Goal: Task Accomplishment & Management: Manage account settings

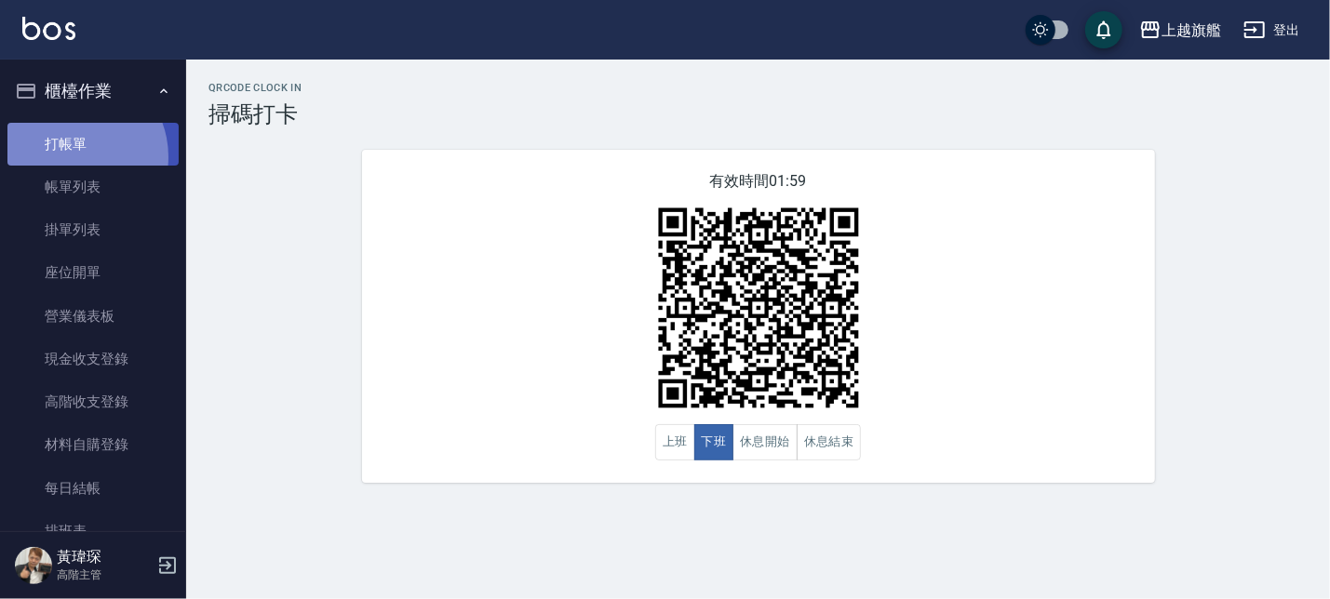
click at [73, 156] on link "打帳單" at bounding box center [92, 144] width 171 height 43
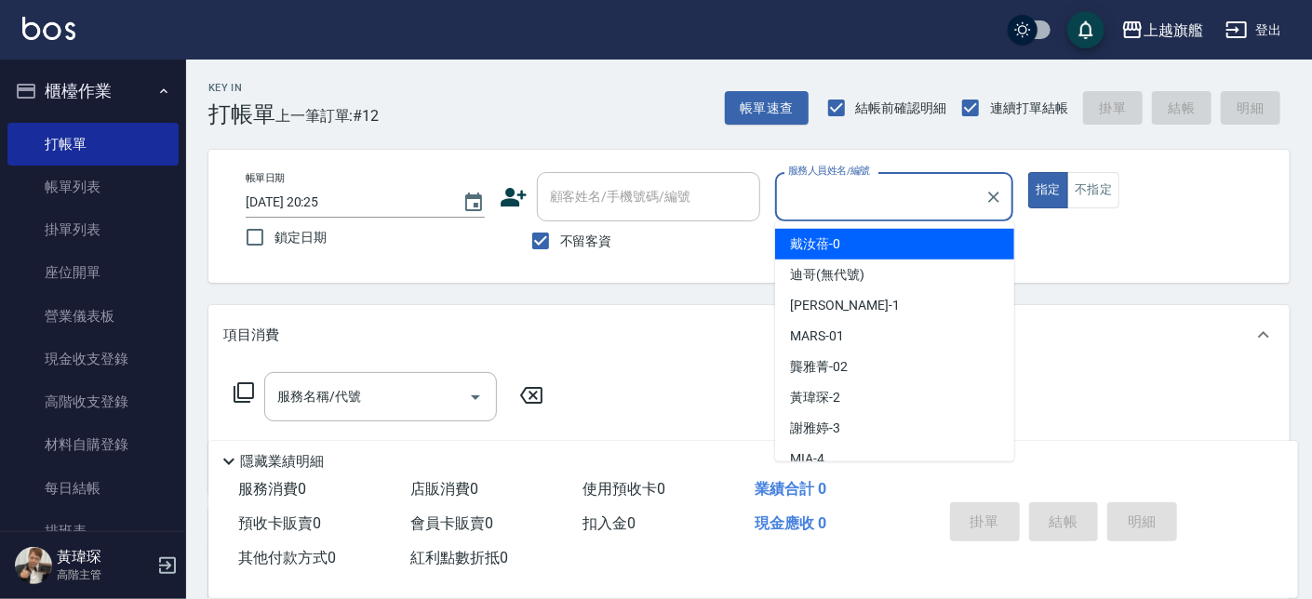
click at [663, 255] on div "不留客資" at bounding box center [630, 240] width 261 height 39
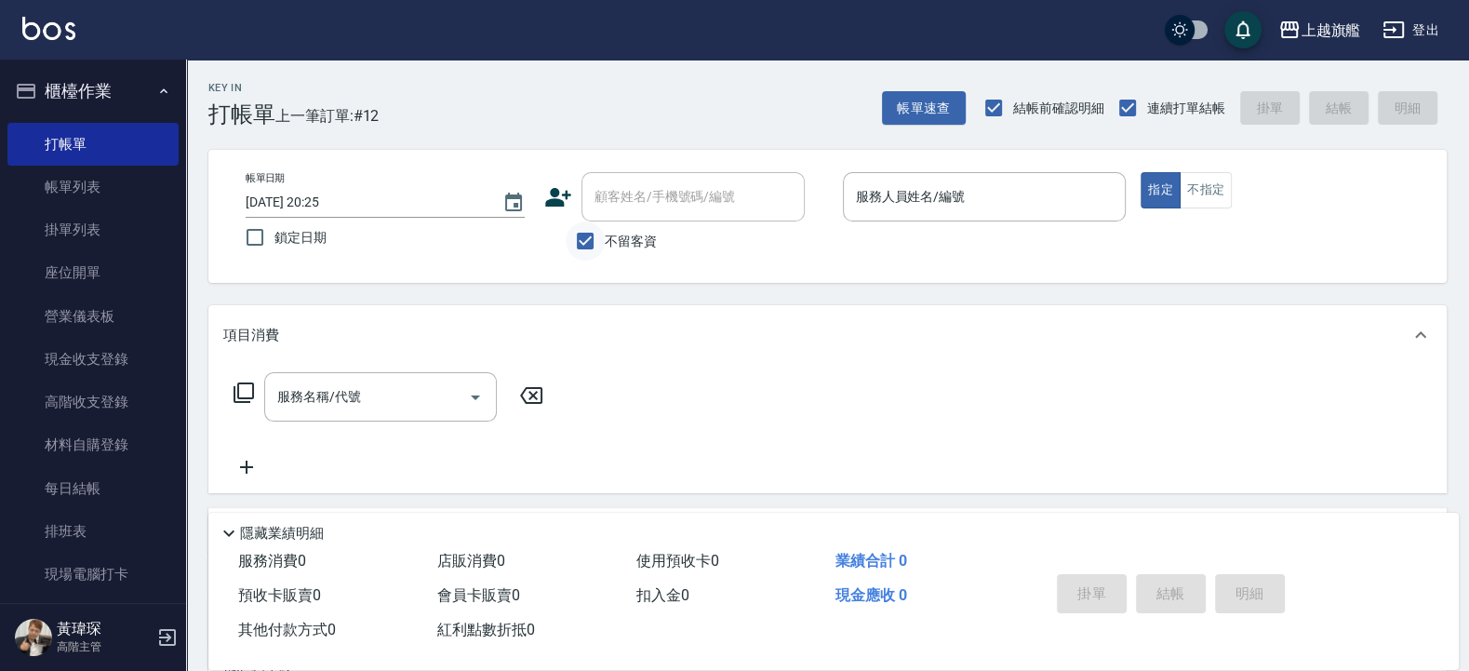
click at [592, 250] on input "不留客資" at bounding box center [585, 240] width 39 height 39
checkbox input "false"
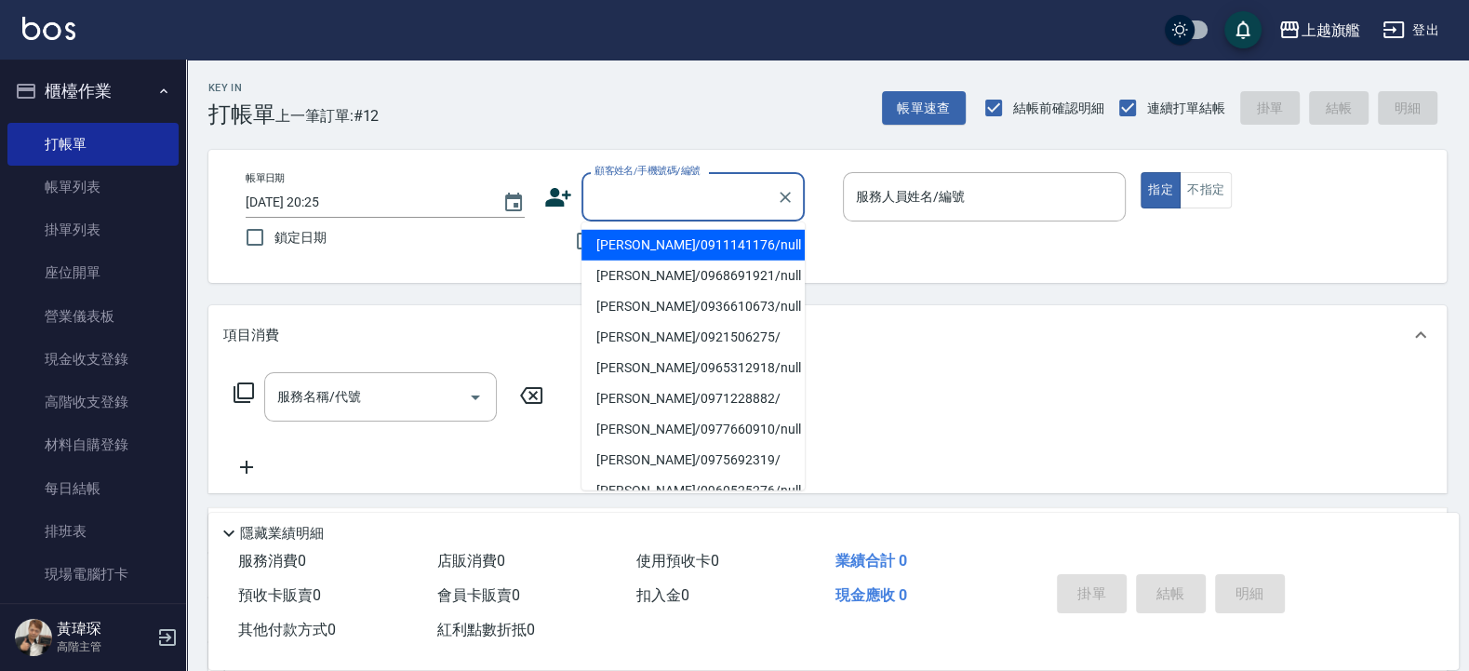
drag, startPoint x: 641, startPoint y: 201, endPoint x: 651, endPoint y: 182, distance: 21.2
click at [647, 195] on input "顧客姓名/手機號碼/編號" at bounding box center [679, 197] width 179 height 33
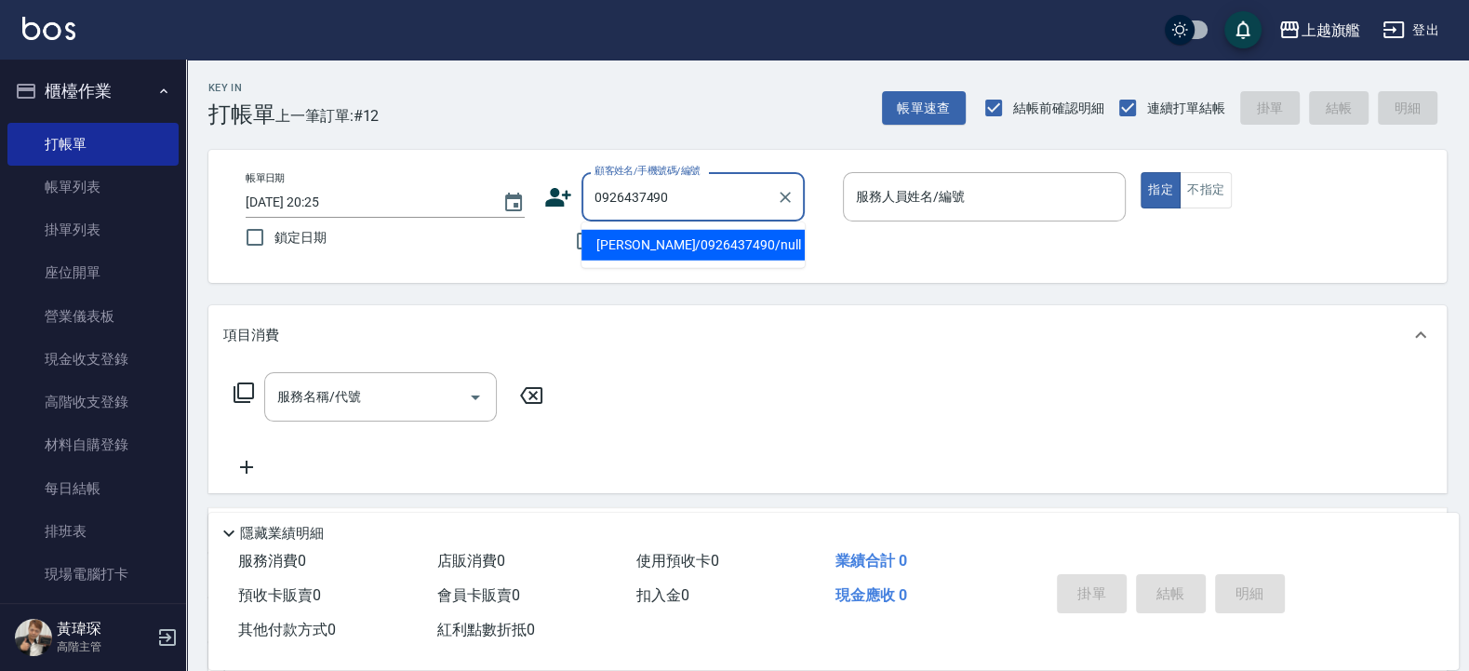
type input "張筱君/0926437490/null"
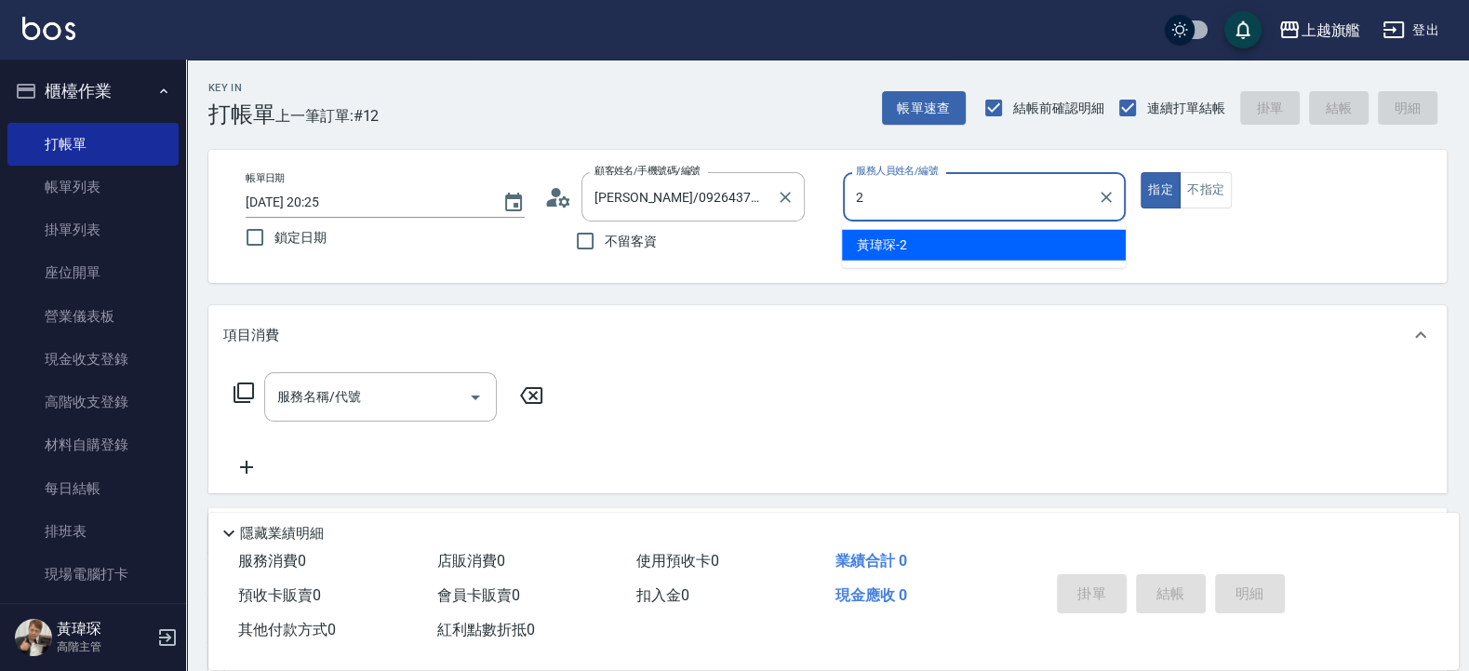
type input "黃瑋琛-2"
type button "true"
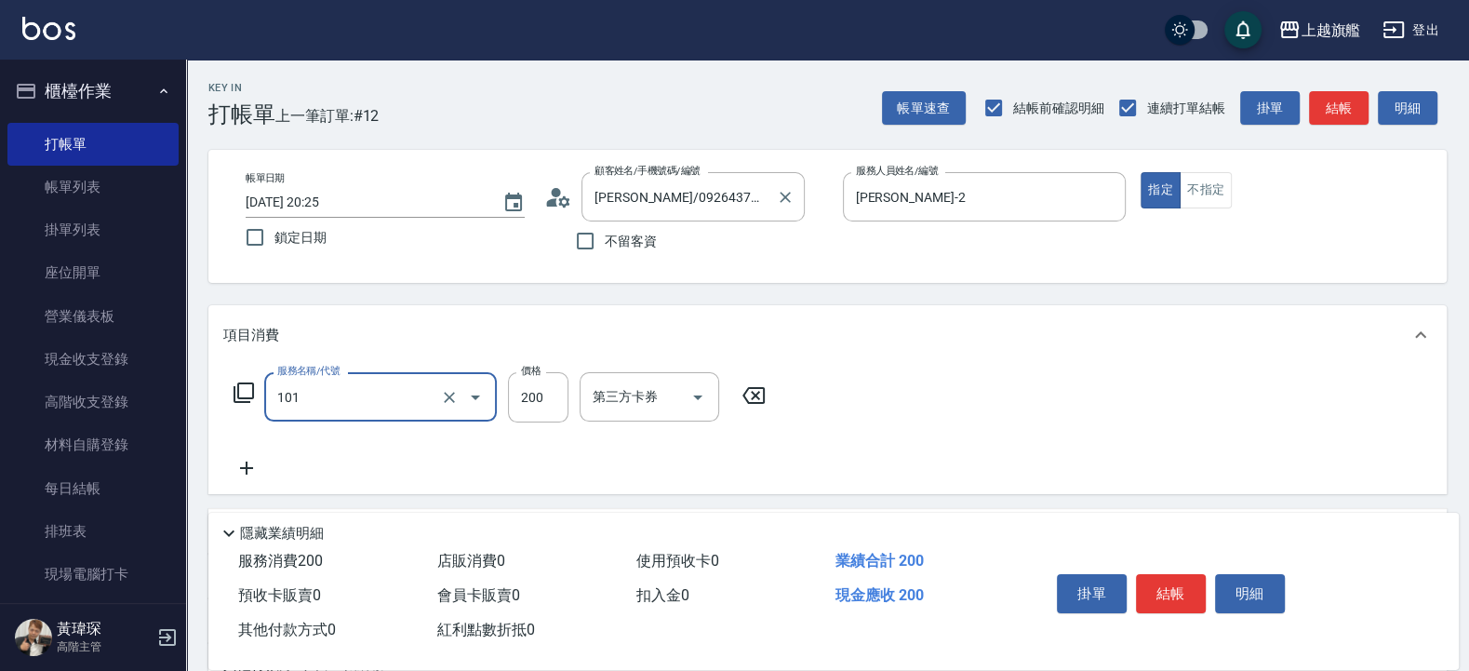
type input "一般洗(101)"
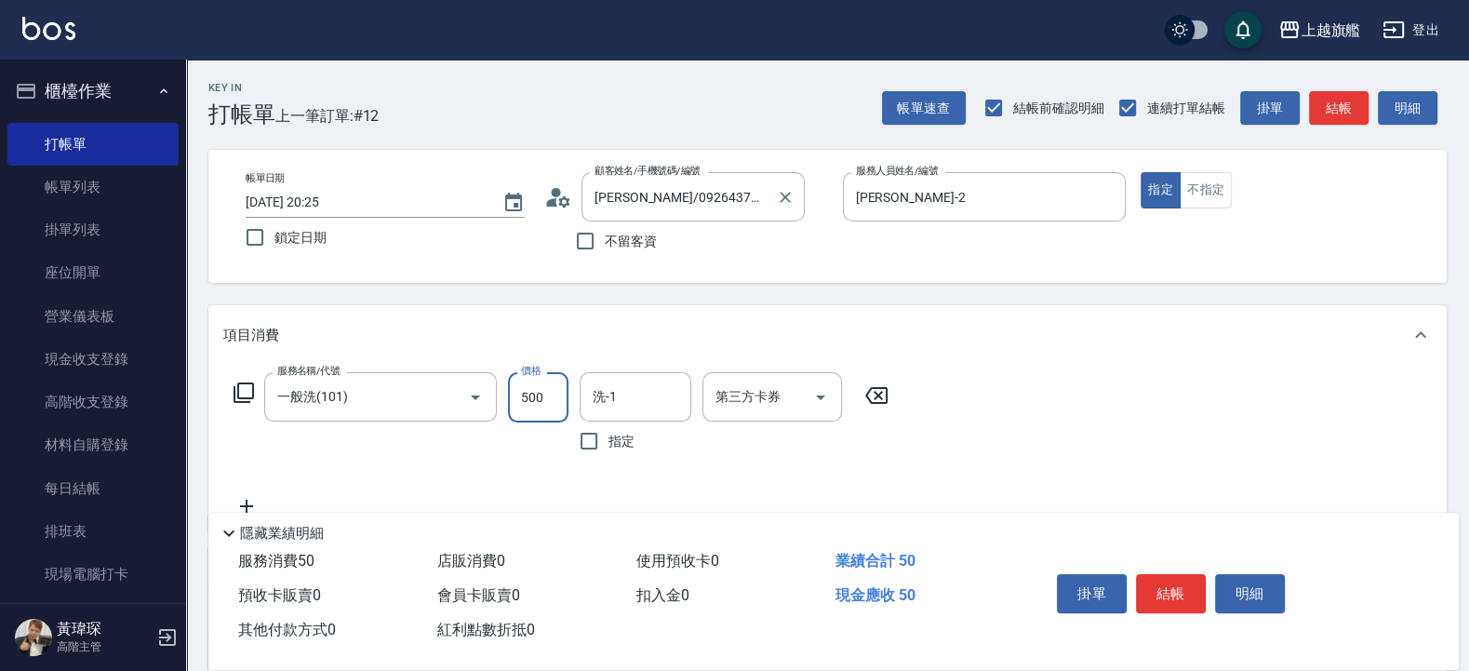
type input "500"
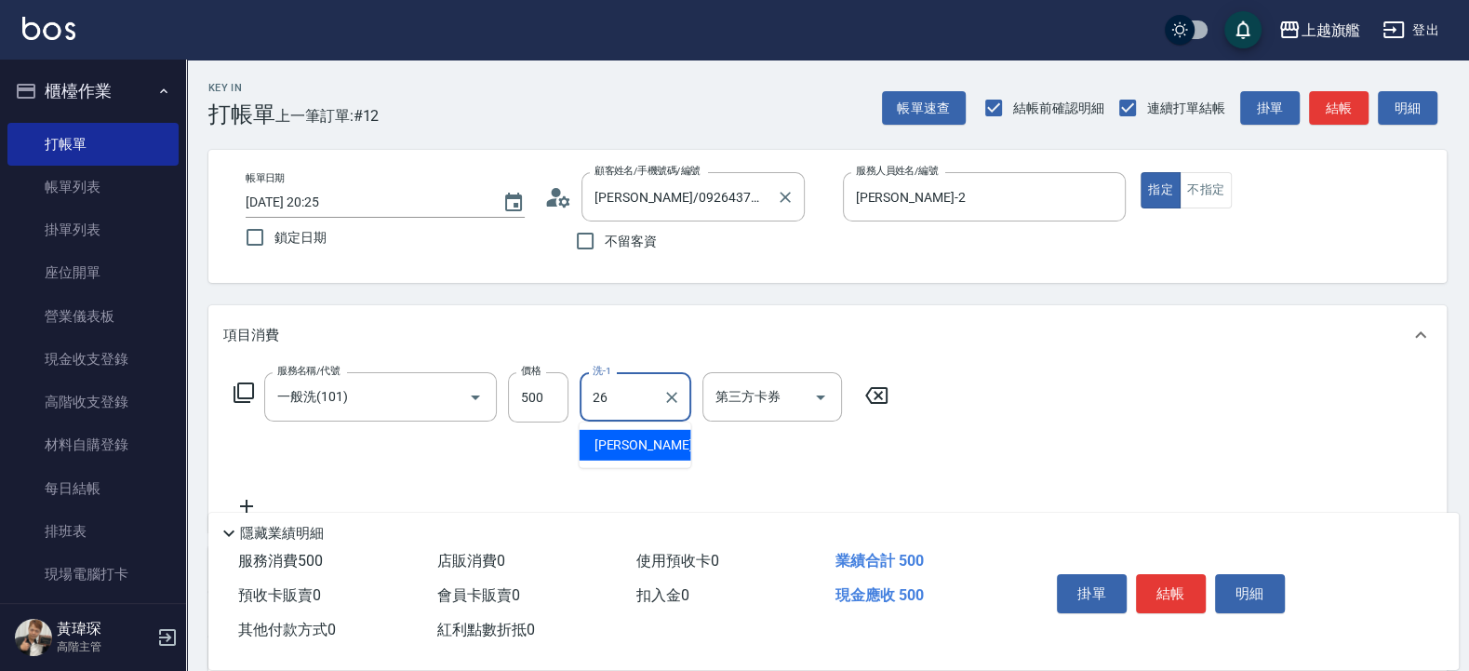
type input "[PERSON_NAME]-26"
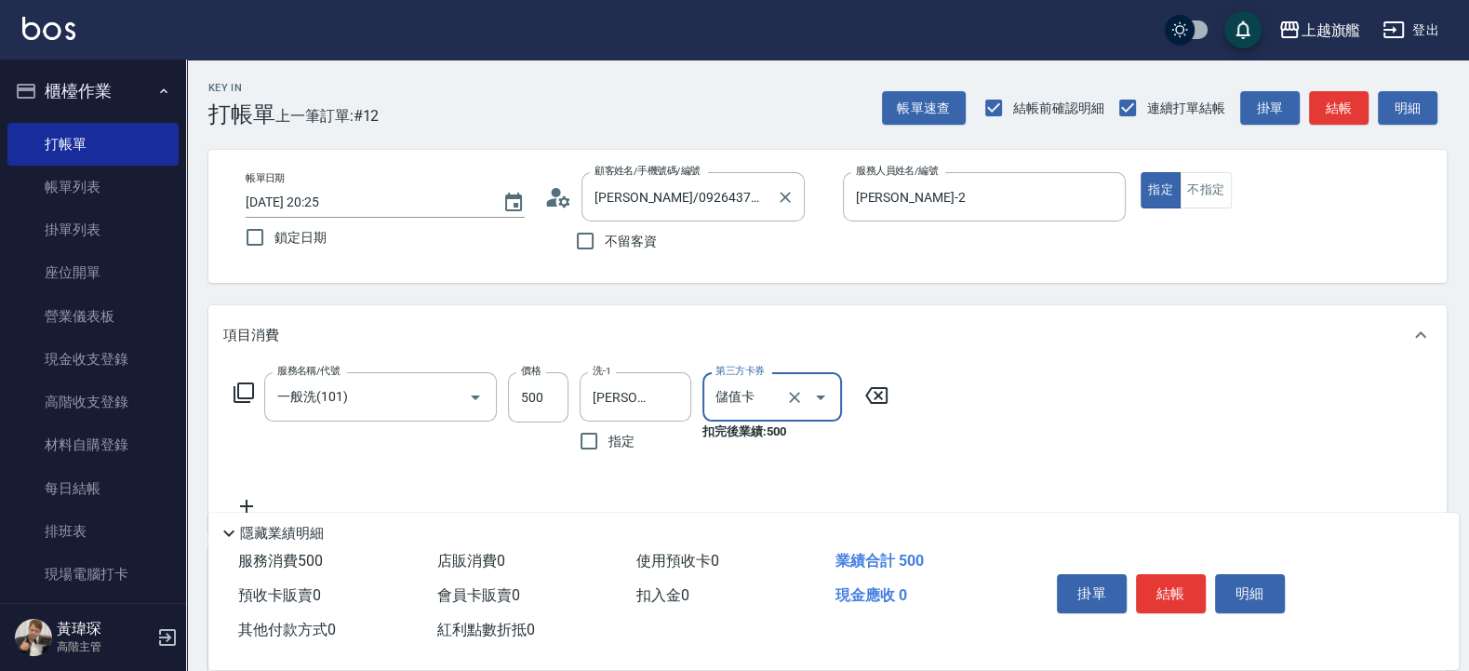
type input "儲值卡"
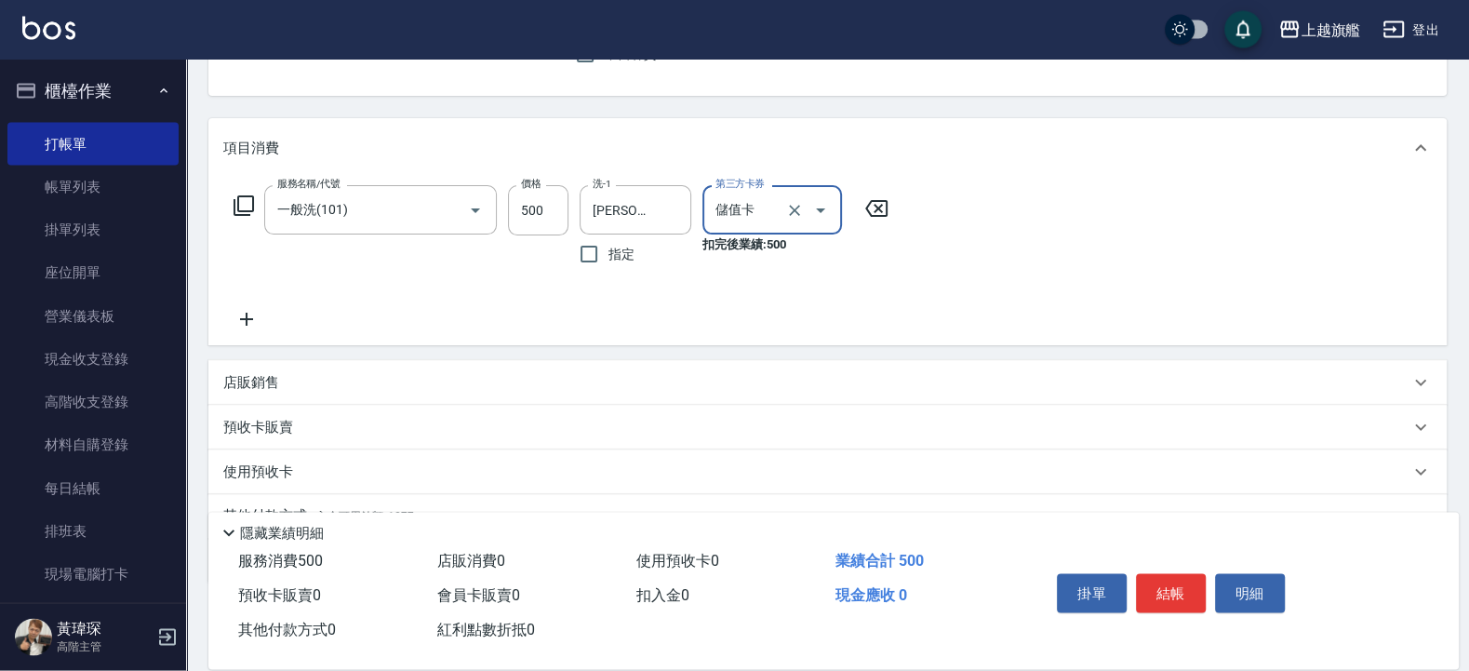
scroll to position [276, 0]
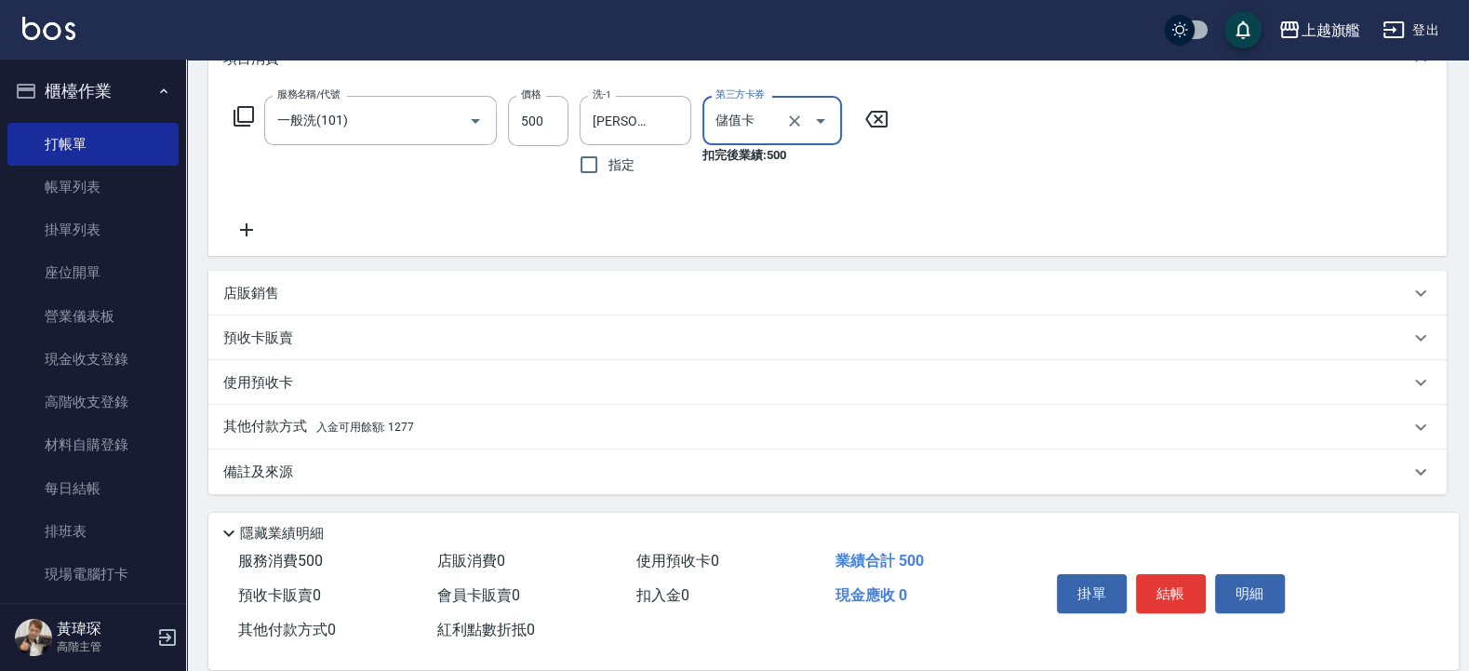
click at [433, 423] on div "其他付款方式 入金可用餘額: 1277" at bounding box center [816, 427] width 1186 height 20
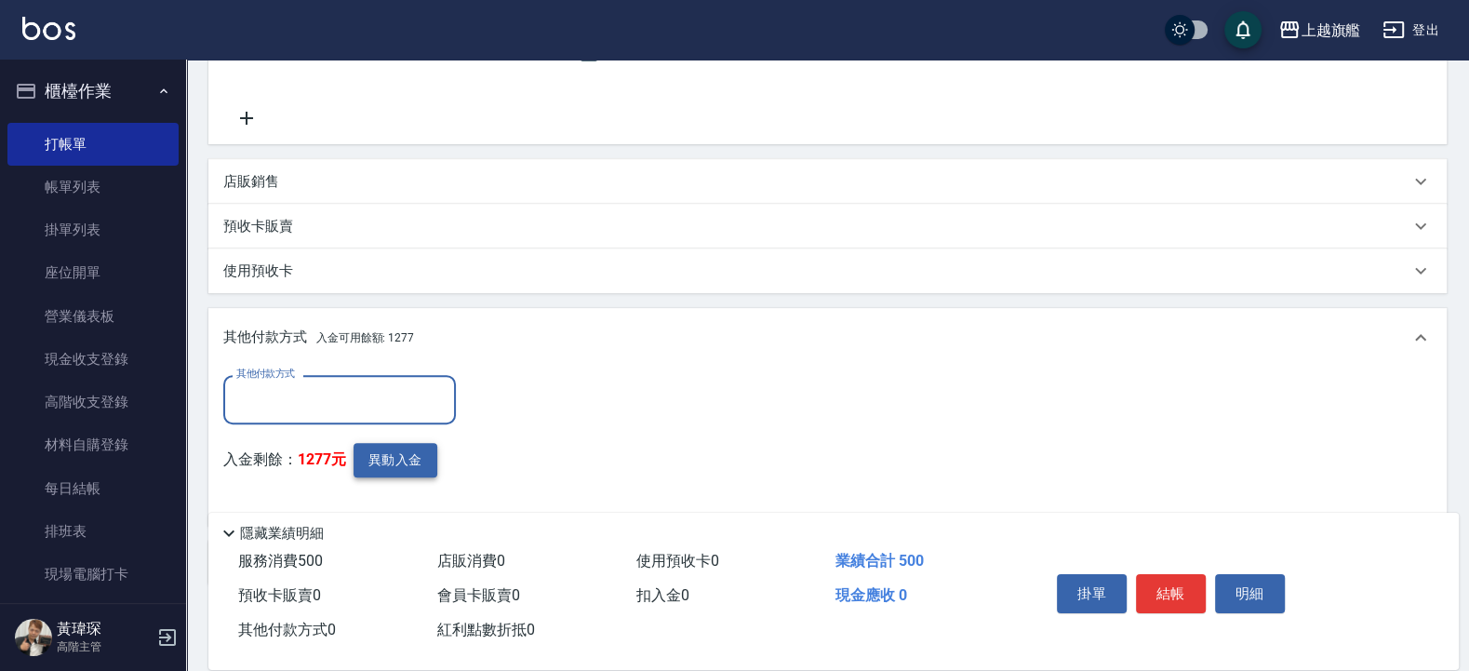
scroll to position [0, 0]
click at [373, 447] on button "異動入金" at bounding box center [396, 460] width 84 height 34
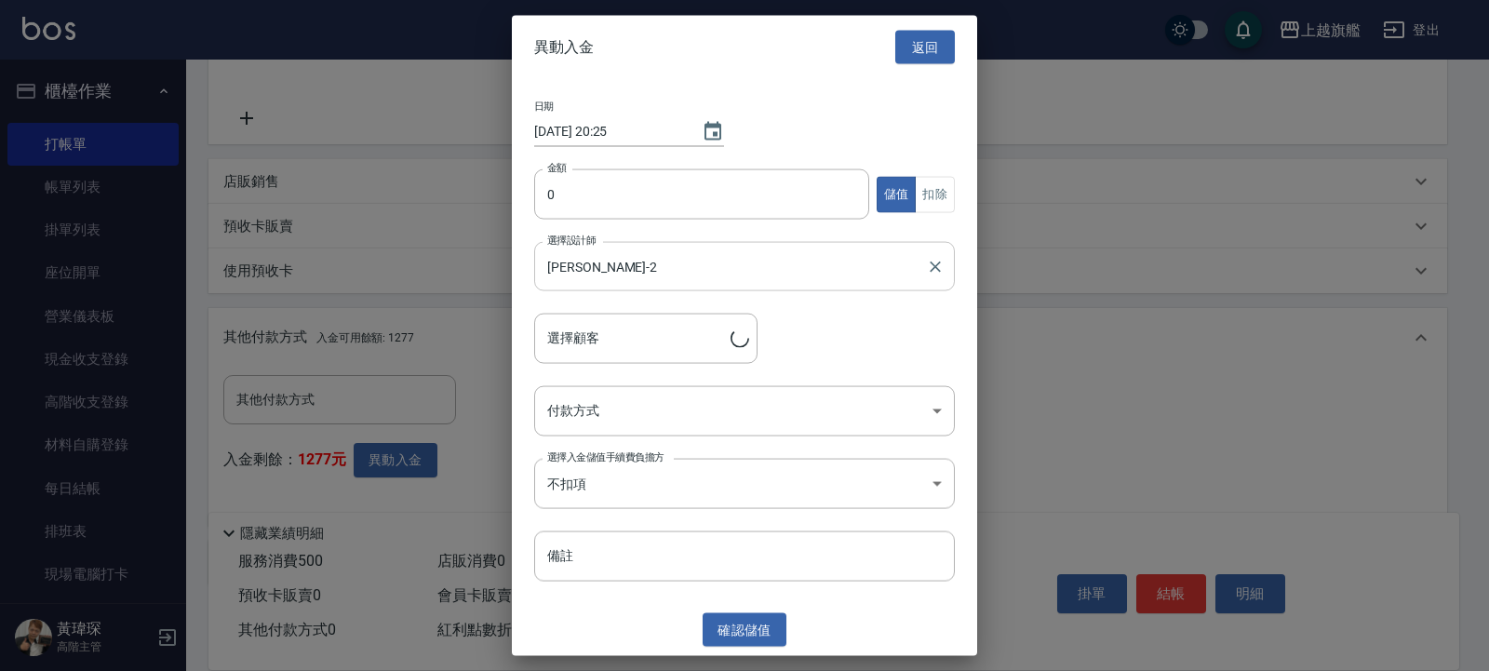
type input "張筱君/0926437490"
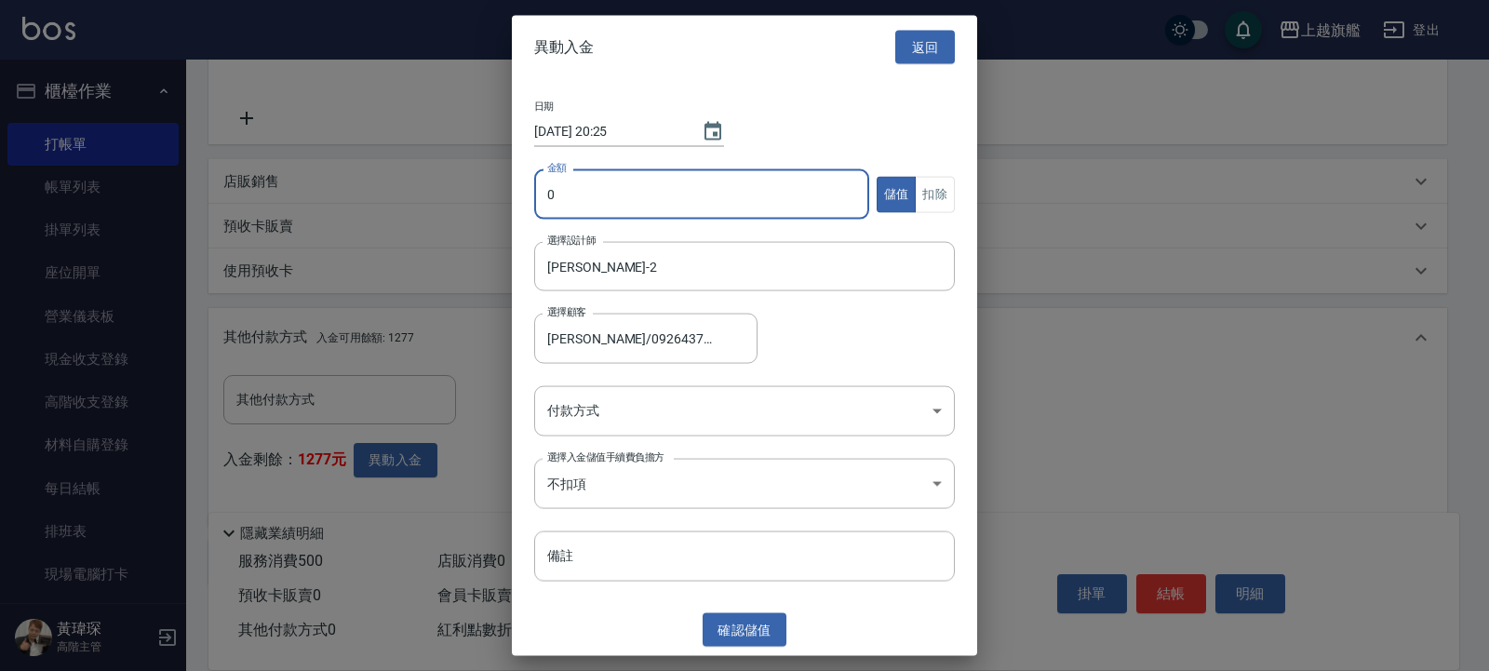
click at [646, 200] on input "0" at bounding box center [701, 194] width 335 height 50
type input "500"
click at [941, 196] on button "扣除" at bounding box center [935, 194] width 40 height 36
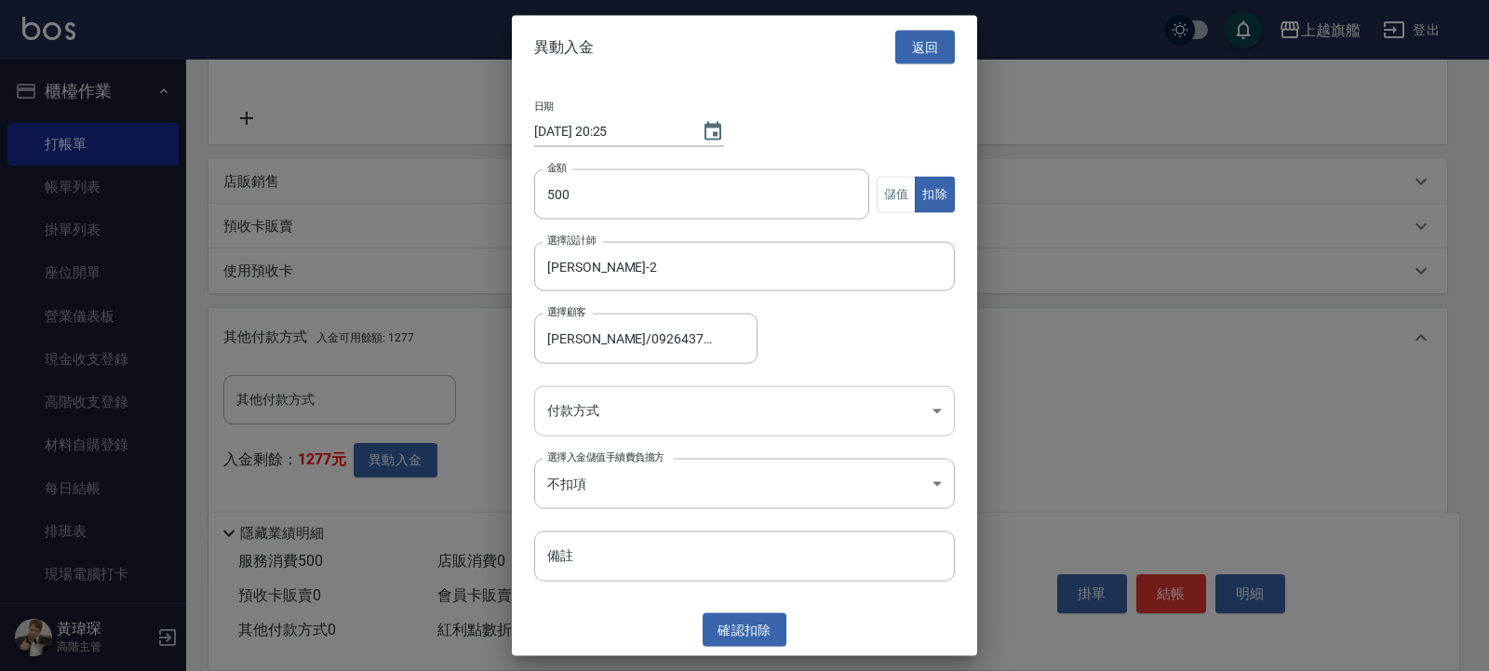
click at [696, 401] on body "上越旗艦 登出 櫃檯作業 打帳單 帳單列表 掛單列表 座位開單 營業儀表板 現金收支登錄 高階收支登錄 材料自購登錄 每日結帳 排班表 現場電腦打卡 掃碼打卡…" at bounding box center [744, 187] width 1489 height 1151
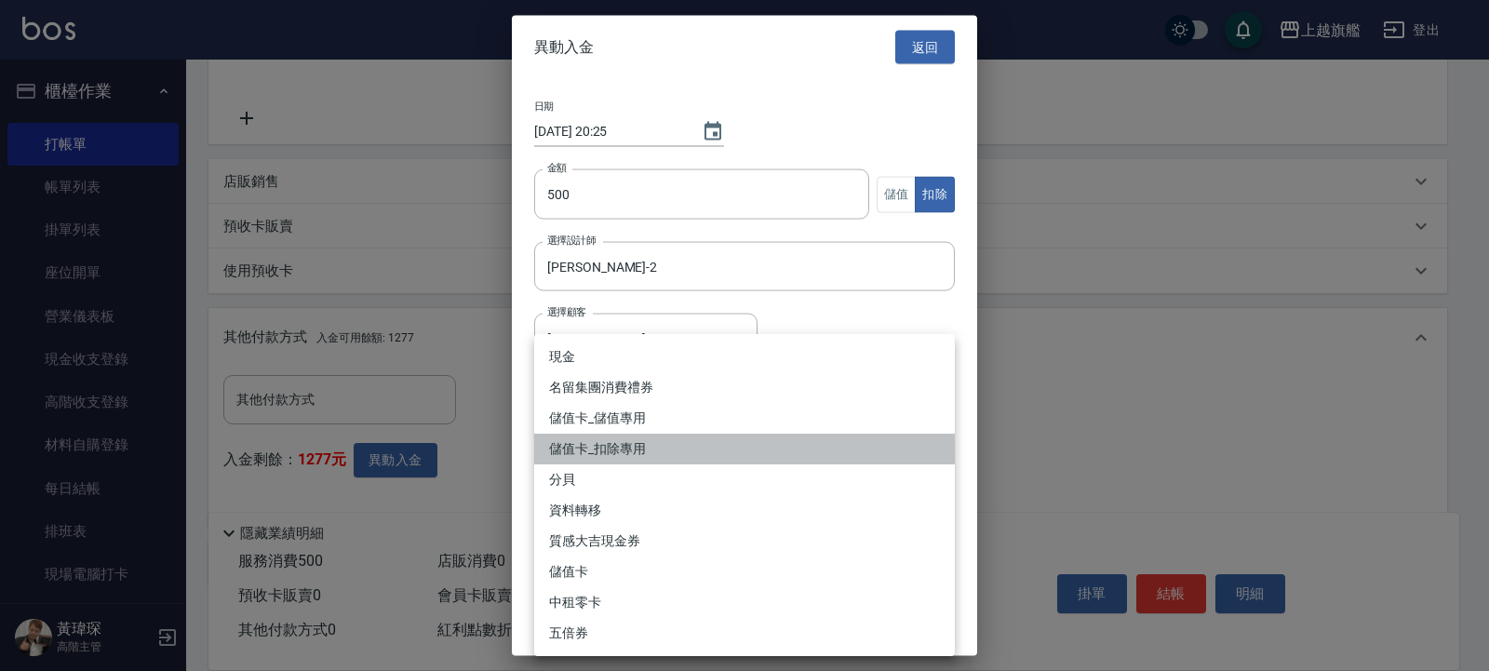
click at [679, 446] on li "儲值卡_扣除專用" at bounding box center [744, 449] width 421 height 31
type input "儲值卡_扣除專用"
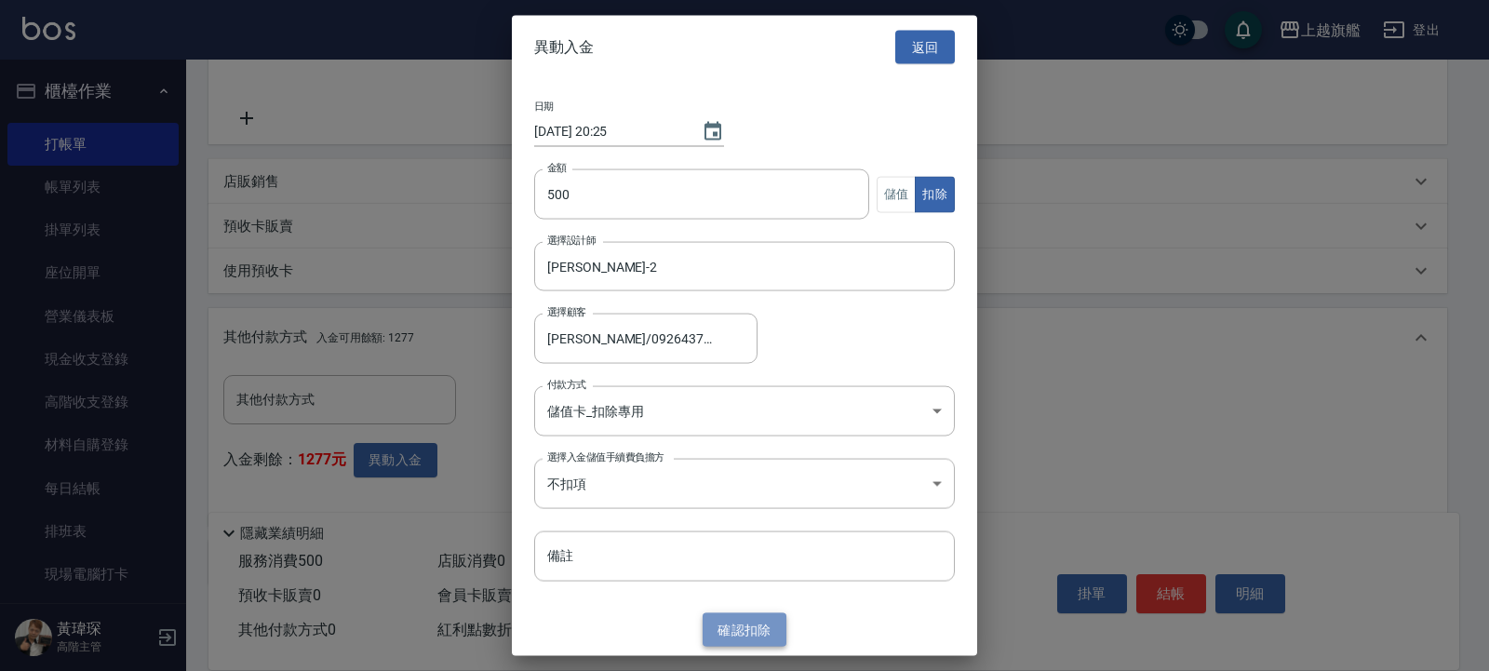
click at [745, 598] on button "確認 扣除" at bounding box center [745, 629] width 84 height 34
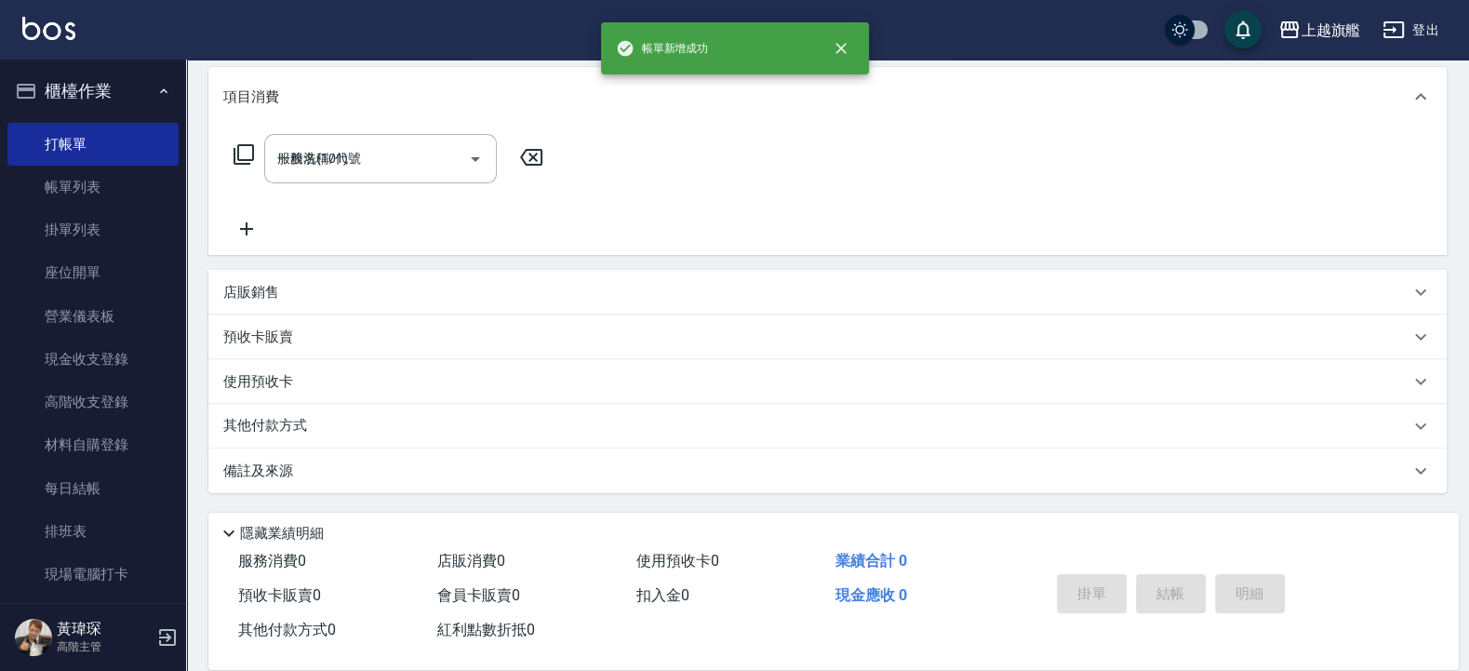
type input "2025/08/13 20:26"
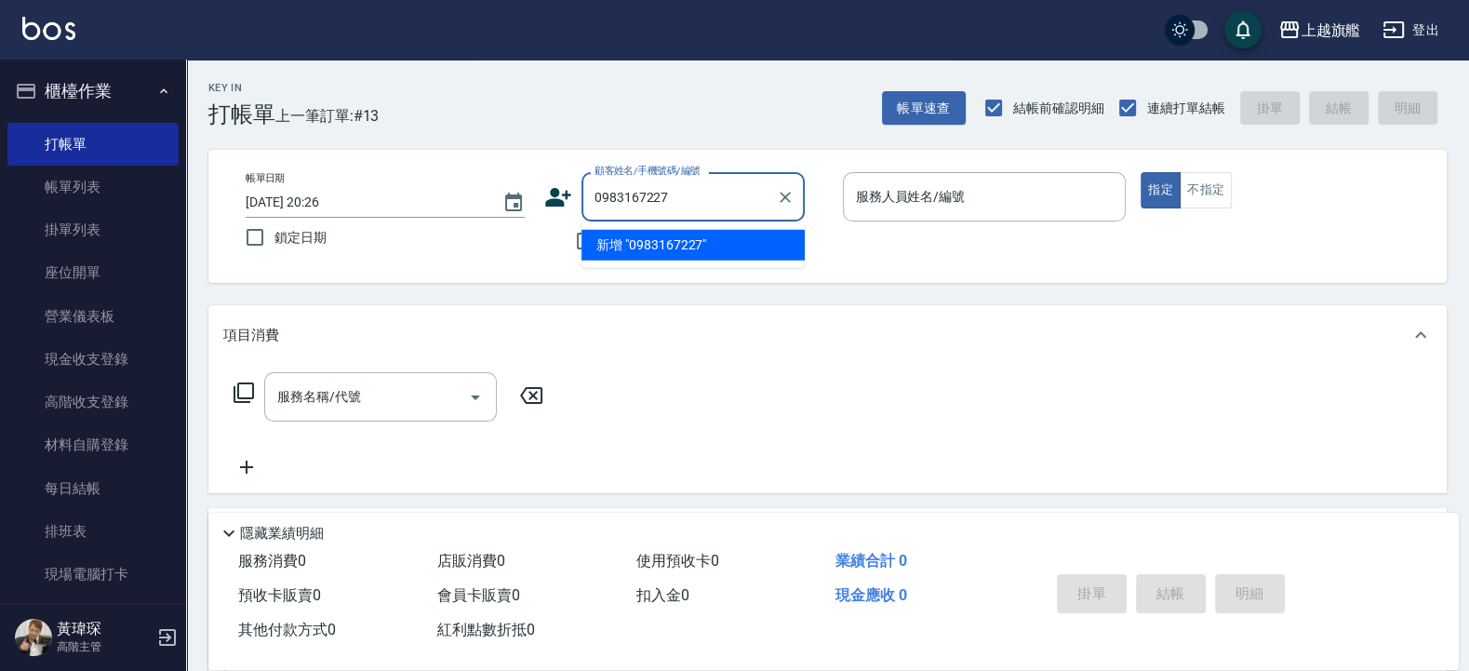
drag, startPoint x: 716, startPoint y: 194, endPoint x: 371, endPoint y: 223, distance: 345.5
click at [590, 213] on input "0983167227" at bounding box center [679, 197] width 179 height 33
type input "0983167227"
click at [554, 195] on icon at bounding box center [558, 197] width 26 height 19
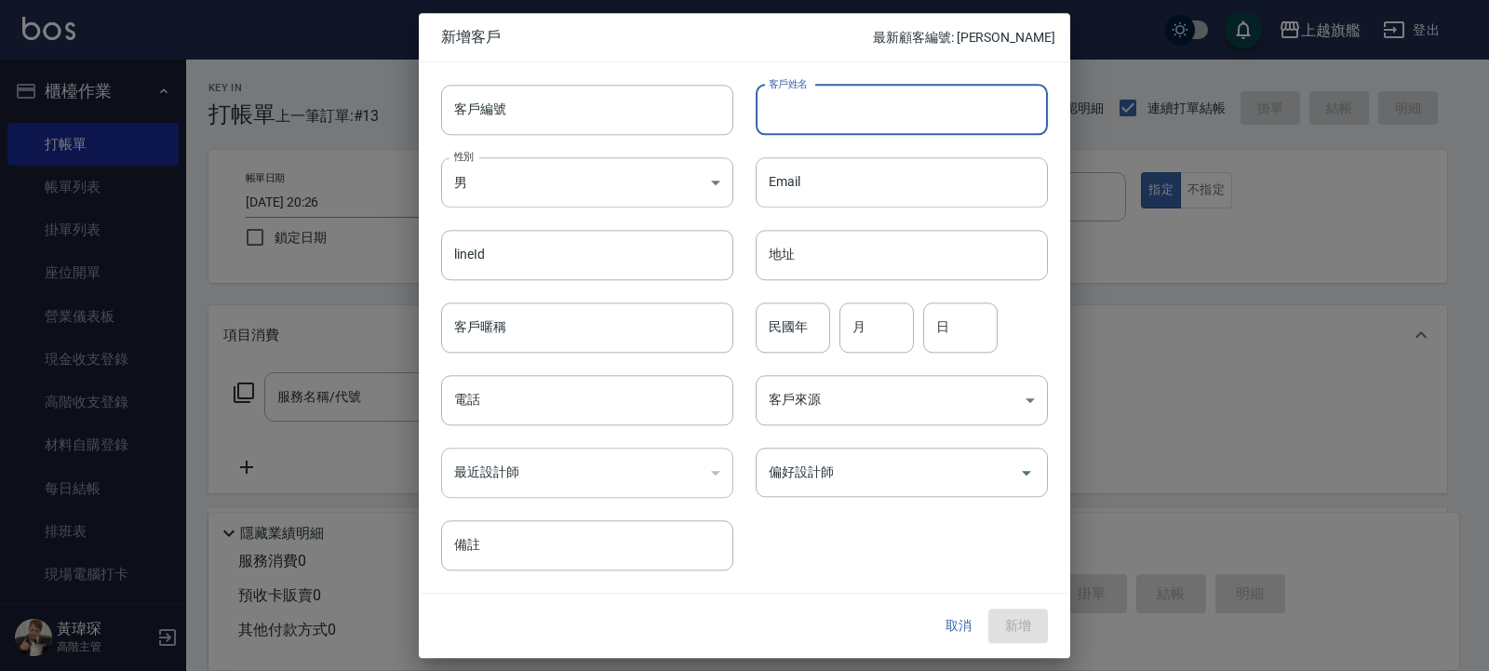
click at [862, 121] on input "客戶姓名" at bounding box center [902, 110] width 292 height 50
type input "u"
type input "林鈺琦"
click at [548, 406] on input "電話" at bounding box center [587, 400] width 292 height 50
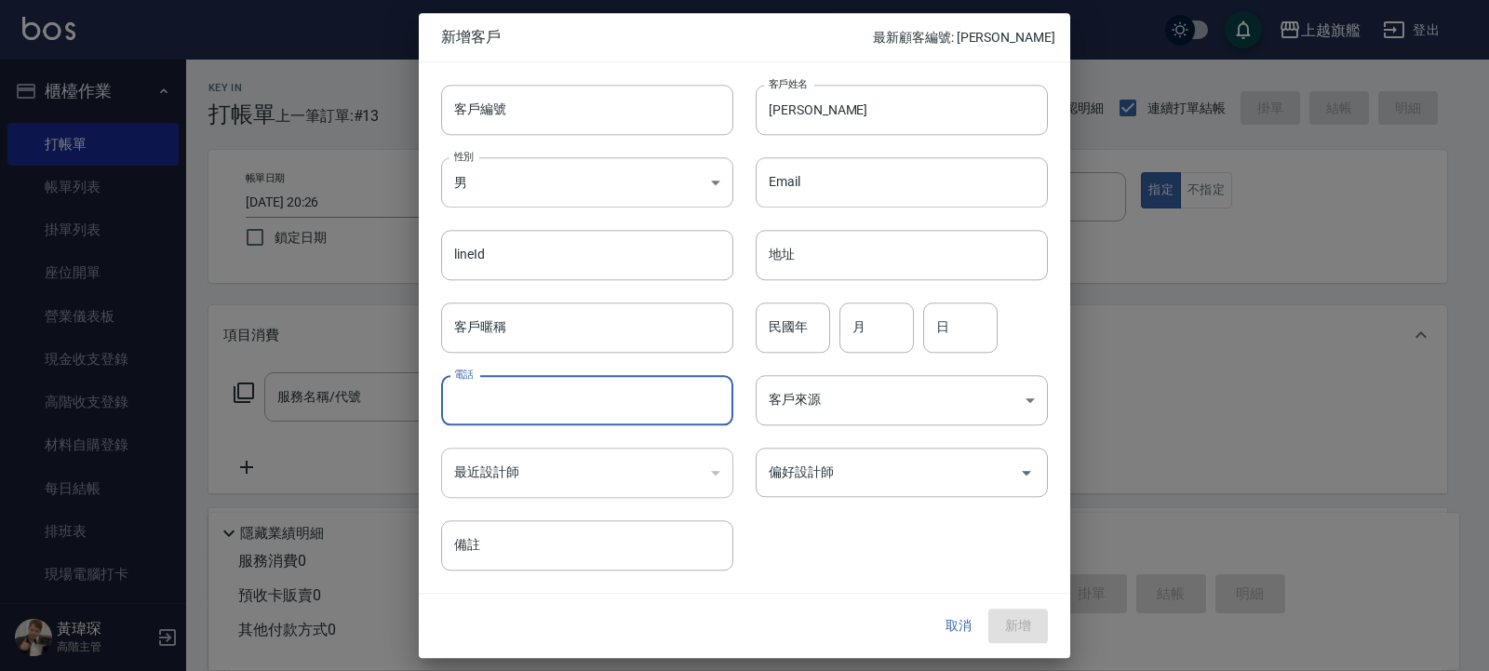
paste input "0983167227"
type input "0983167227"
click at [882, 445] on div "偏好設計師 偏好設計師" at bounding box center [890, 461] width 315 height 73
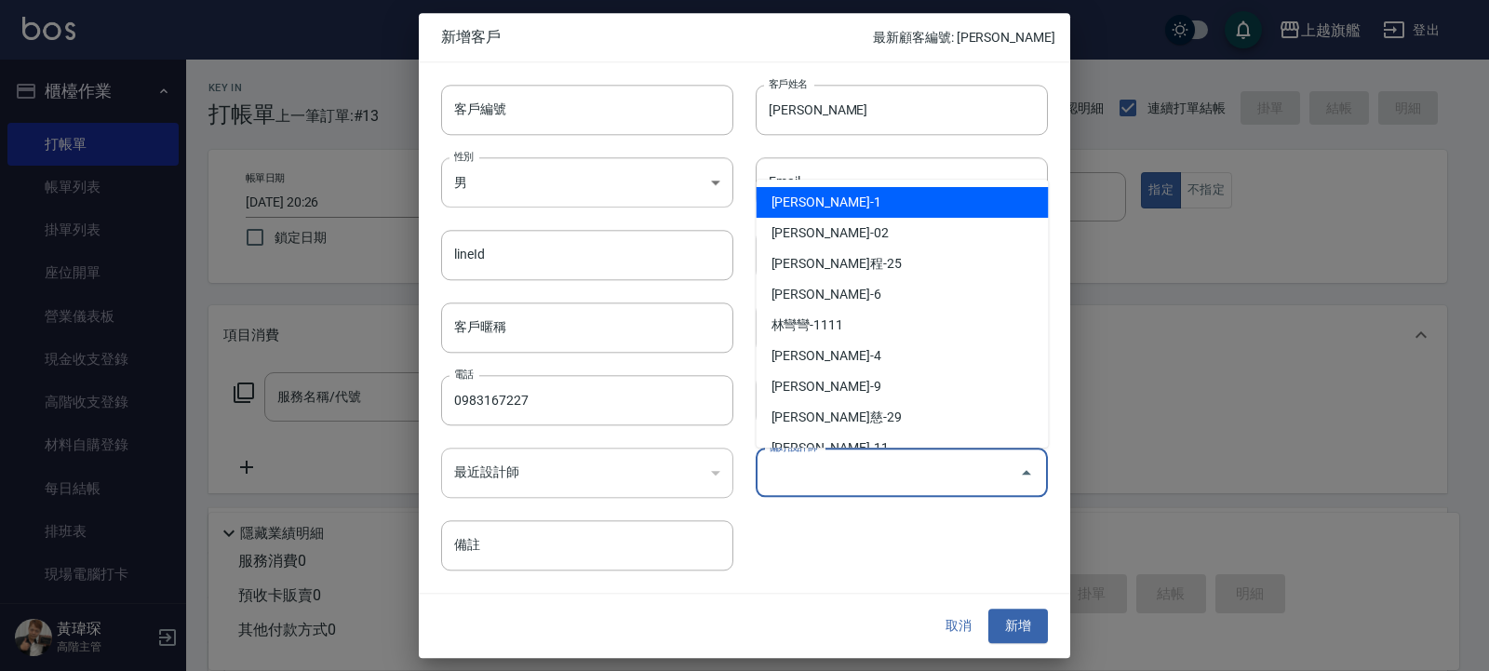
click at [883, 466] on input "偏好設計師" at bounding box center [888, 472] width 248 height 33
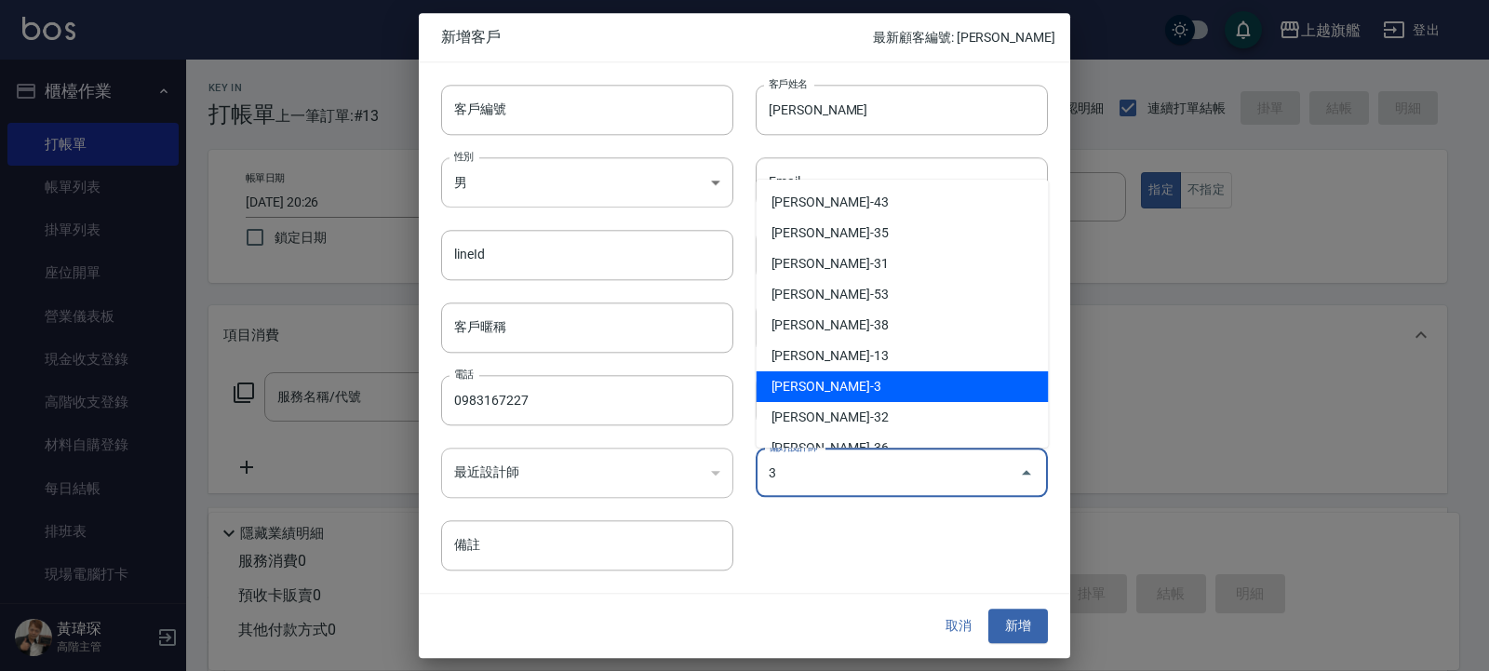
type input "謝雅婷"
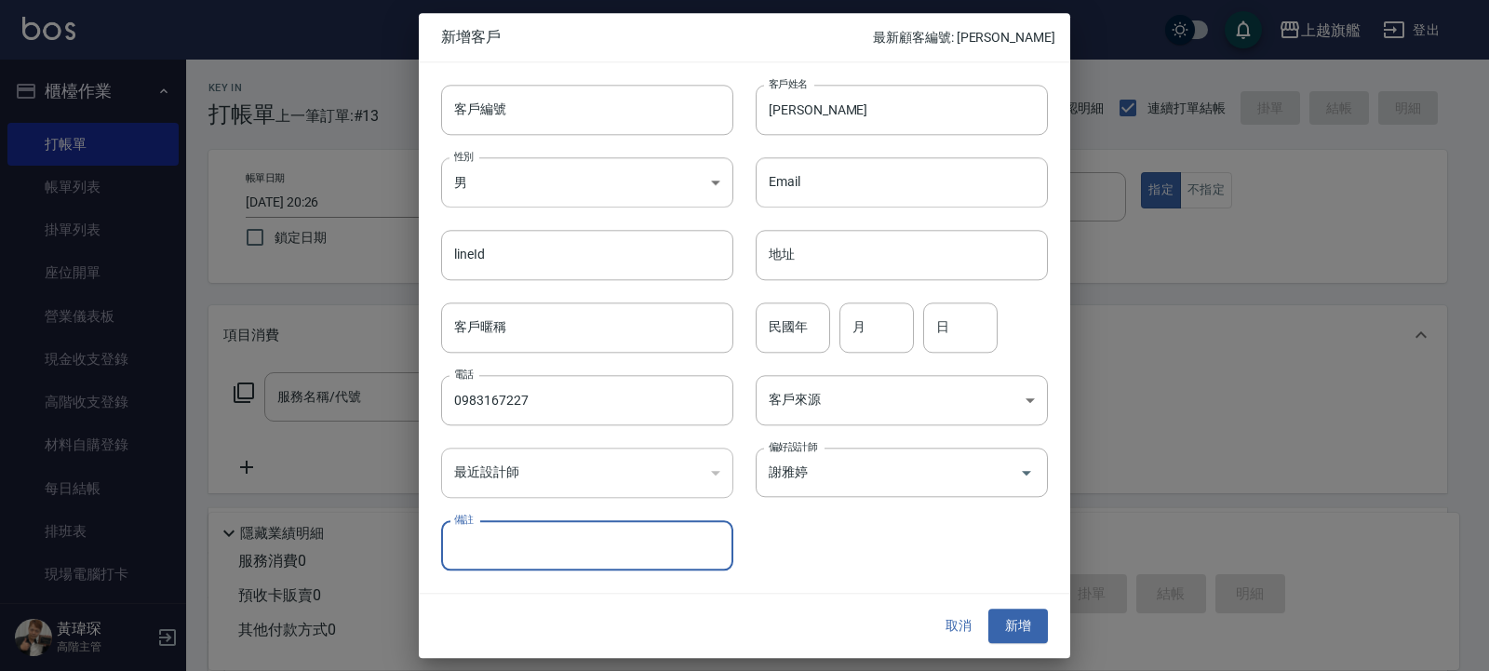
click at [862, 578] on div "客戶編號 客戶編號 客戶姓名 林鈺琦 客戶姓名 性別 男 MALE 性別 Email Email lineId lineId 地址 地址 客戶暱稱 客戶暱稱 …" at bounding box center [744, 327] width 651 height 531
click at [806, 106] on input "林鈺琦" at bounding box center [902, 110] width 292 height 50
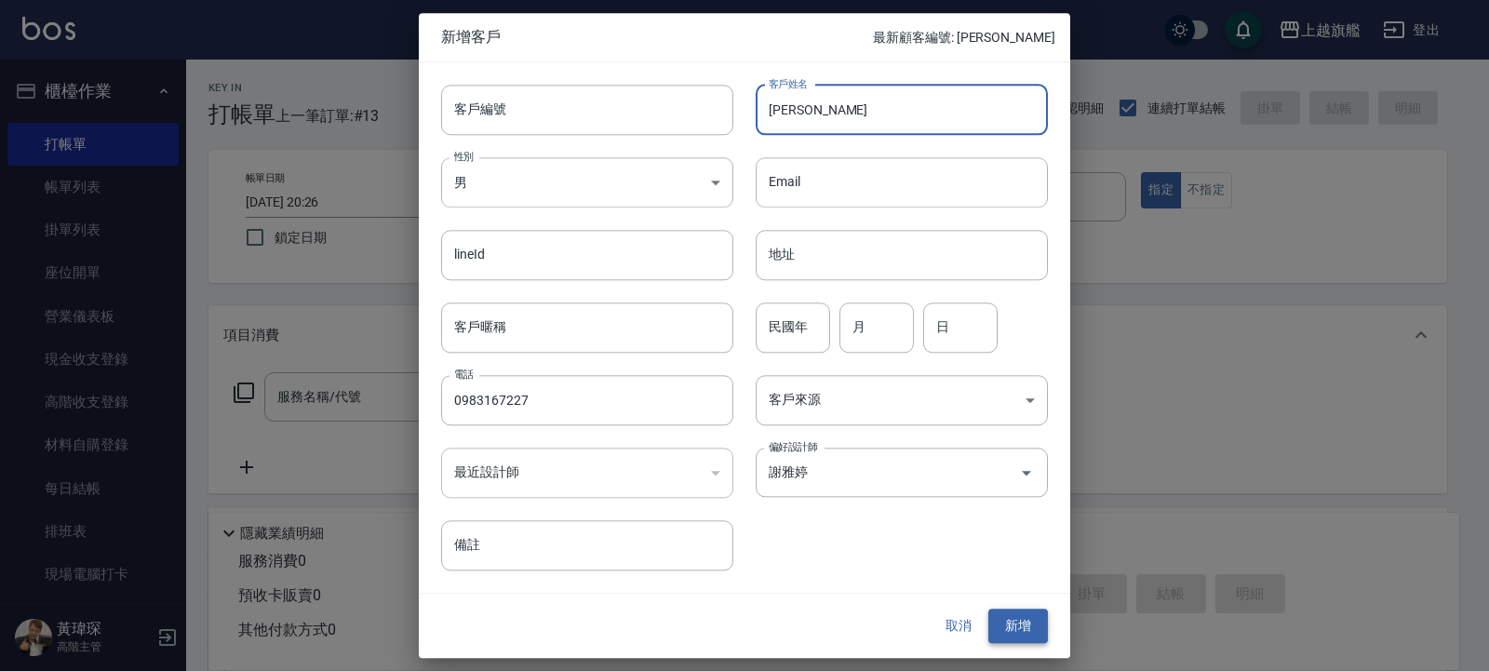
type input "林鈺錡"
click at [1031, 598] on button "新增" at bounding box center [1018, 627] width 60 height 34
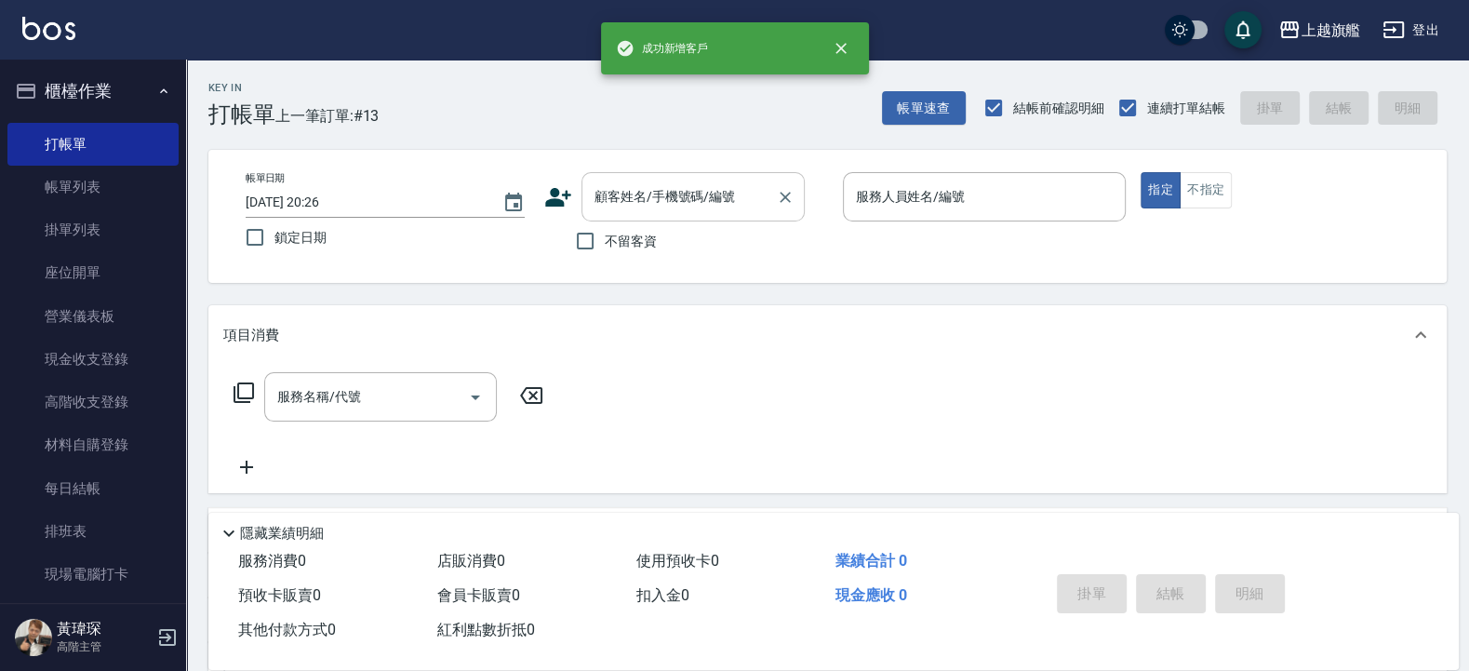
click at [708, 208] on input "顧客姓名/手機號碼/編號" at bounding box center [679, 197] width 179 height 33
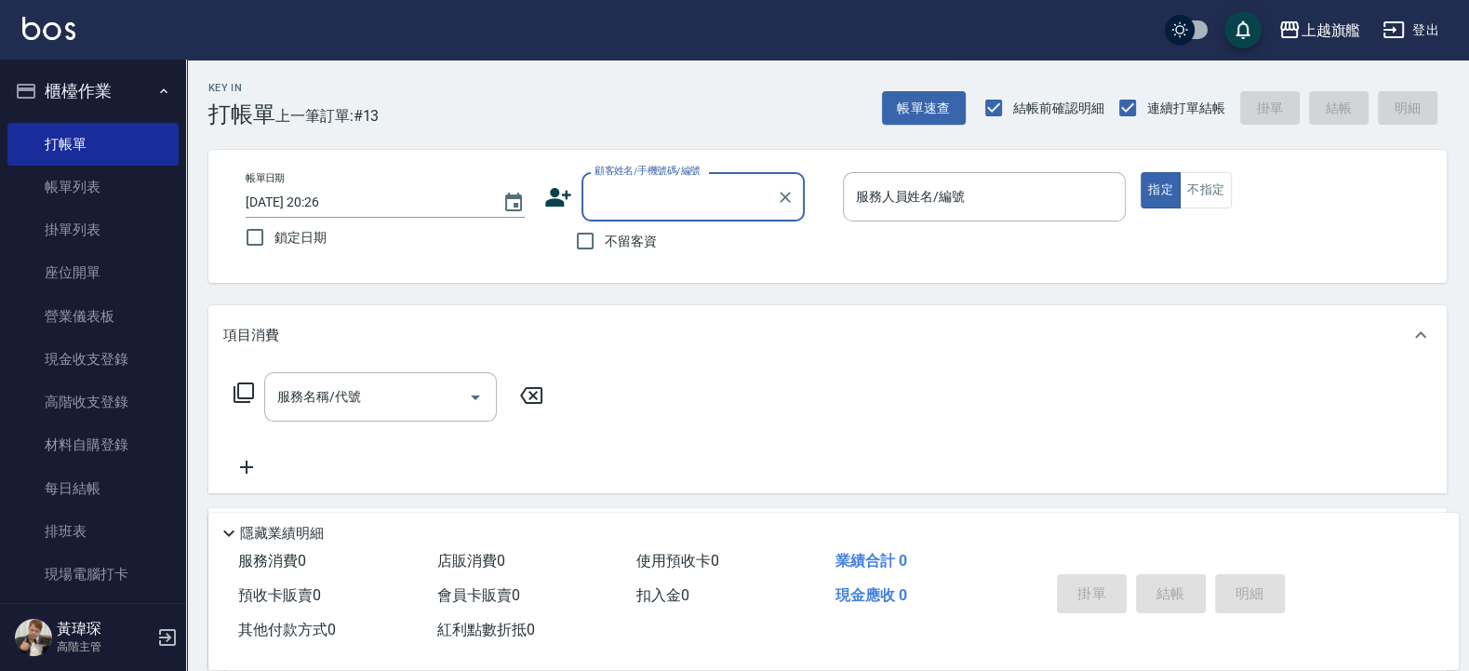
type input "0"
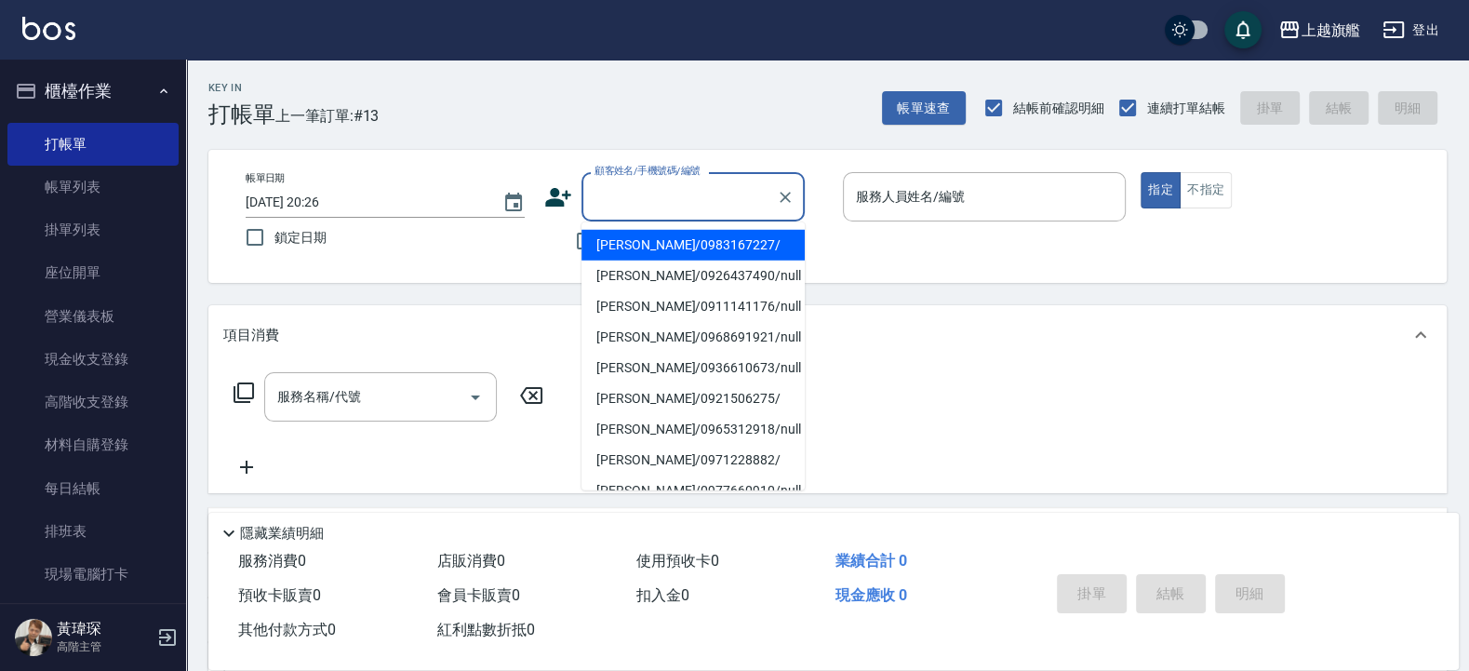
paste input "0983167227"
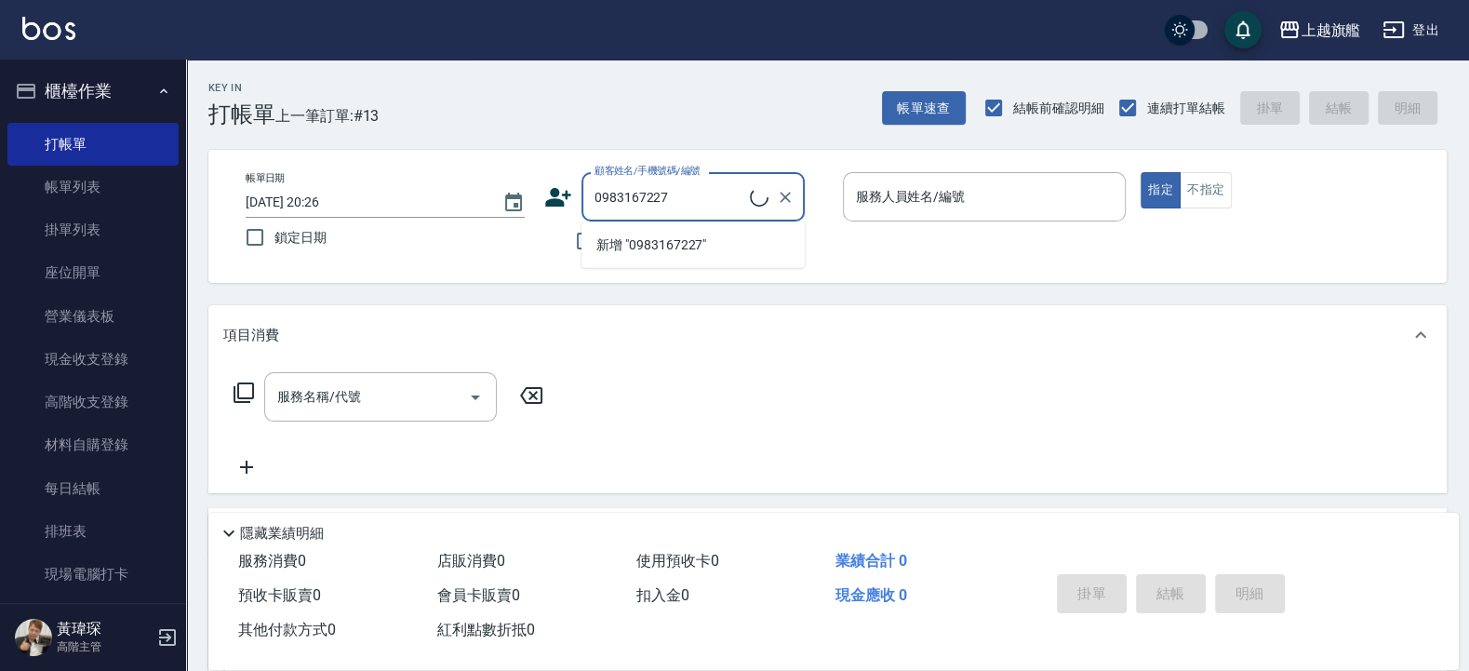
type input "林鈺錡/0983167227/"
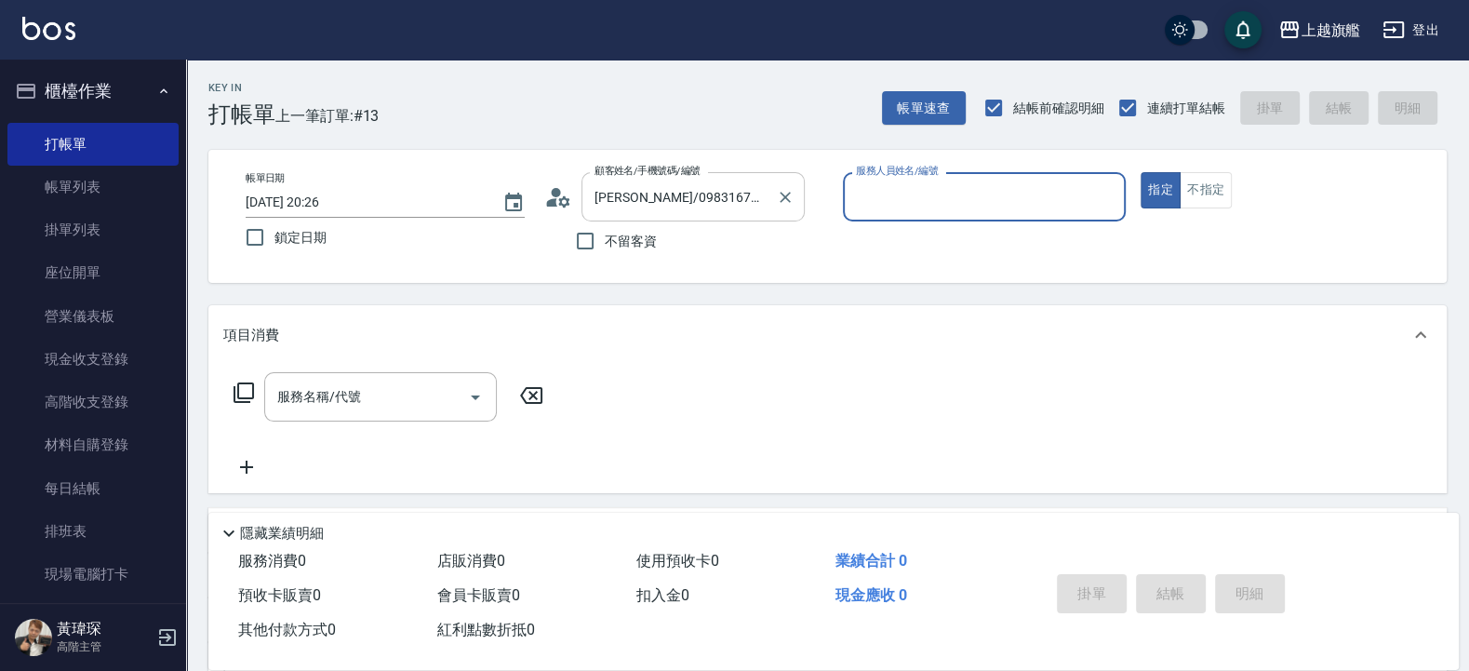
type input "謝雅婷-3"
click at [1141, 172] on button "指定" at bounding box center [1161, 190] width 40 height 36
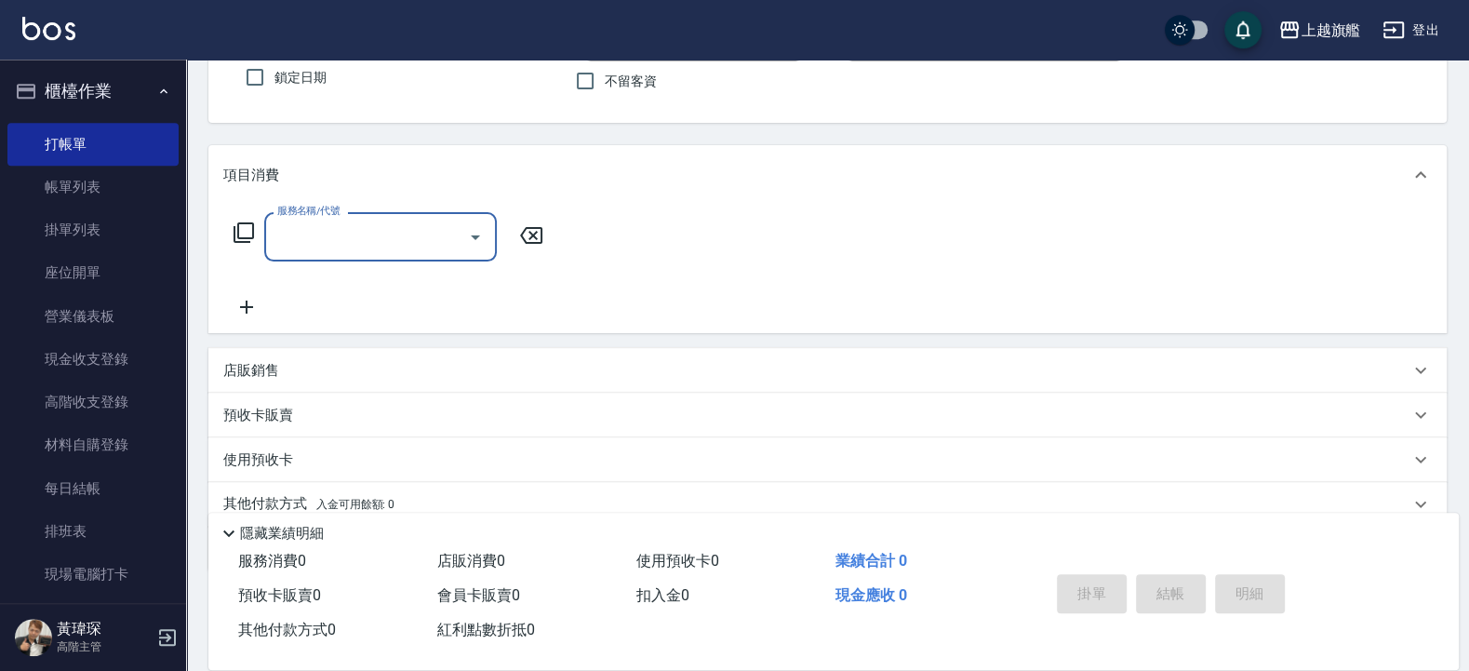
scroll to position [238, 0]
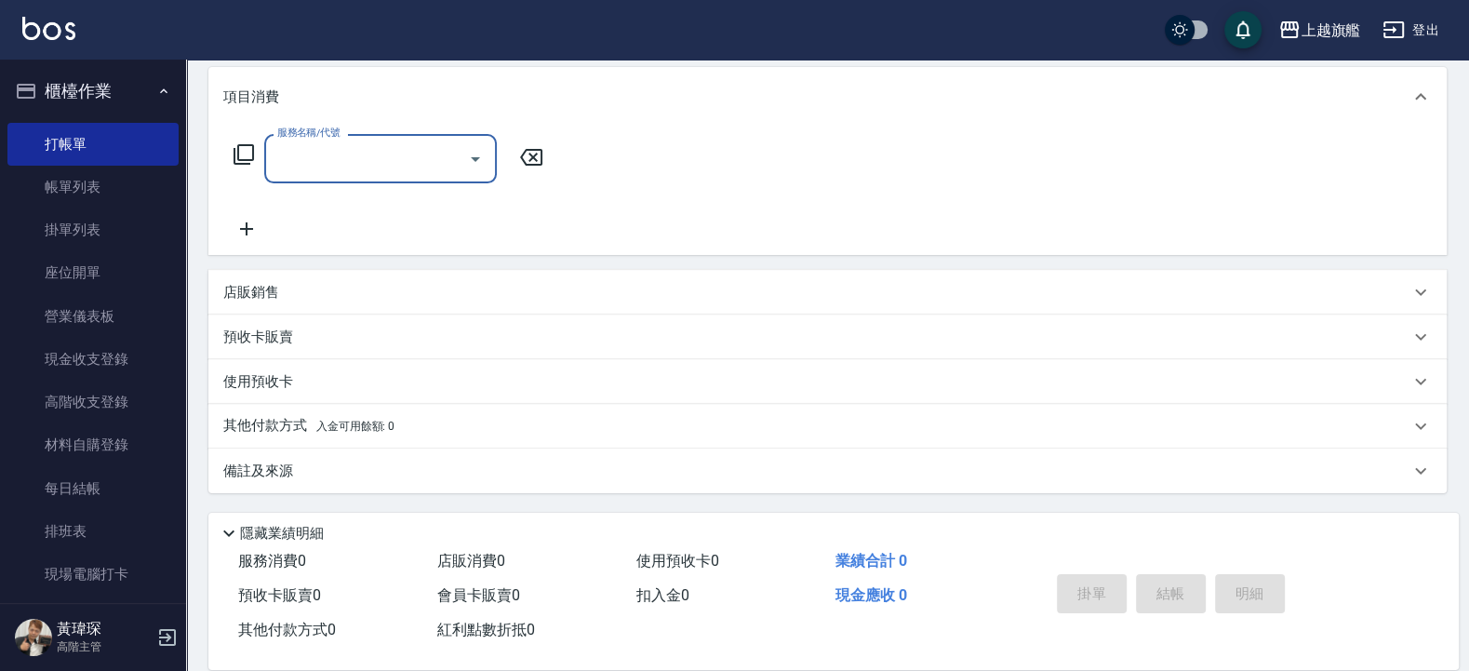
click at [342, 347] on div "預收卡販賣" at bounding box center [816, 338] width 1186 height 20
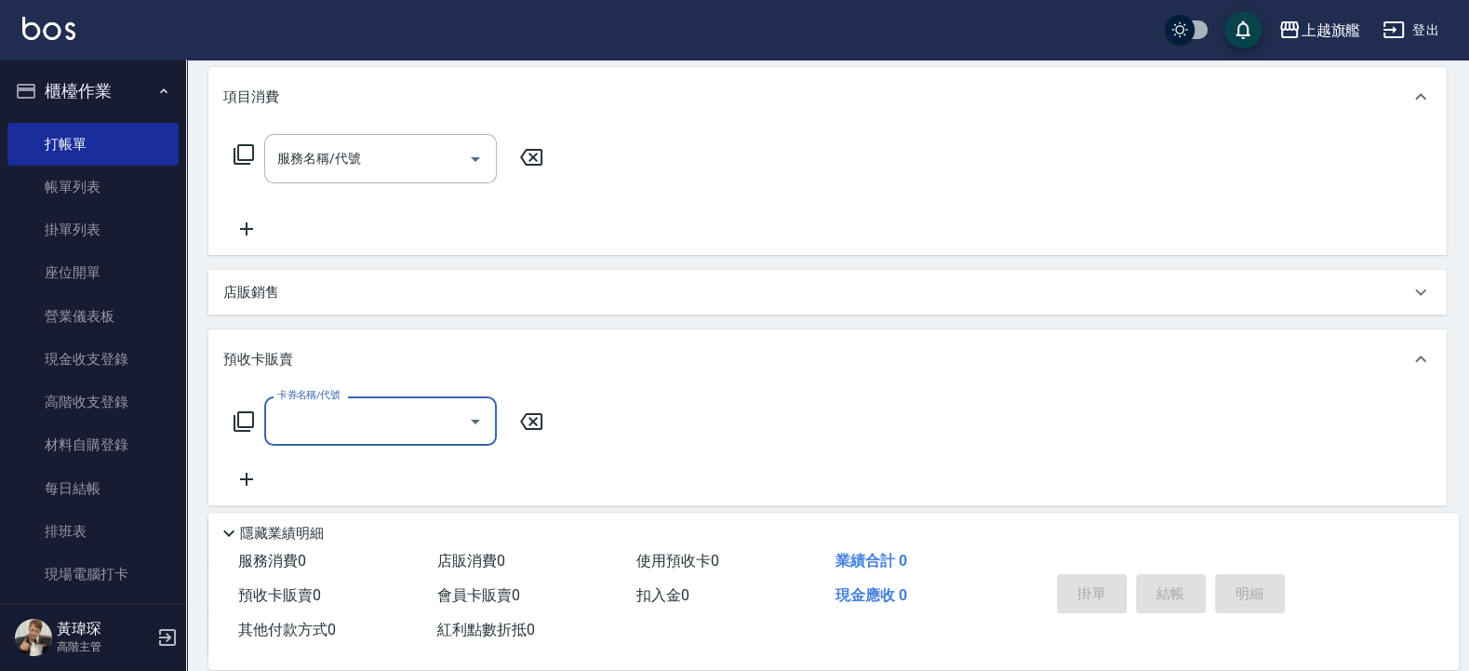
scroll to position [1, 0]
click at [343, 420] on input "卡券名稱/代號" at bounding box center [367, 421] width 188 height 33
click at [356, 468] on span "重整卡" at bounding box center [380, 468] width 233 height 31
type input "重整卡(70069)"
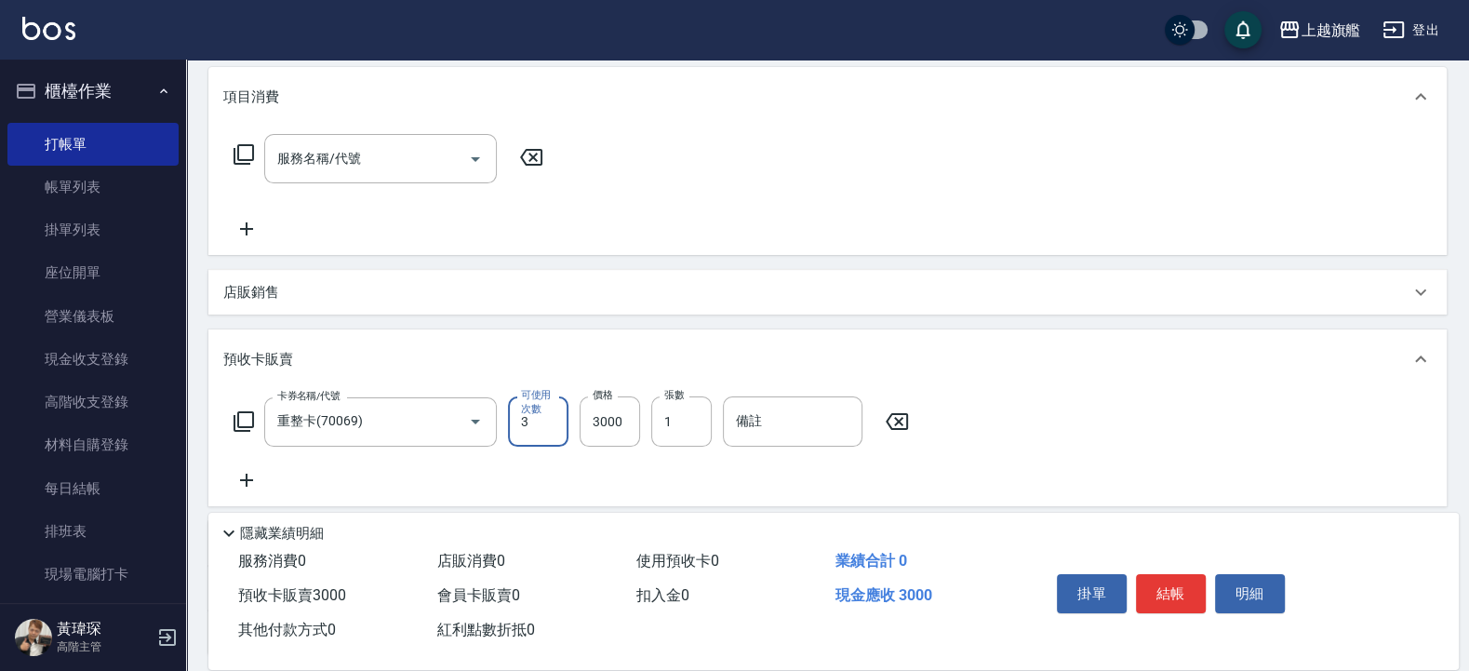
type input "3"
type input "7000"
click at [373, 292] on div "店販銷售" at bounding box center [816, 293] width 1186 height 20
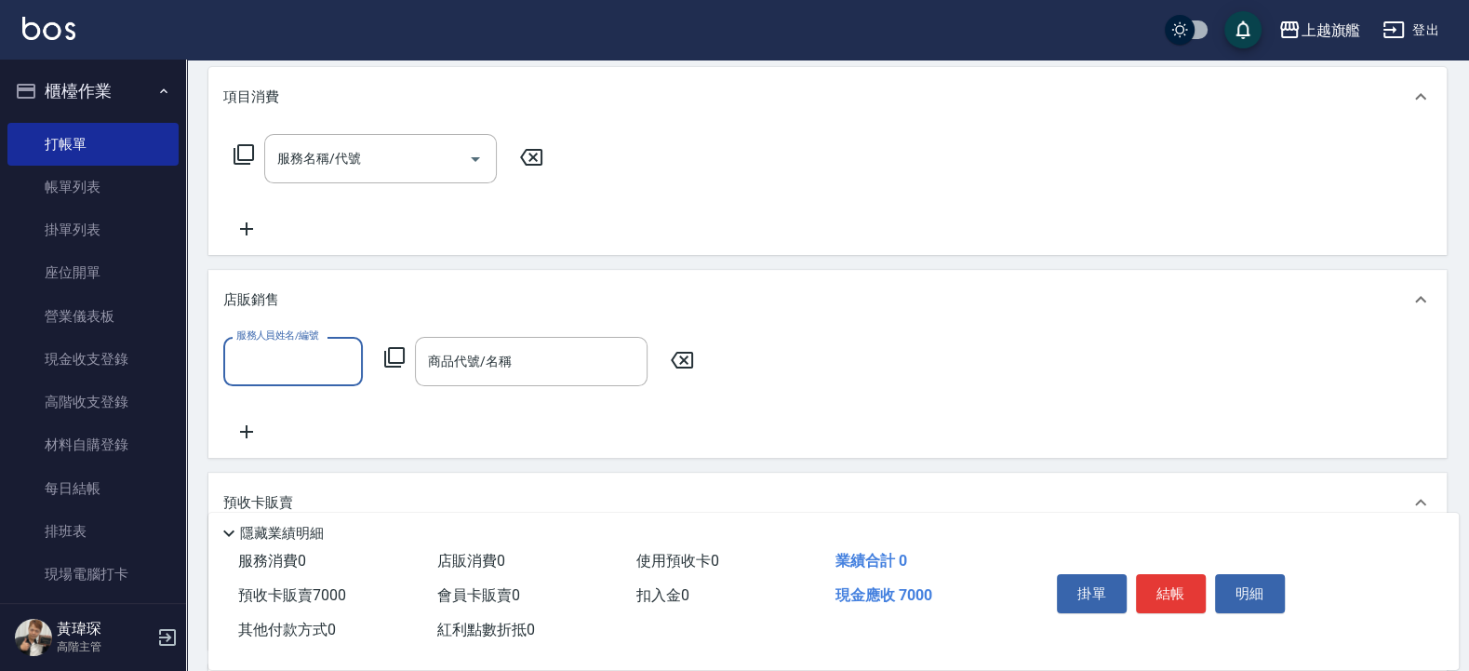
scroll to position [0, 0]
click at [373, 292] on div "店販銷售" at bounding box center [816, 300] width 1186 height 20
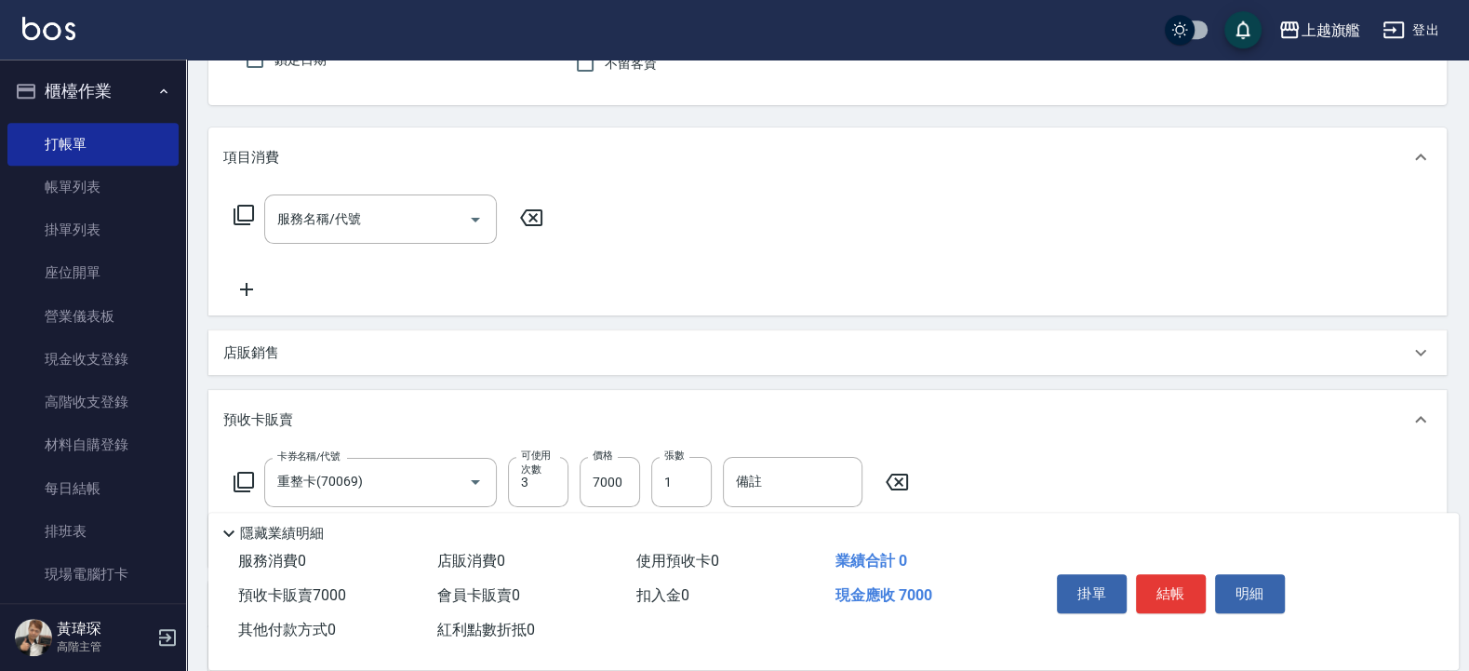
scroll to position [127, 0]
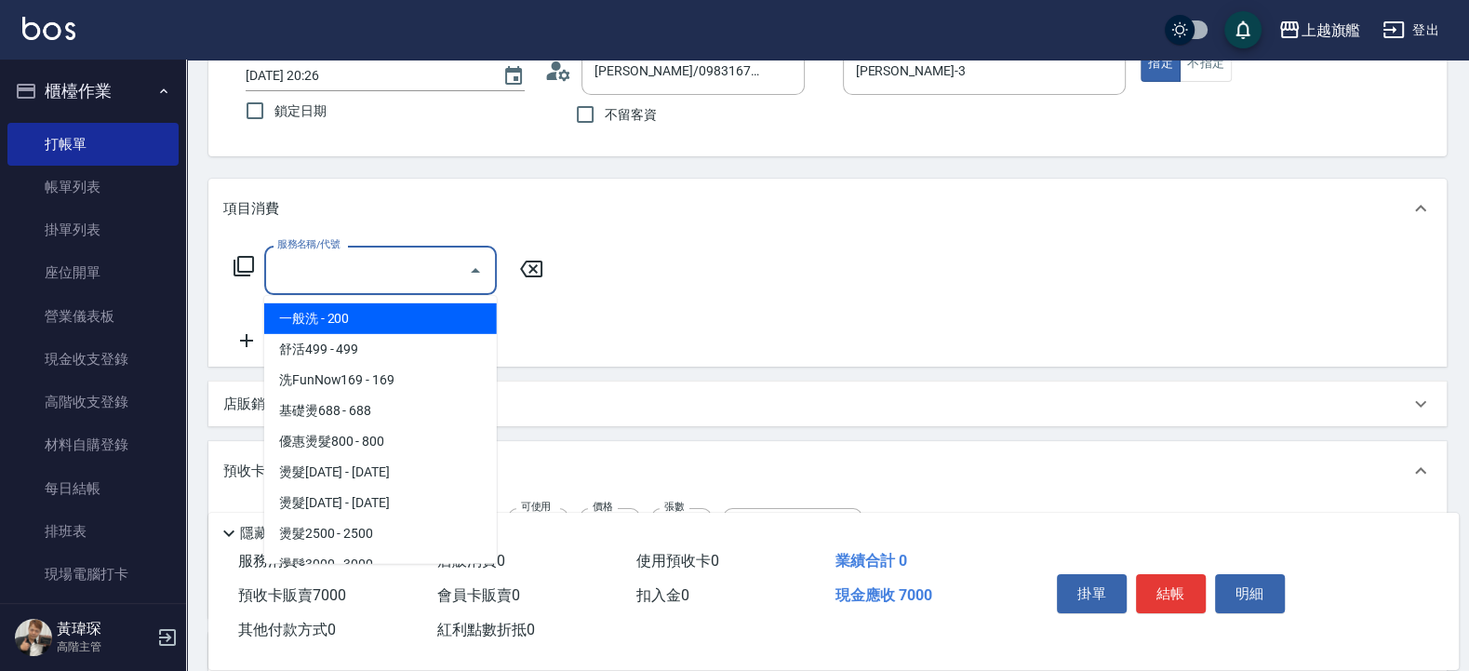
click at [381, 273] on input "服務名稱/代號" at bounding box center [367, 270] width 188 height 33
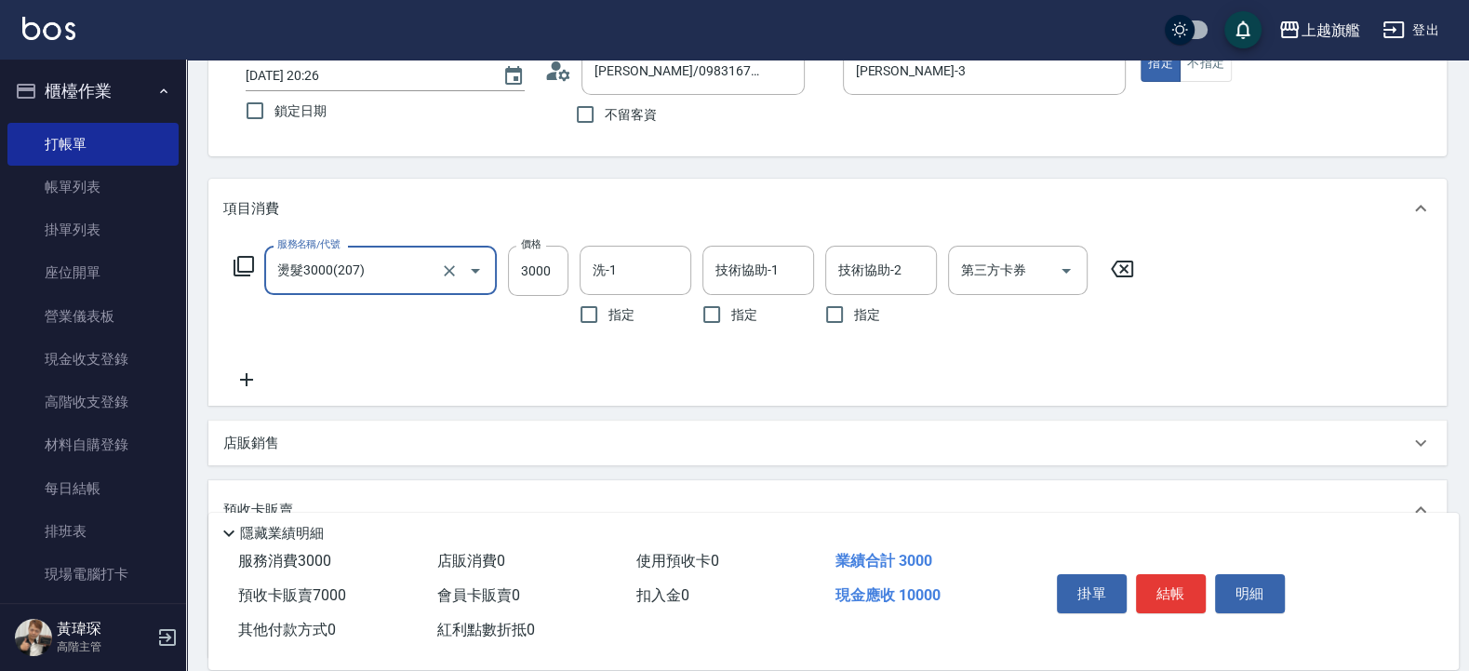
type input "燙髮3000(207)"
type input "3199"
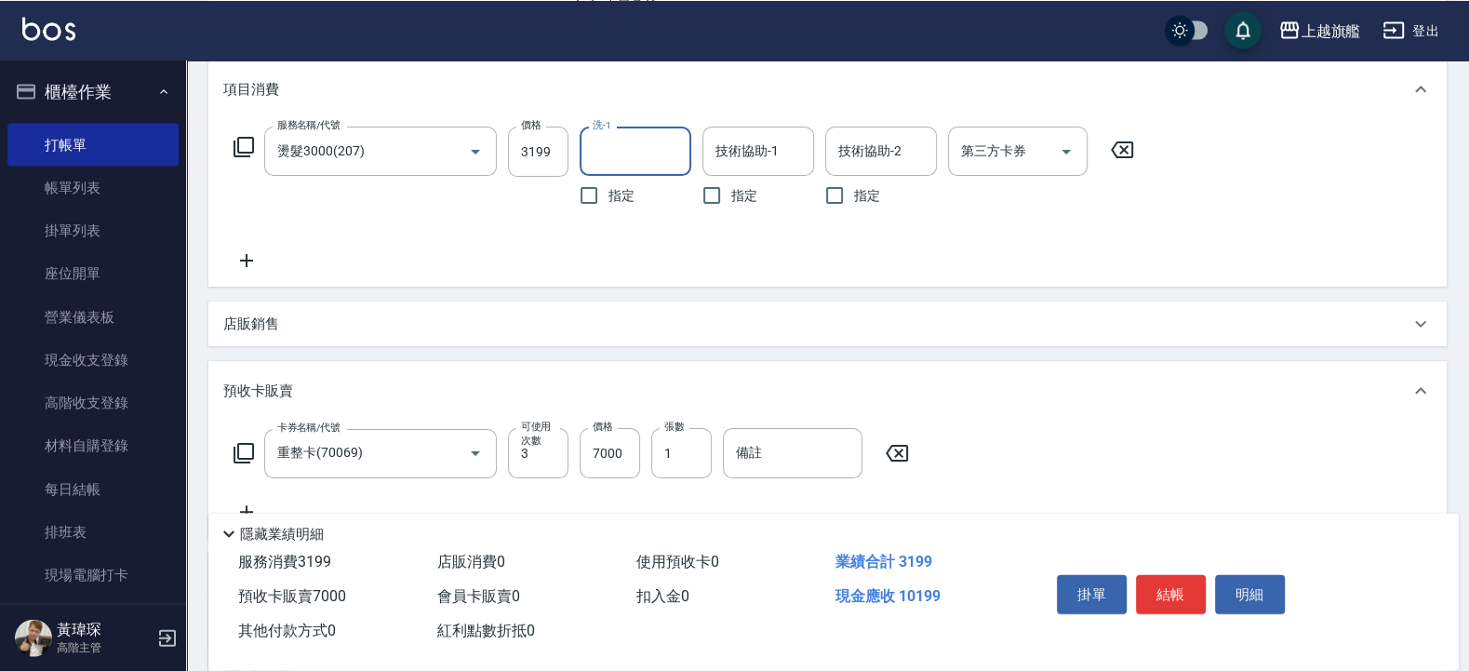
scroll to position [216, 0]
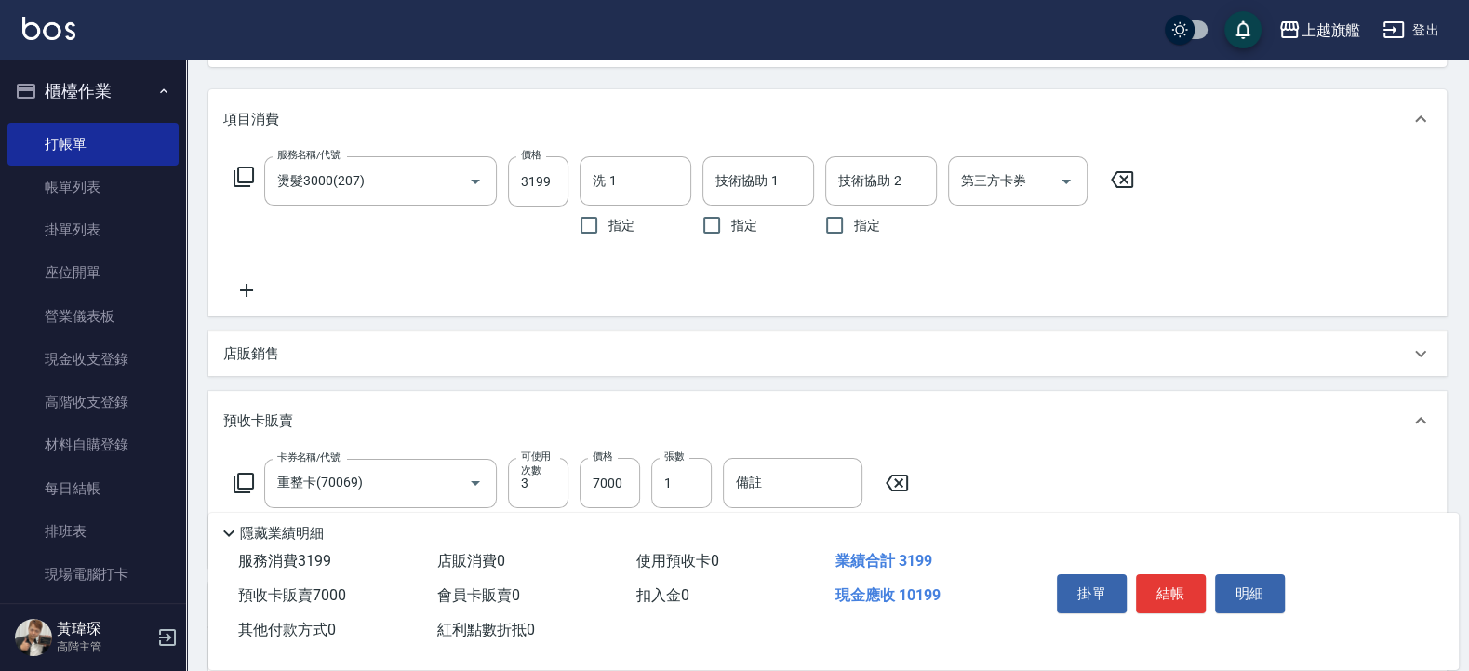
click at [1022, 463] on div "卡券名稱/代號 重整卡(70069) 卡券名稱/代號 可使用次數 3 可使用次數 價格 7000 價格 張數 1 張數 備註 備註" at bounding box center [827, 505] width 1209 height 95
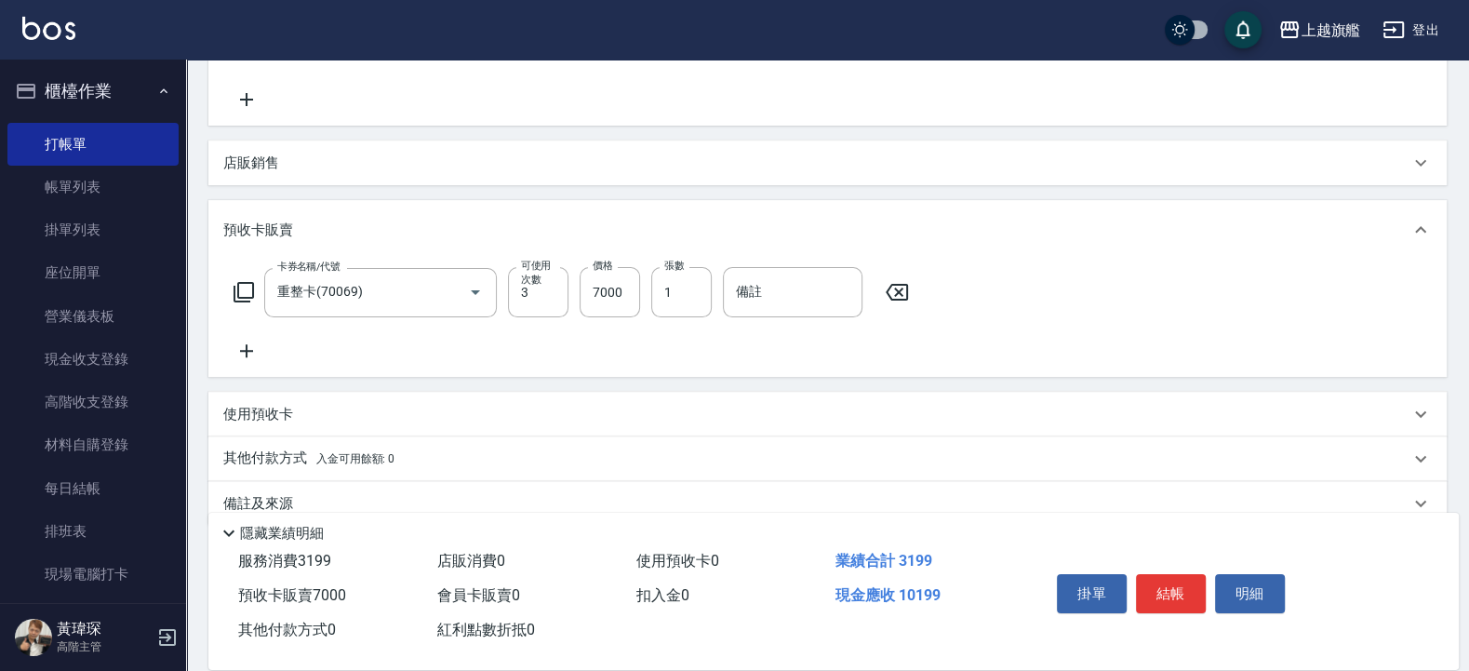
scroll to position [104, 0]
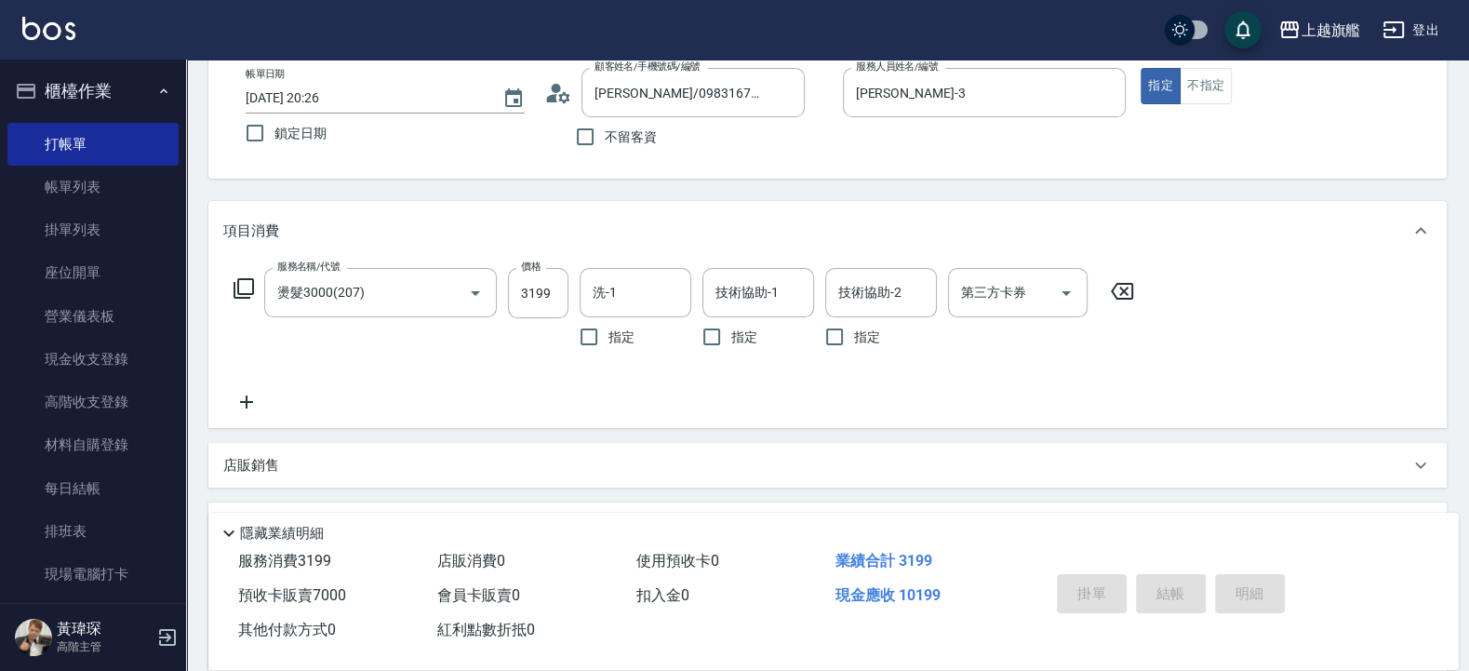
type input "2025/08/13 20:29"
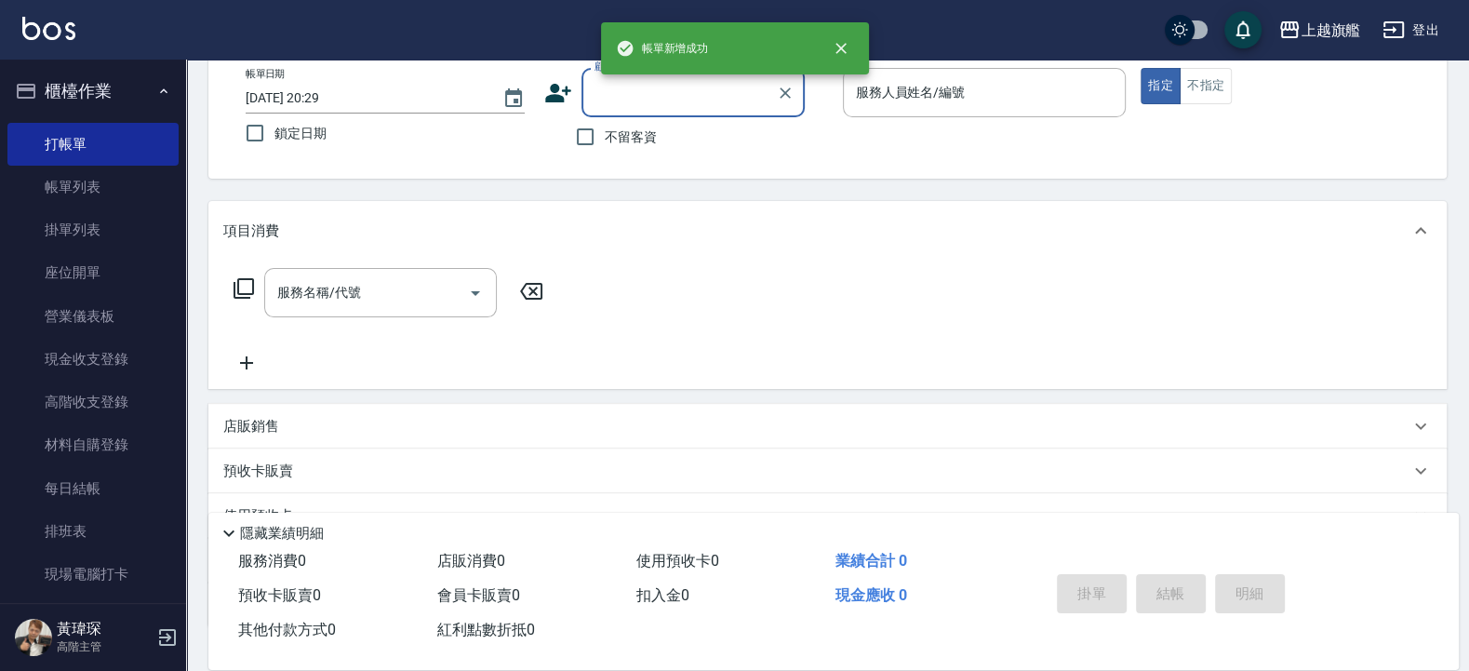
scroll to position [1, 0]
click at [657, 110] on div "顧客姓名/手機號碼/編號" at bounding box center [693, 92] width 223 height 49
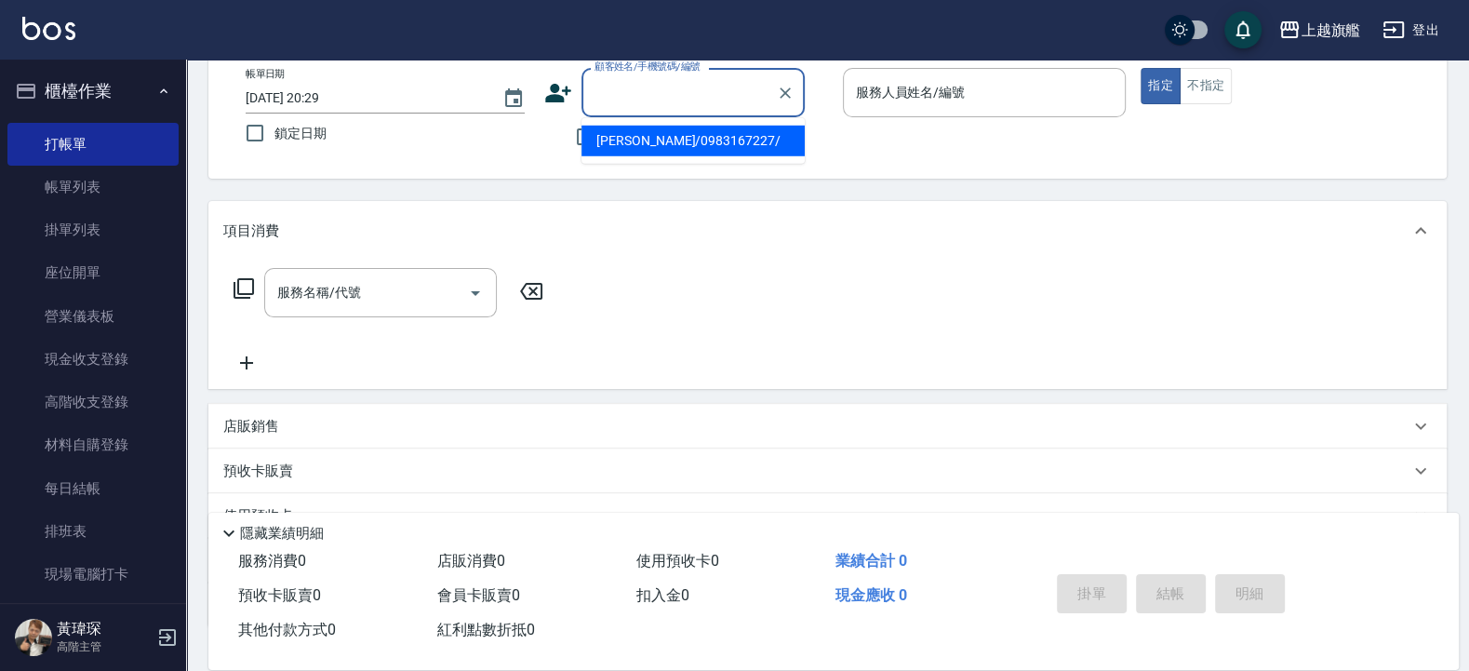
click at [661, 145] on li "林鈺錡/0983167227/" at bounding box center [693, 141] width 223 height 31
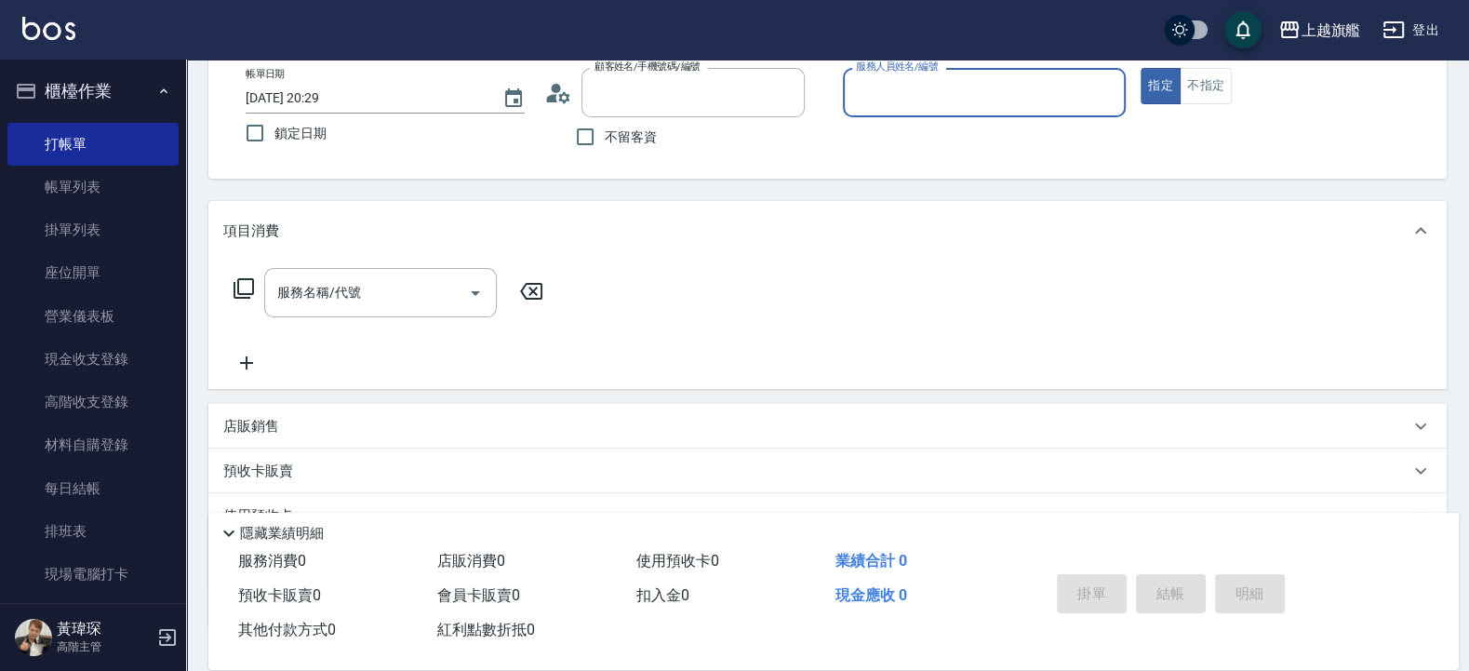
type input "林鈺錡/0983167227/"
type input "謝雅婷-3"
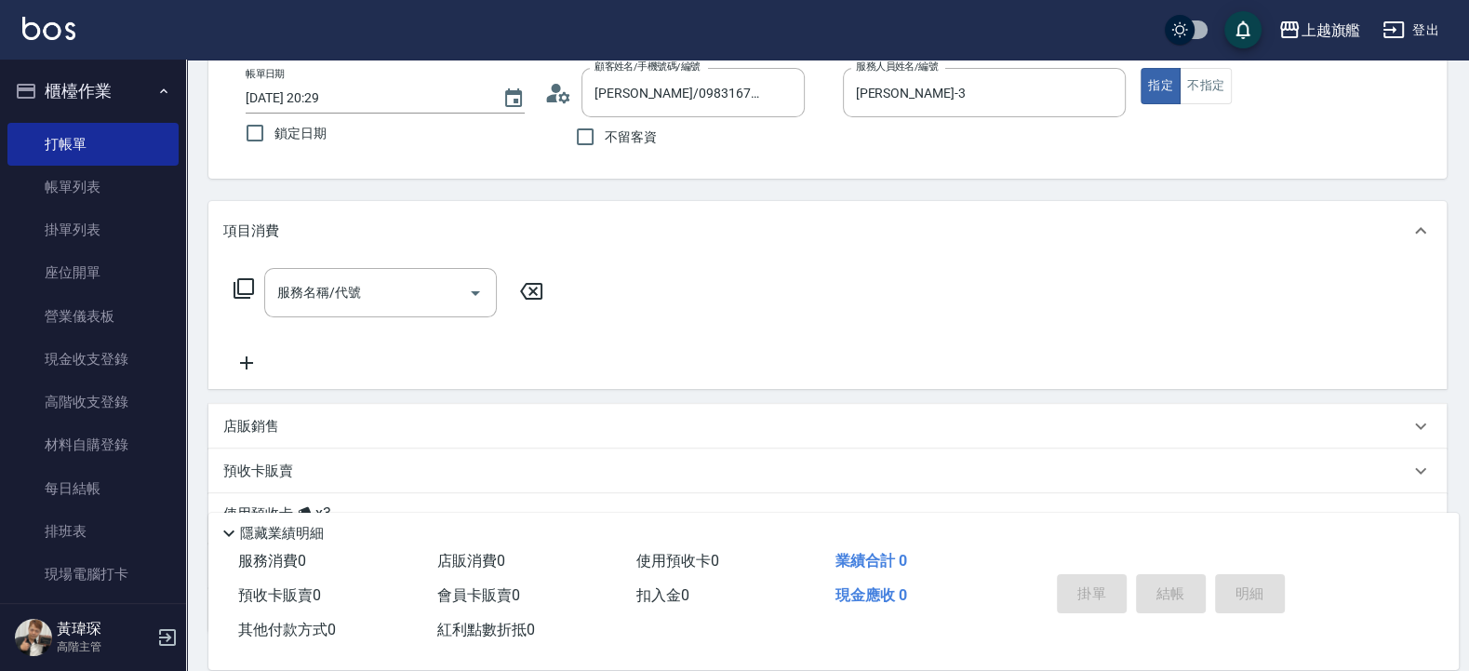
click at [864, 153] on div "帳單日期 2025/08/13 20:29 鎖定日期 顧客姓名/手機號碼/編號 林鈺錡/0983167227/ 顧客姓名/手機號碼/編號 不留客資 服務人員姓…" at bounding box center [828, 112] width 1194 height 88
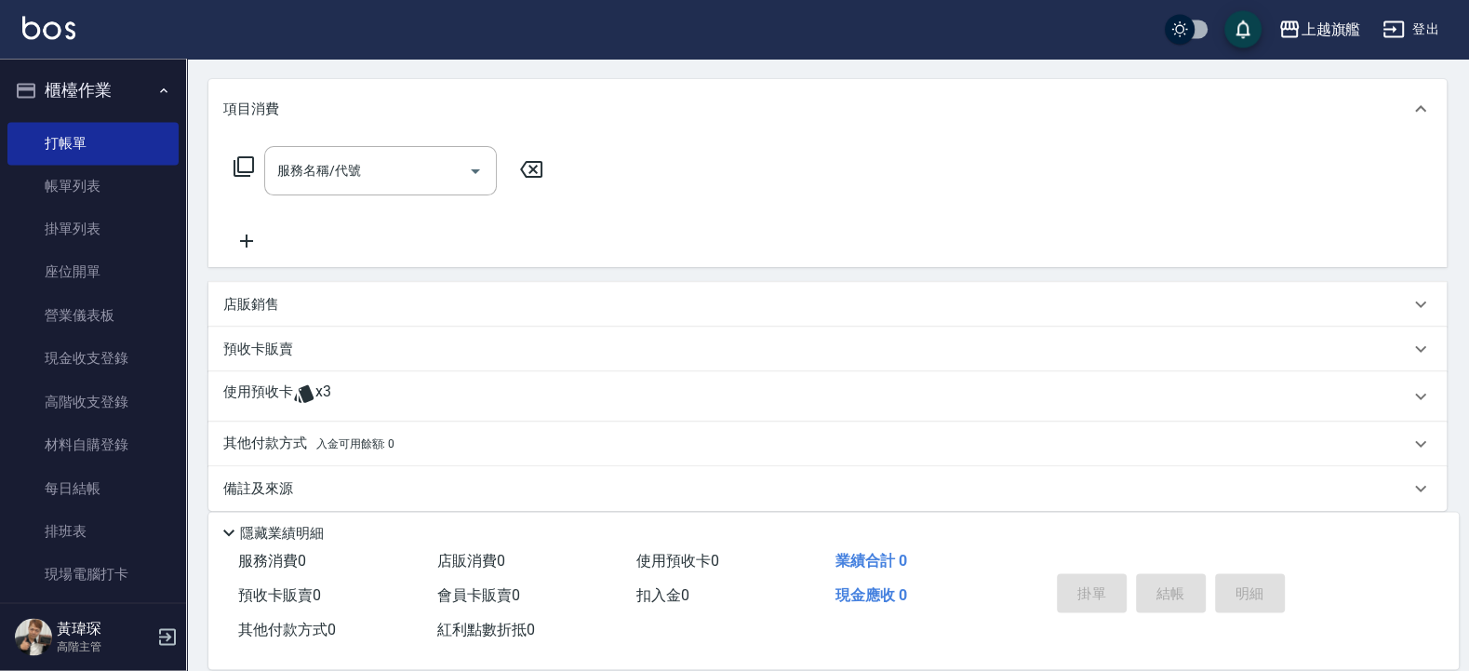
scroll to position [243, 0]
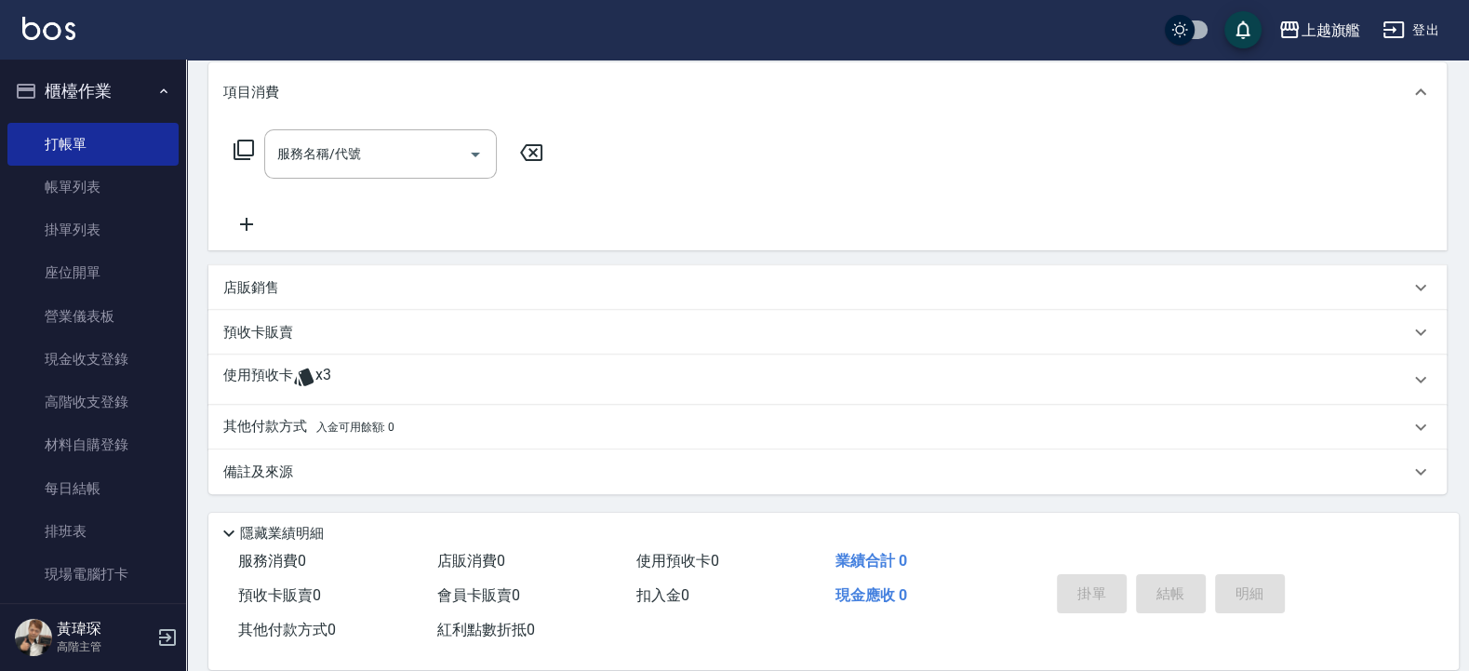
click at [398, 386] on div "使用預收卡 x3" at bounding box center [816, 380] width 1186 height 28
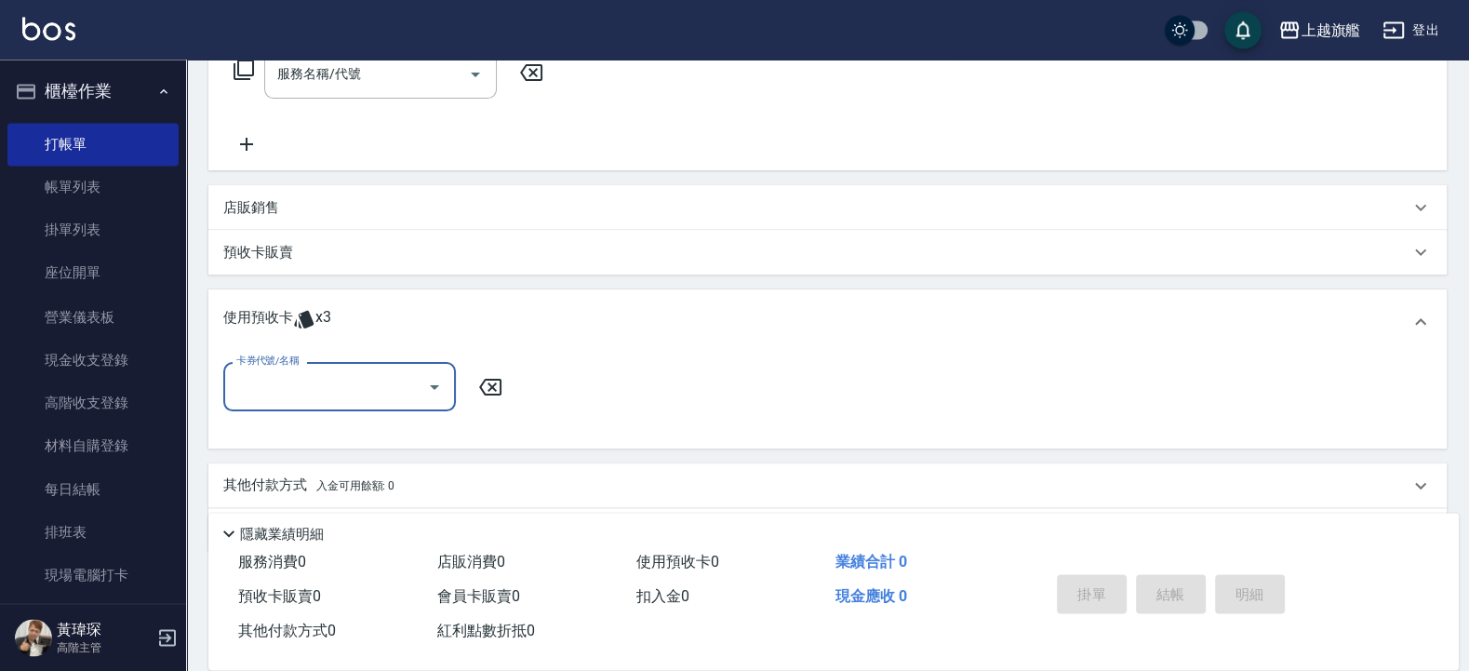
scroll to position [382, 0]
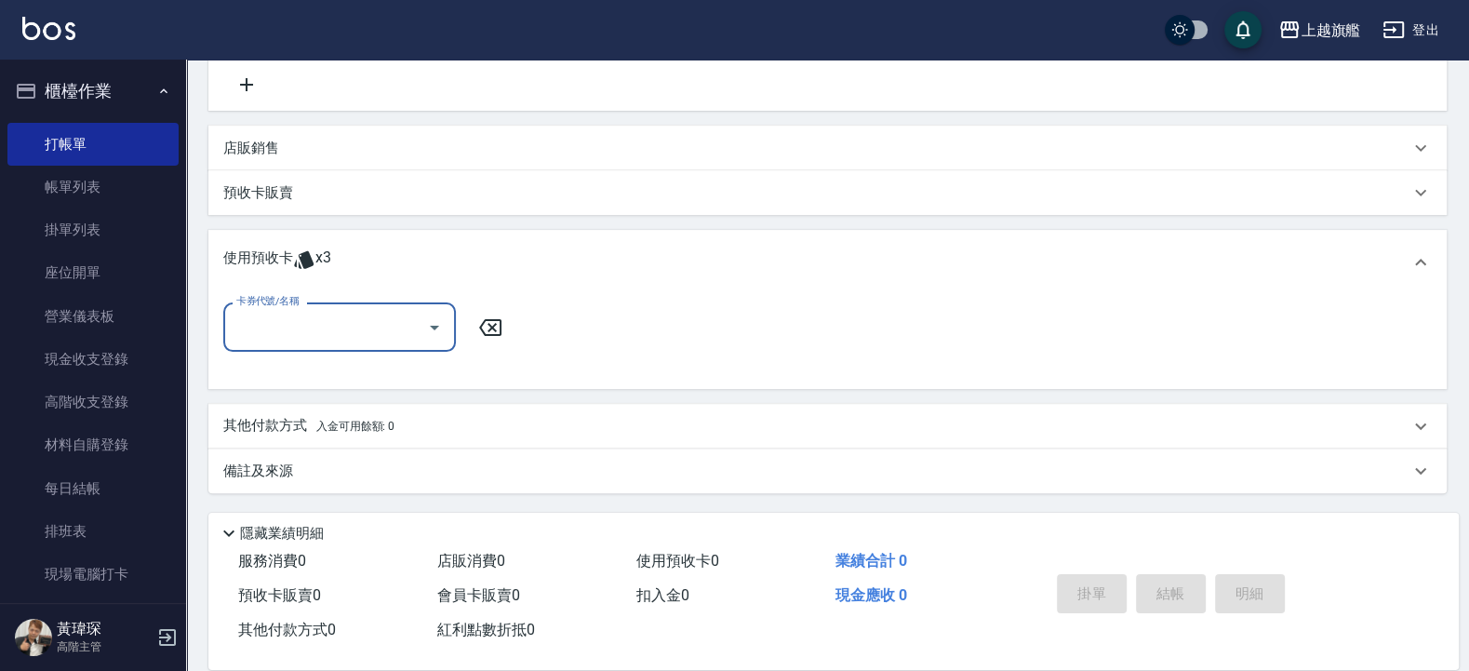
click at [389, 363] on div "卡券代號/名稱 卡券代號/名稱" at bounding box center [827, 338] width 1209 height 72
click at [382, 338] on input "卡券代號/名稱" at bounding box center [326, 327] width 188 height 33
click at [391, 371] on div "重整卡 剩餘3張" at bounding box center [339, 374] width 233 height 31
type input "重整卡"
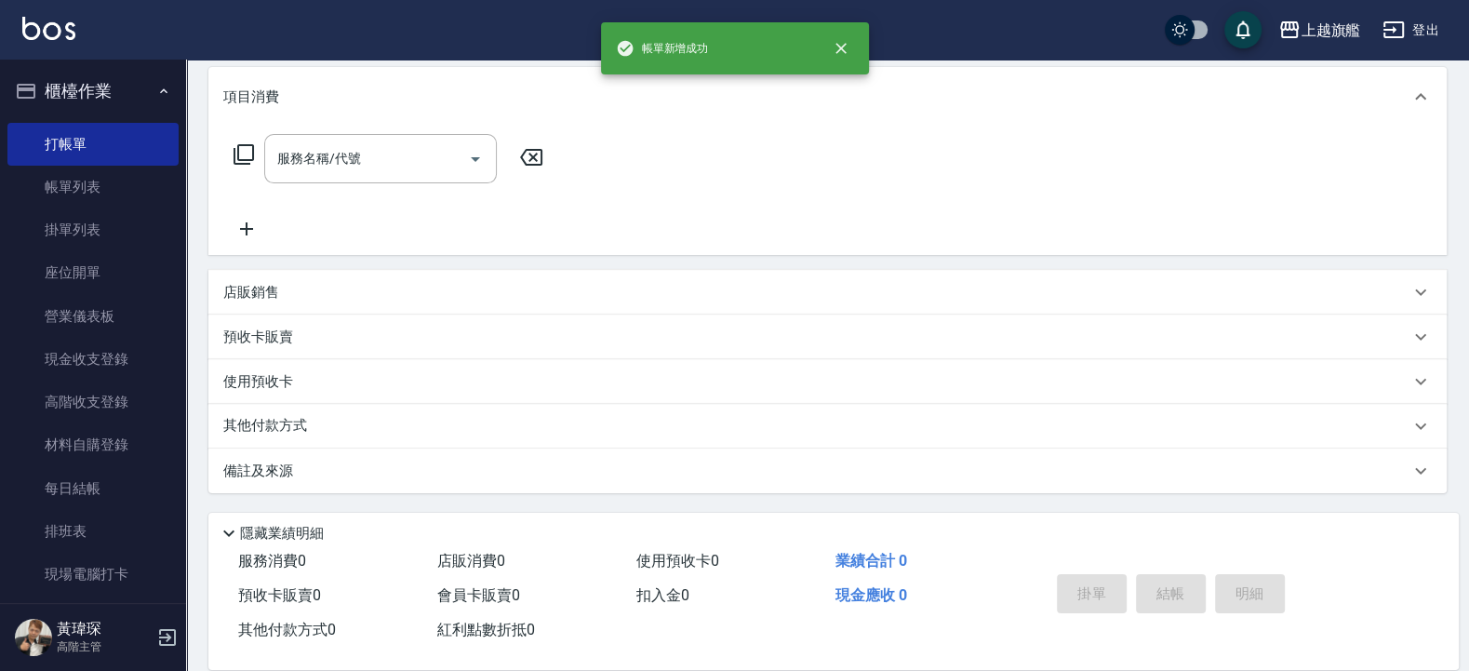
scroll to position [0, 0]
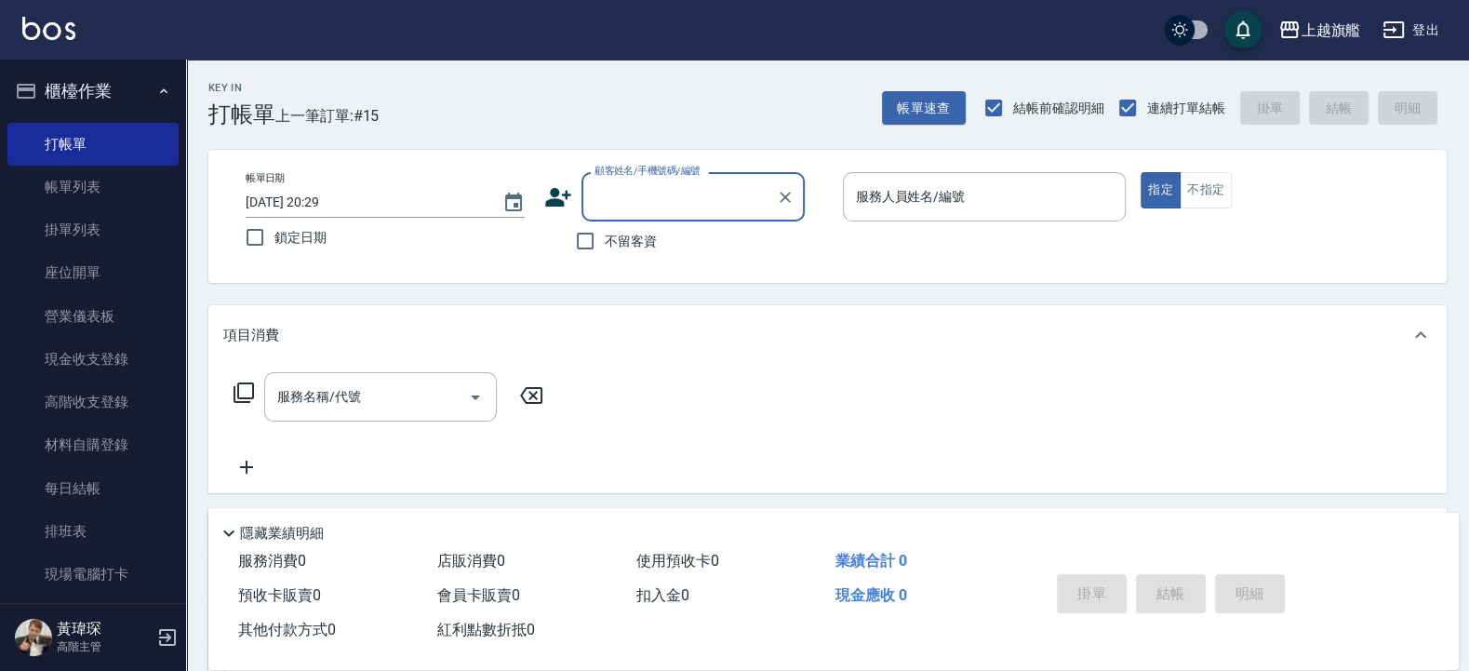
click at [722, 208] on input "顧客姓名/手機號碼/編號" at bounding box center [679, 197] width 179 height 33
drag, startPoint x: 775, startPoint y: 189, endPoint x: 783, endPoint y: 200, distance: 13.4
click at [778, 196] on div at bounding box center [784, 196] width 24 height 49
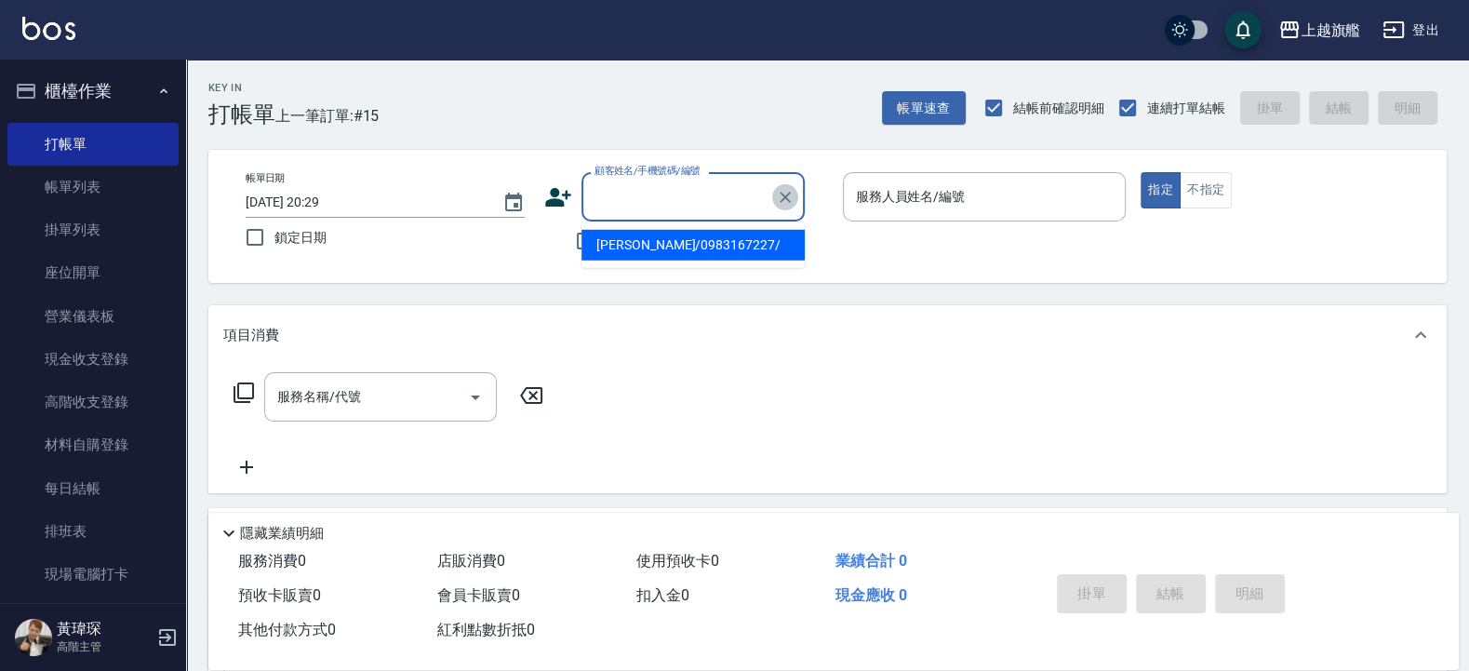
click at [783, 200] on icon "Clear" at bounding box center [785, 197] width 19 height 19
drag, startPoint x: 786, startPoint y: 305, endPoint x: 704, endPoint y: 268, distance: 90.8
click at [782, 298] on div "Key In 打帳單 上一筆訂單:#15 帳單速查 結帳前確認明細 連續打單結帳 掛單 結帳 明細 帳單日期 2025/08/13 20:29 鎖定日期 顧客…" at bounding box center [827, 485] width 1283 height 850
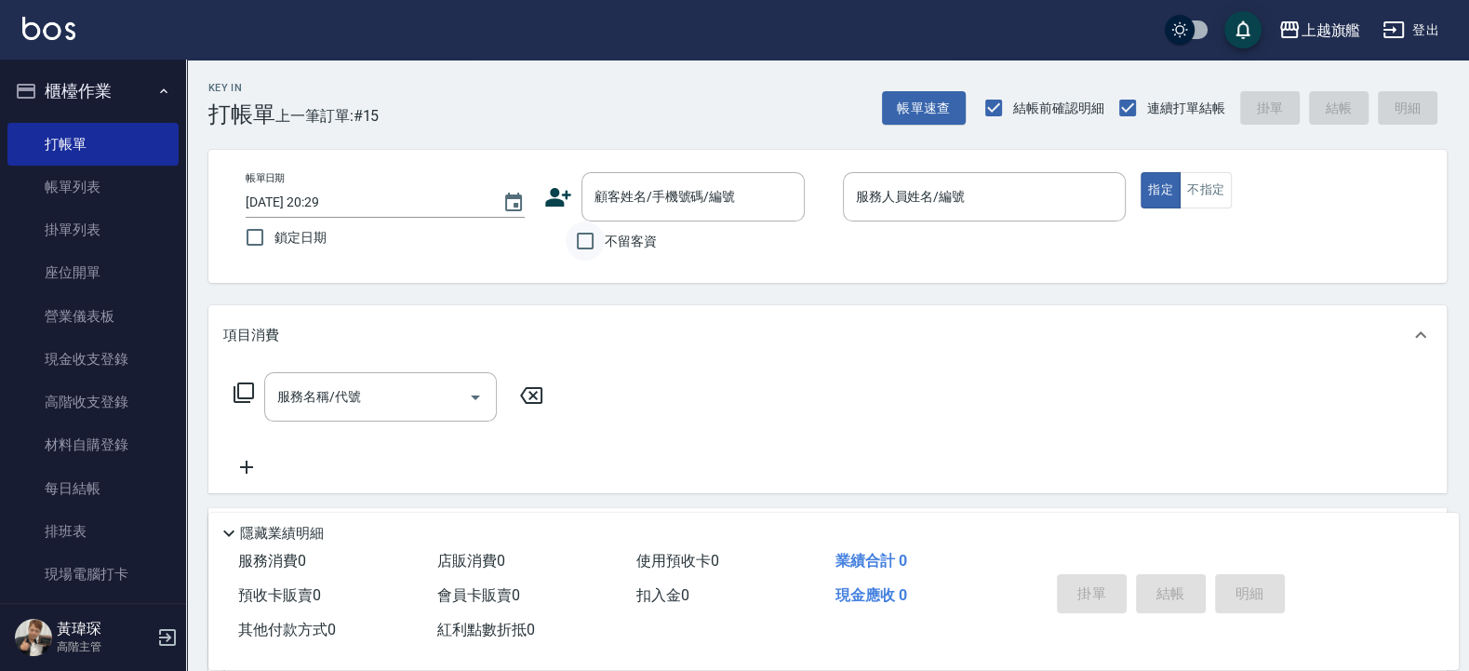
click at [581, 254] on input "不留客資" at bounding box center [585, 240] width 39 height 39
checkbox input "true"
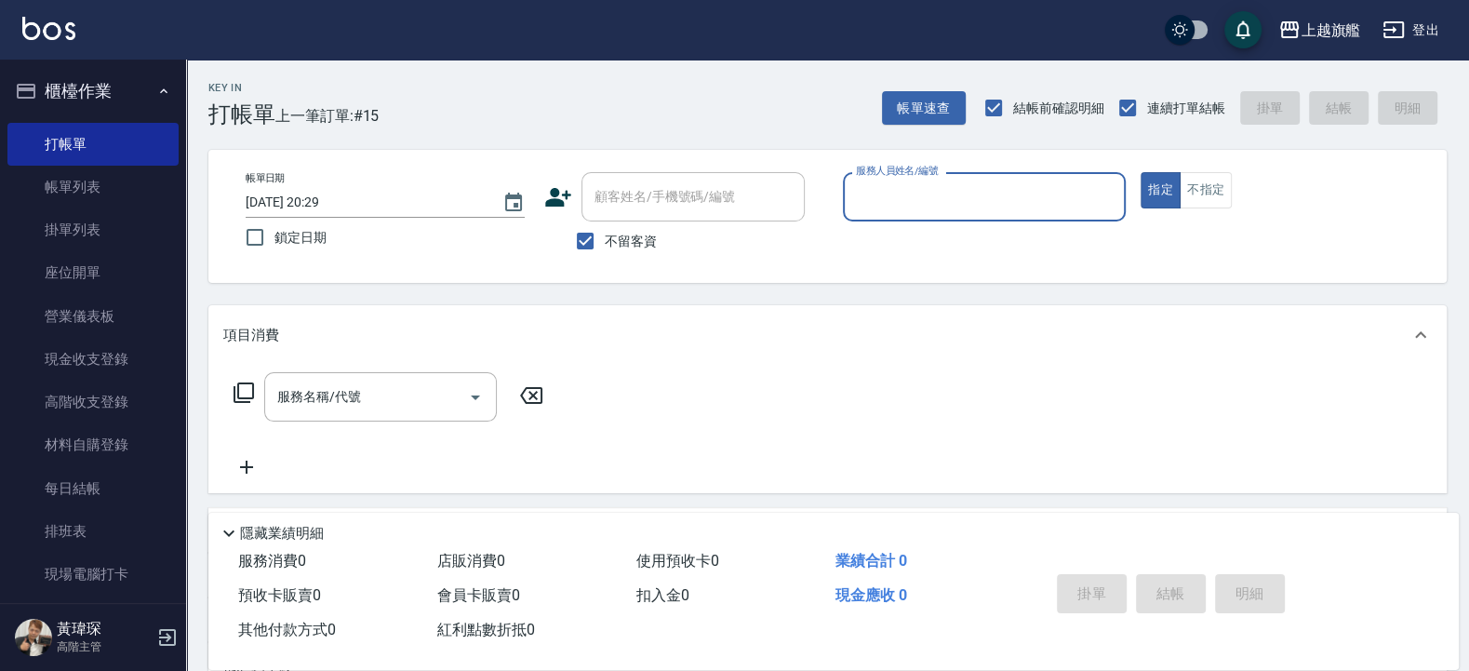
click at [896, 204] on input "服務人員姓名/編號" at bounding box center [984, 197] width 267 height 33
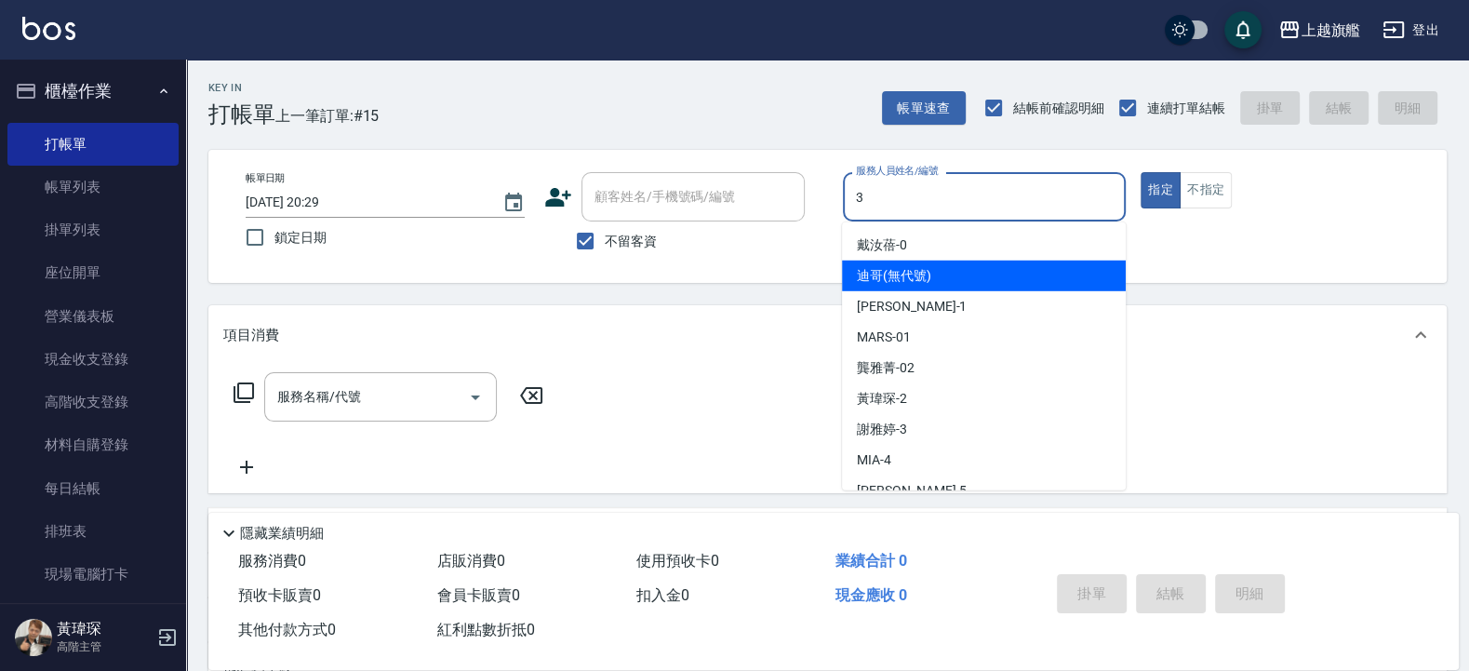
type input "謝雅婷-3"
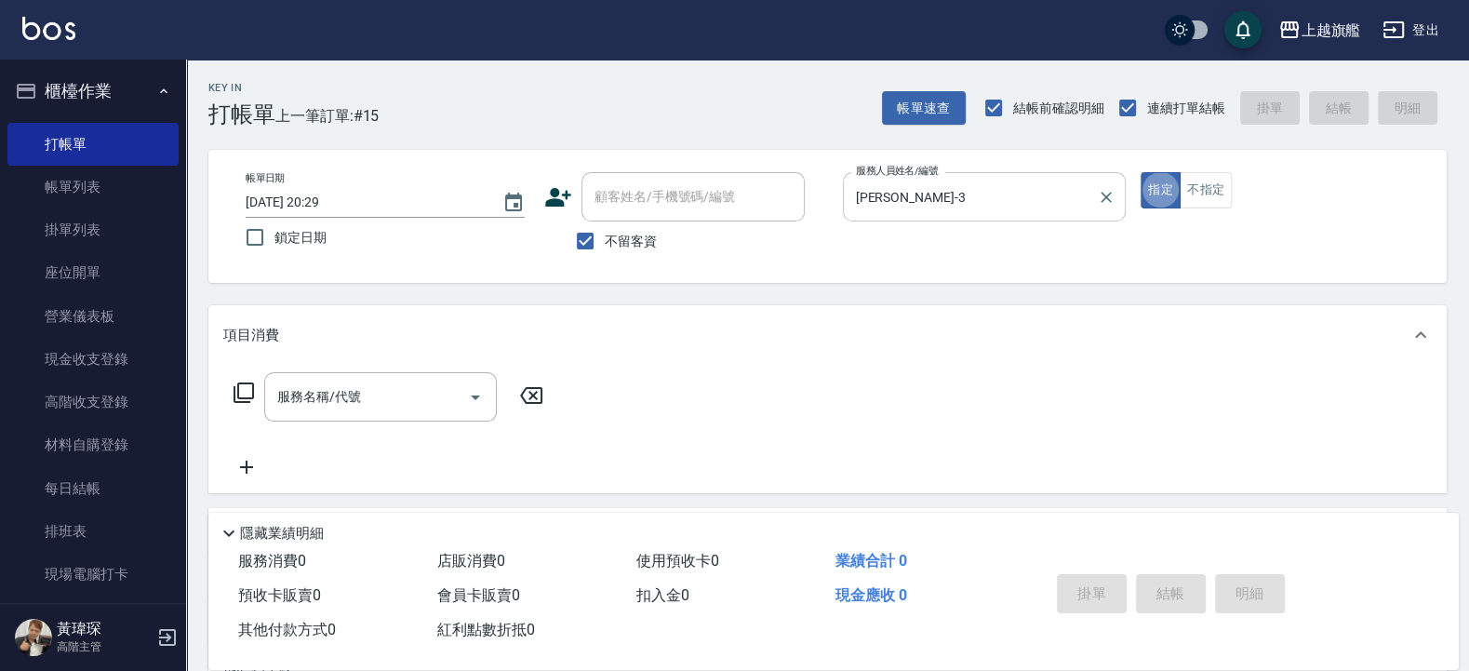
click at [969, 203] on input "謝雅婷-3" at bounding box center [970, 197] width 239 height 33
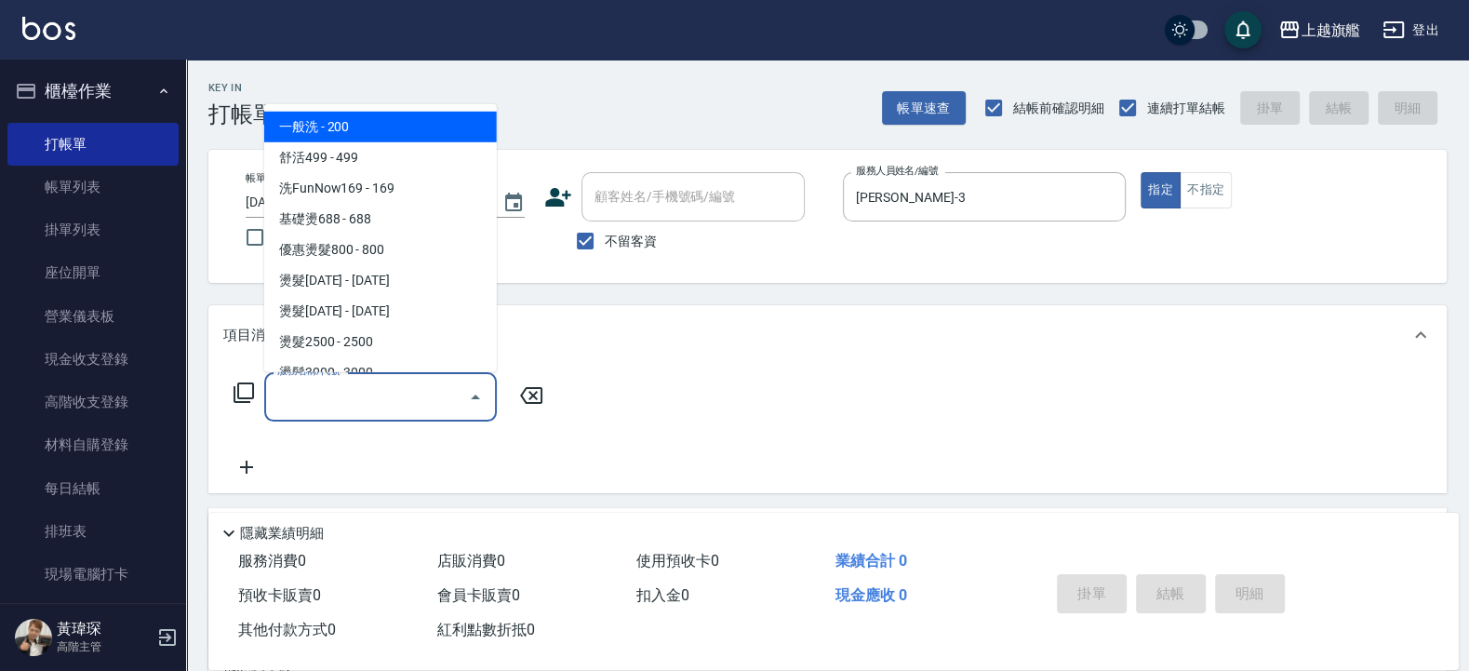
click at [426, 400] on input "服務名稱/代號" at bounding box center [367, 397] width 188 height 33
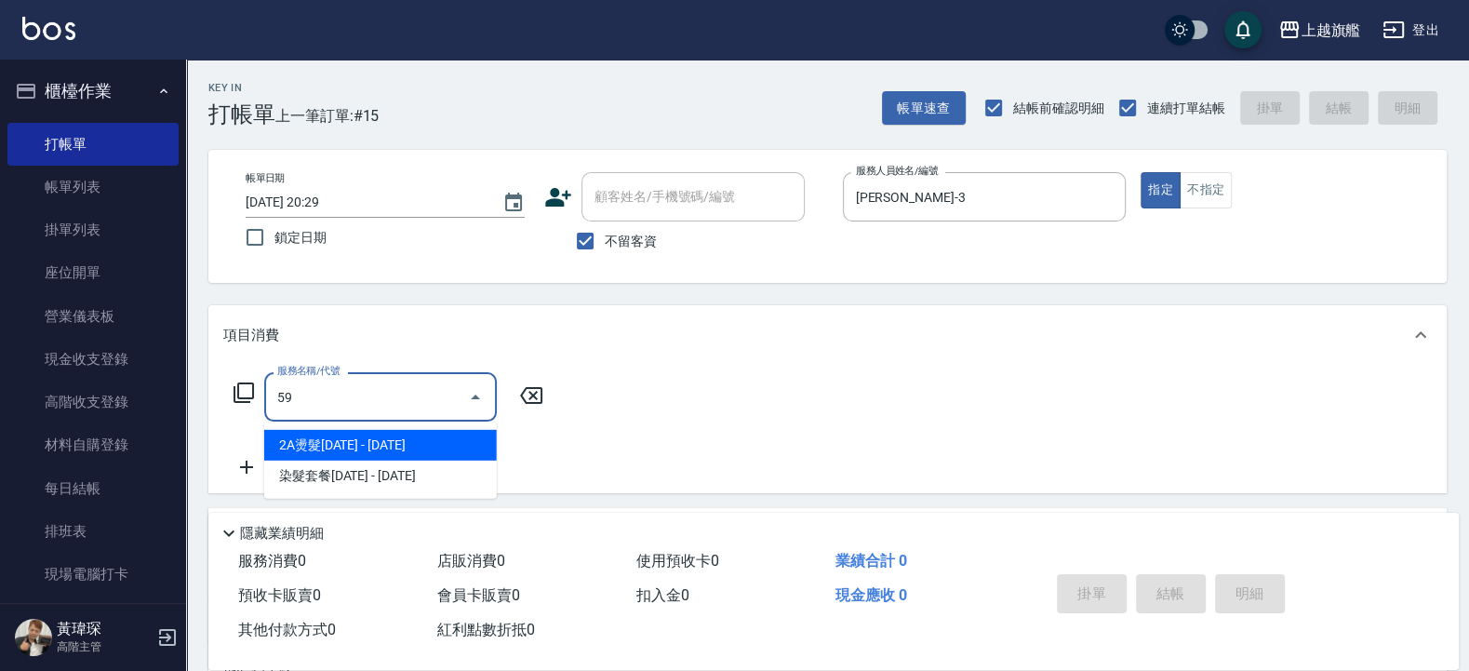
type input "5"
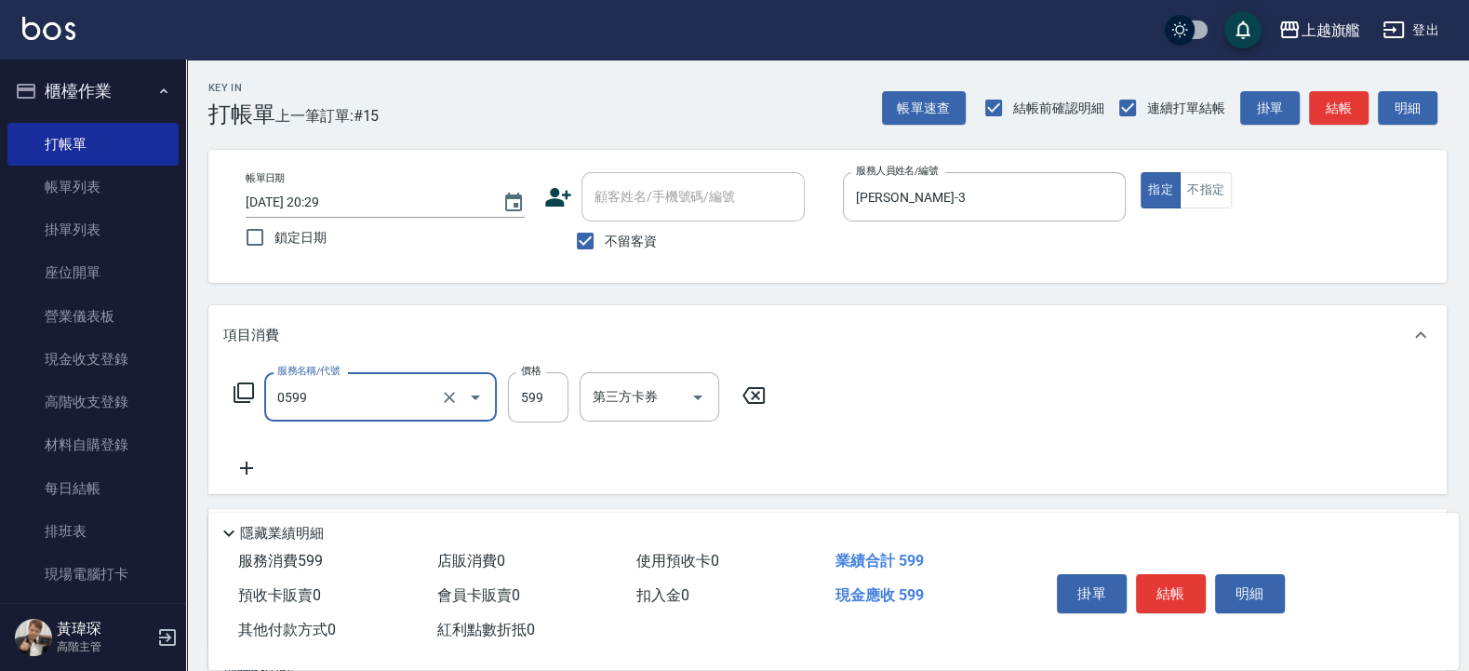
type input "去角質ITELY.(0599)"
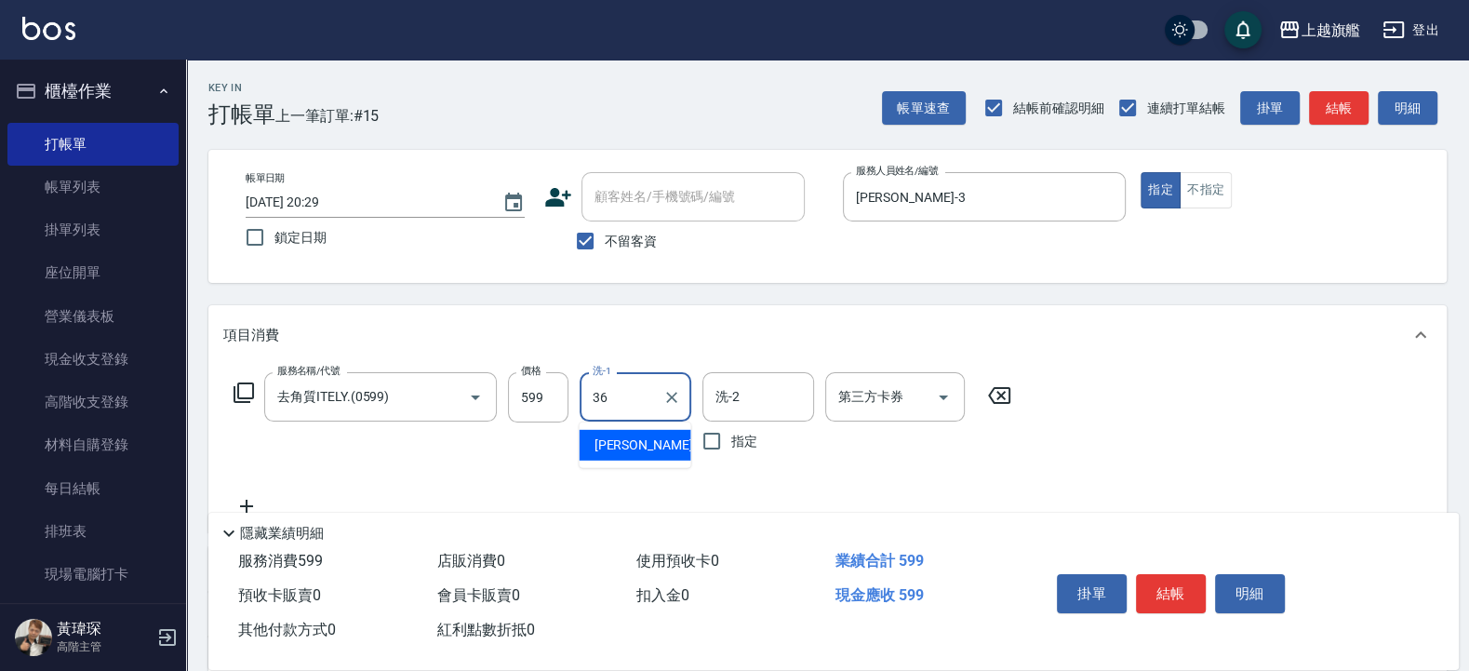
type input "蔡秉諶-36"
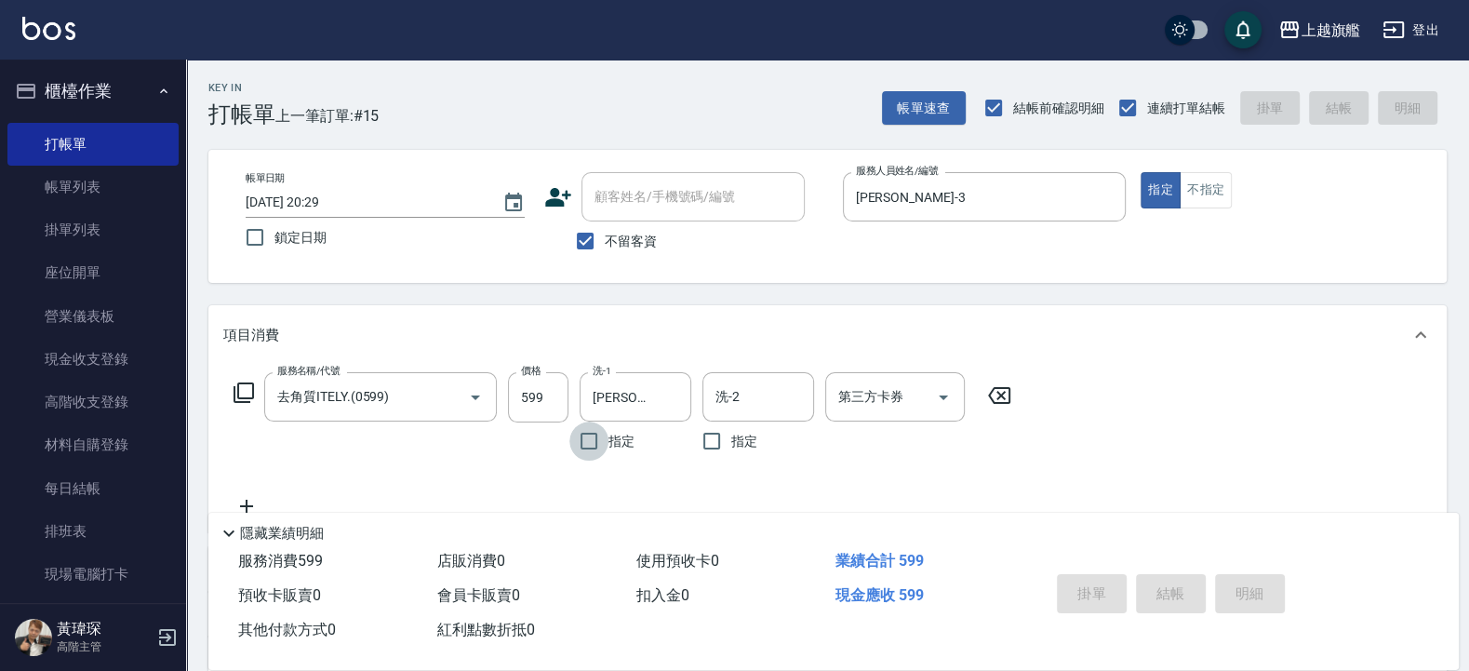
type input "2025/08/13 20:30"
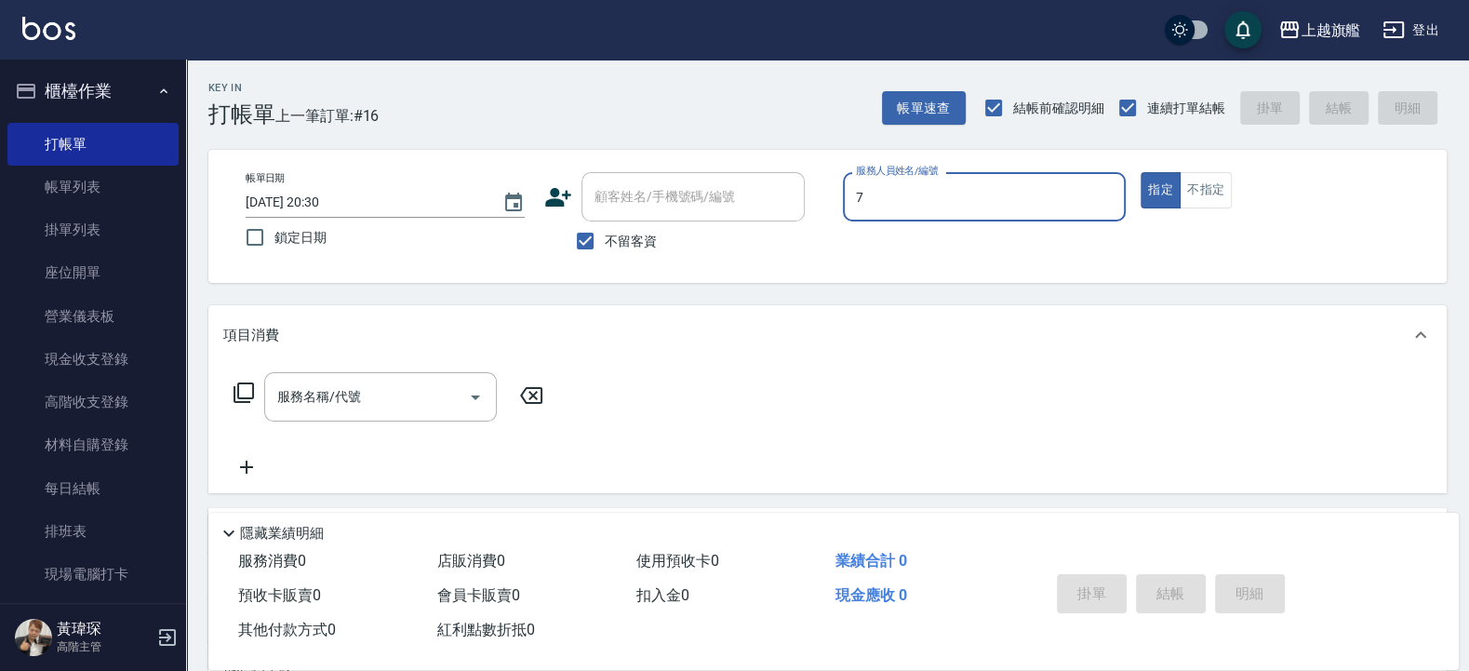
type input "林筱莉-7"
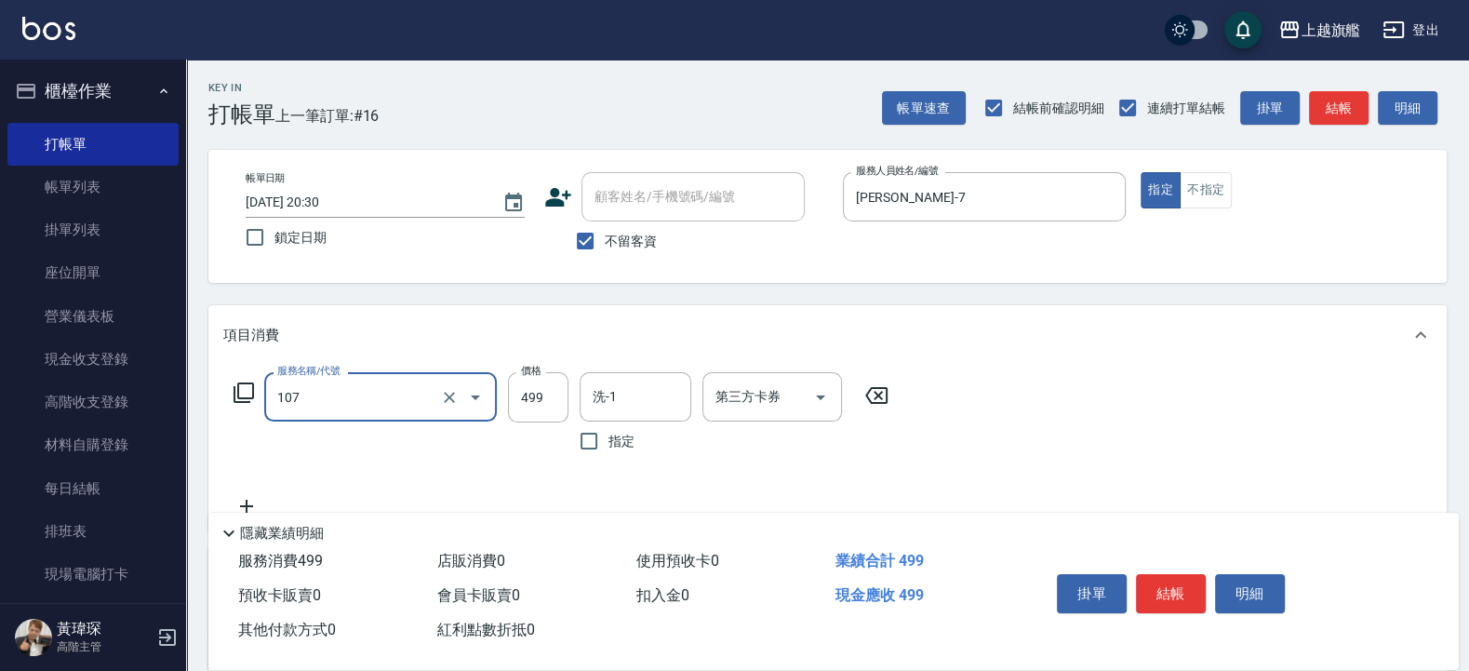
type input "舒活499(107)"
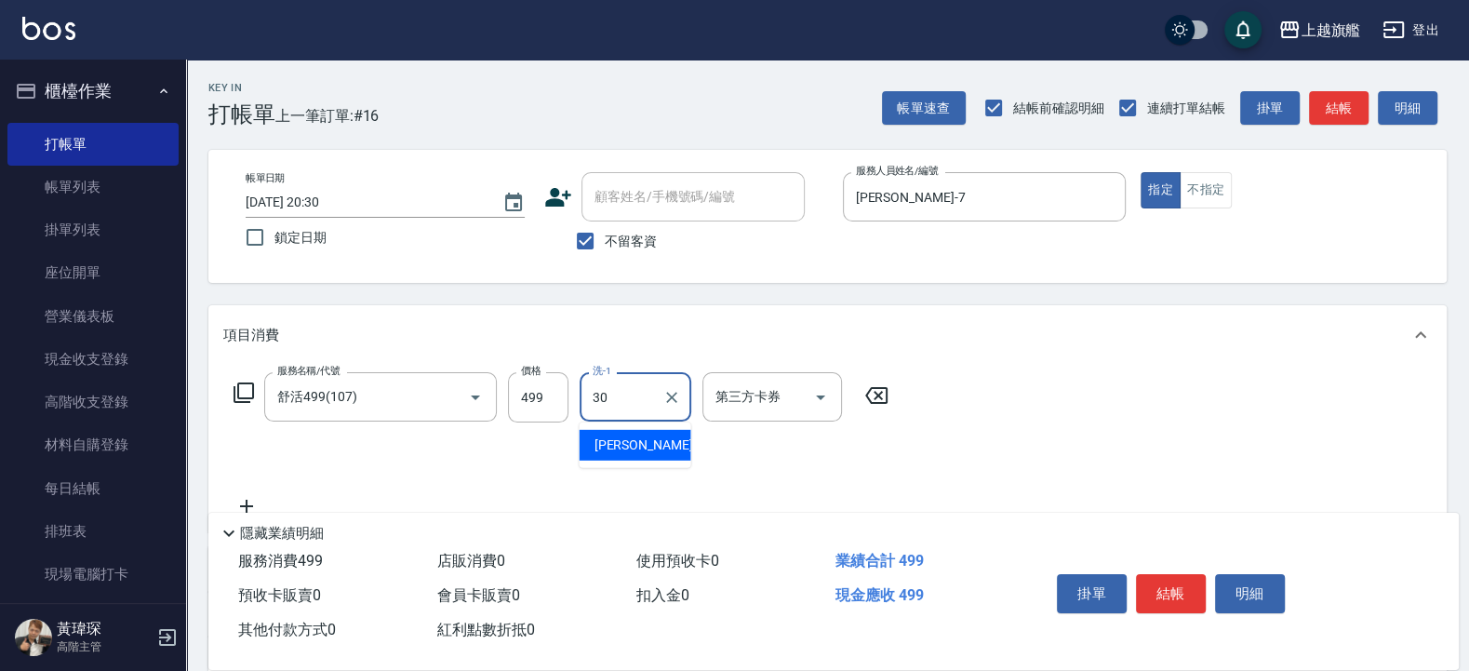
type input "劉羿君-30"
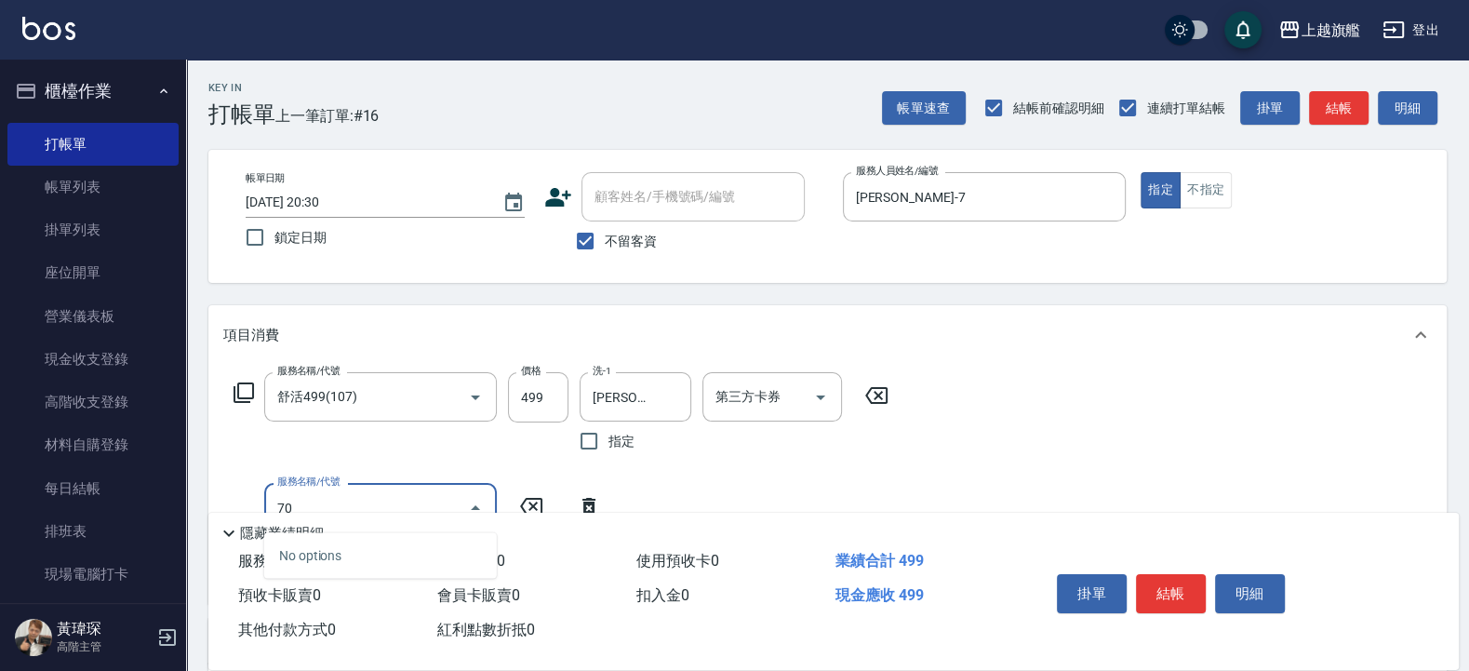
type input "7"
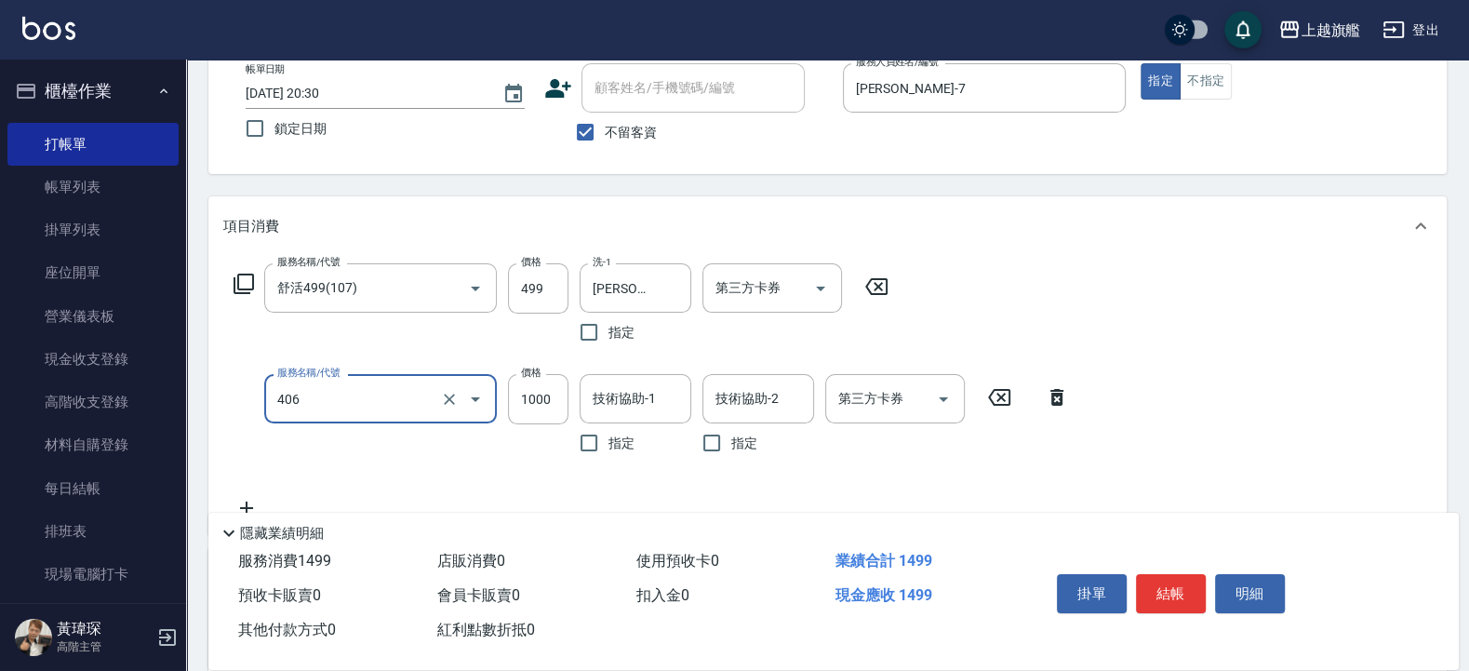
scroll to position [112, 0]
type input "水漾護1000(406)"
click at [556, 409] on input "1000" at bounding box center [538, 396] width 60 height 50
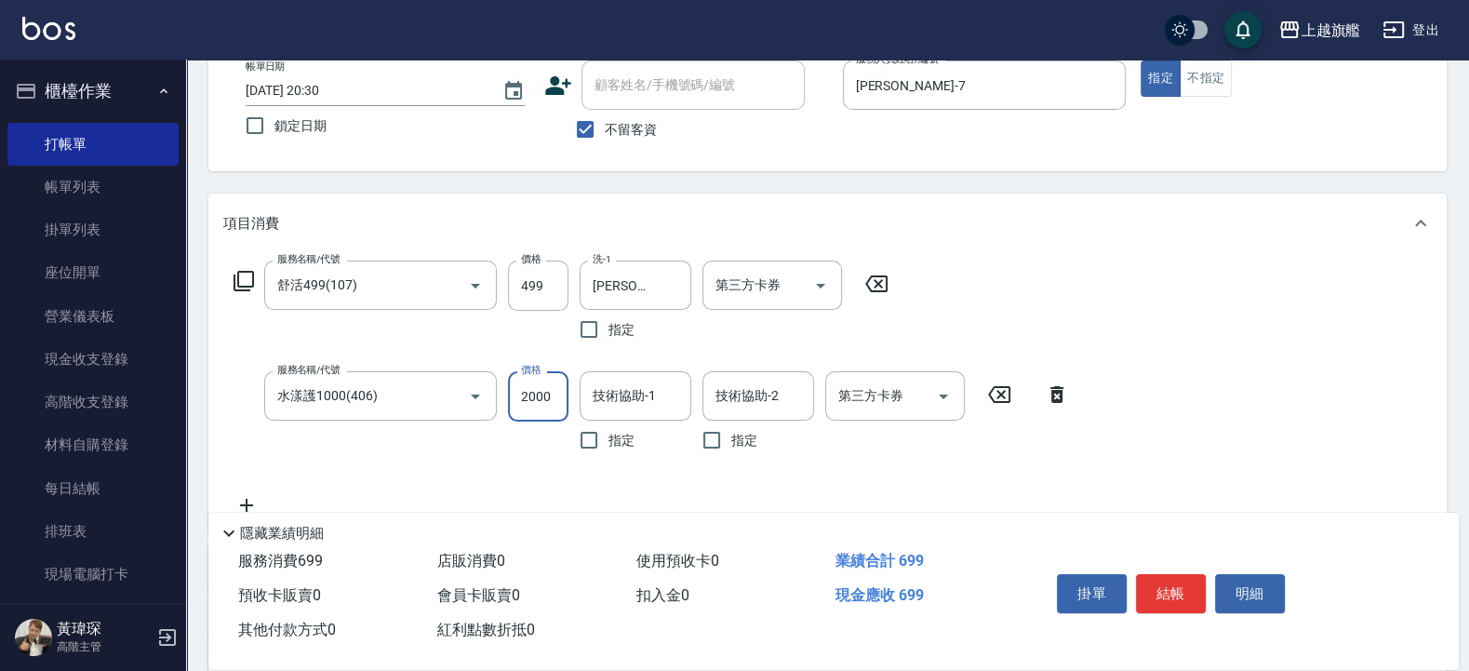
type input "2000"
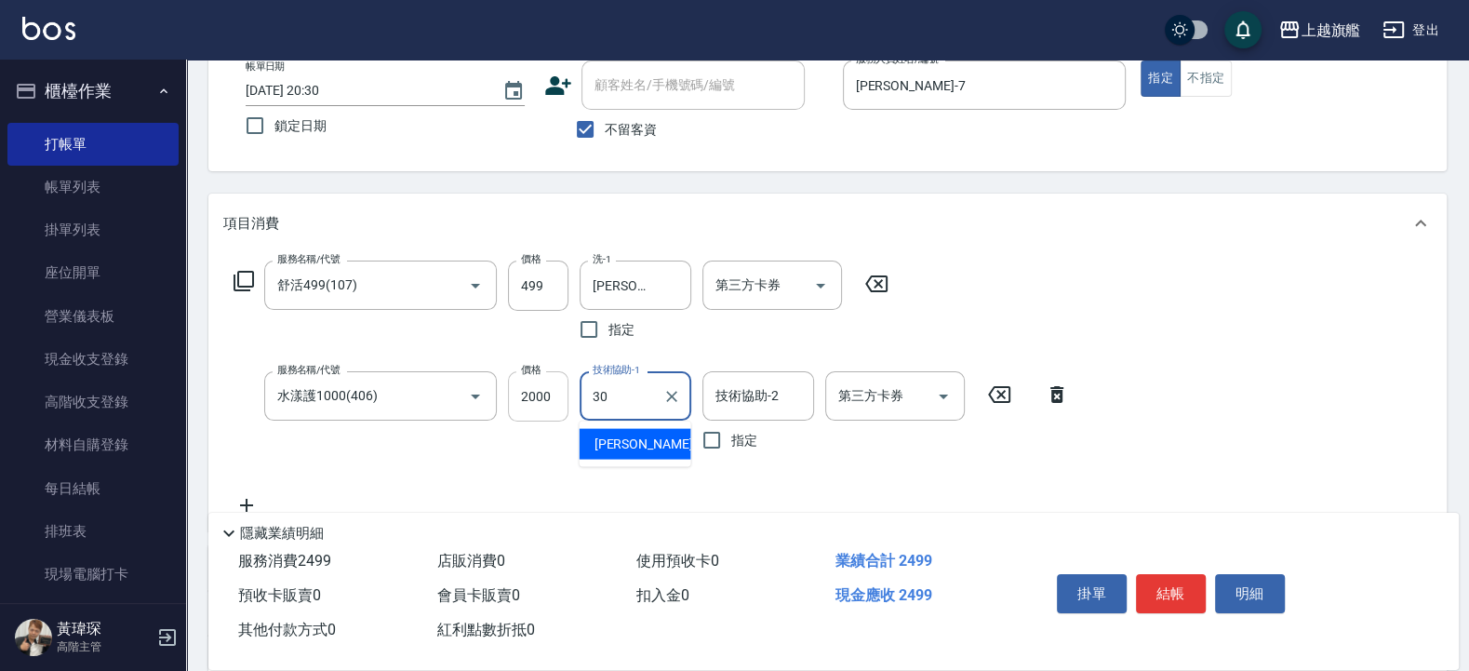
type input "劉羿君-30"
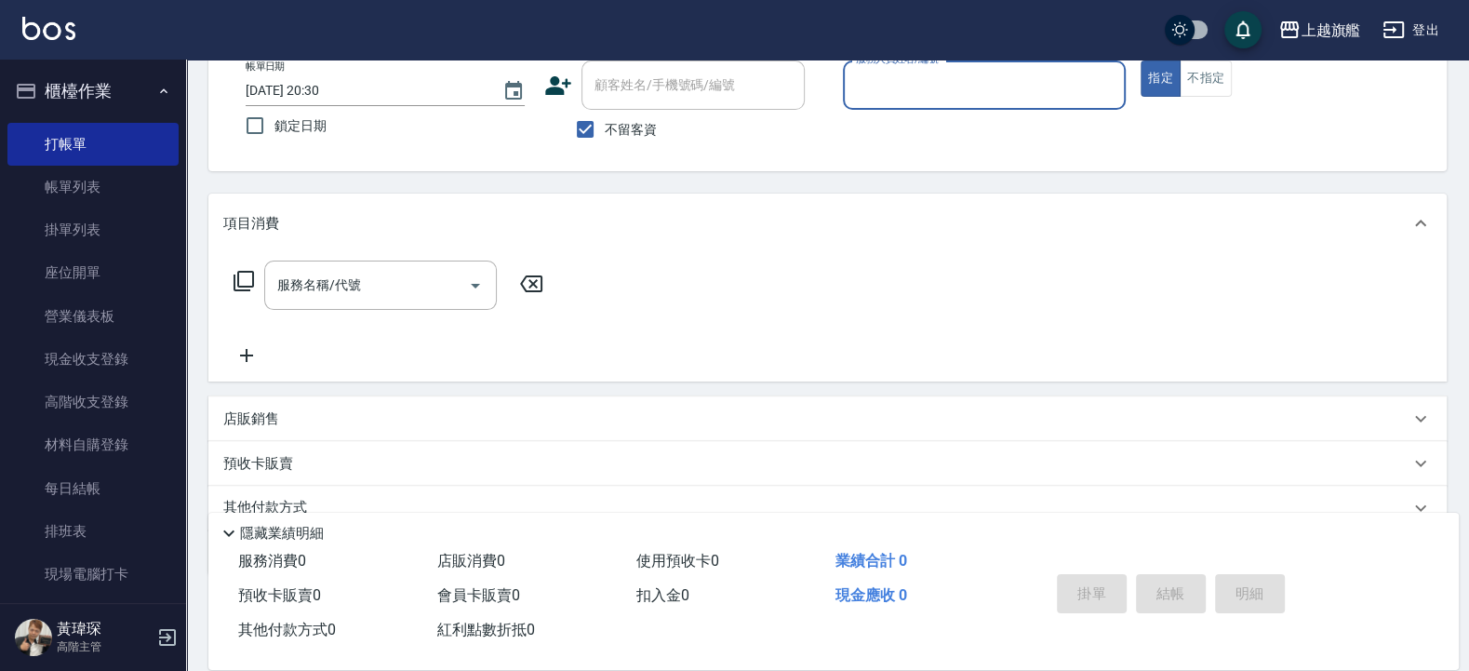
scroll to position [0, 0]
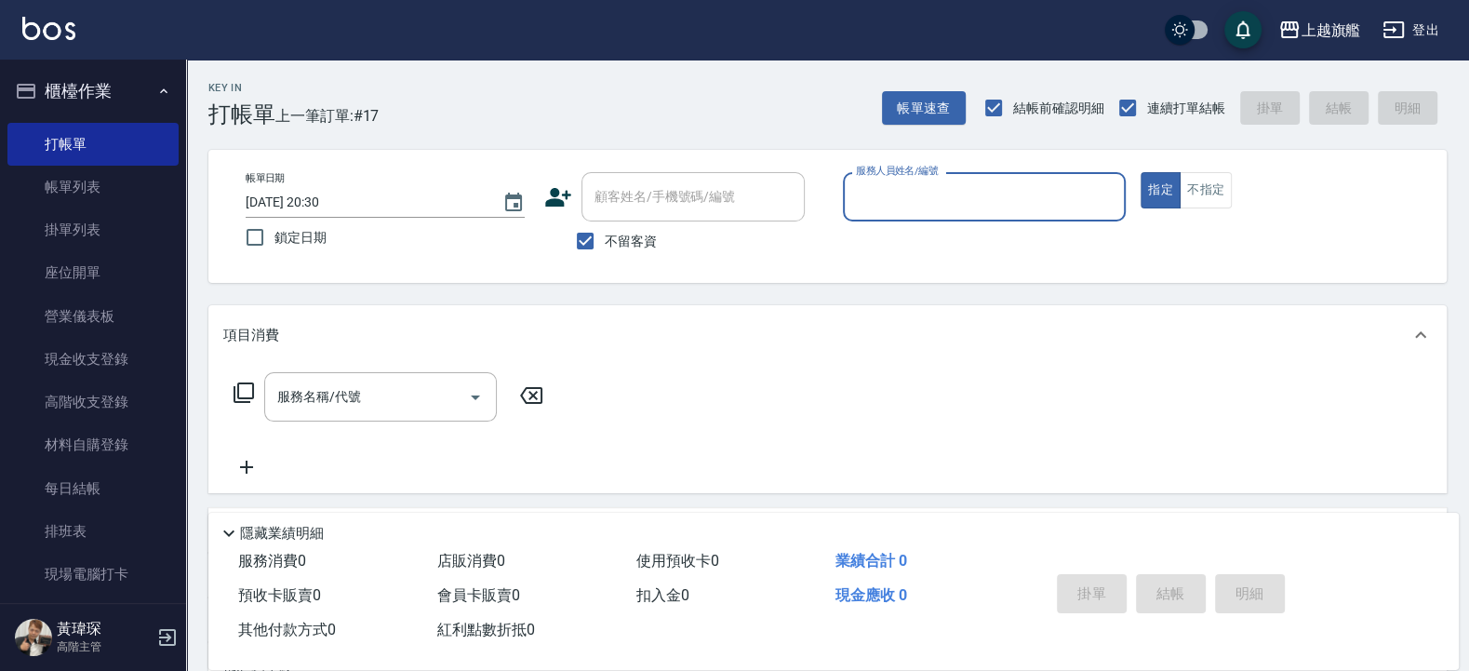
click at [1036, 199] on input "服務人員姓名/編號" at bounding box center [984, 197] width 267 height 33
type input "周秀娟-8"
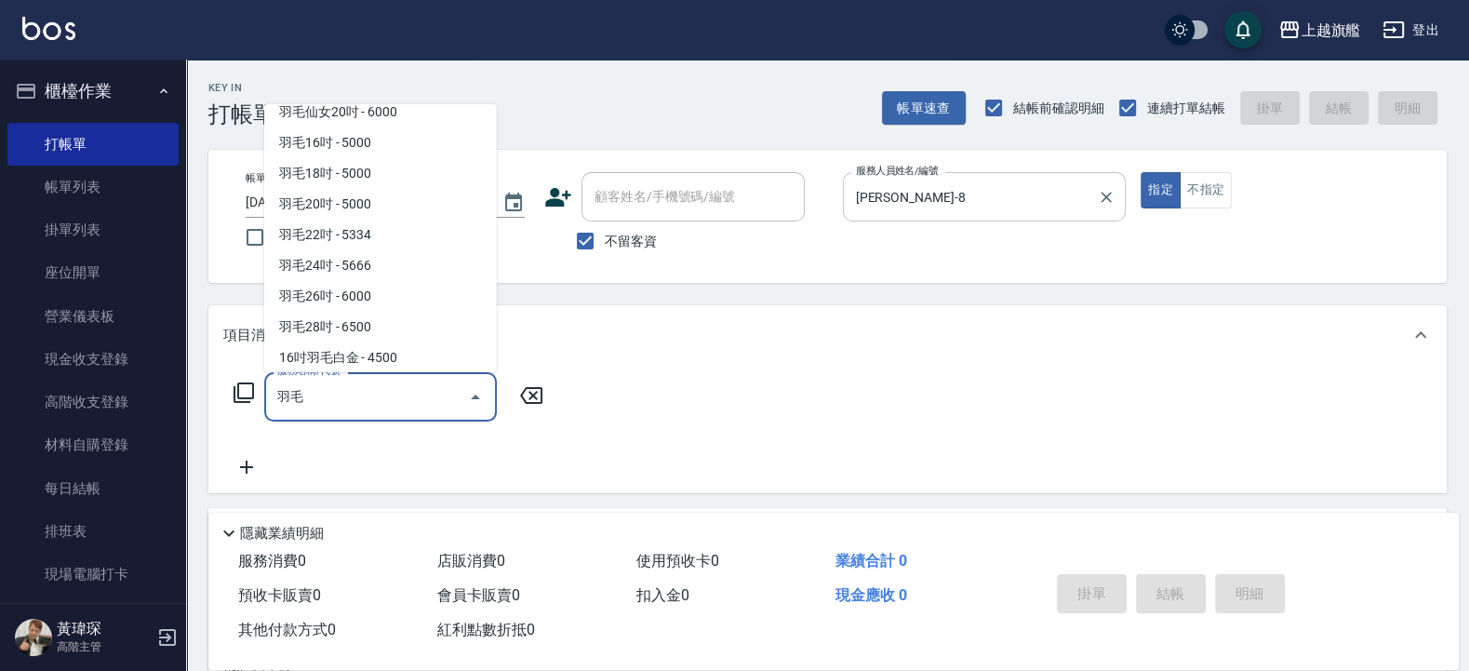
scroll to position [45, 0]
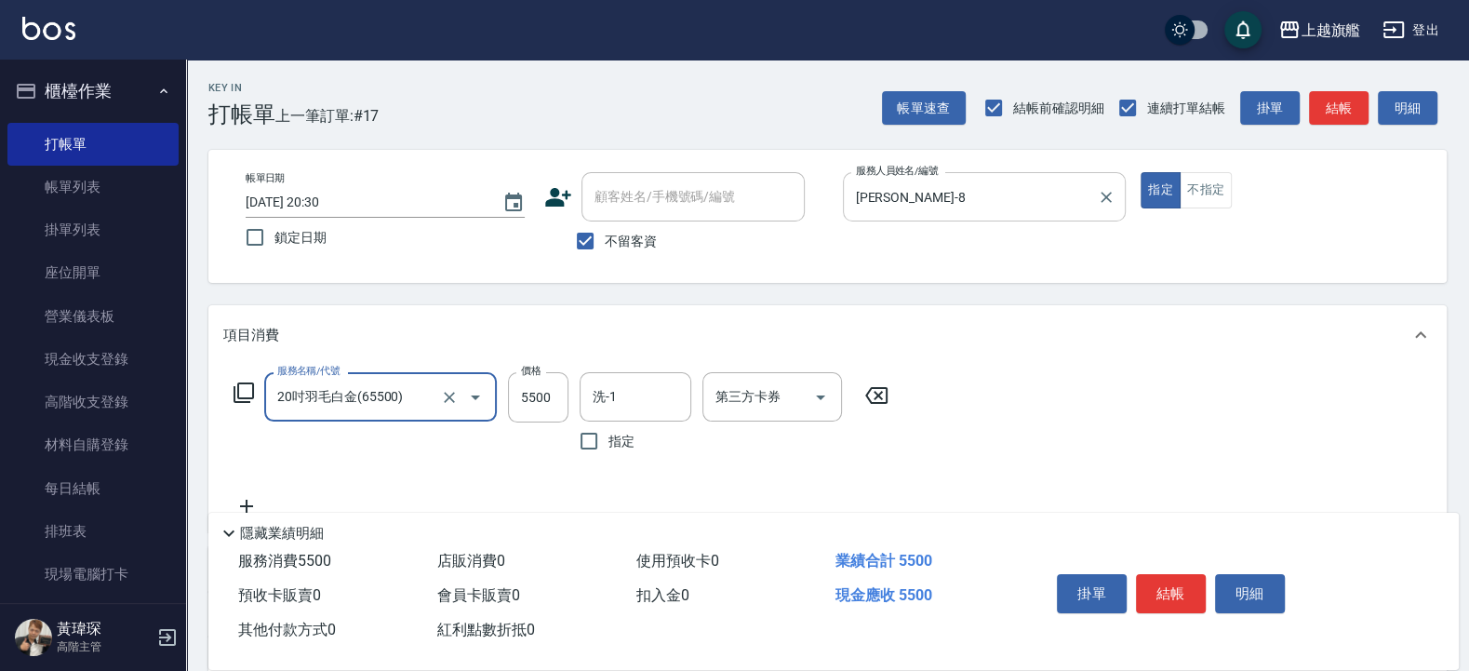
type input "20吋羽毛白金(65500)"
type input "5601"
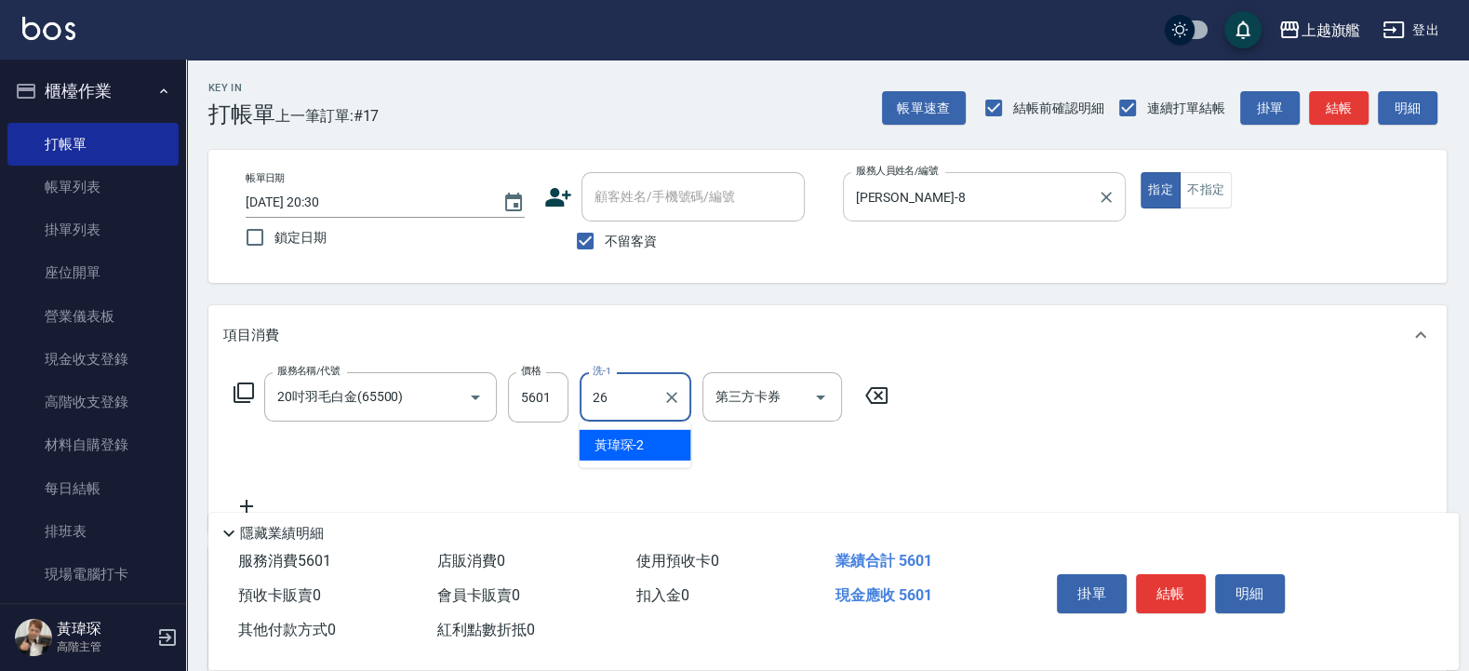
type input "陳祈聿-26"
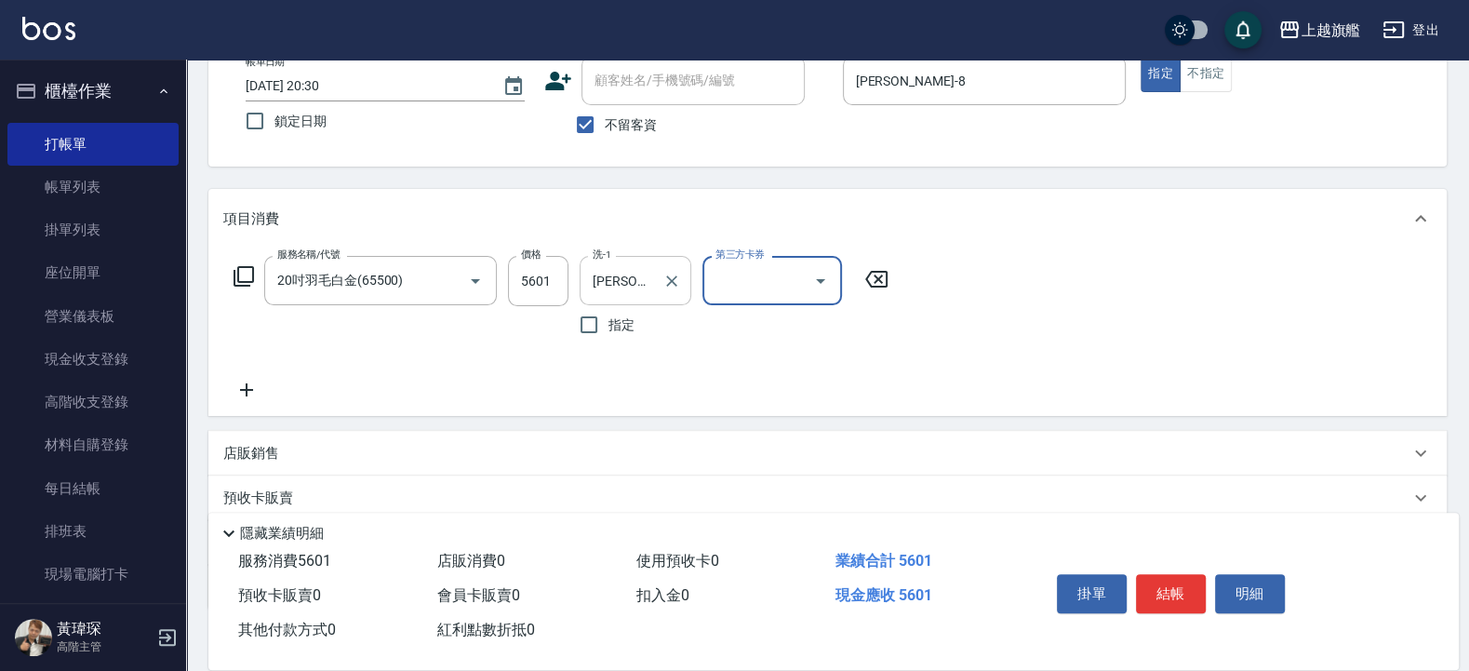
scroll to position [233, 0]
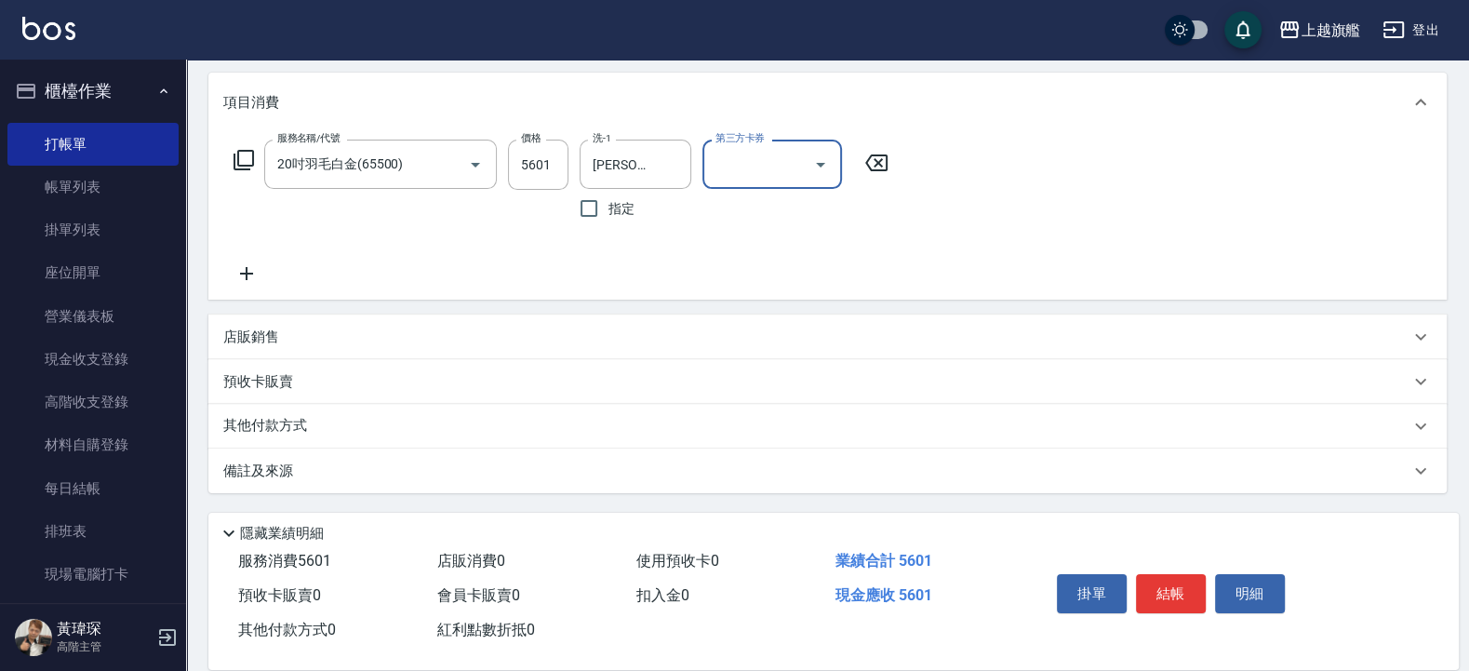
click at [264, 270] on icon at bounding box center [246, 273] width 47 height 22
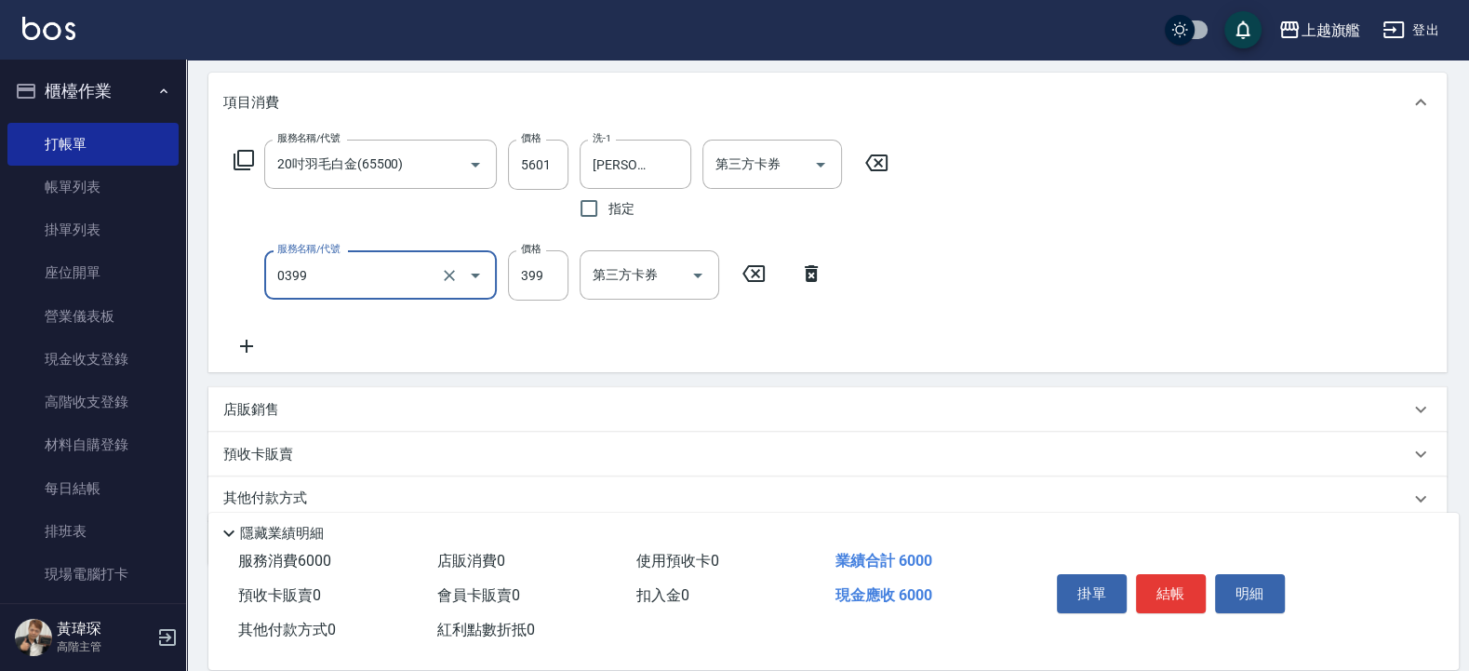
type input "海鹽SPA(0399)"
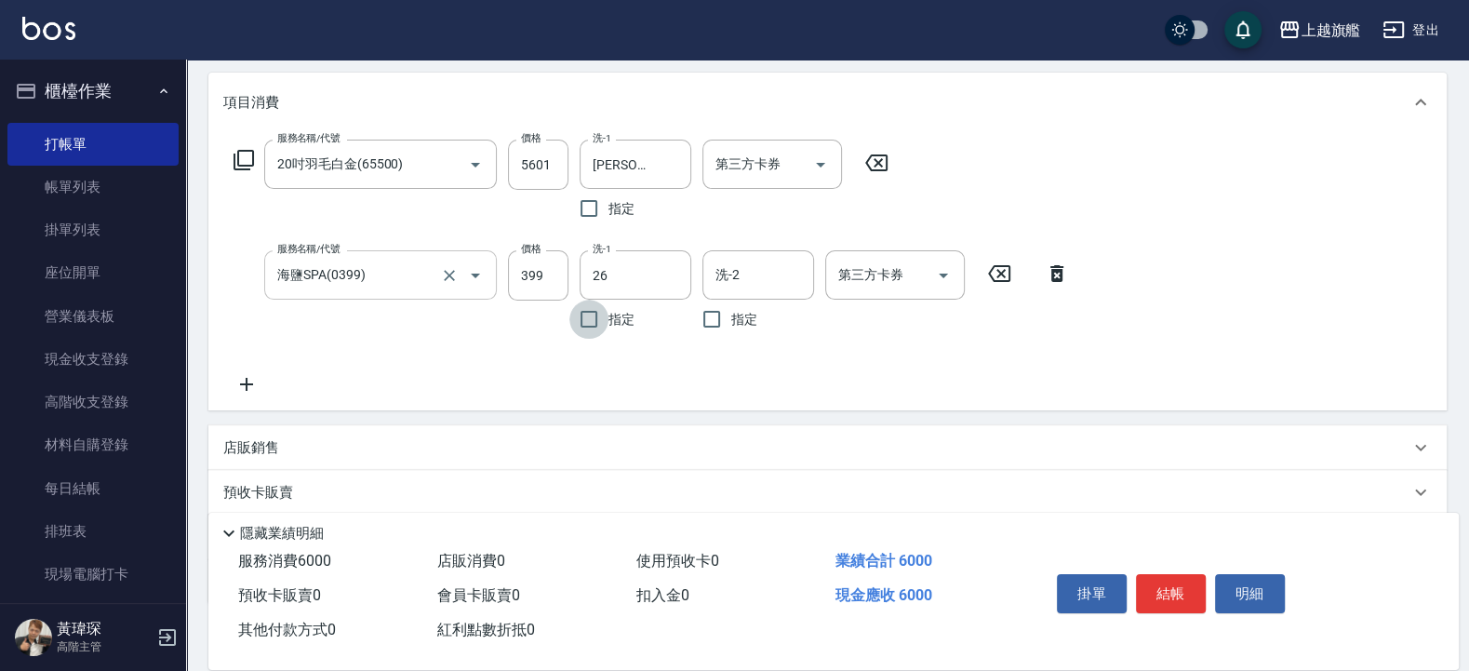
type input "陳祈聿-26"
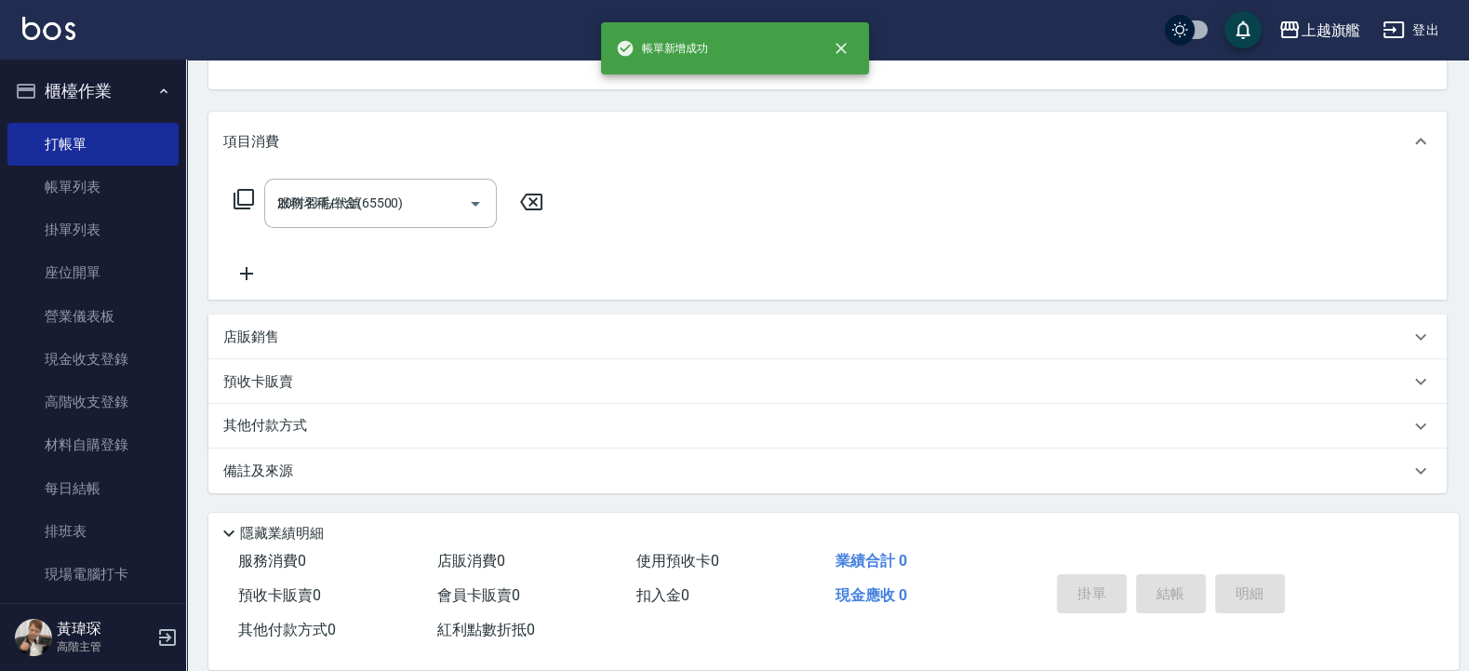
type input "2025/08/13 20:31"
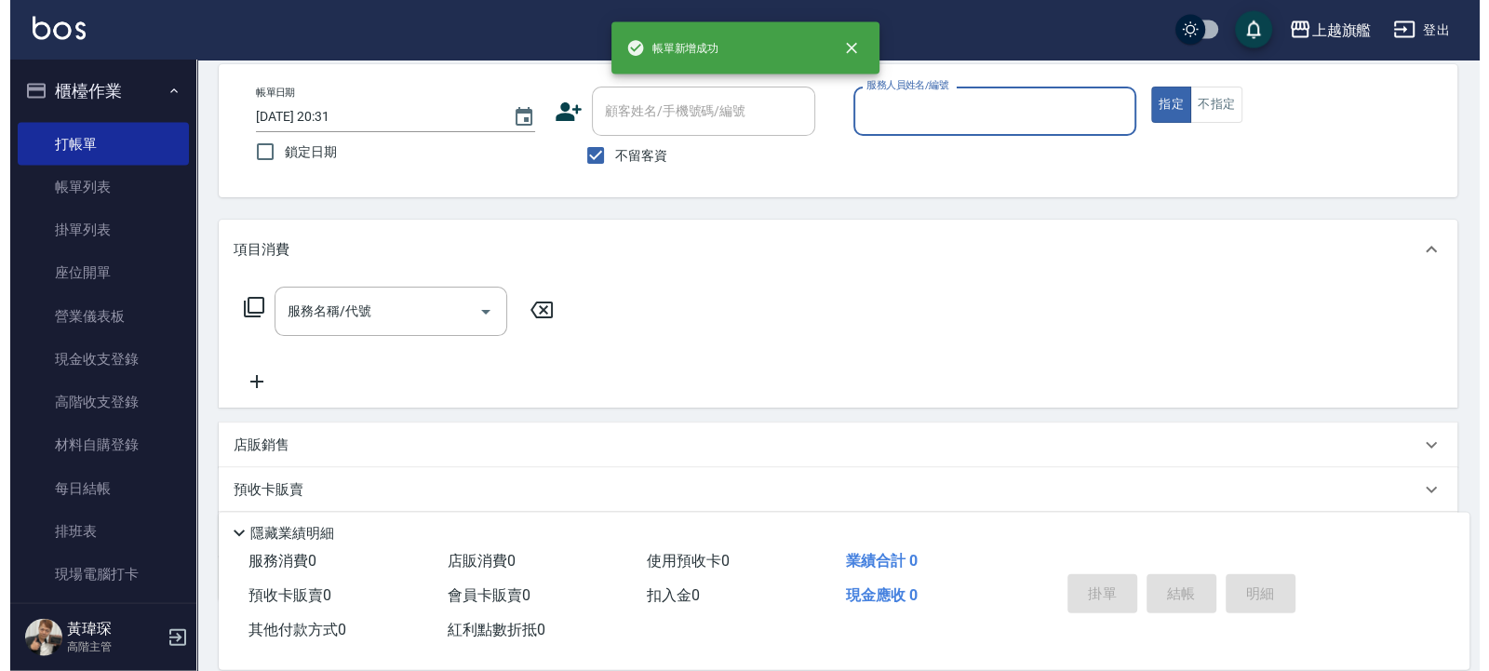
scroll to position [0, 0]
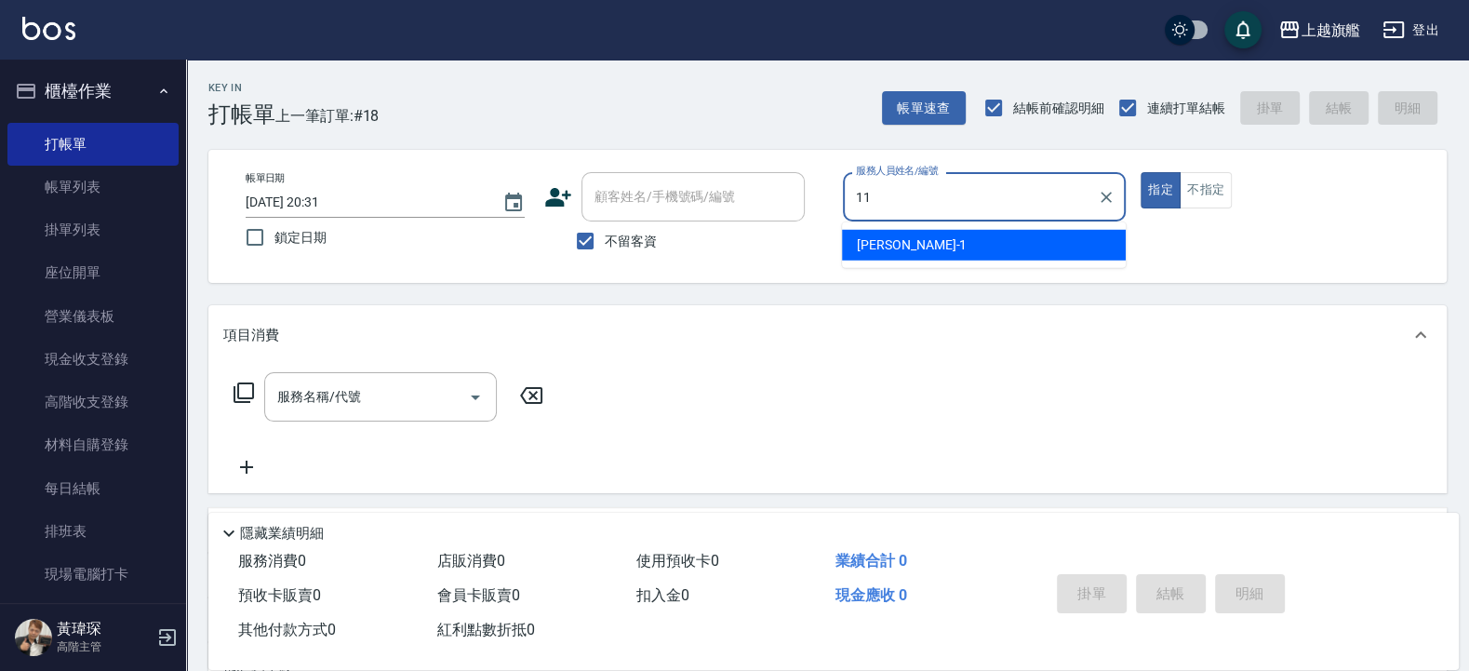
type input "蔡美秀-11"
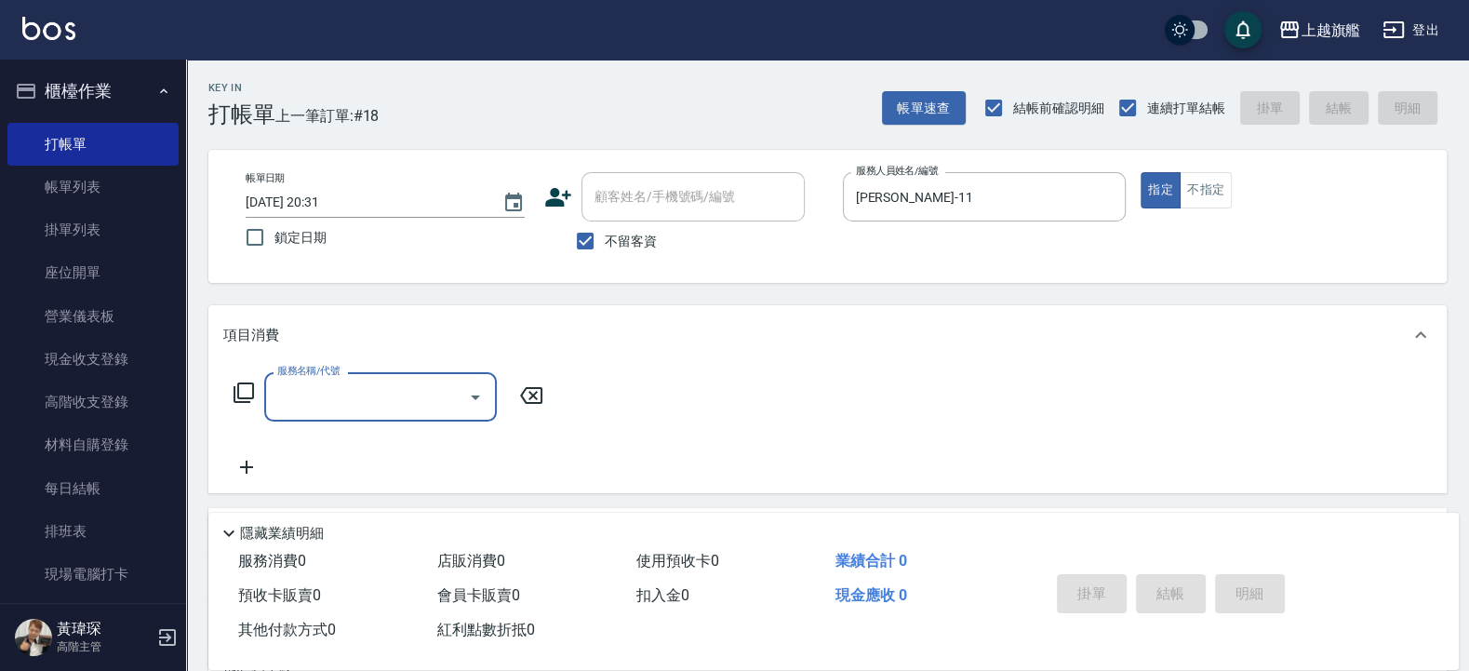
type input "1"
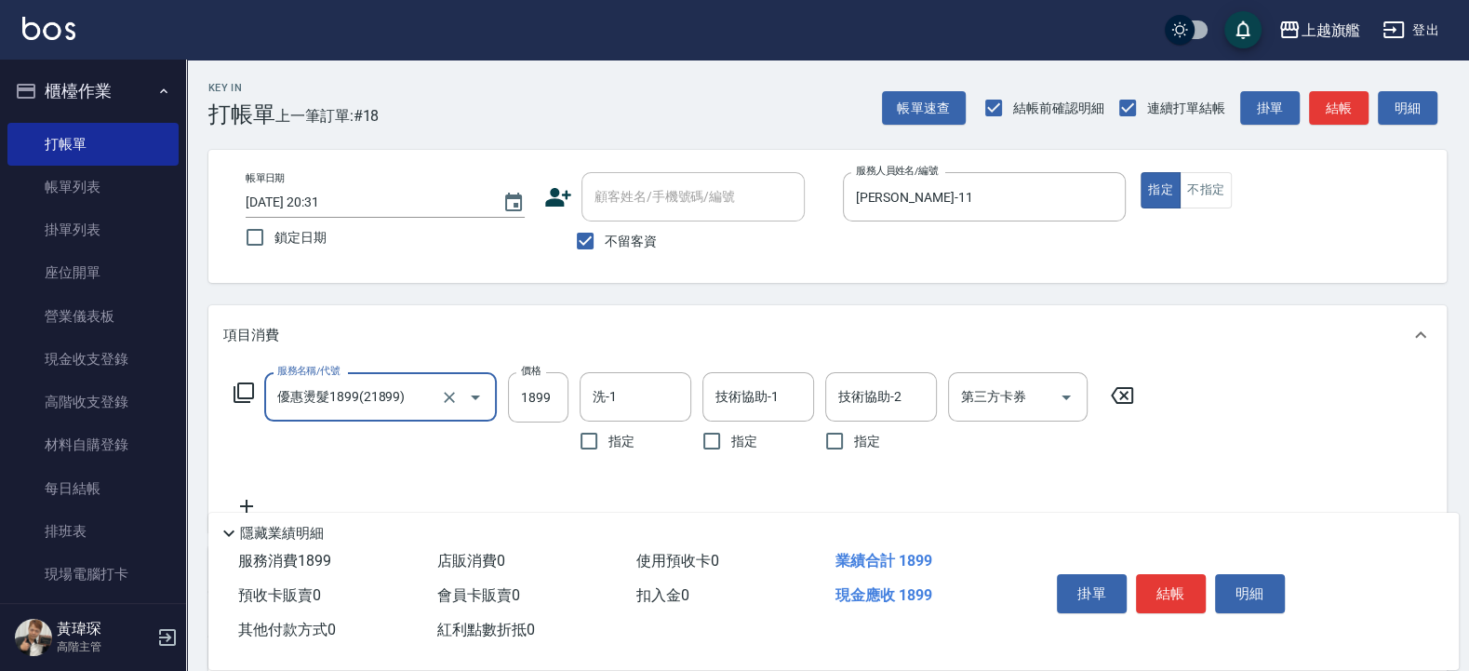
type input "優惠燙髮1899(21899)"
type input "899"
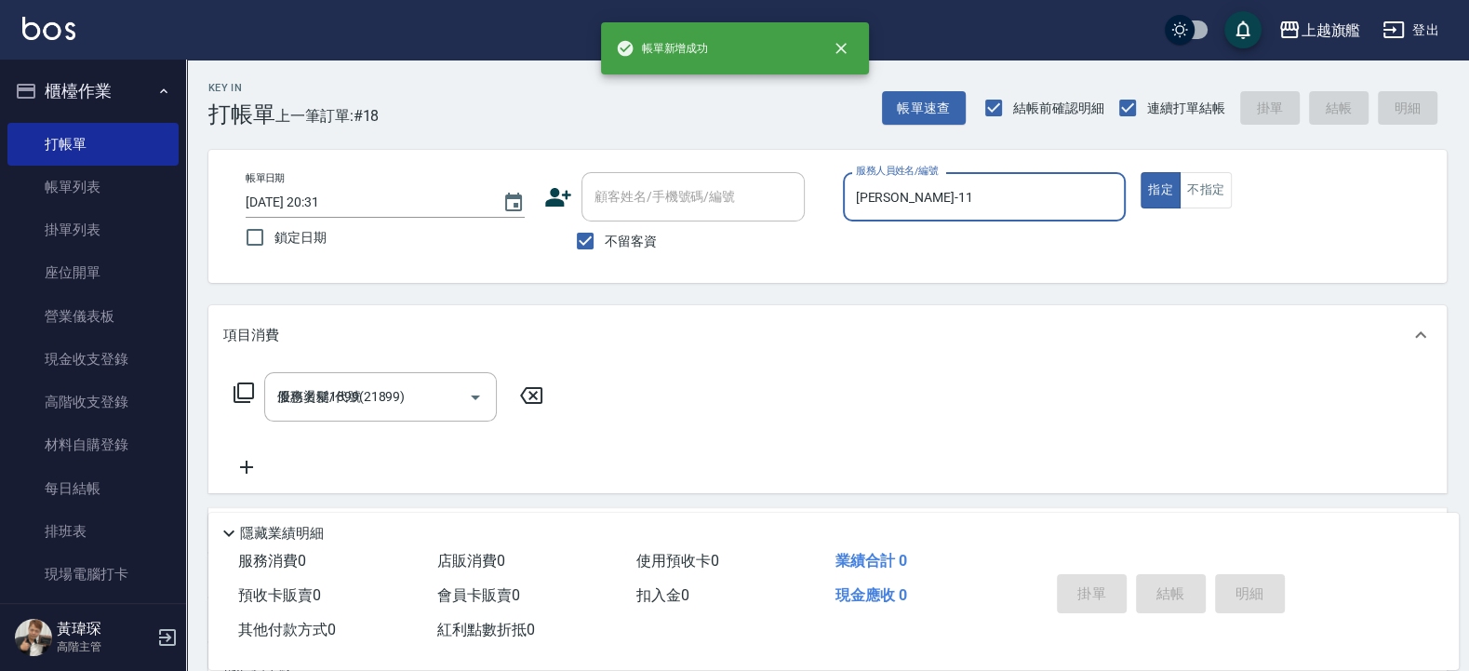
type input "2025/08/13 20:39"
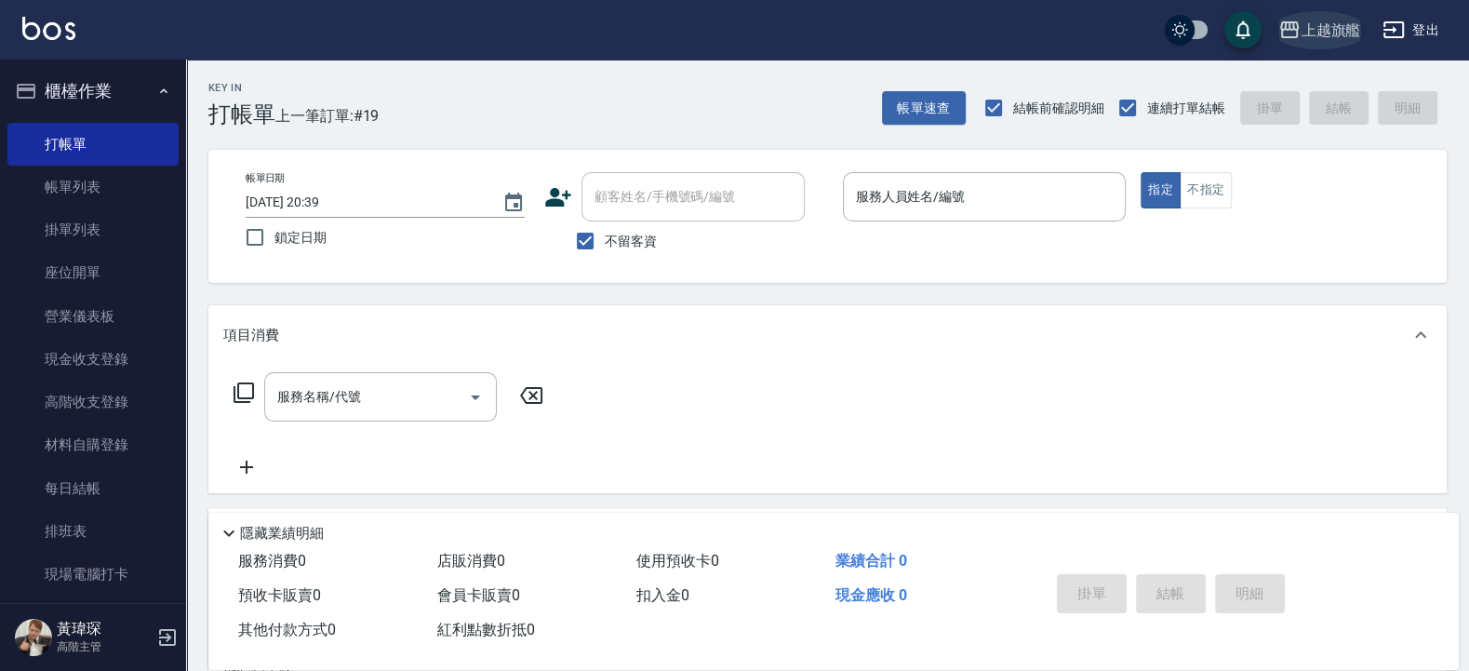
click at [1310, 40] on div "上越旗艦" at bounding box center [1331, 30] width 60 height 23
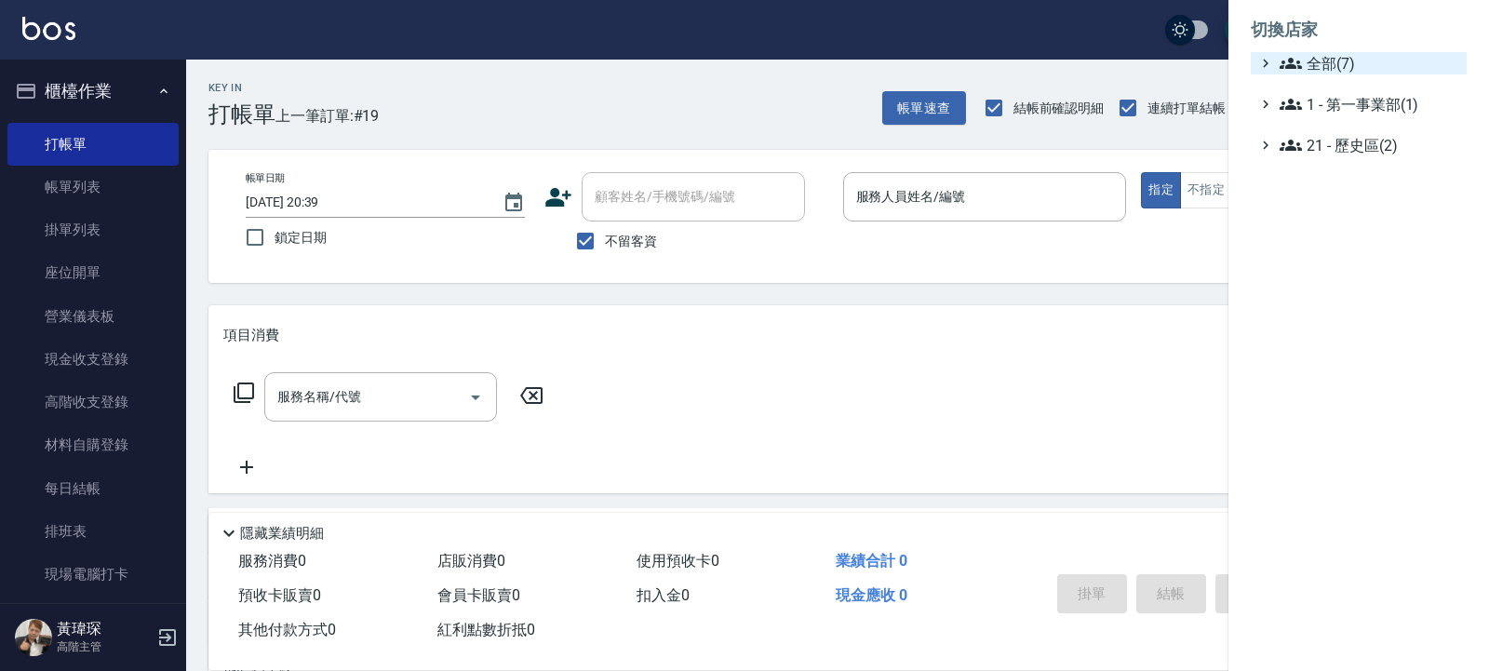
click at [1311, 70] on span "全部(7)" at bounding box center [1370, 63] width 180 height 22
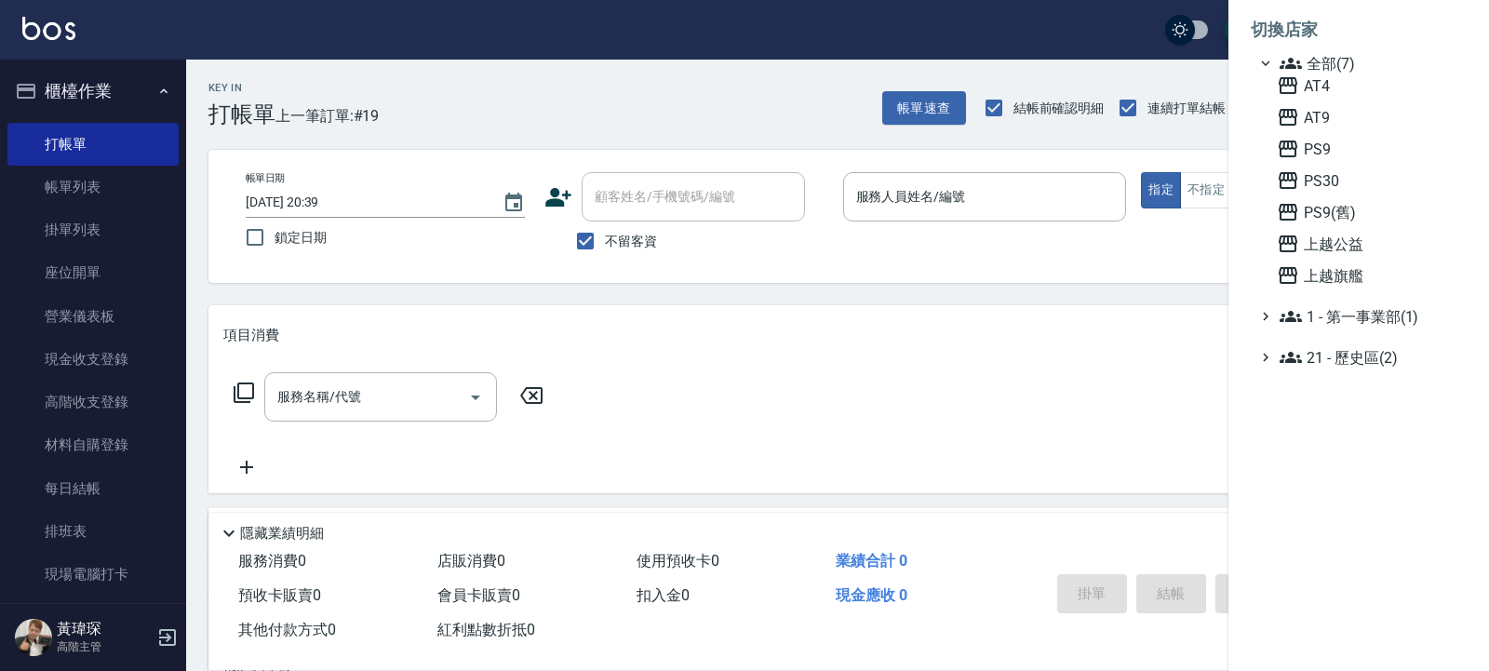
click at [1326, 105] on div "AT4 AT9 PS9 PS30 PS9(舊) 上越公益 上越旗艦" at bounding box center [1367, 180] width 197 height 212
click at [1329, 121] on span "AT9" at bounding box center [1368, 117] width 182 height 22
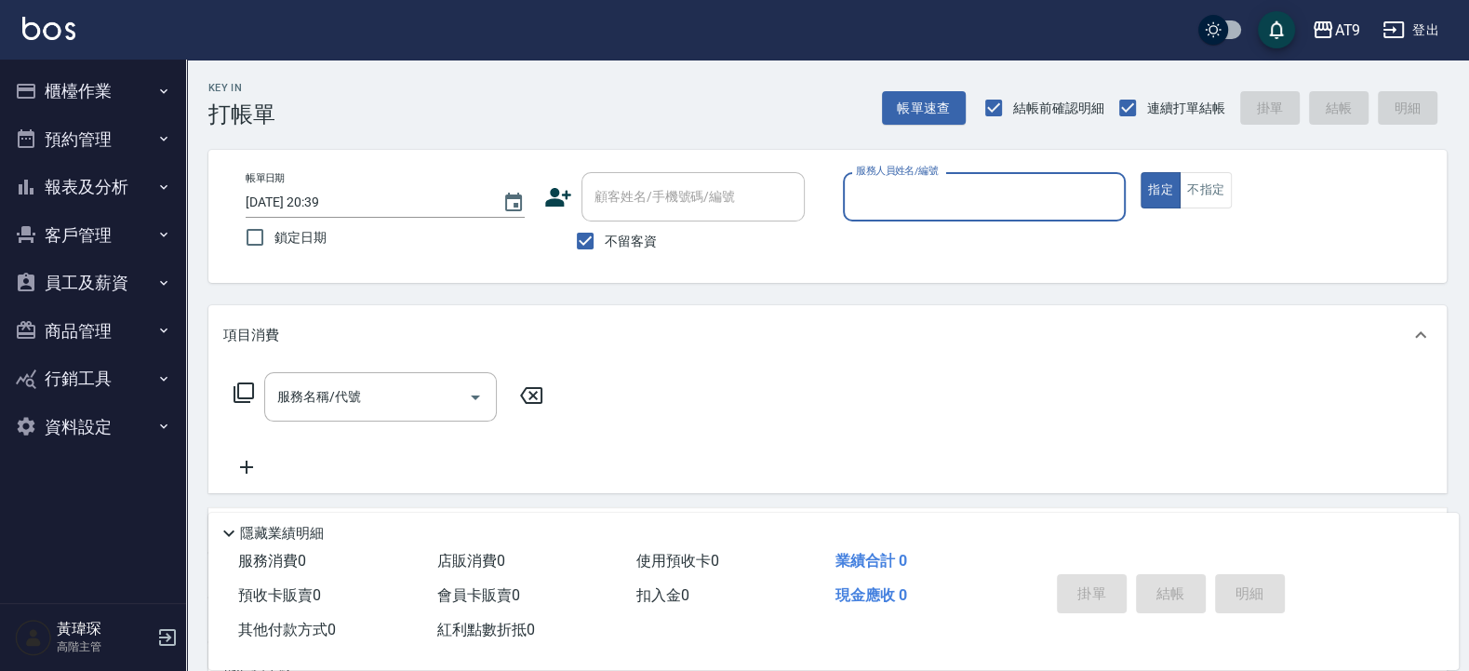
scroll to position [1, 0]
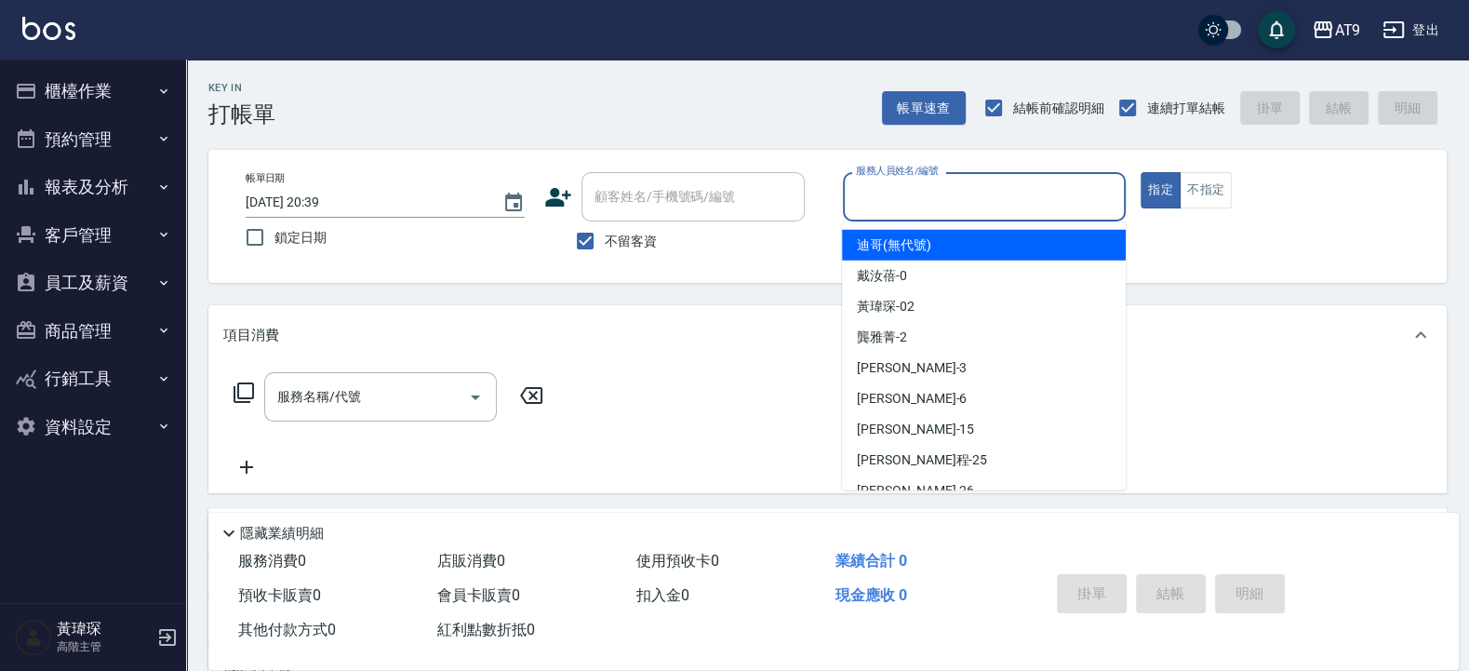
click at [1010, 194] on input "服務人員姓名/編號" at bounding box center [984, 197] width 267 height 33
type input "3"
type button "true"
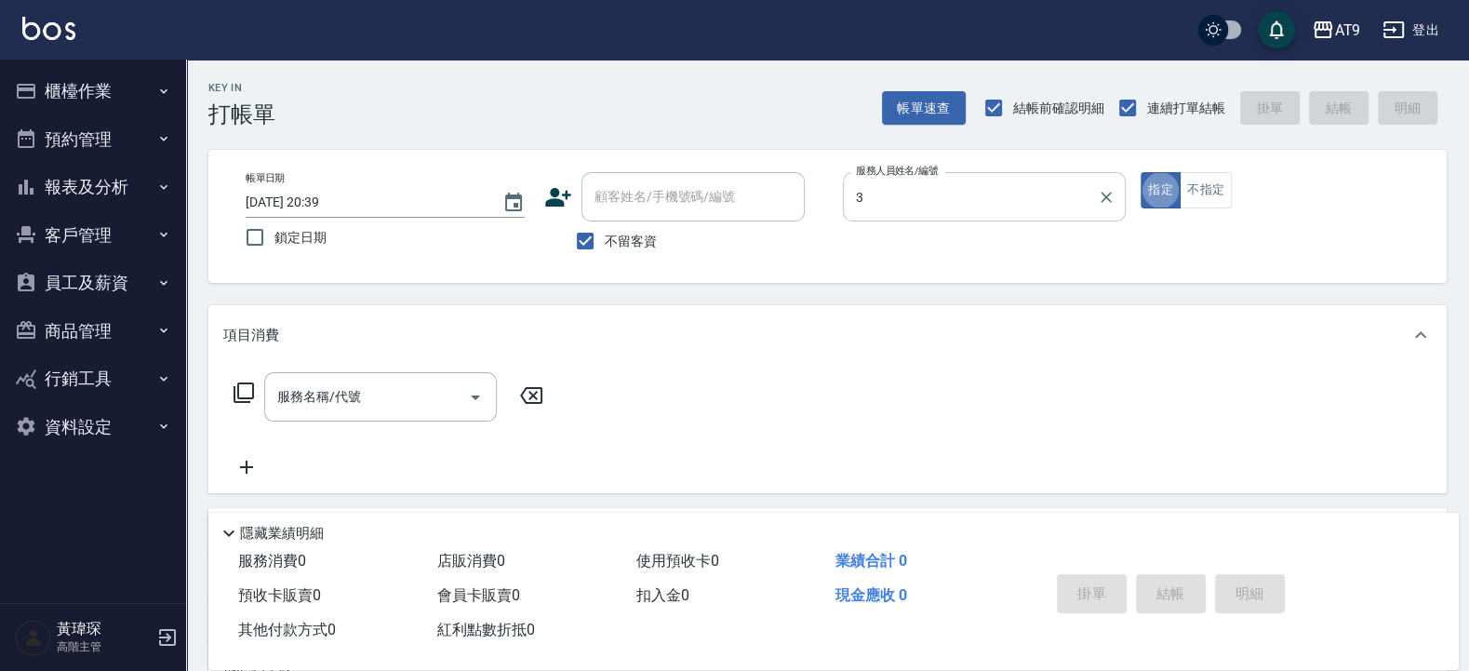
type input "FANNY-3"
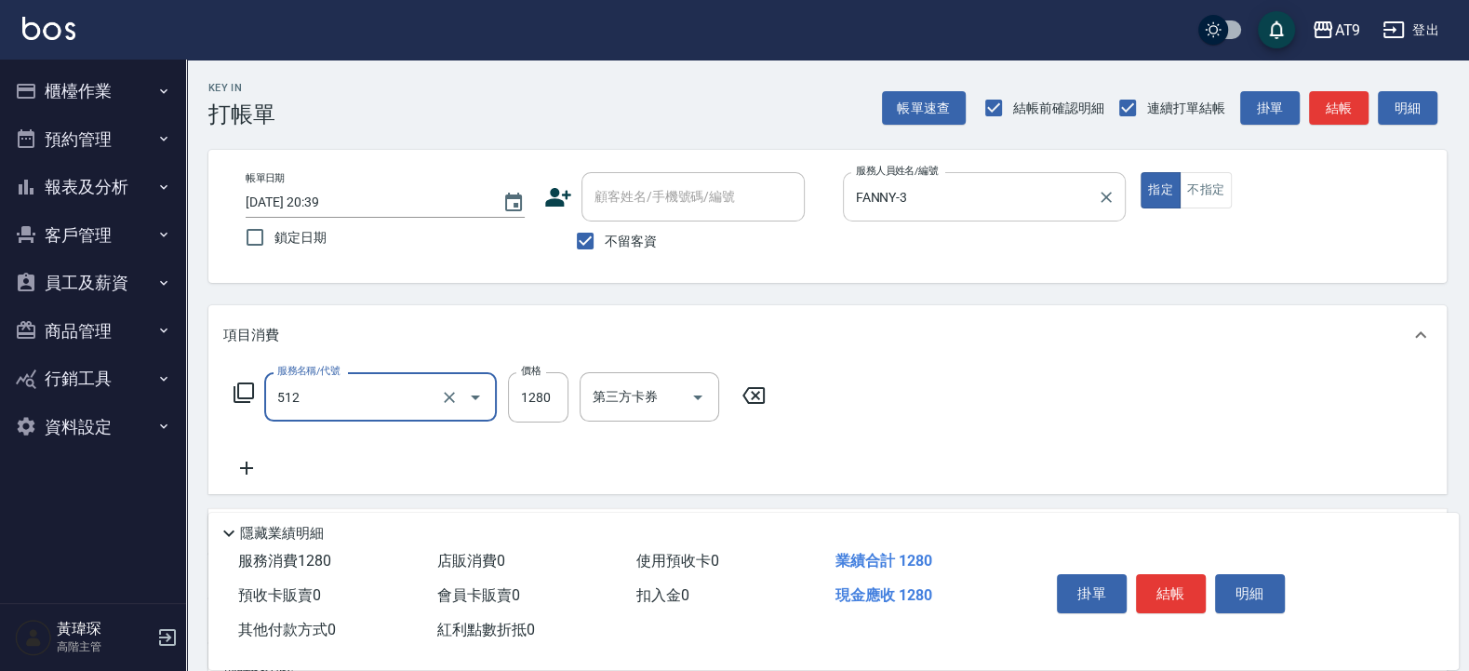
type input "染髮(512)"
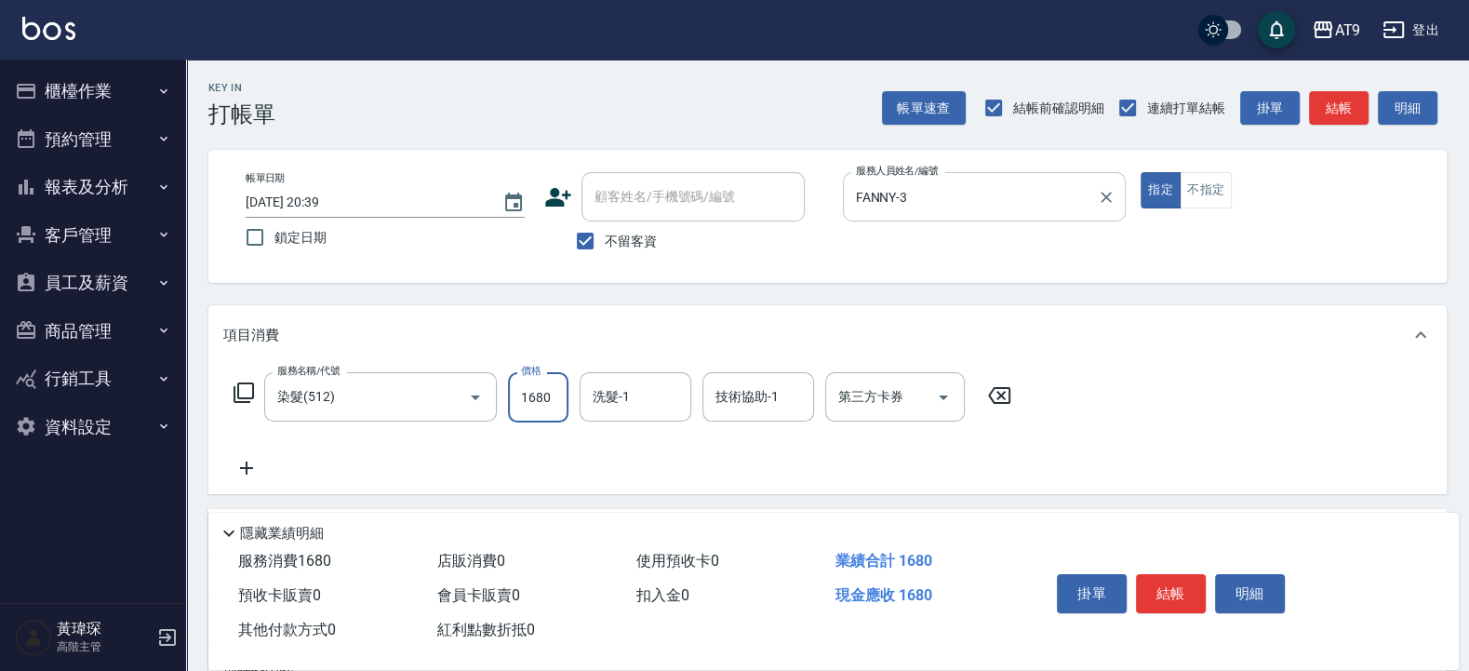
type input "1680"
type input "[PERSON_NAME]-37"
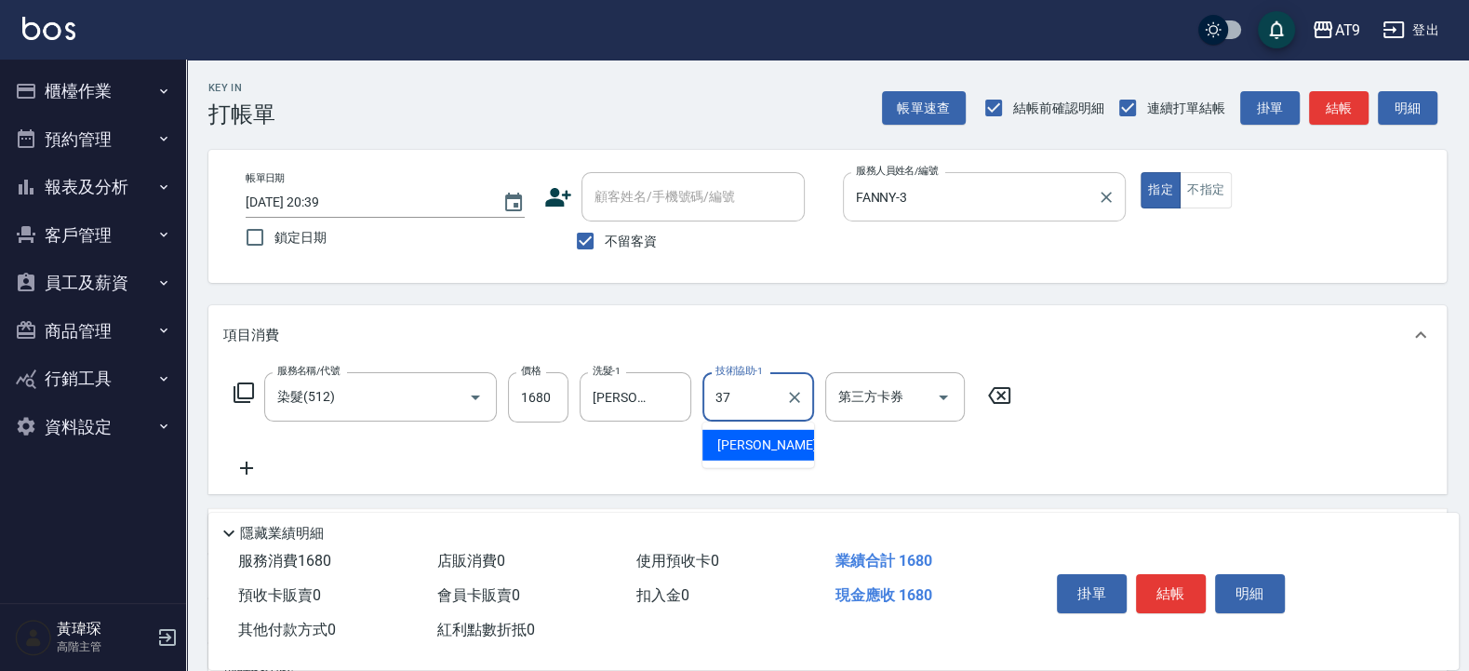
type input "[PERSON_NAME]-37"
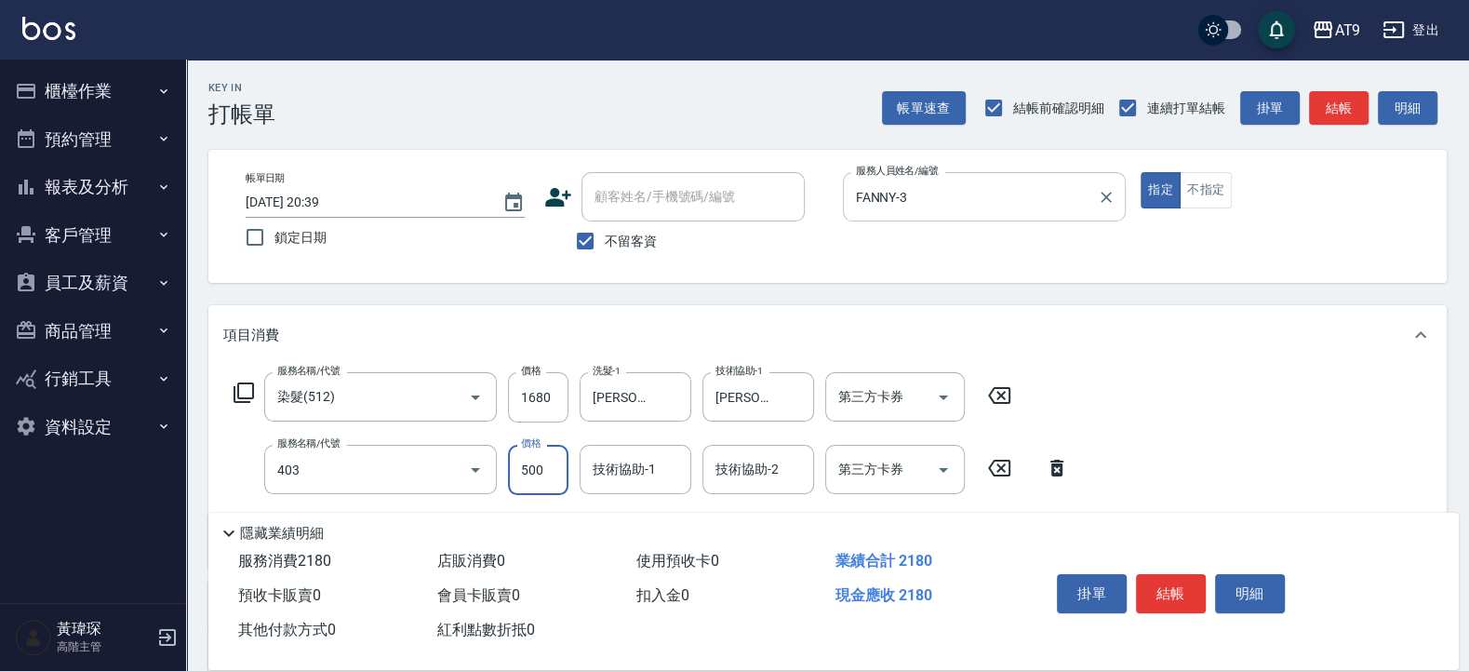
type input "天天護髮(403)"
type input "2000"
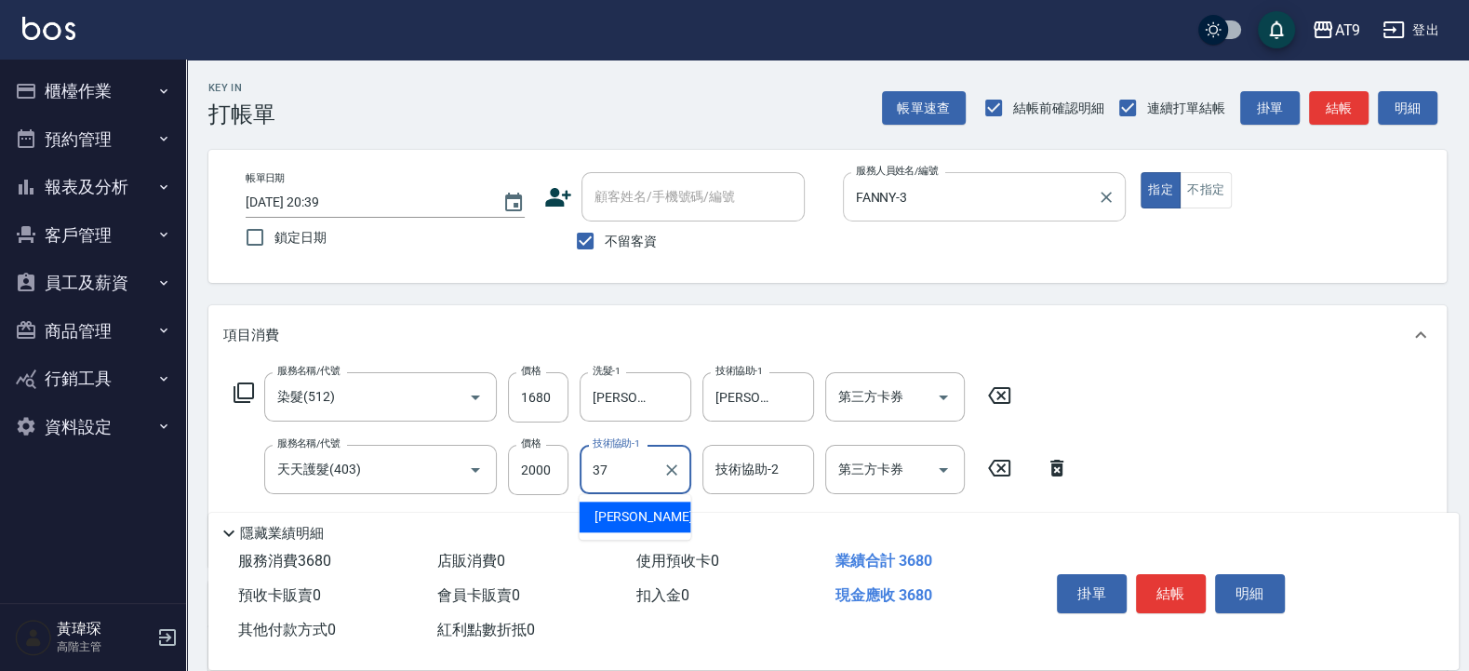
type input "林智慧-37"
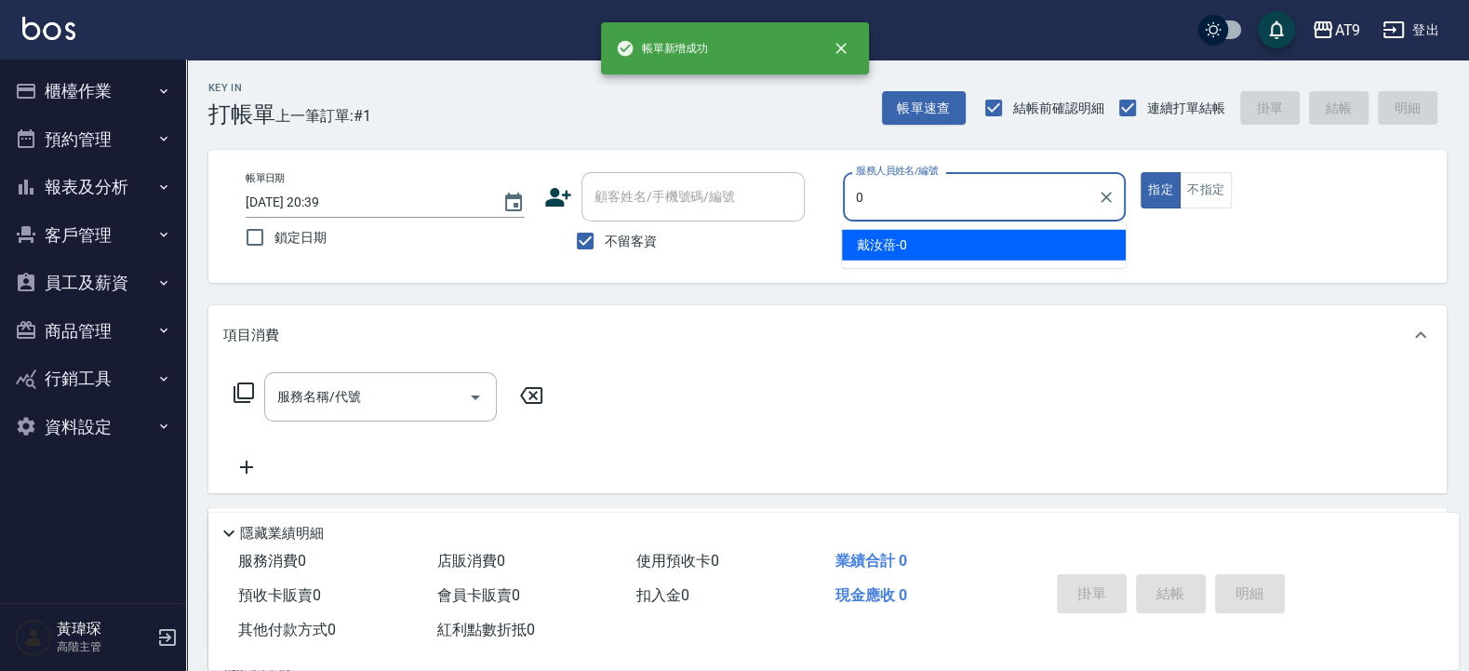
type input "戴汝蓓-0"
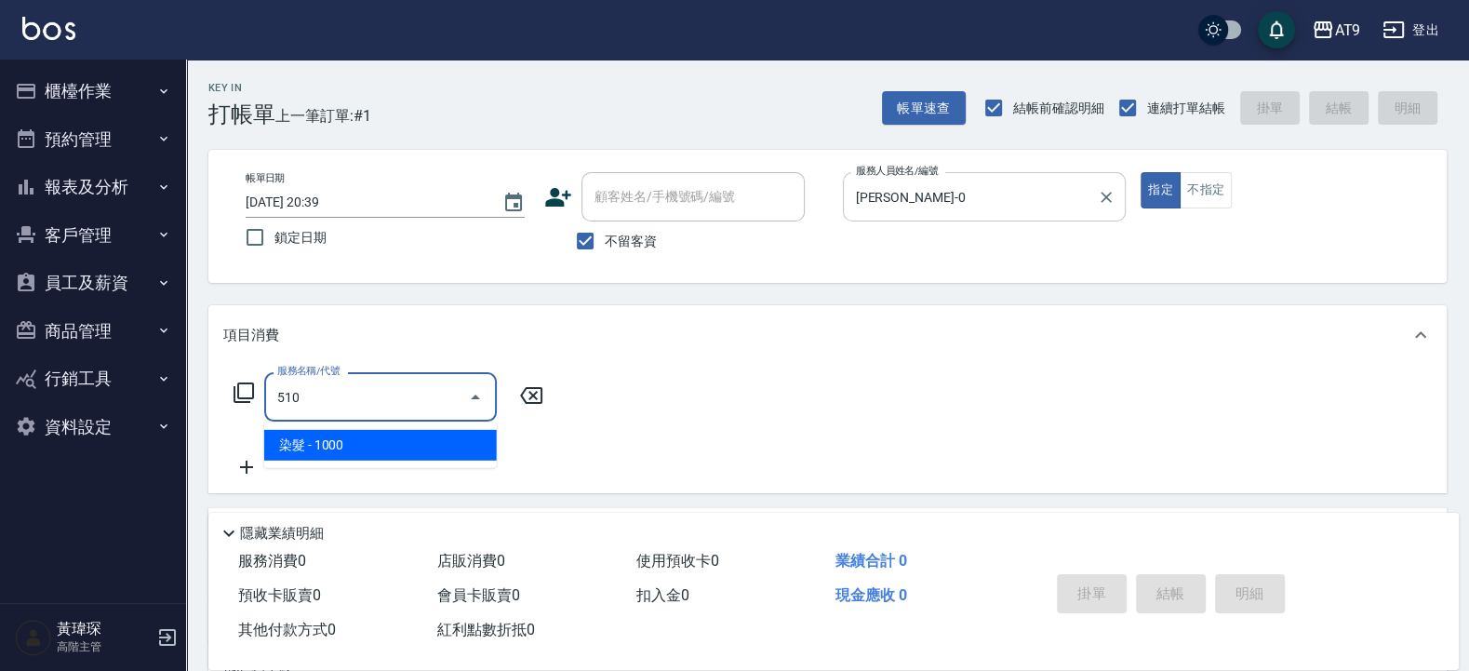
type input "染髮(510)"
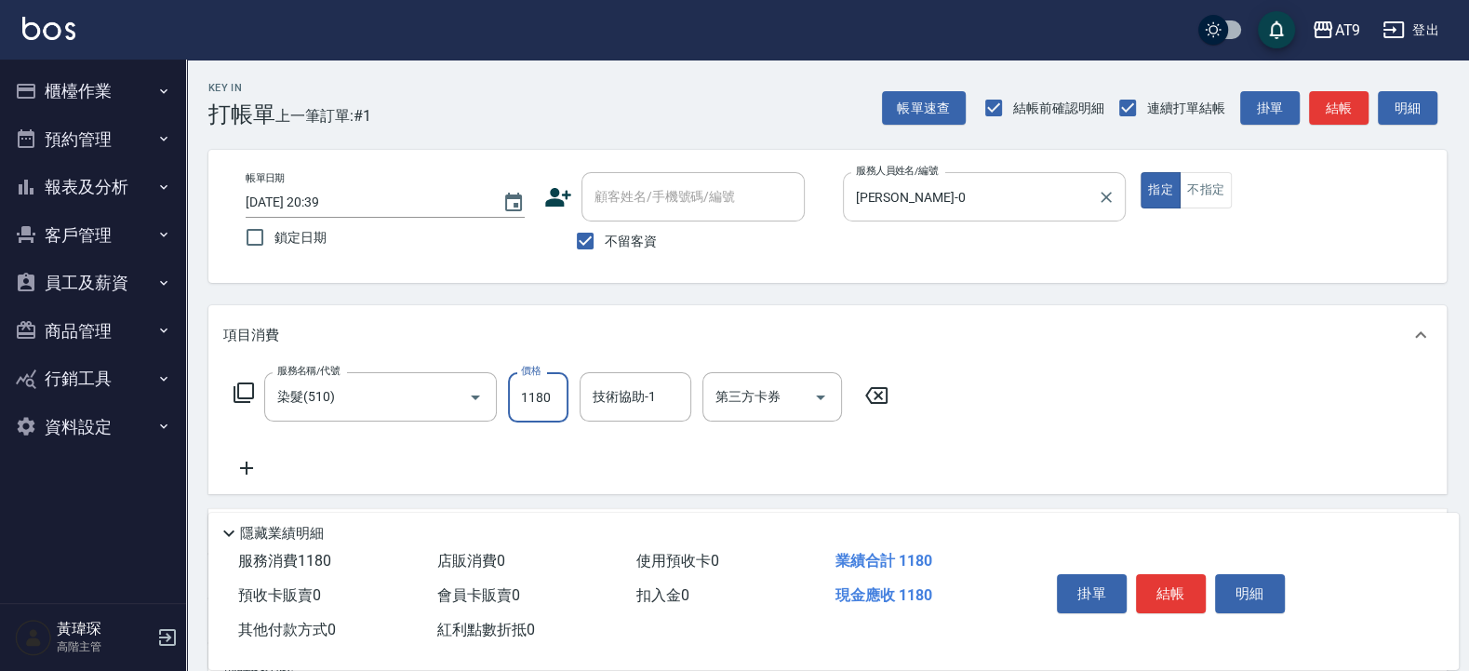
type input "1180"
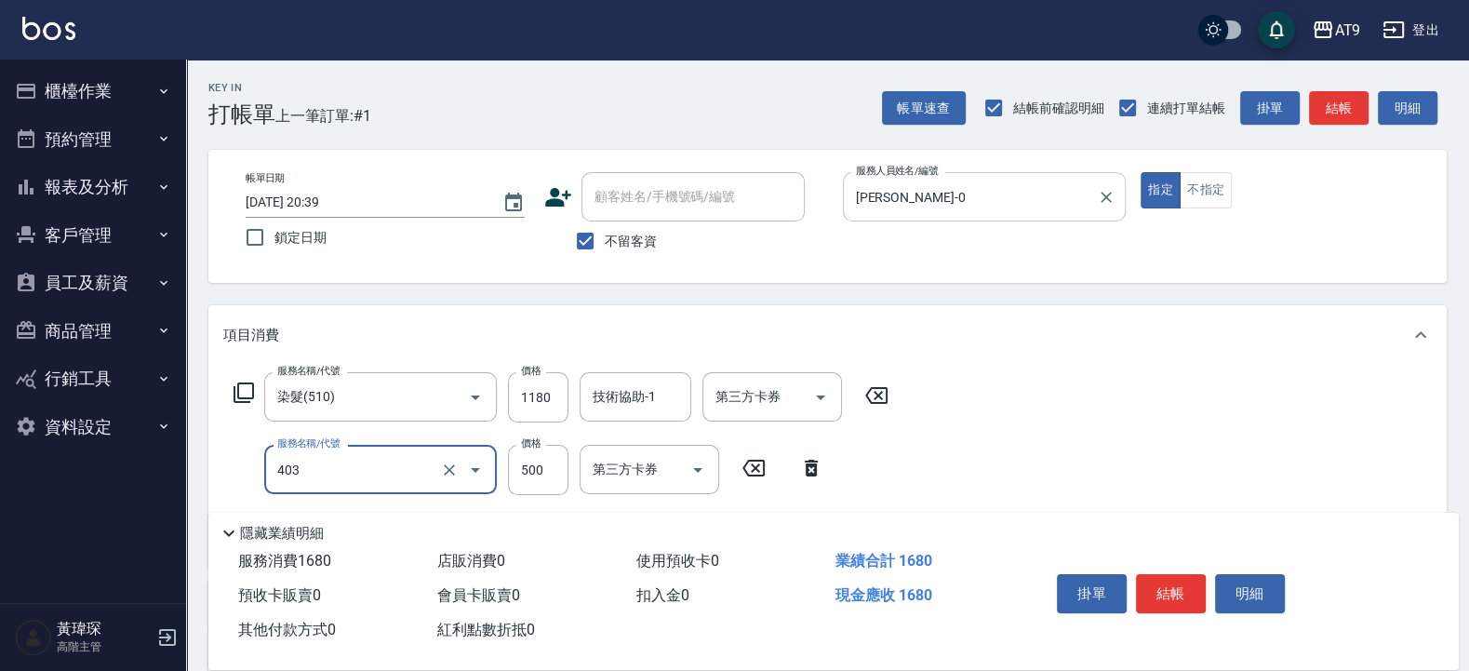
type input "天天護髮(403)"
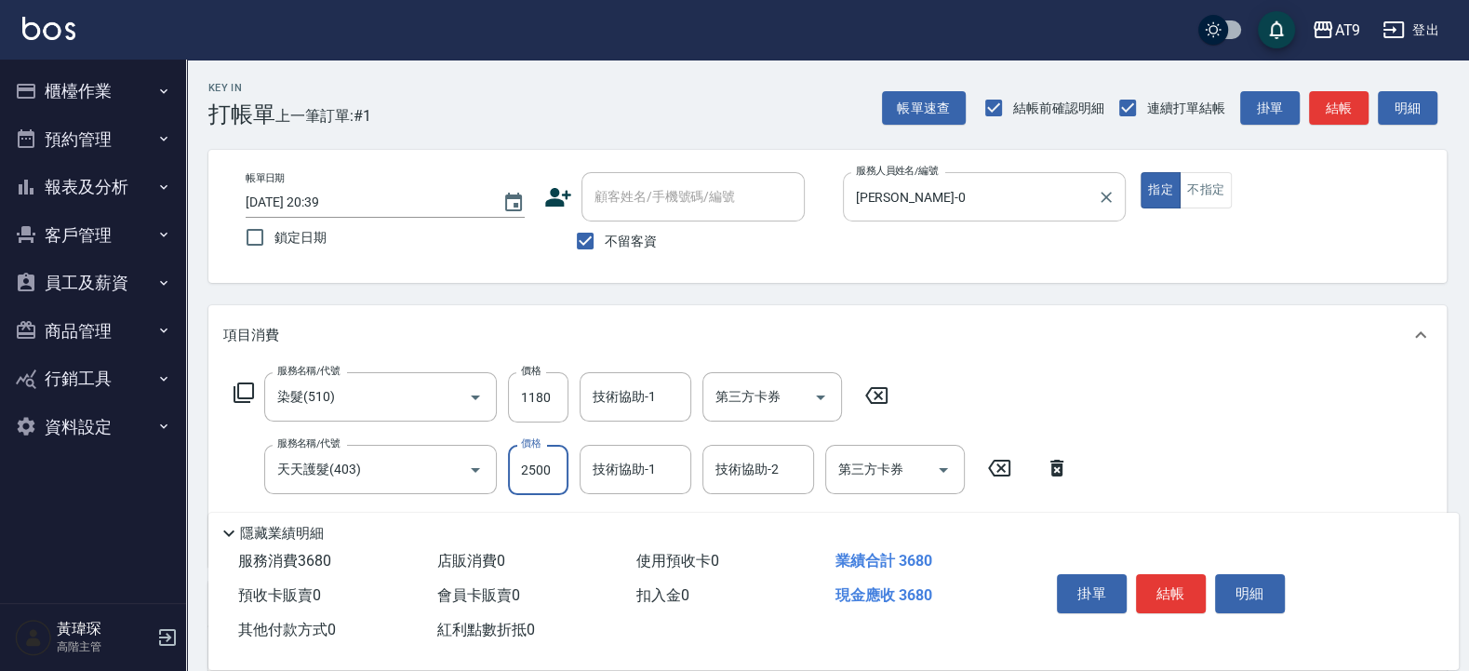
type input "2500"
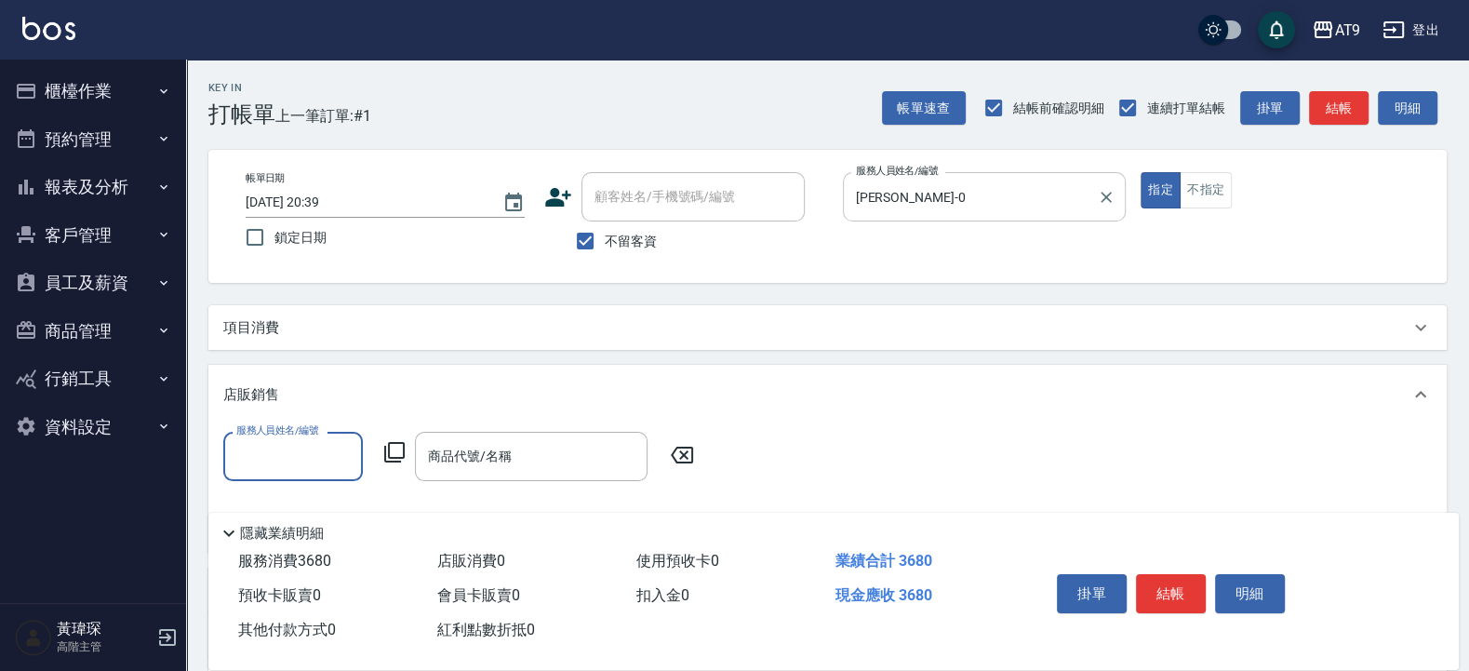
scroll to position [0, 0]
type input "戴汝蓓-0"
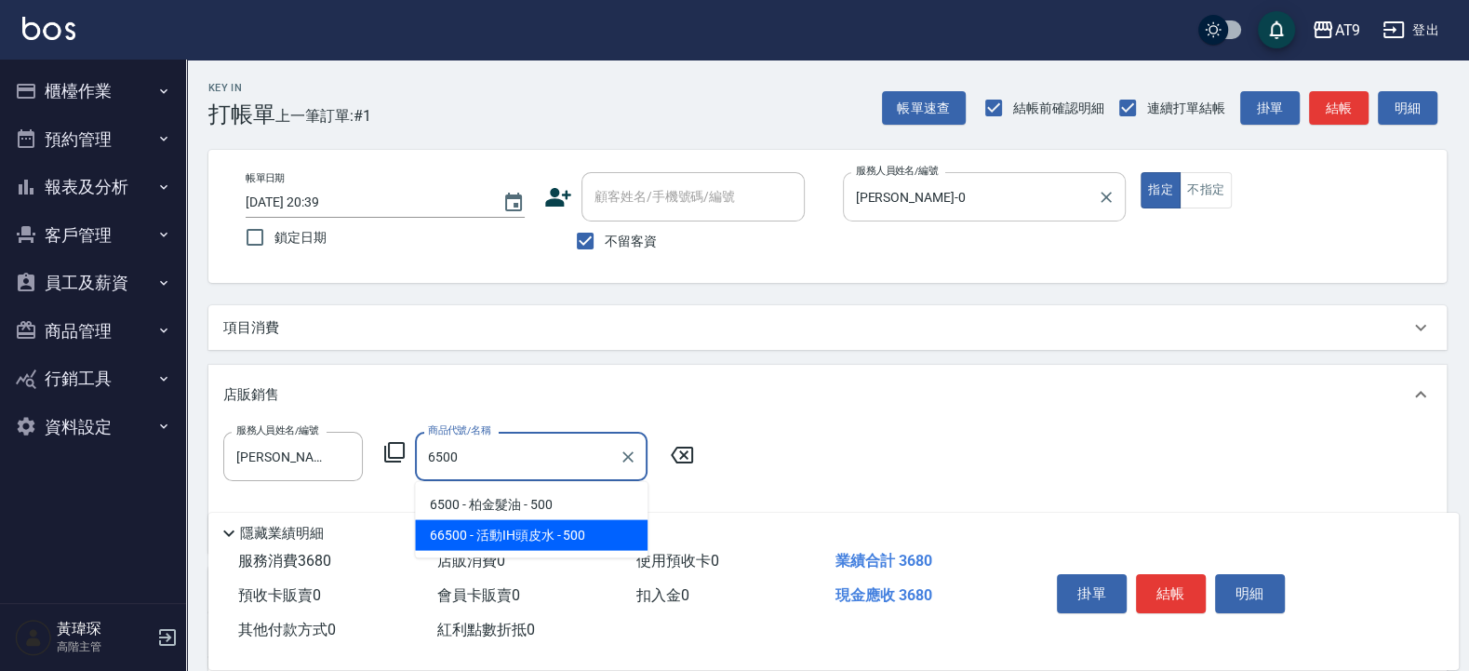
type input "活動IH頭皮水"
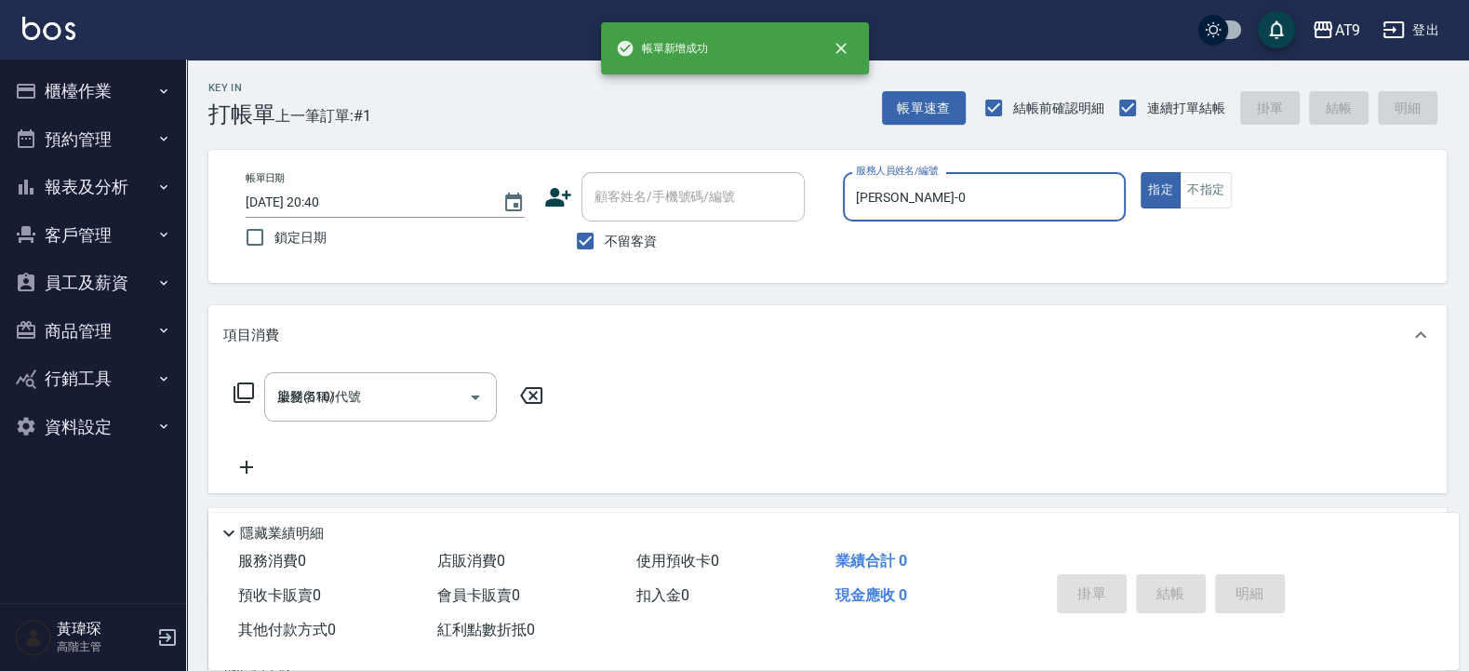
type input "2025/08/13 20:40"
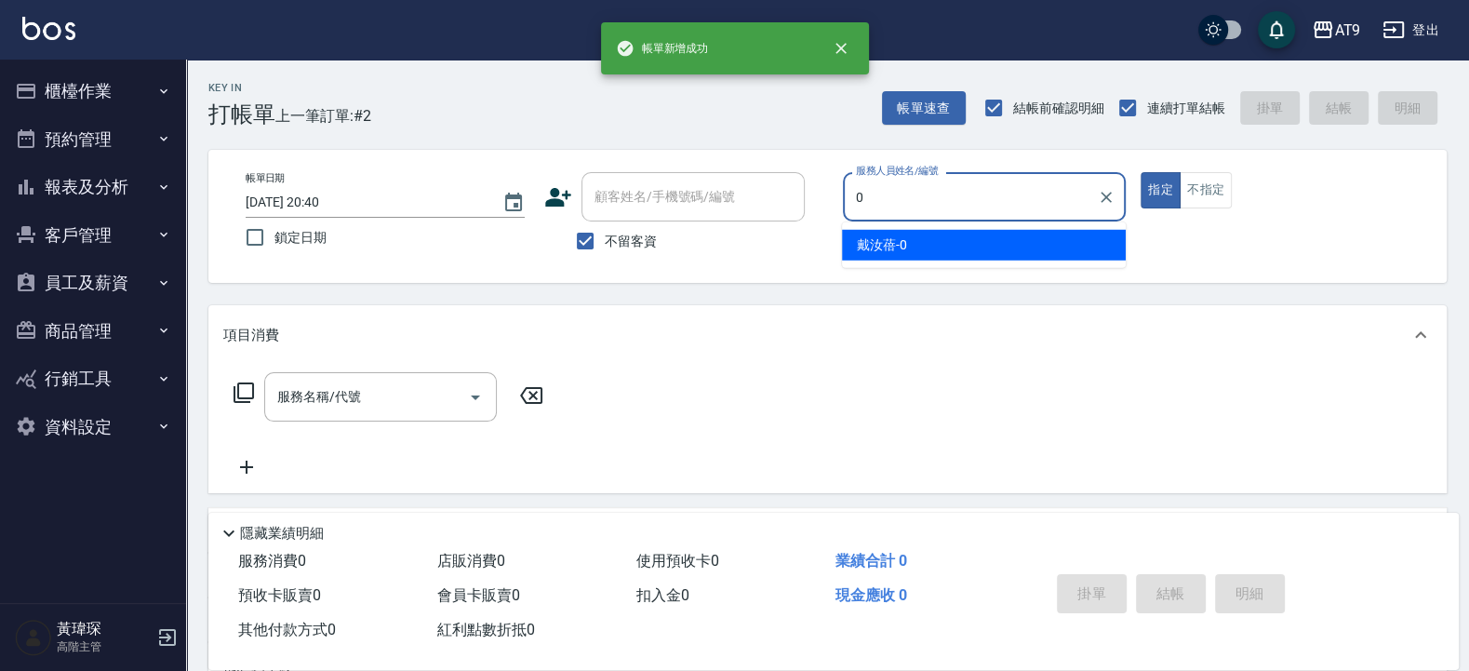
type input "戴汝蓓-0"
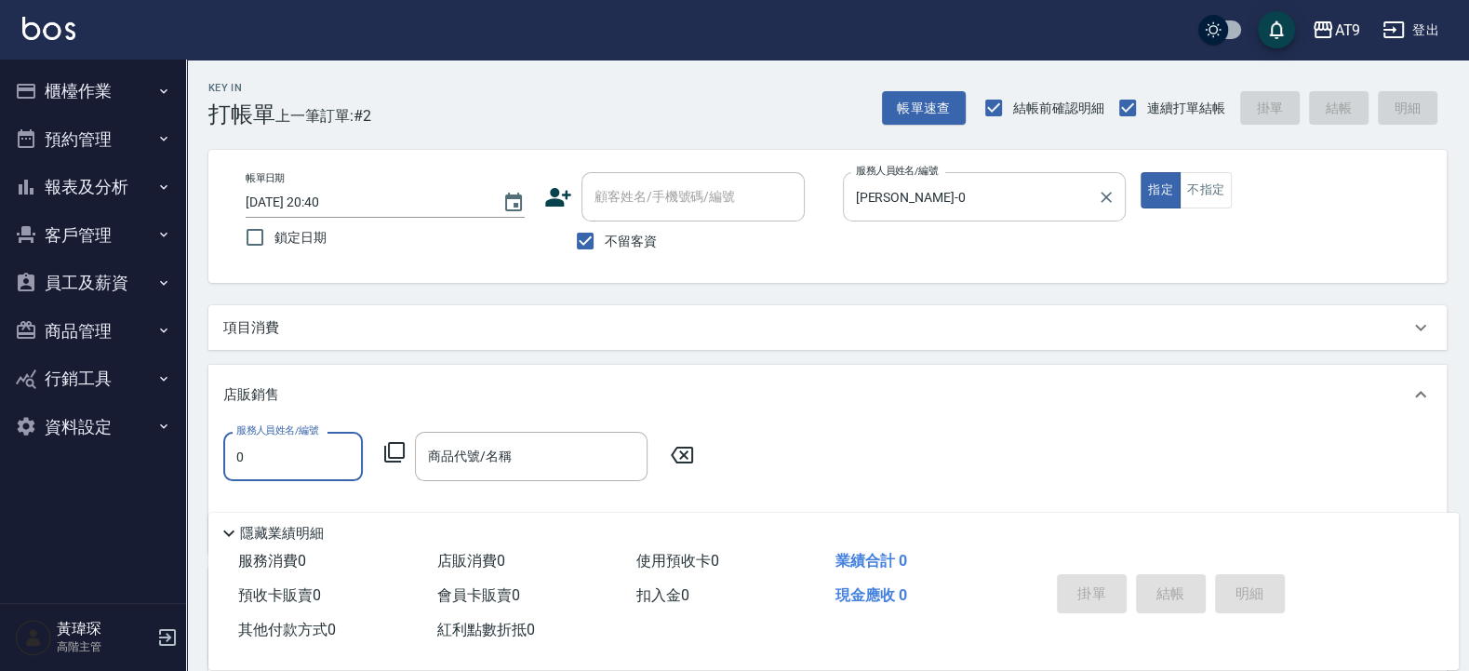
type input "戴汝蓓-0"
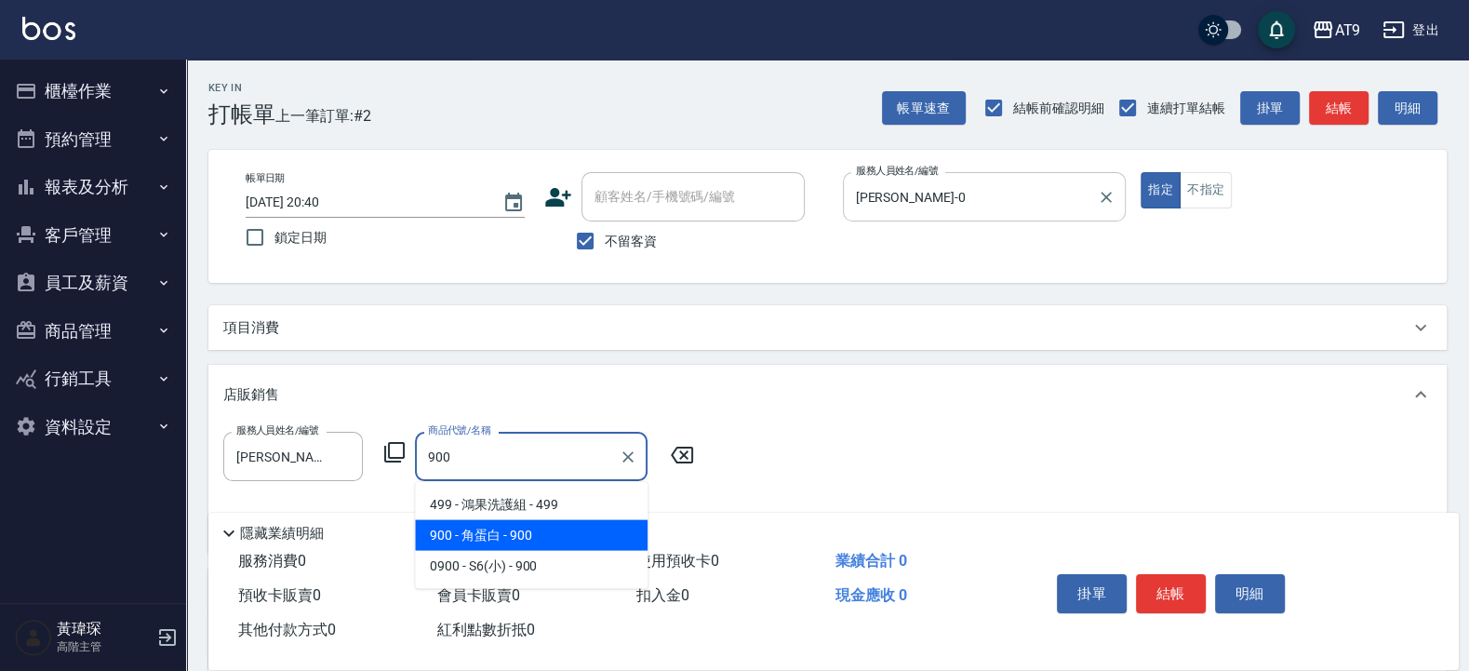
type input "角蛋白"
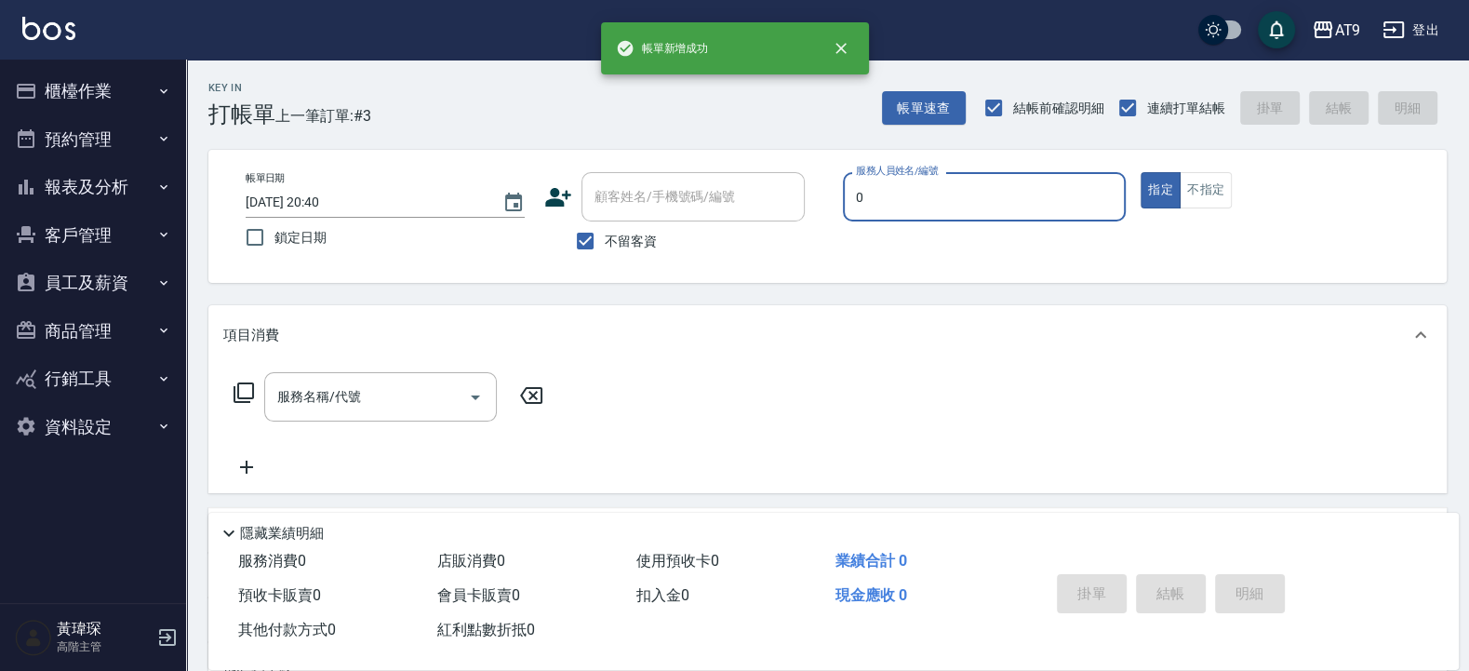
type input "戴汝蓓-0"
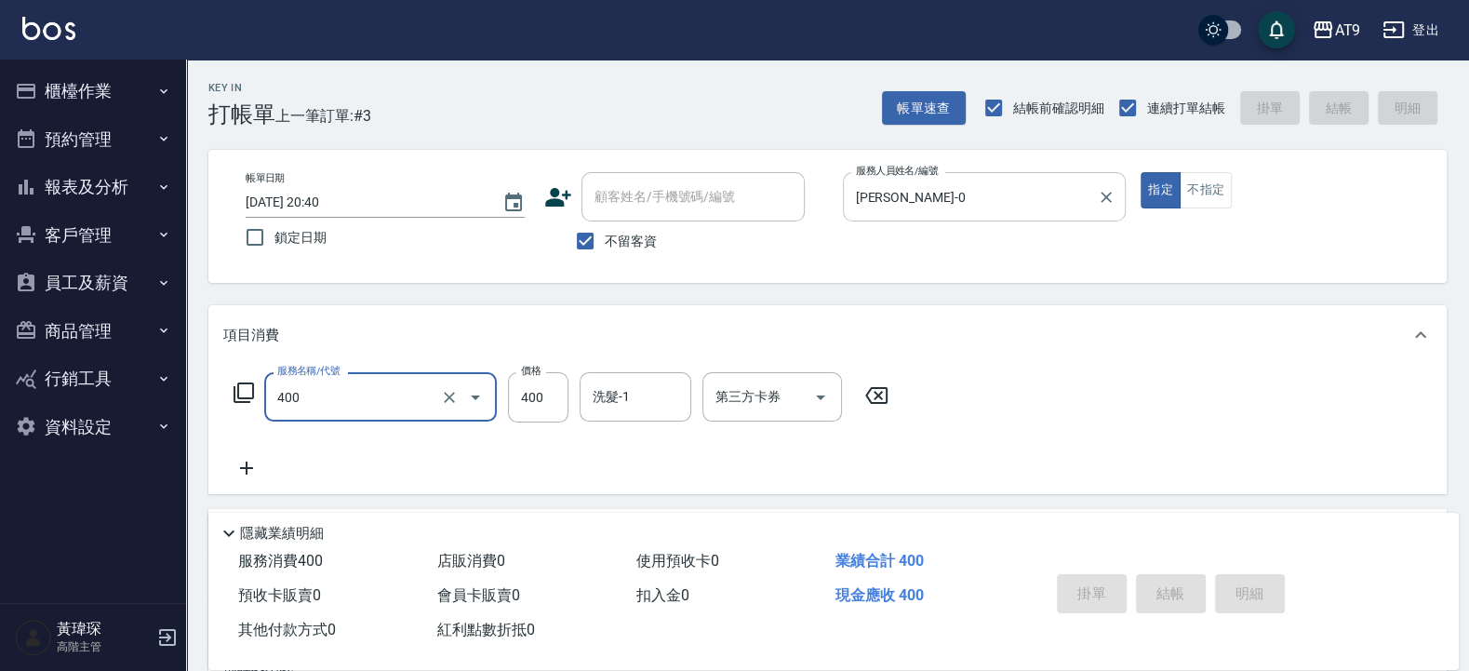
type input "400"
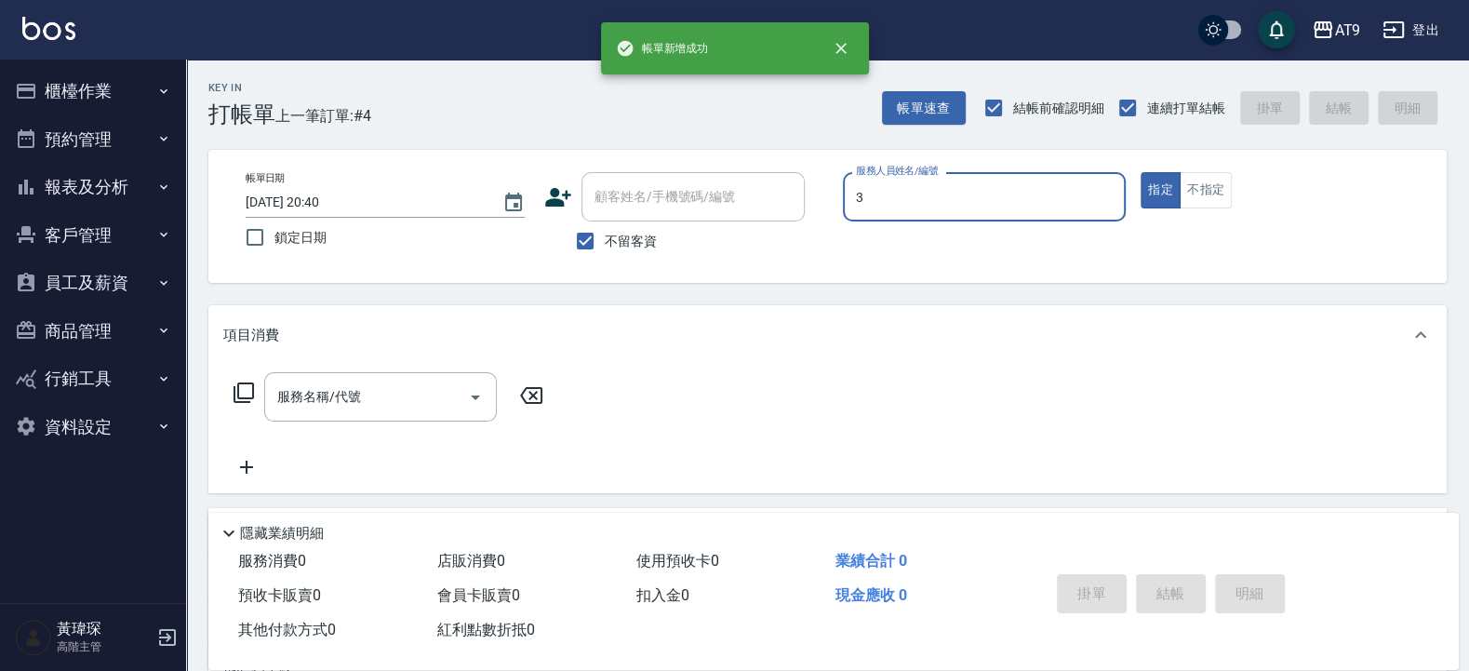
type input "FANNY-3"
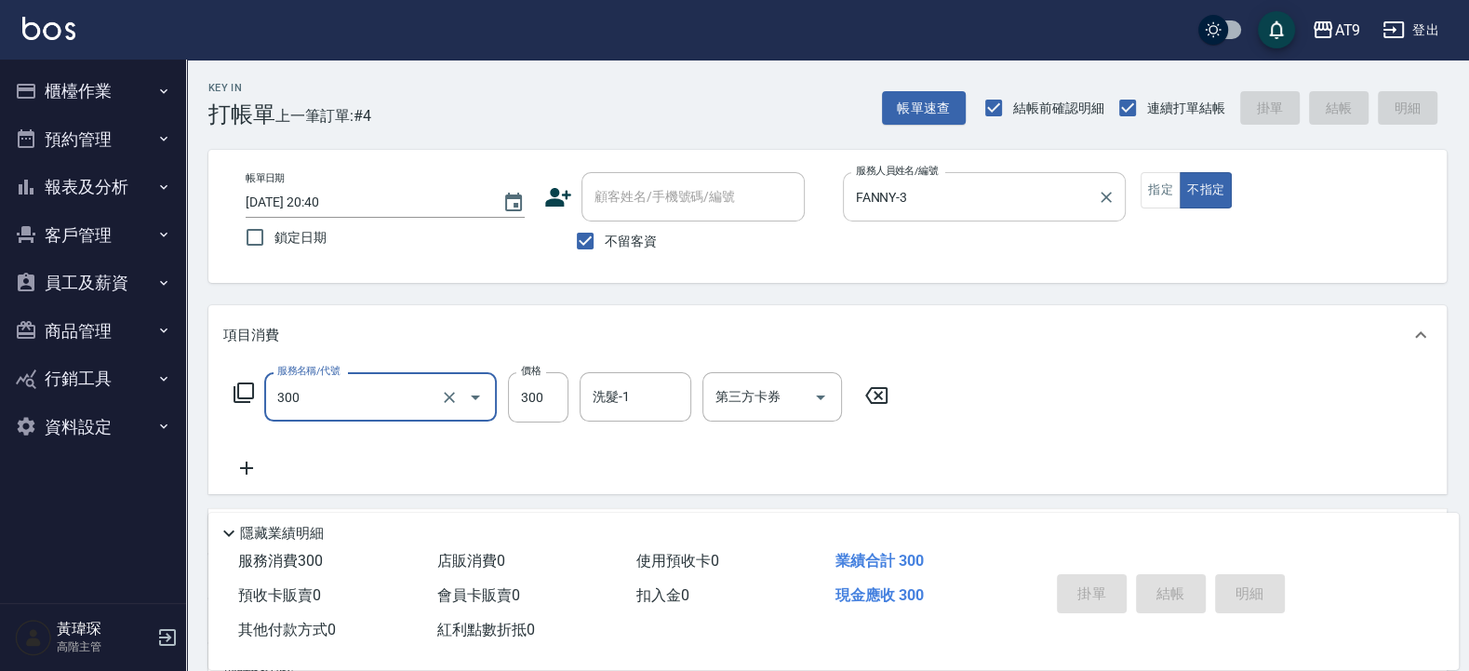
type input "300"
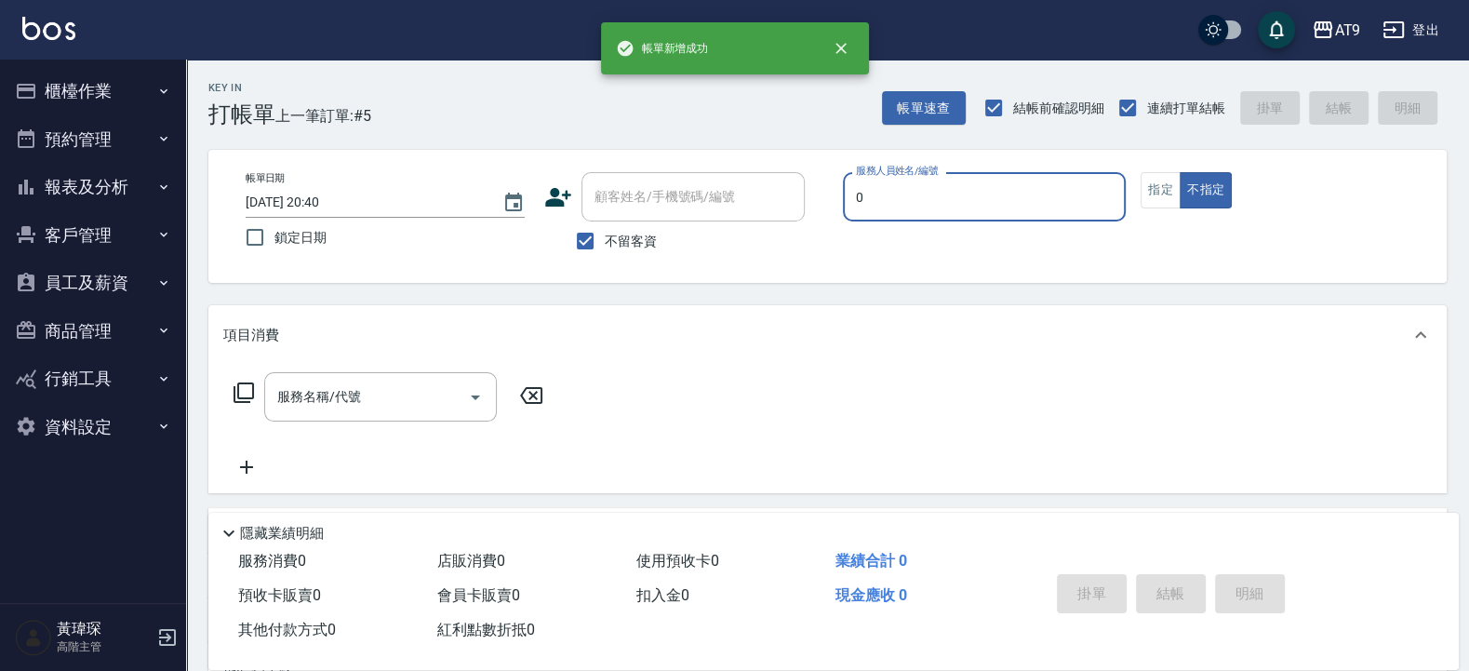
type input "戴汝蓓-0"
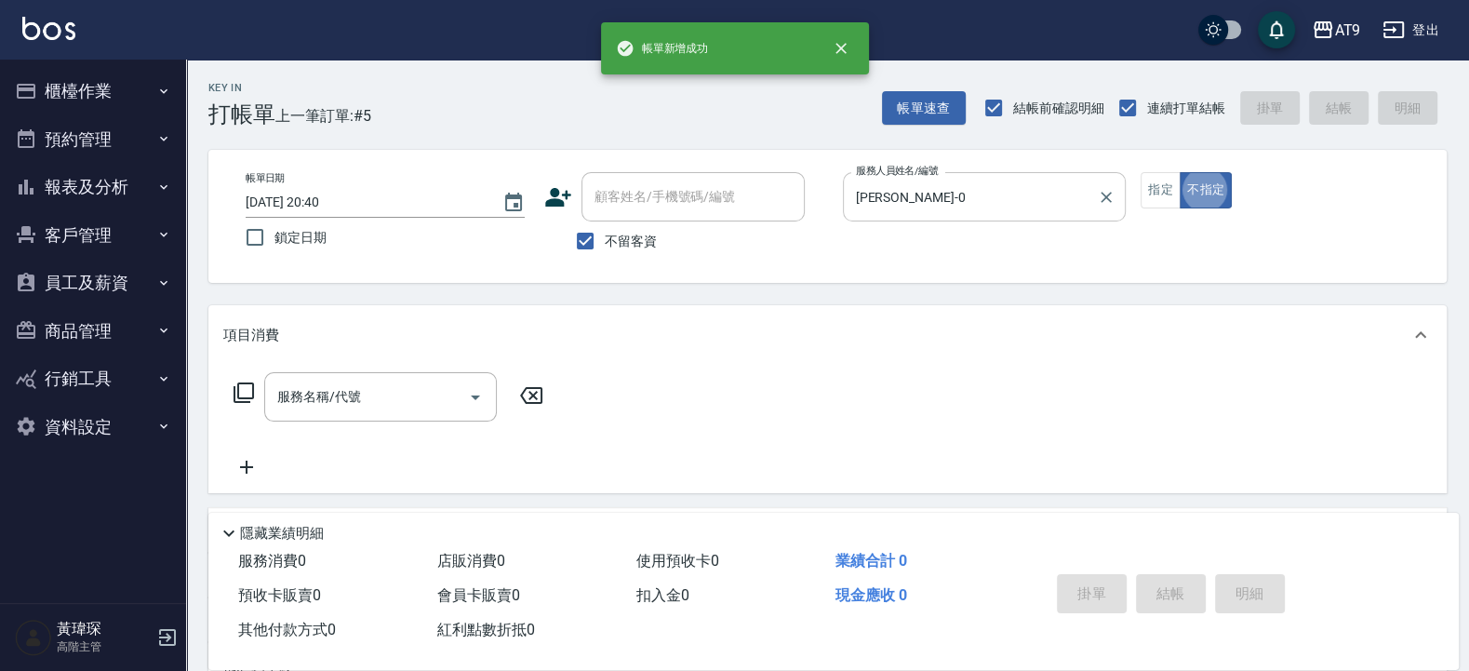
type button "false"
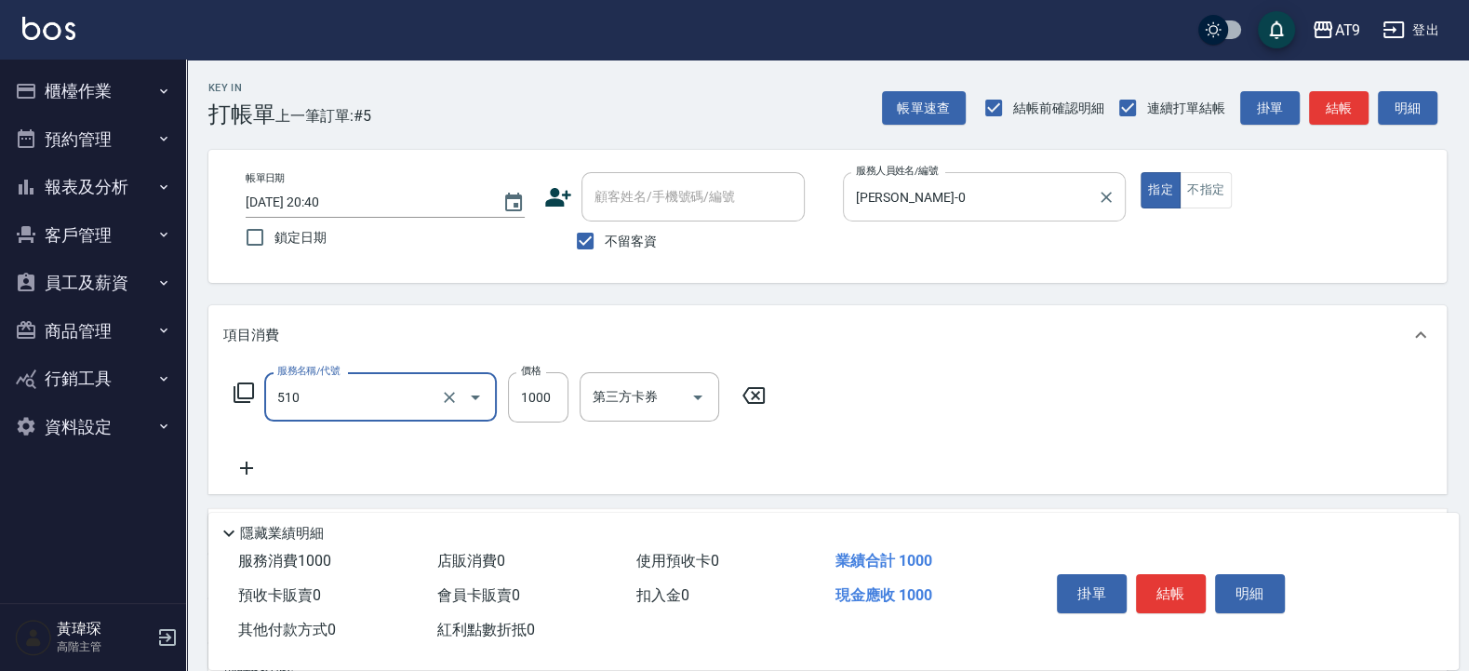
type input "染髮(510)"
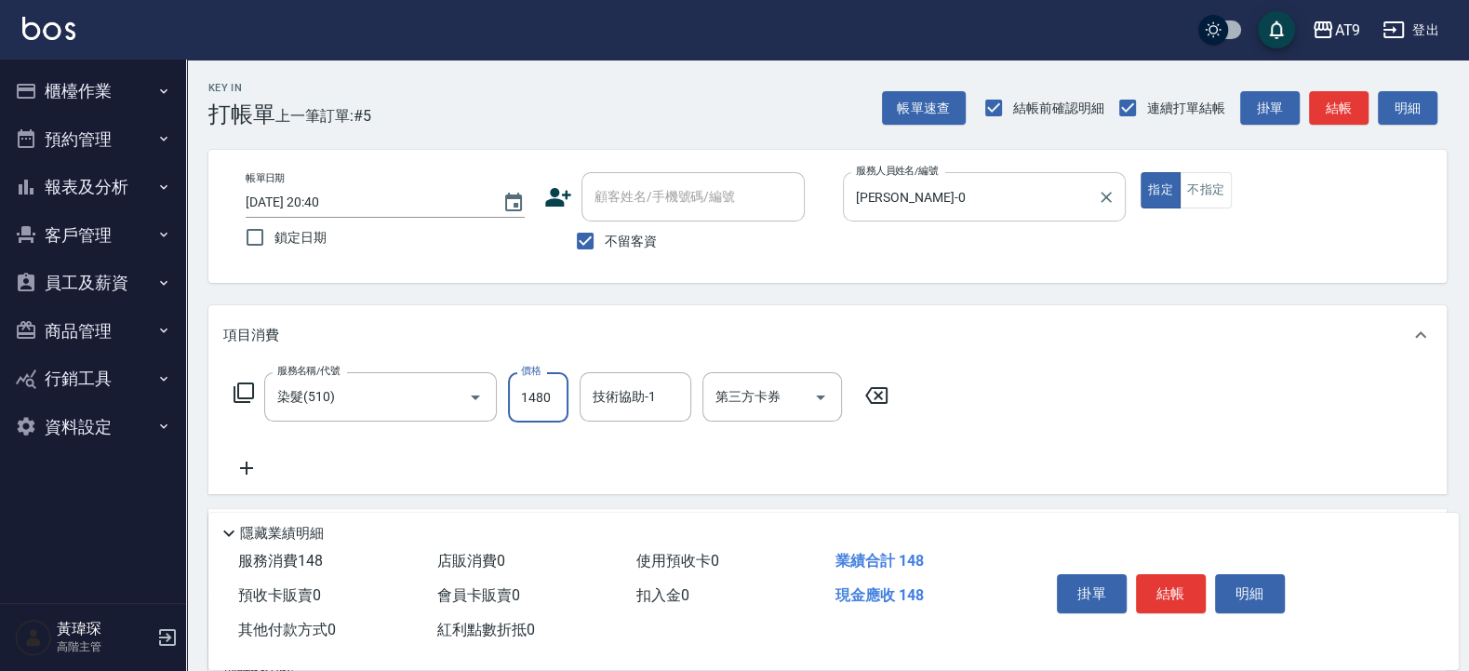
type input "1480"
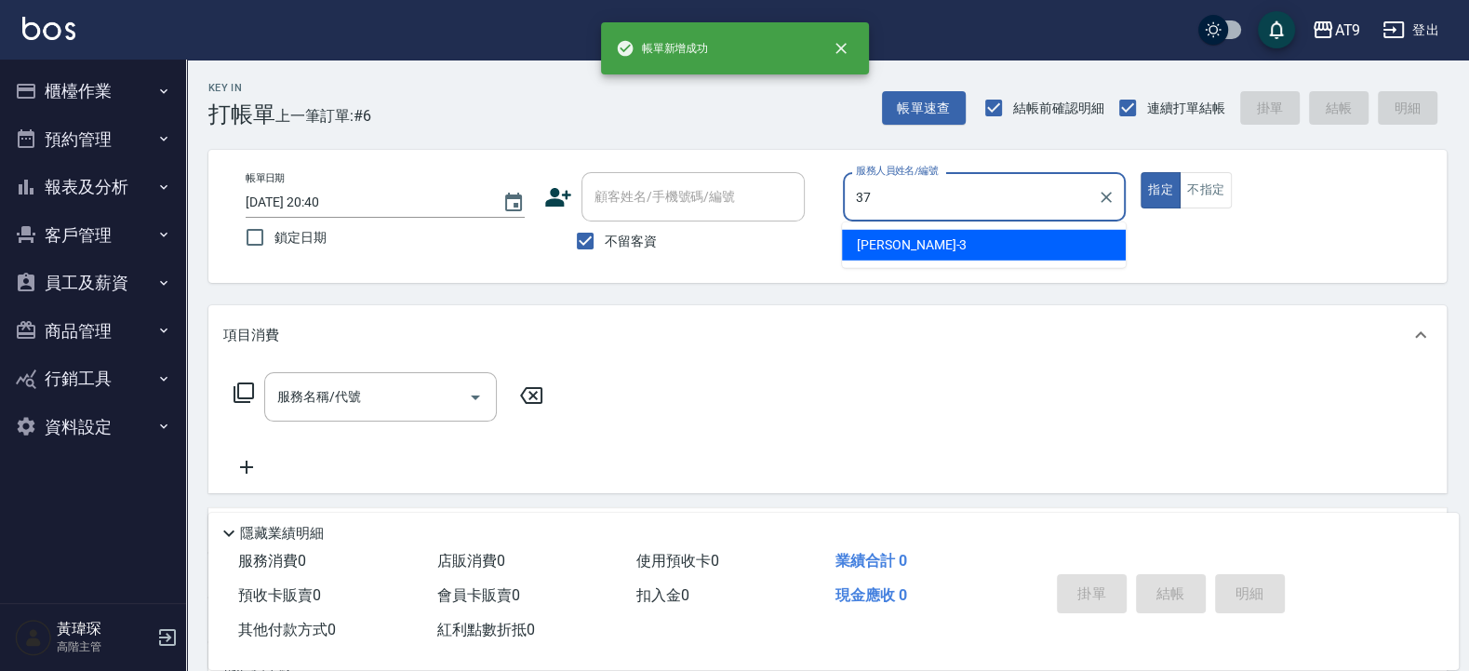
type input "林智慧-37"
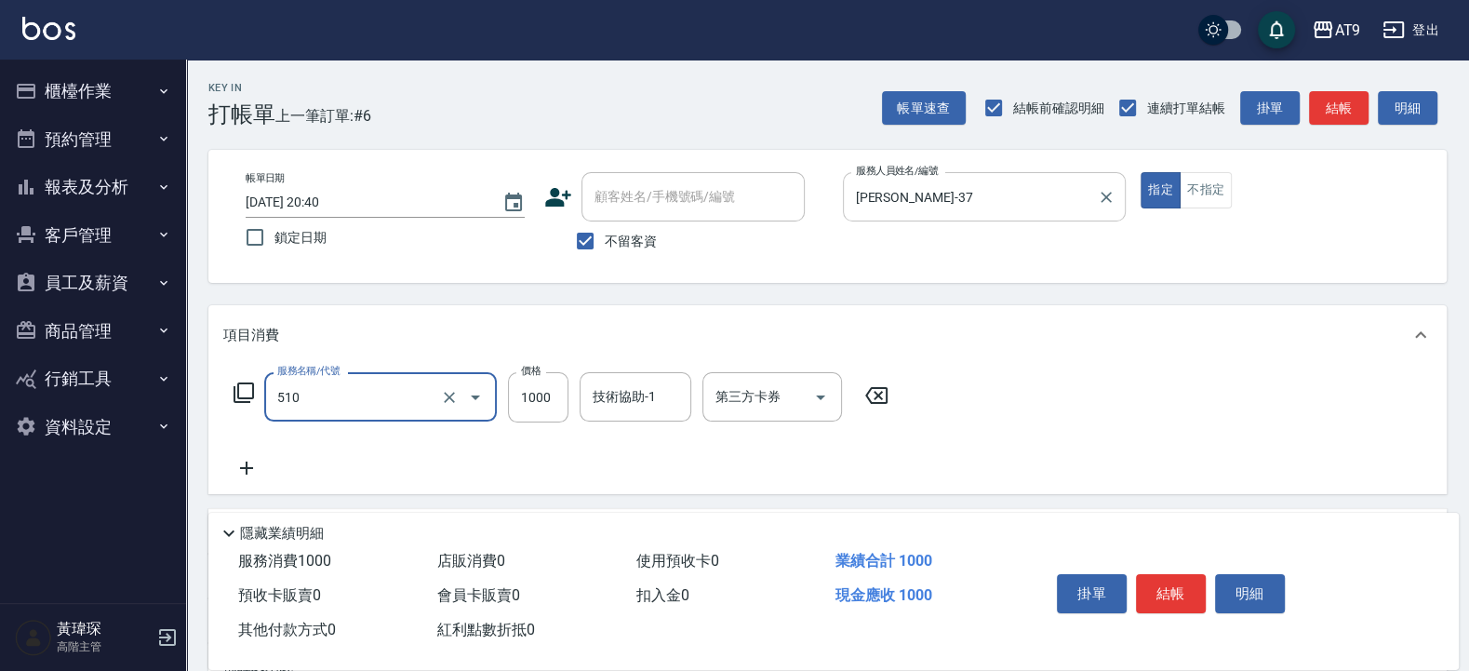
type input "染髮(510)"
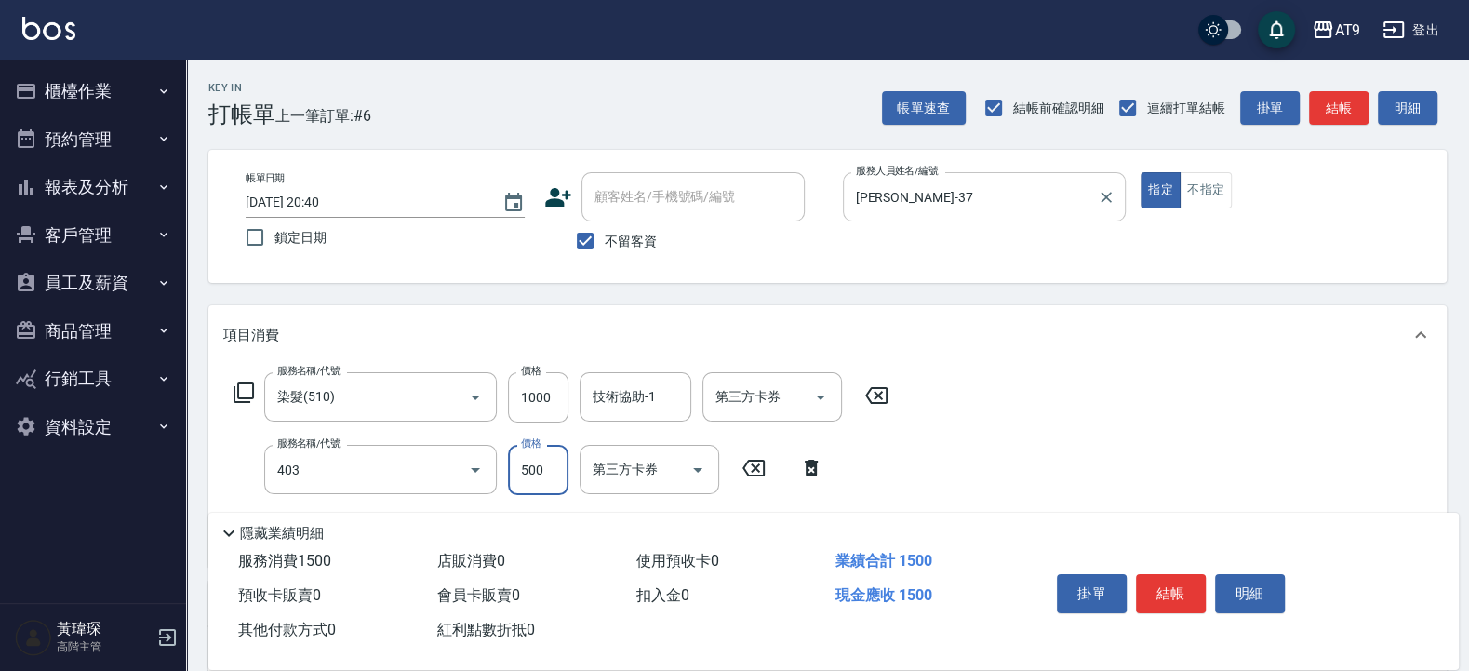
type input "天天護髮(403)"
type input "500"
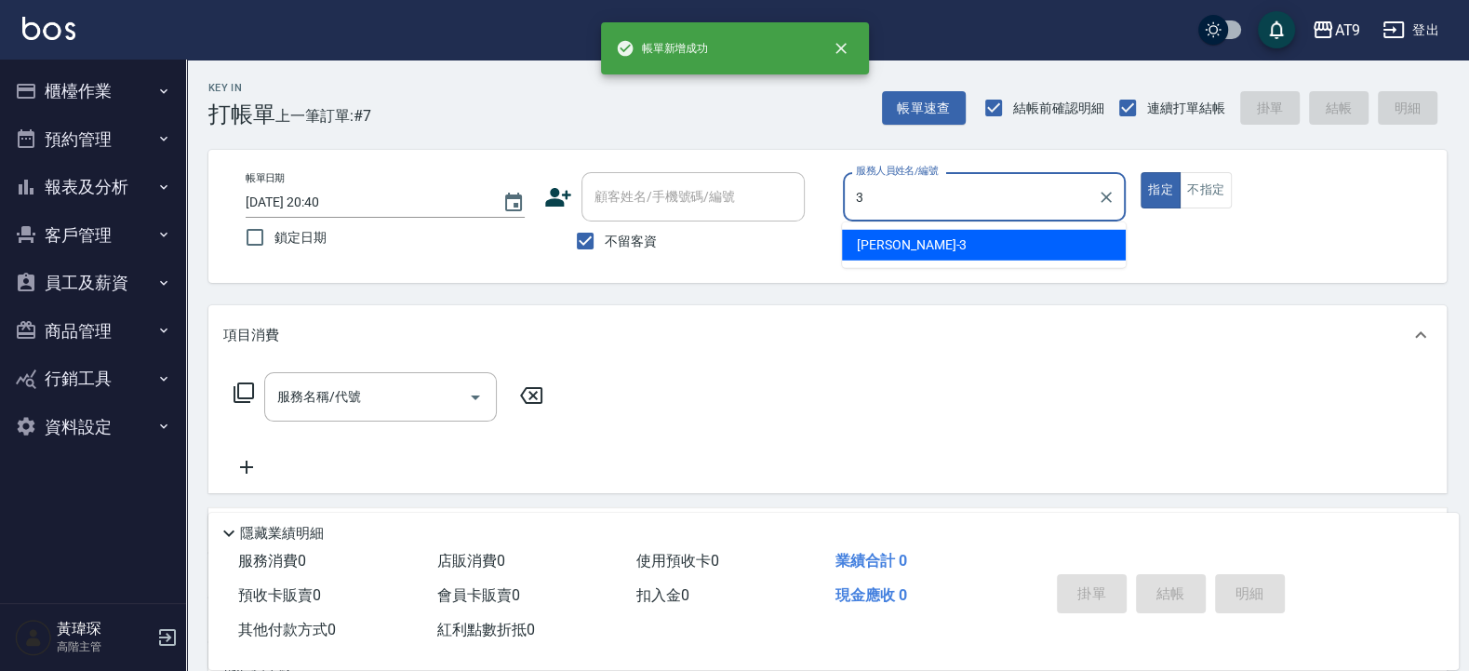
type input "FANNY-3"
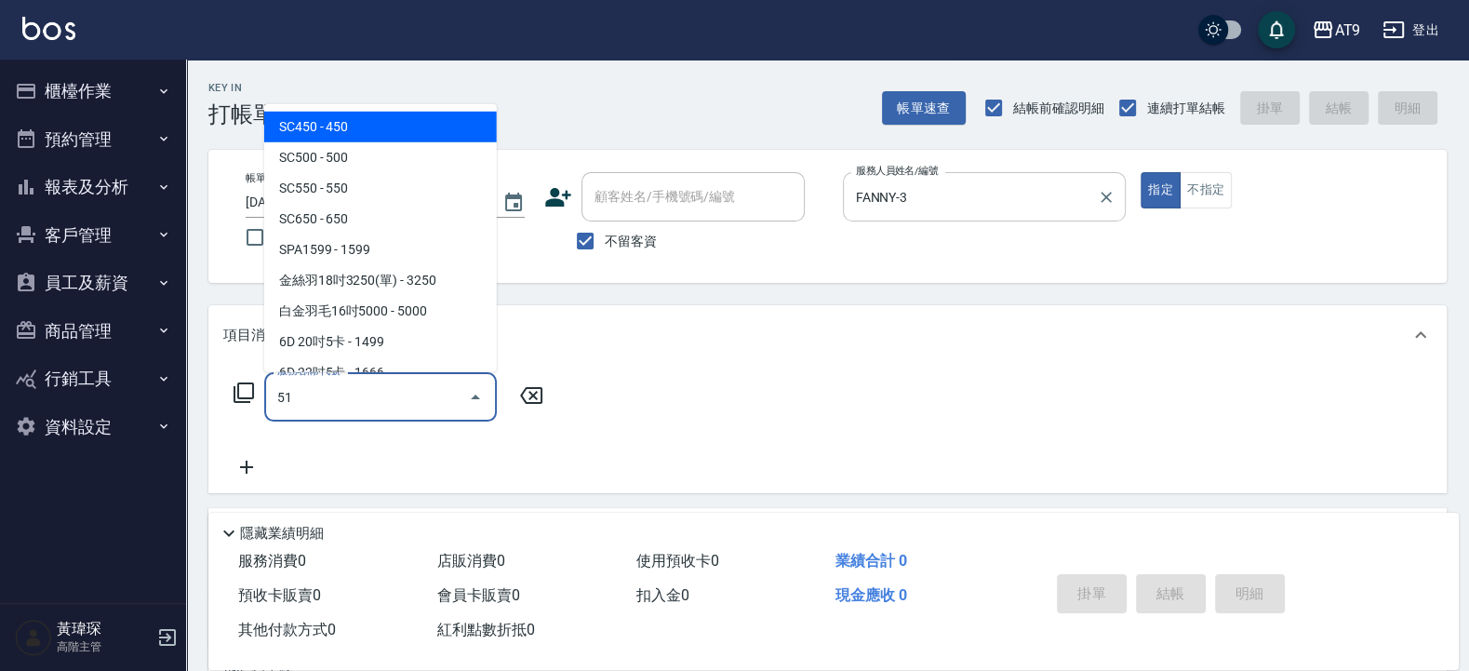
type input "510"
type input "9"
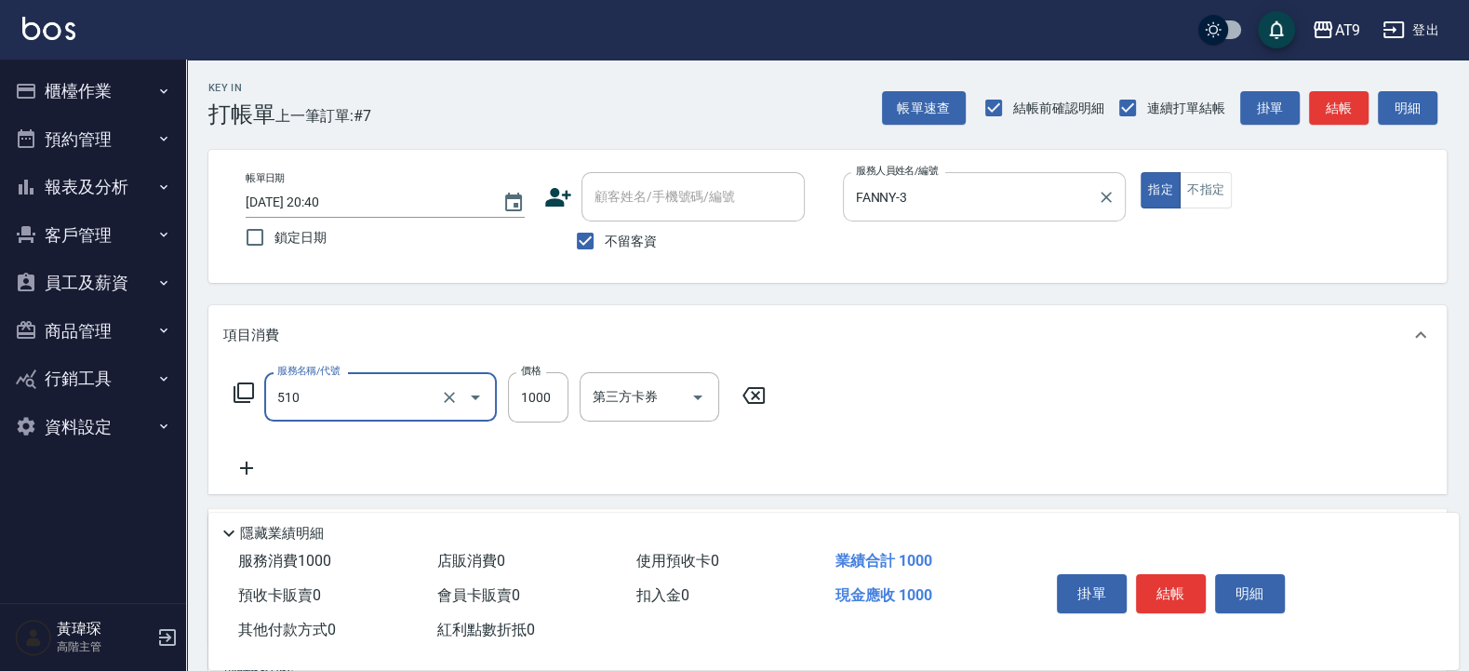
type input "染髮(510)"
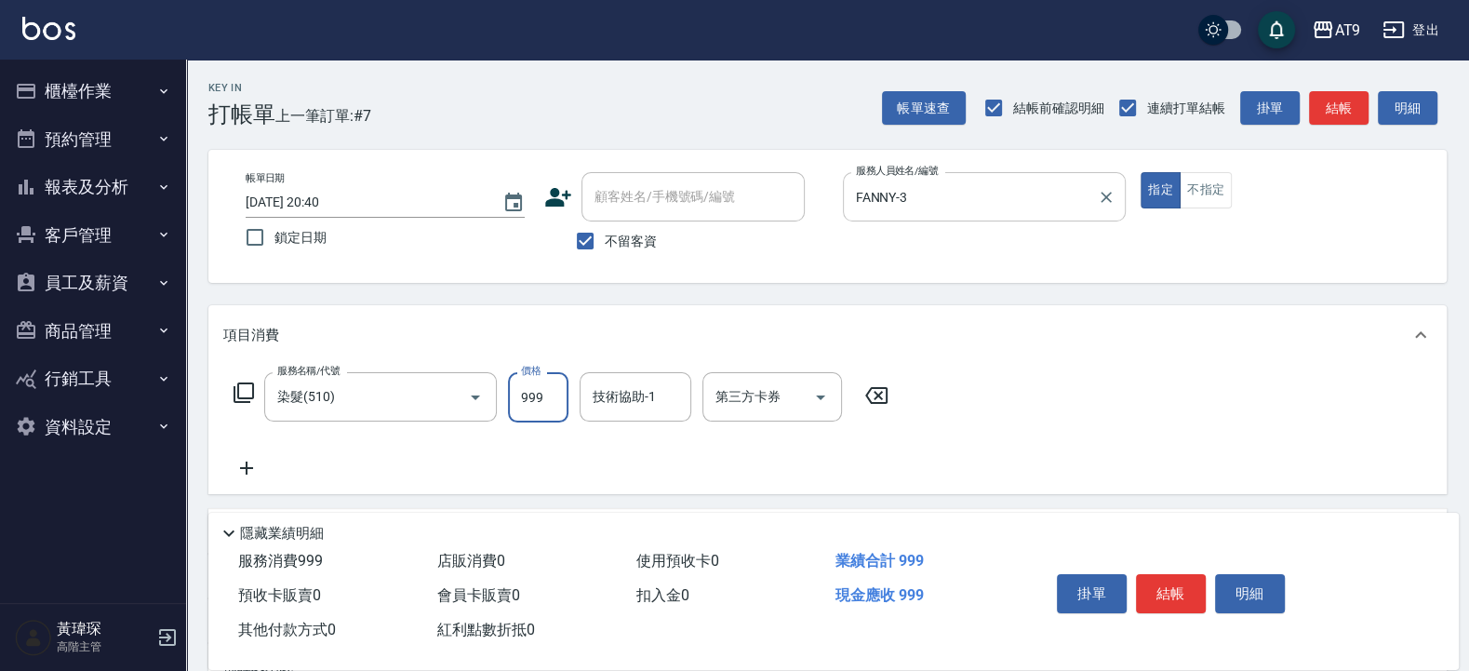
type input "999"
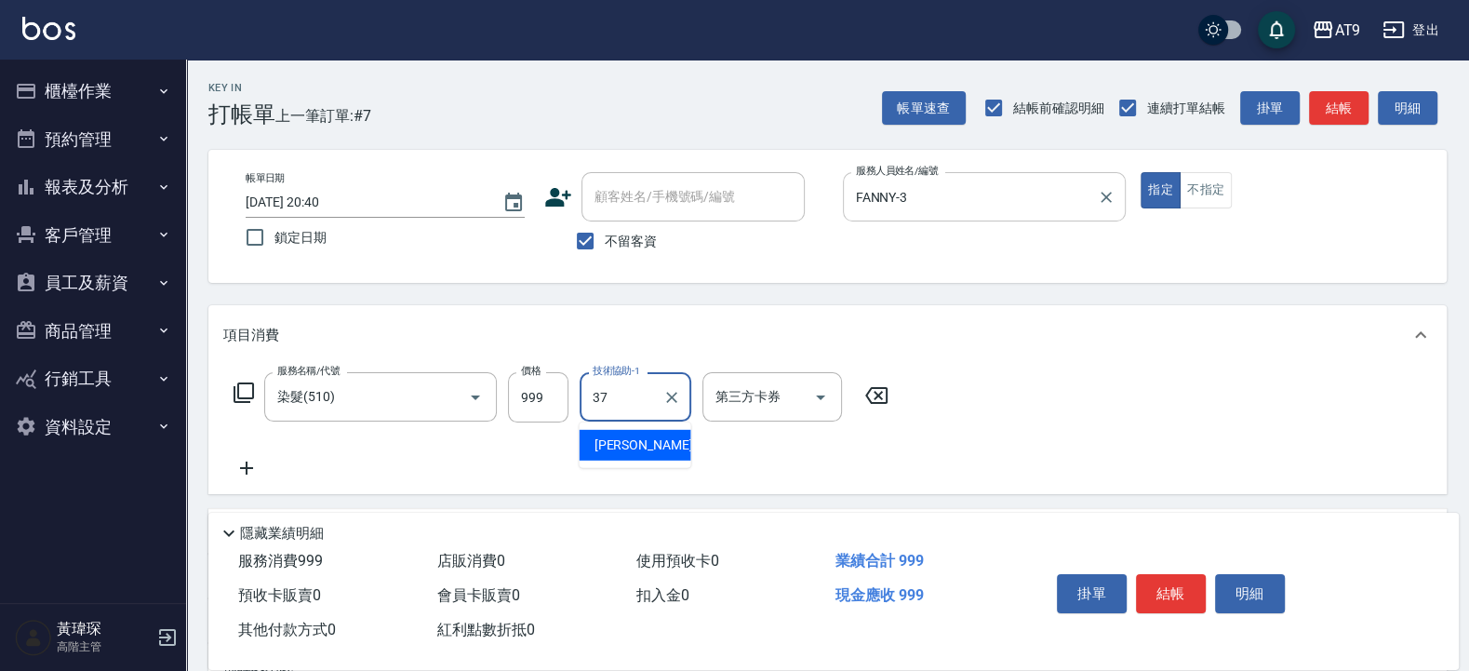
type input "林智慧-37"
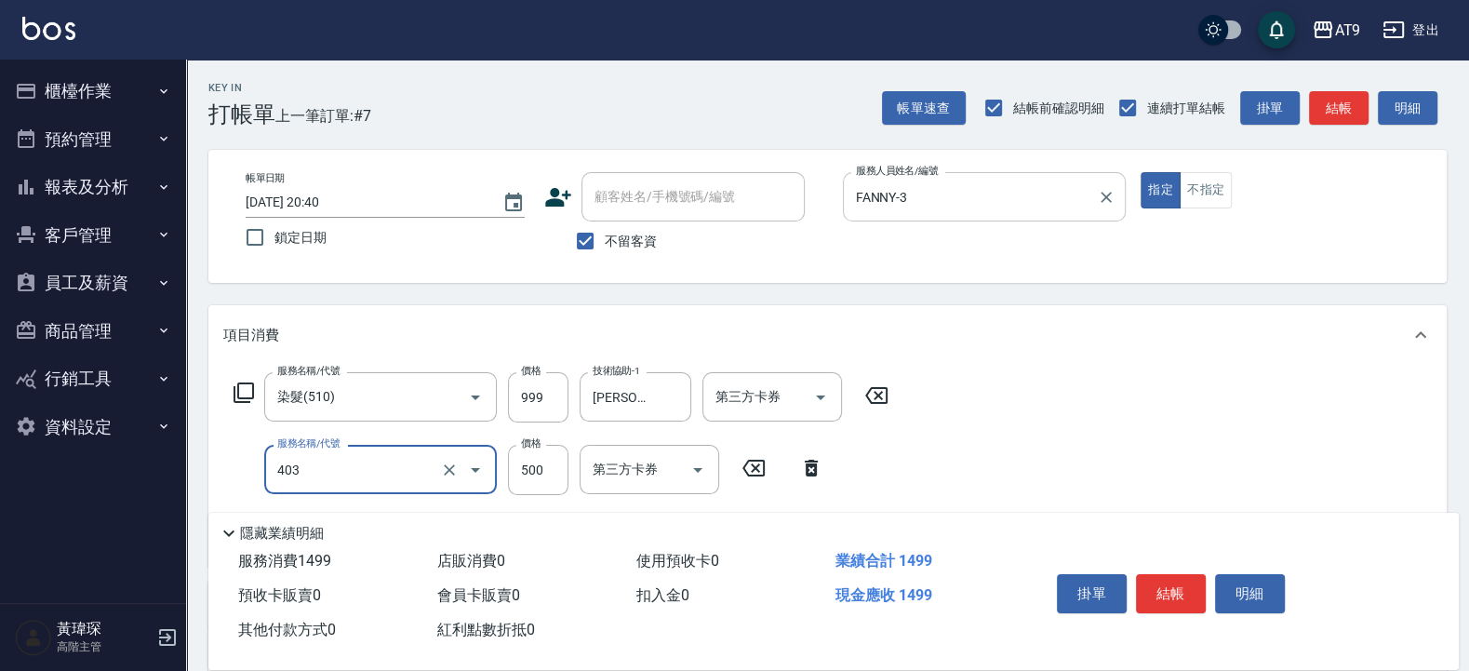
type input "天天護髮(403)"
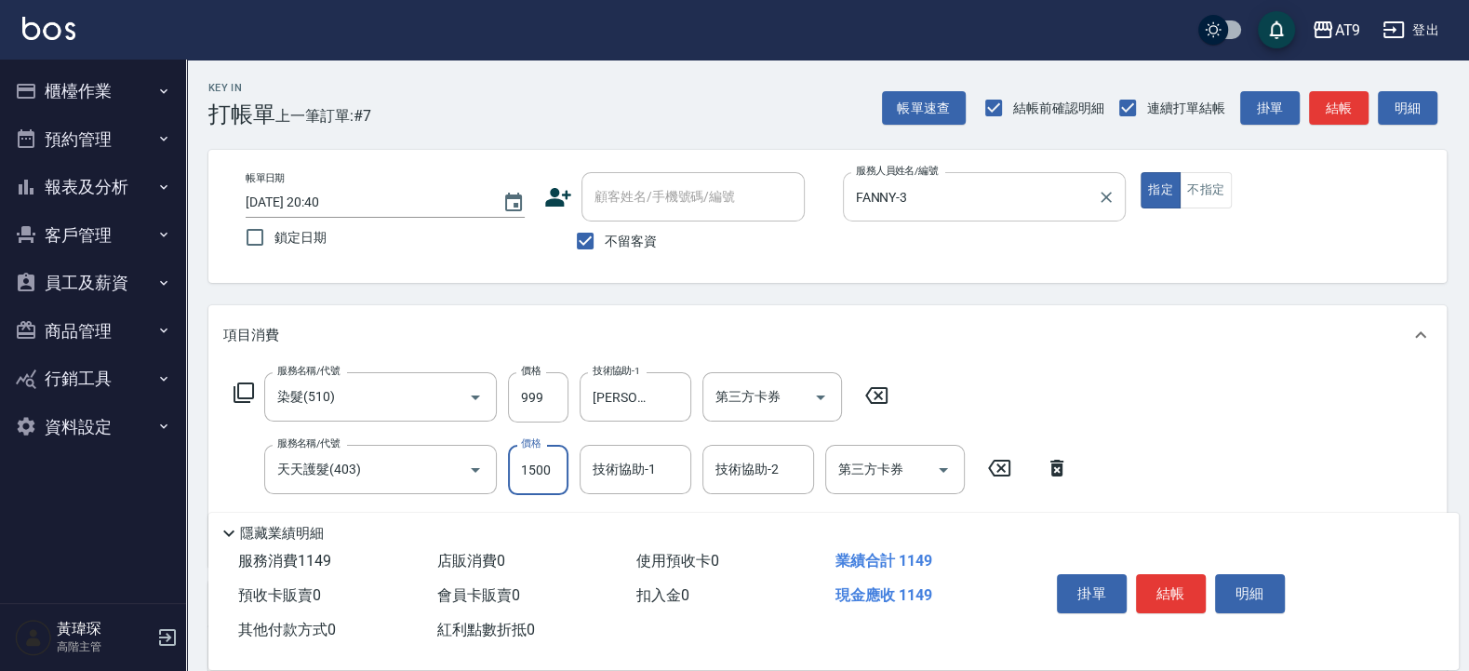
type input "1500"
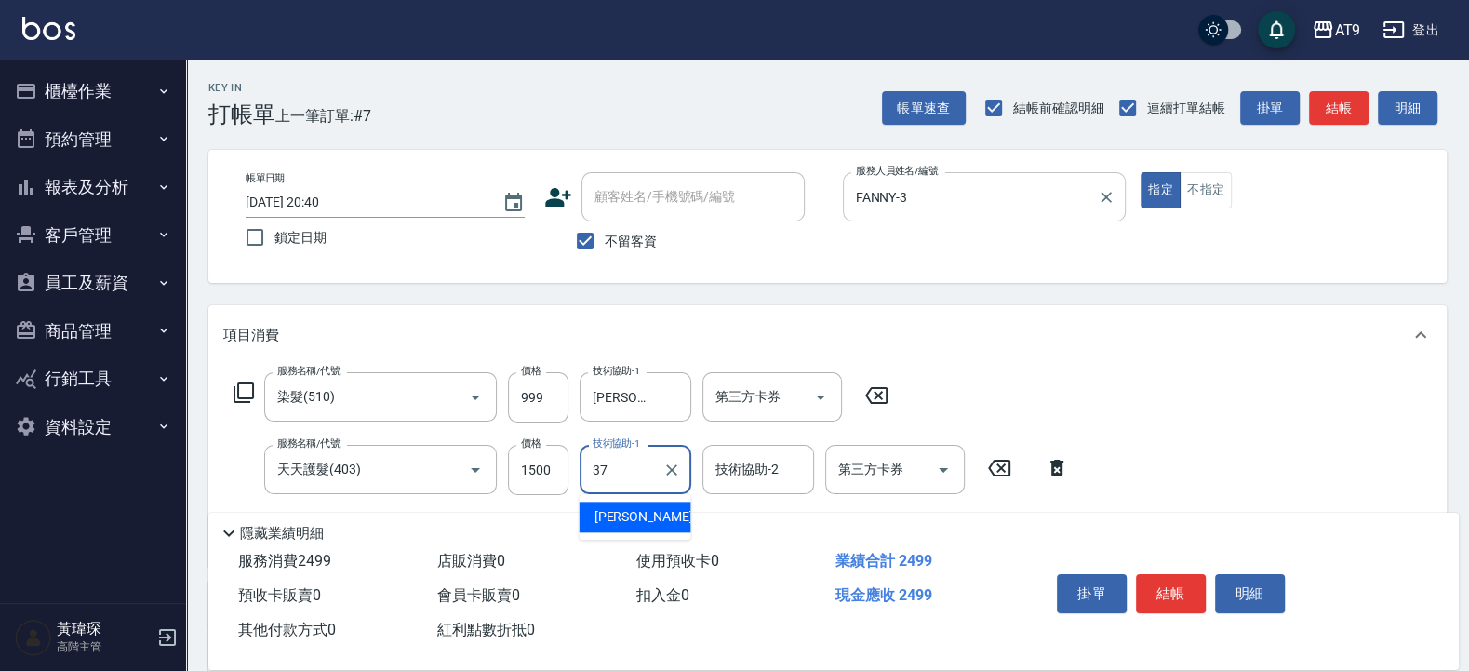
type input "林智慧-37"
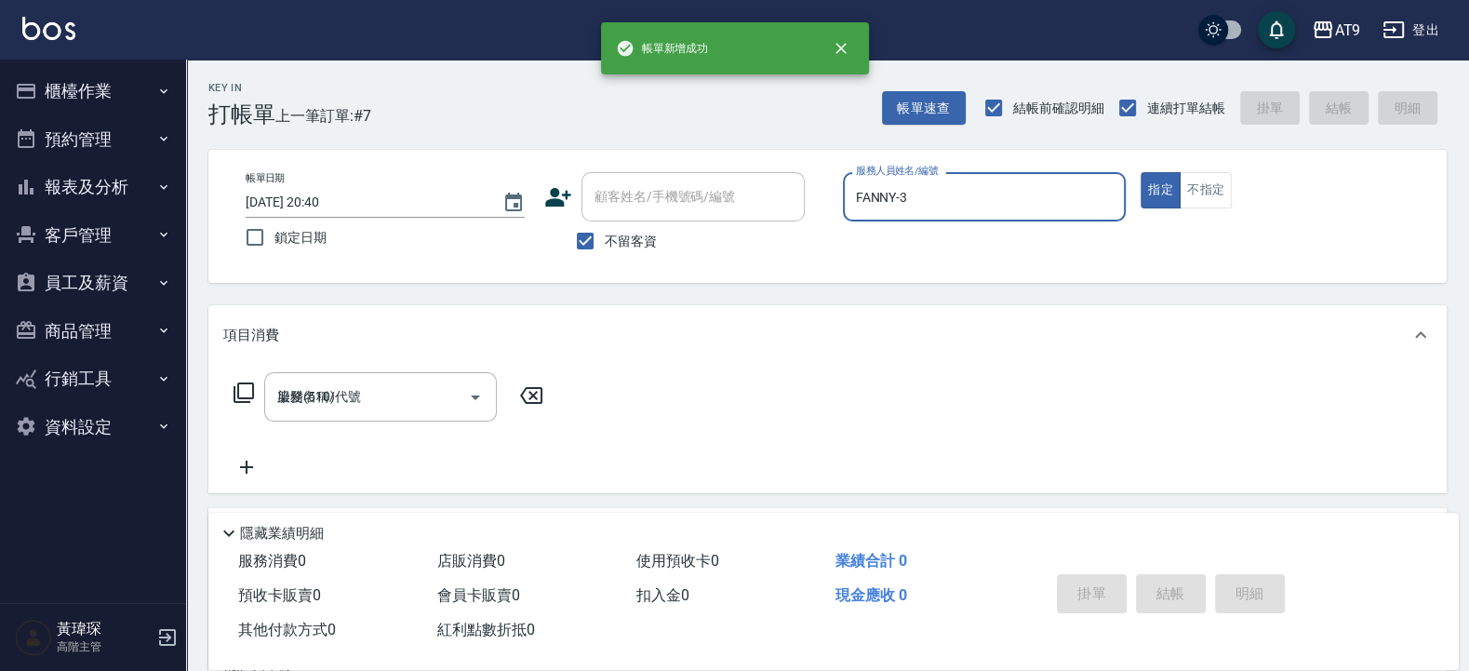
type input "2025/08/13 20:41"
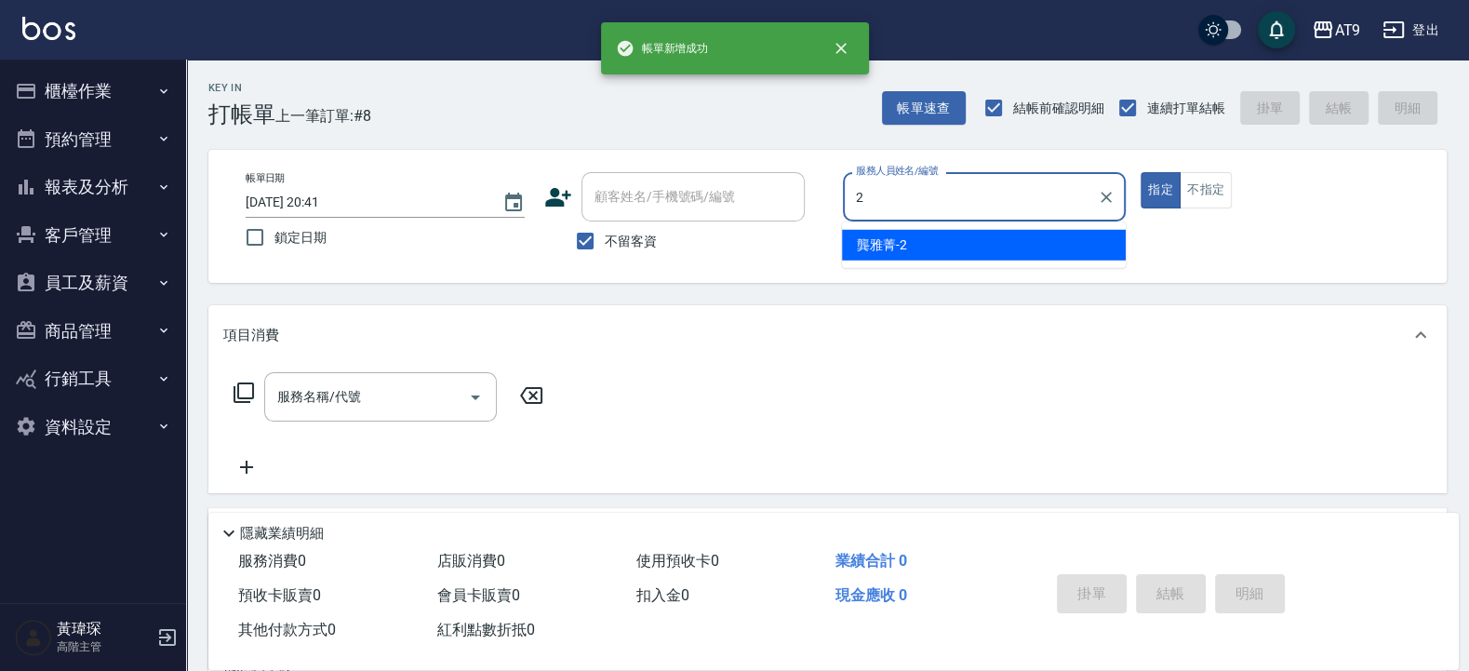
type input "龔雅菁-2"
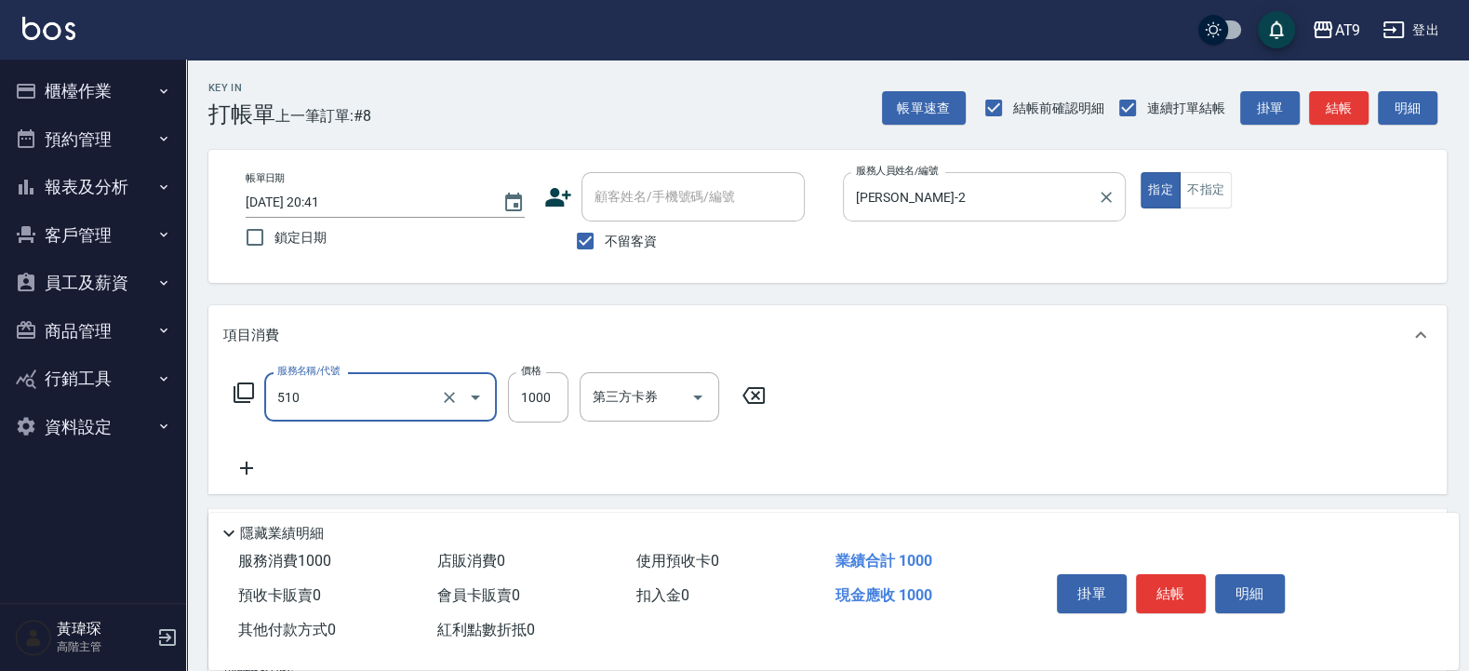
type input "染髮(510)"
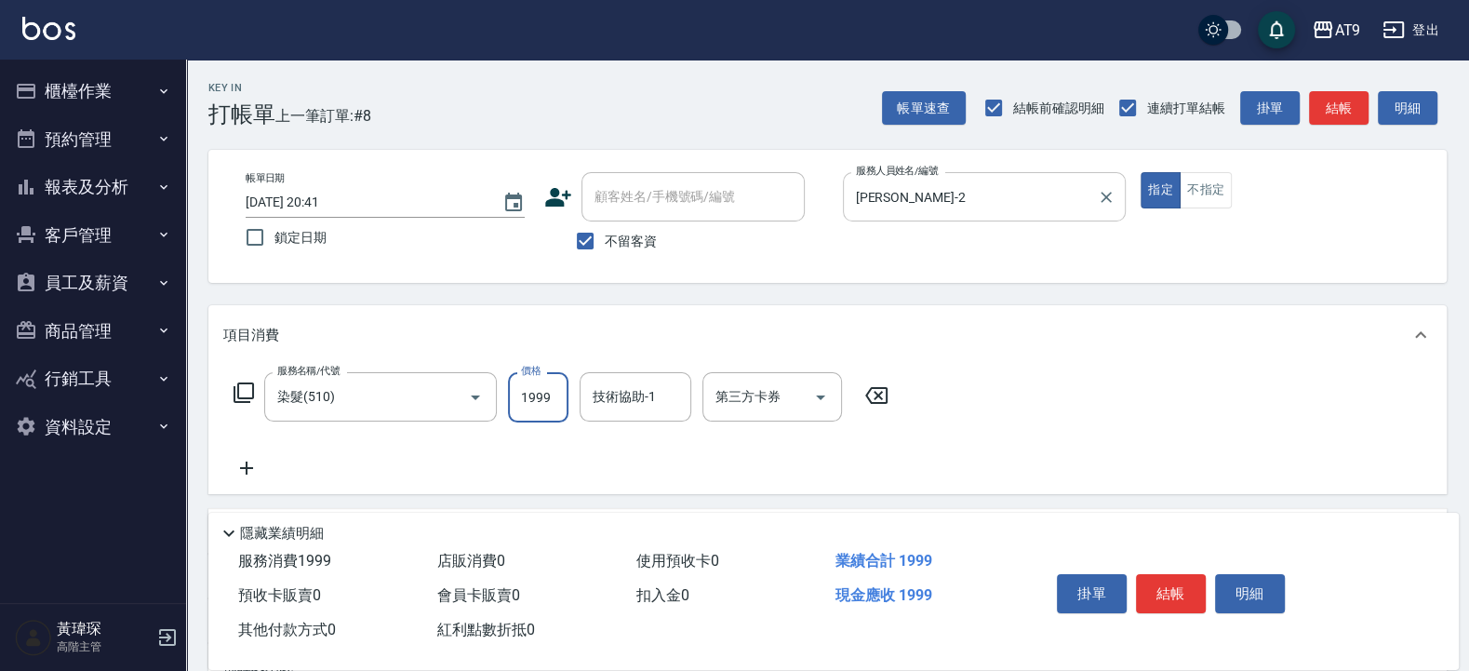
type input "1999"
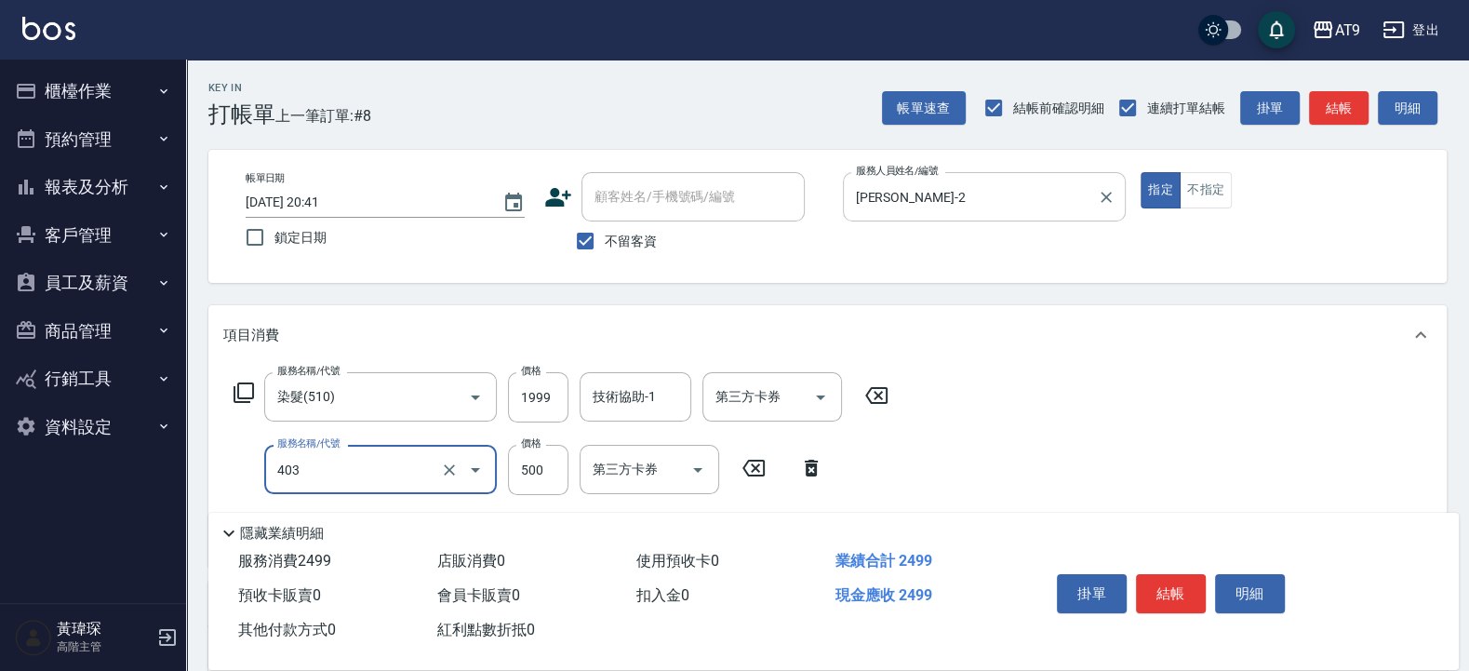
type input "天天護髮(403)"
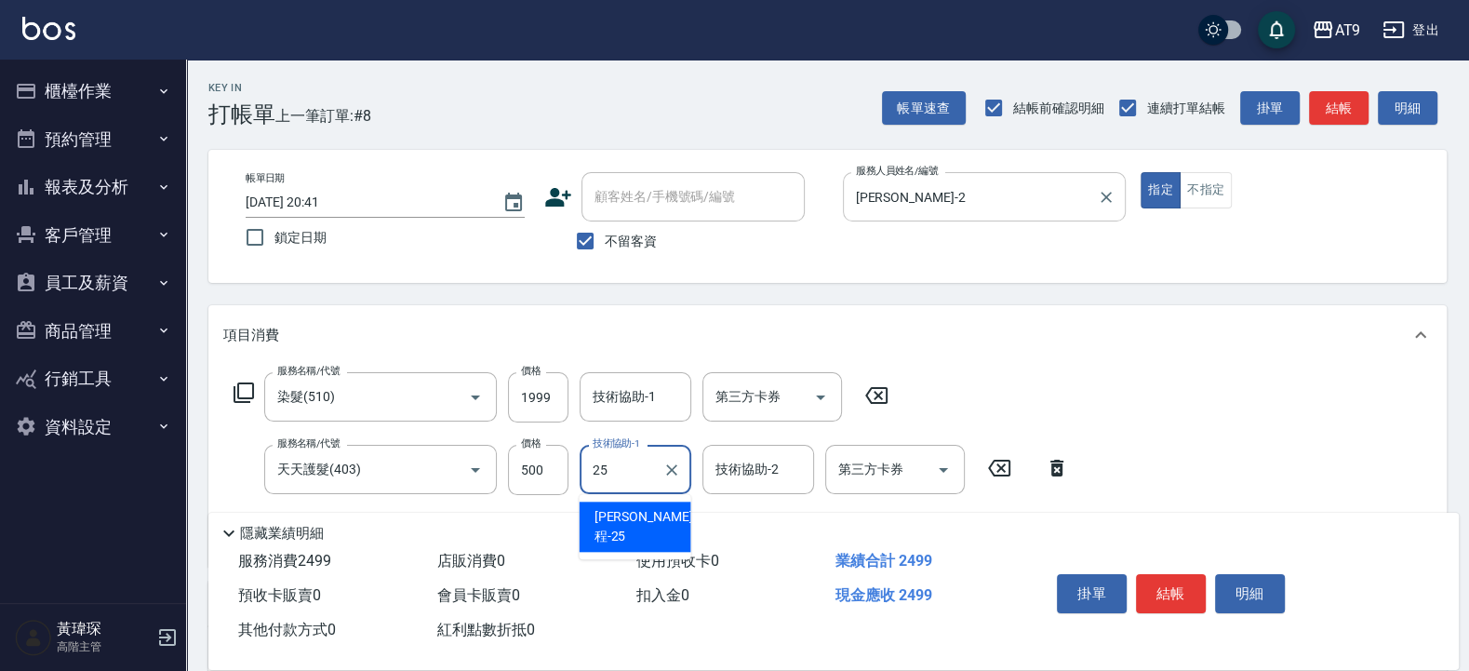
type input "2"
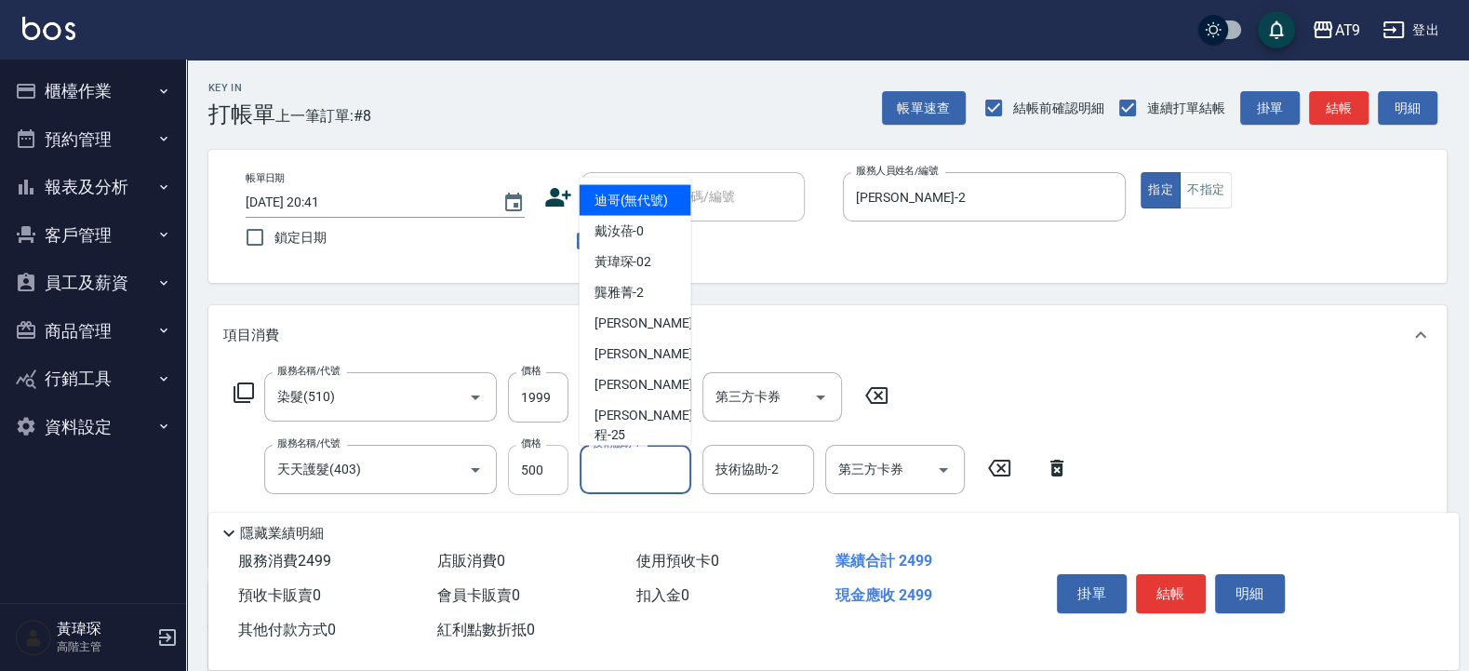
click at [541, 462] on input "500" at bounding box center [538, 470] width 60 height 50
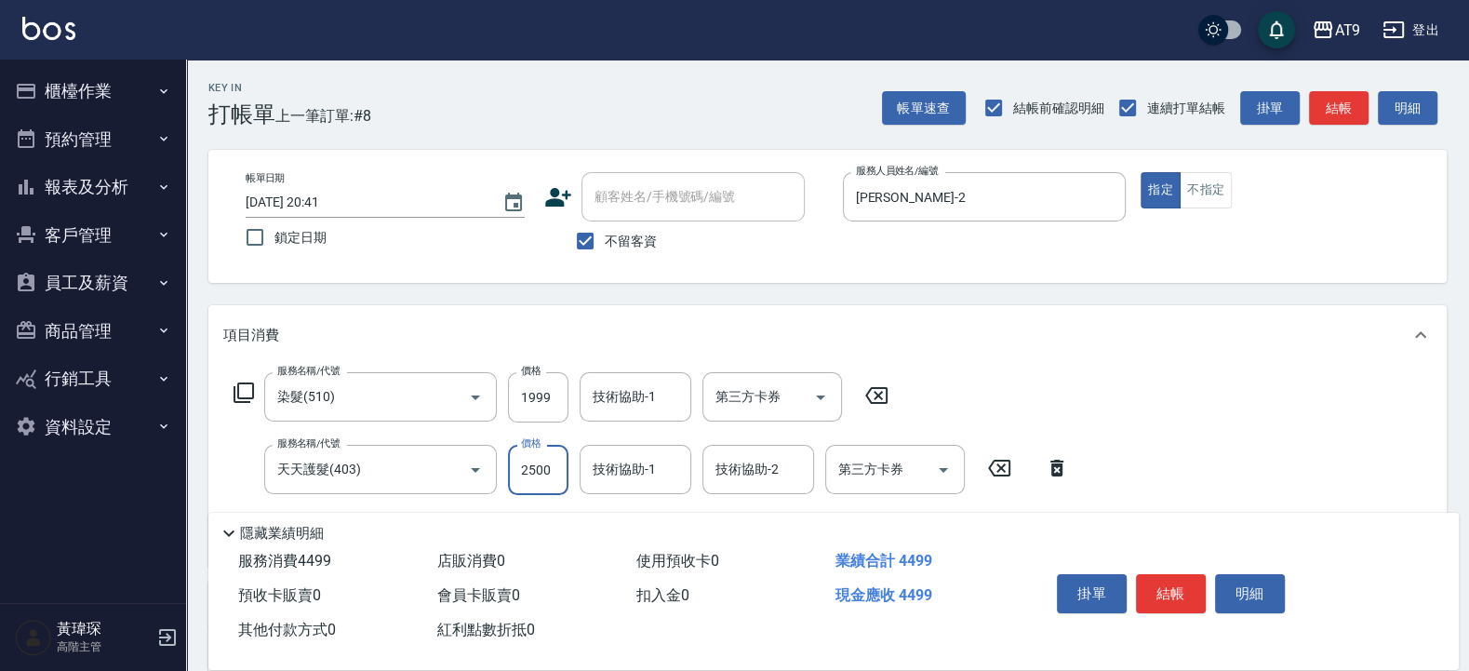
type input "2500"
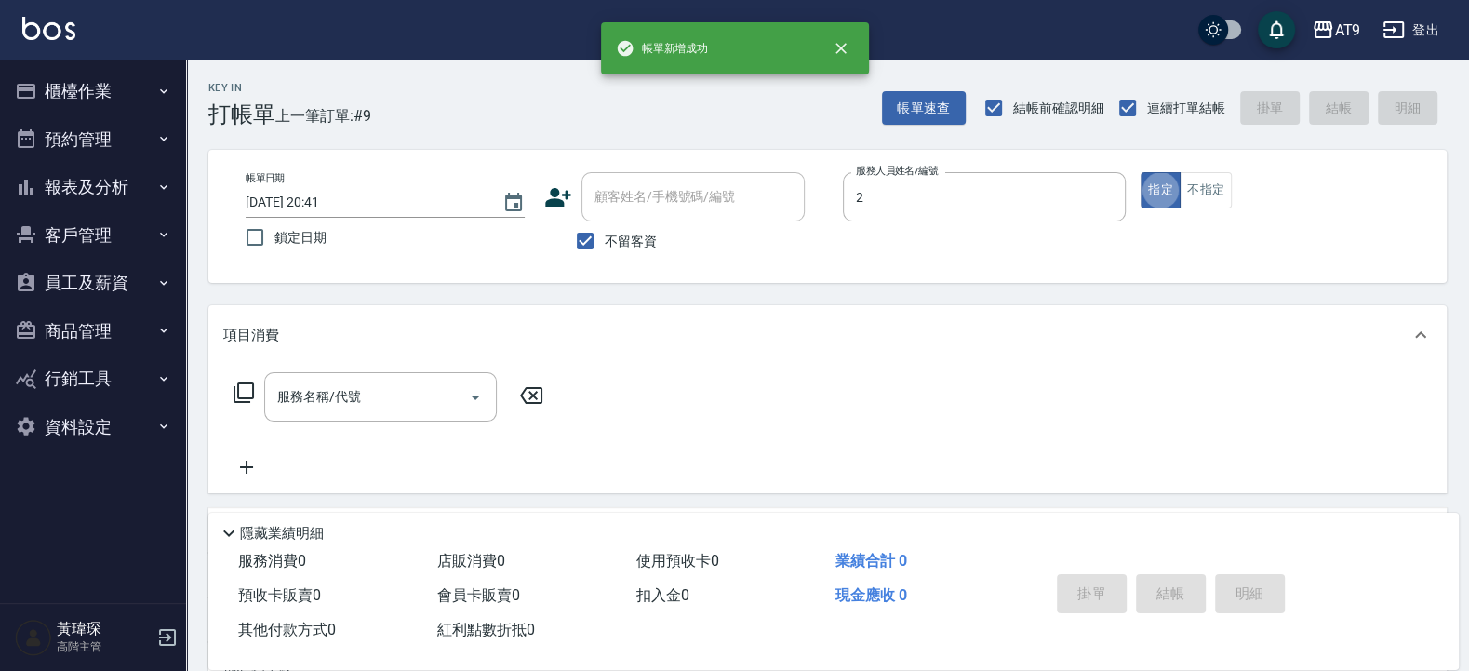
type input "龔雅菁-2"
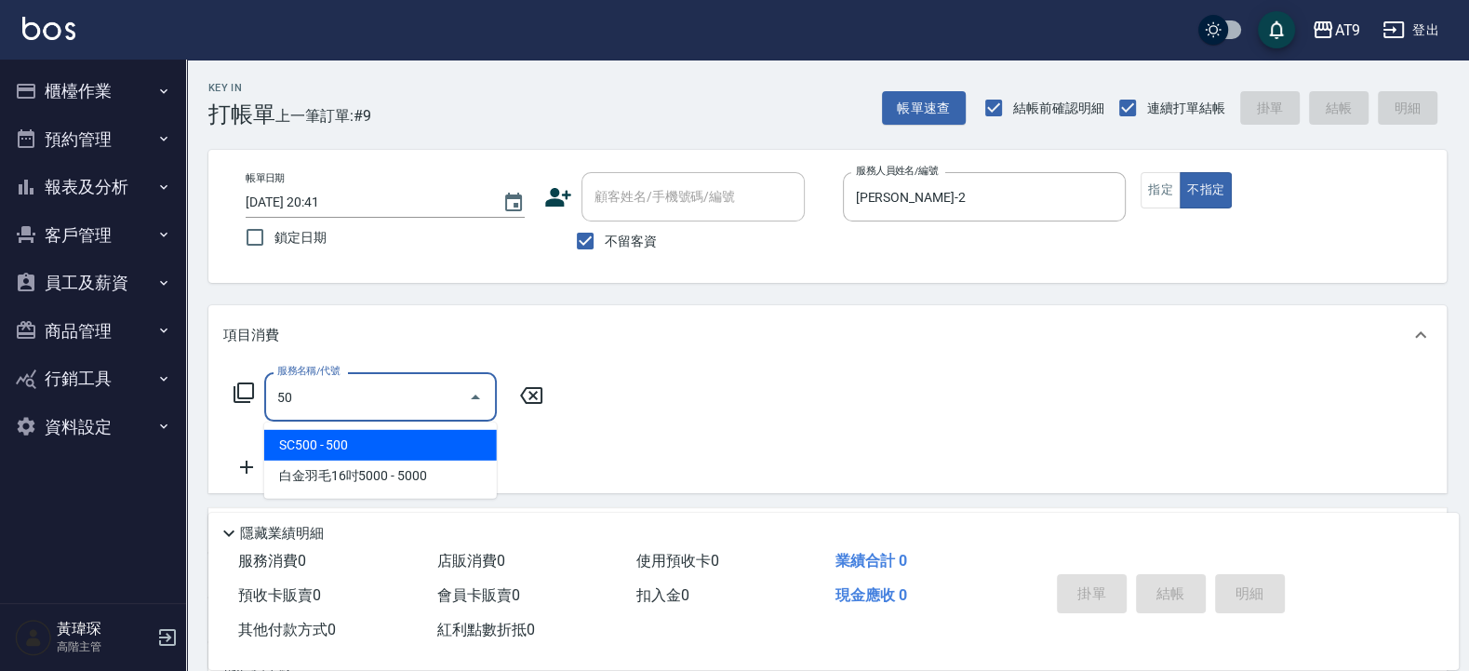
type input "500"
type input "399"
type input "海鹽SPA洗(399)"
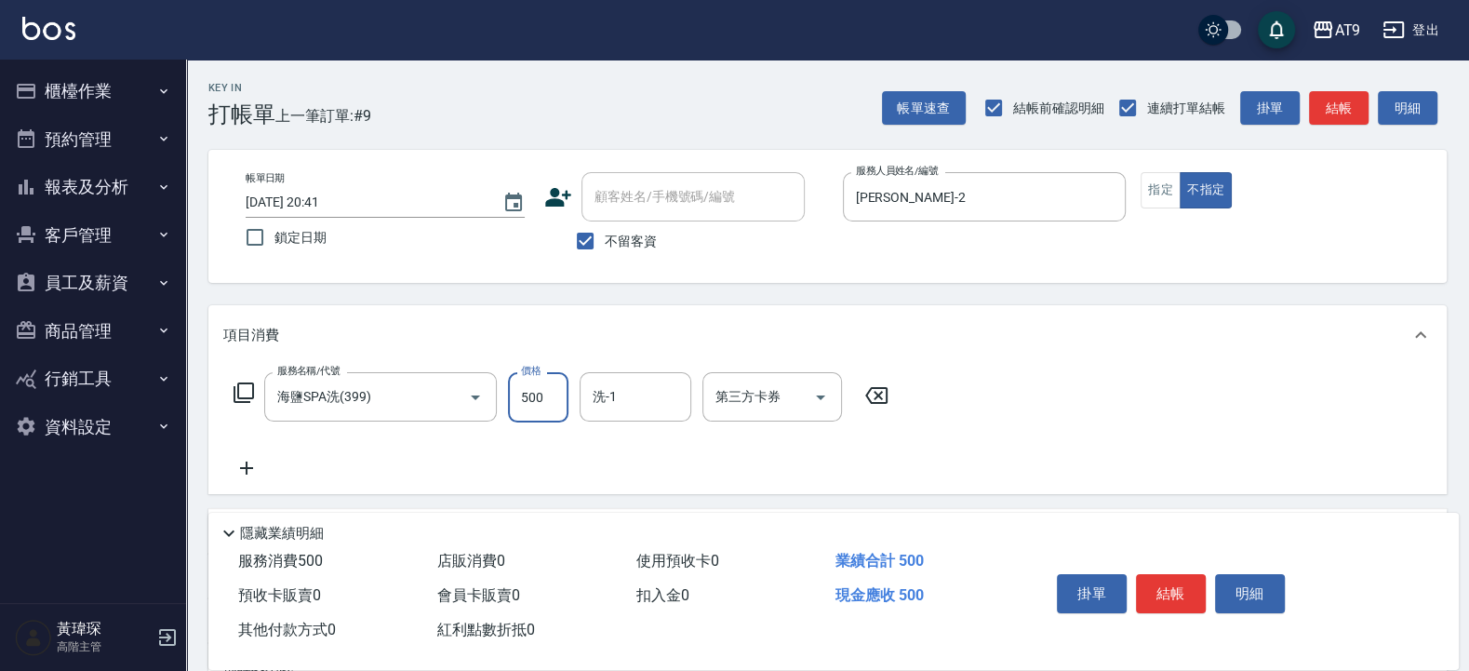
type input "500"
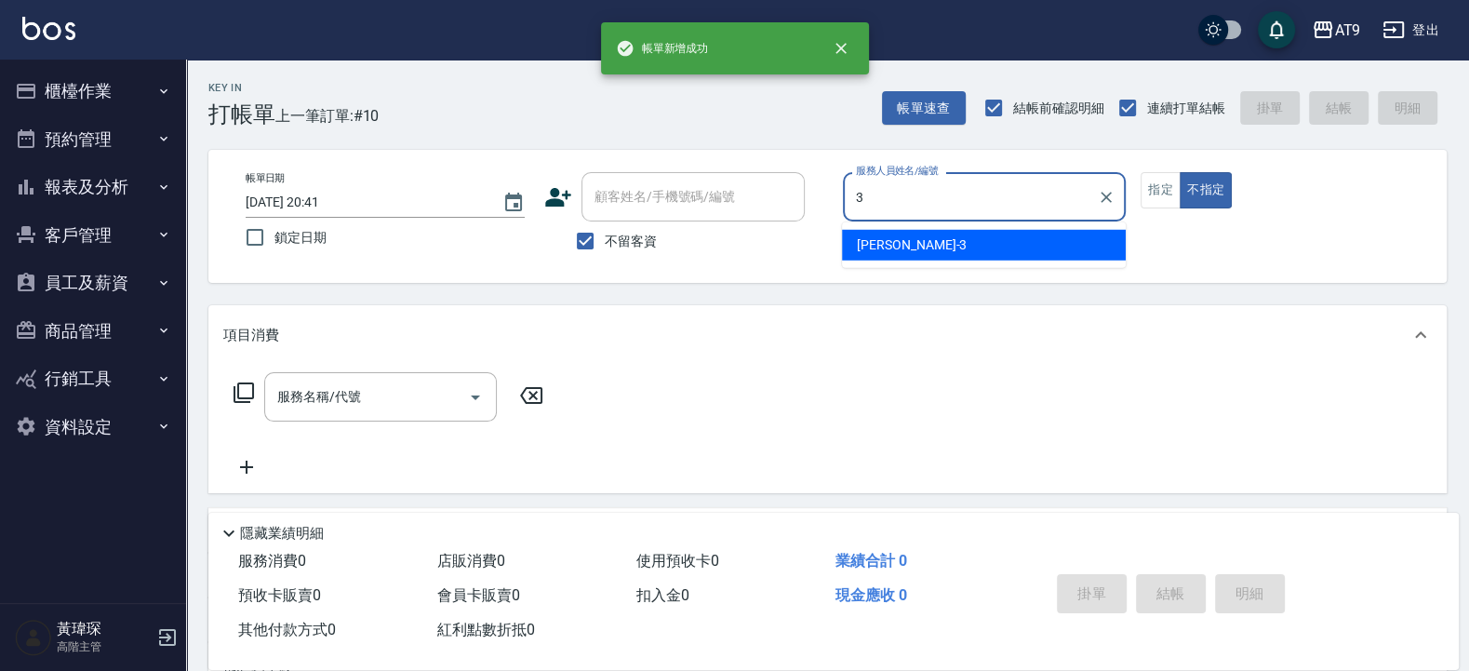
type input "FANNY-3"
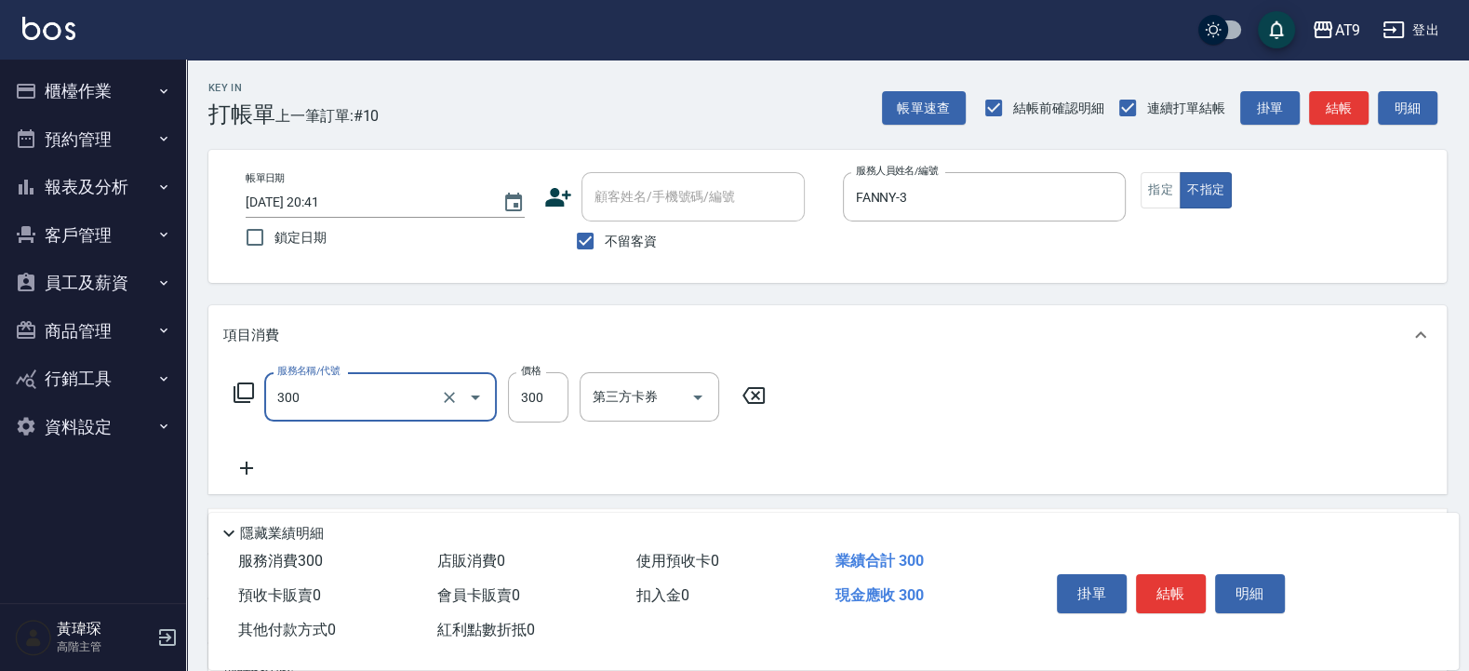
type input "SC300(300)"
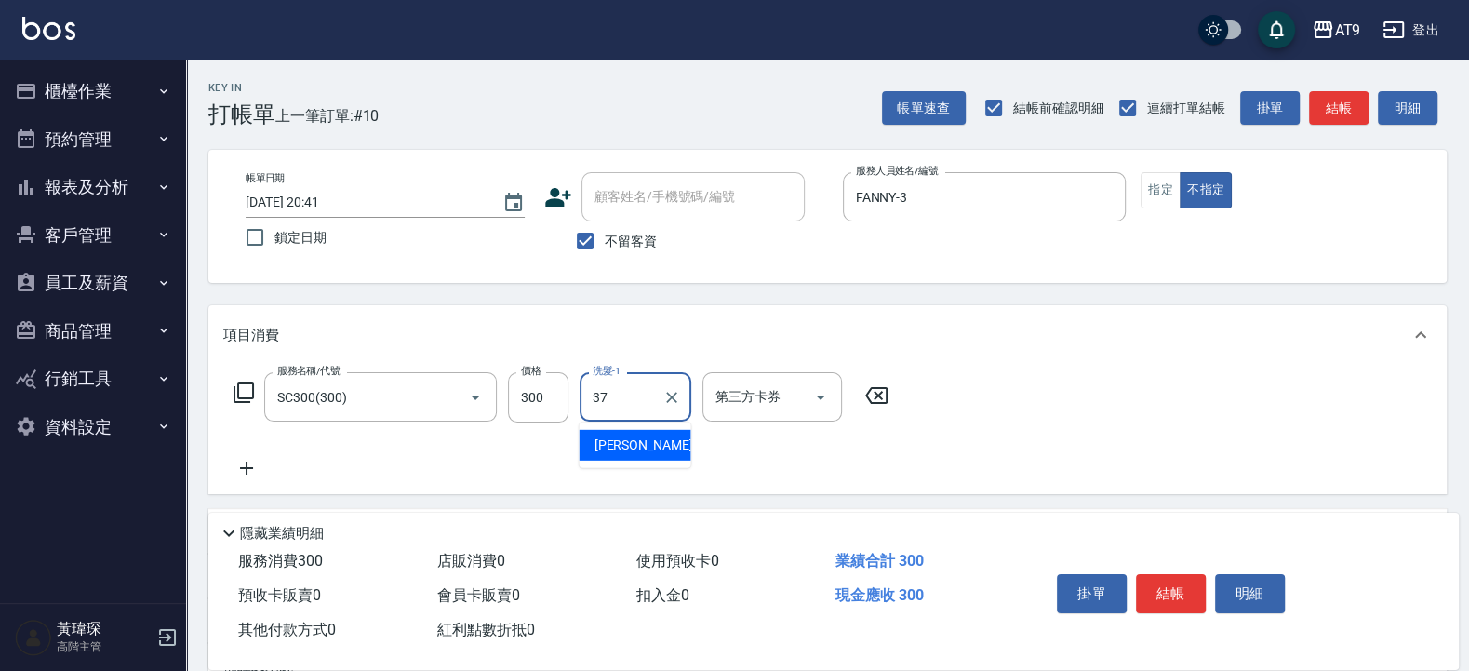
type input "林智慧-37"
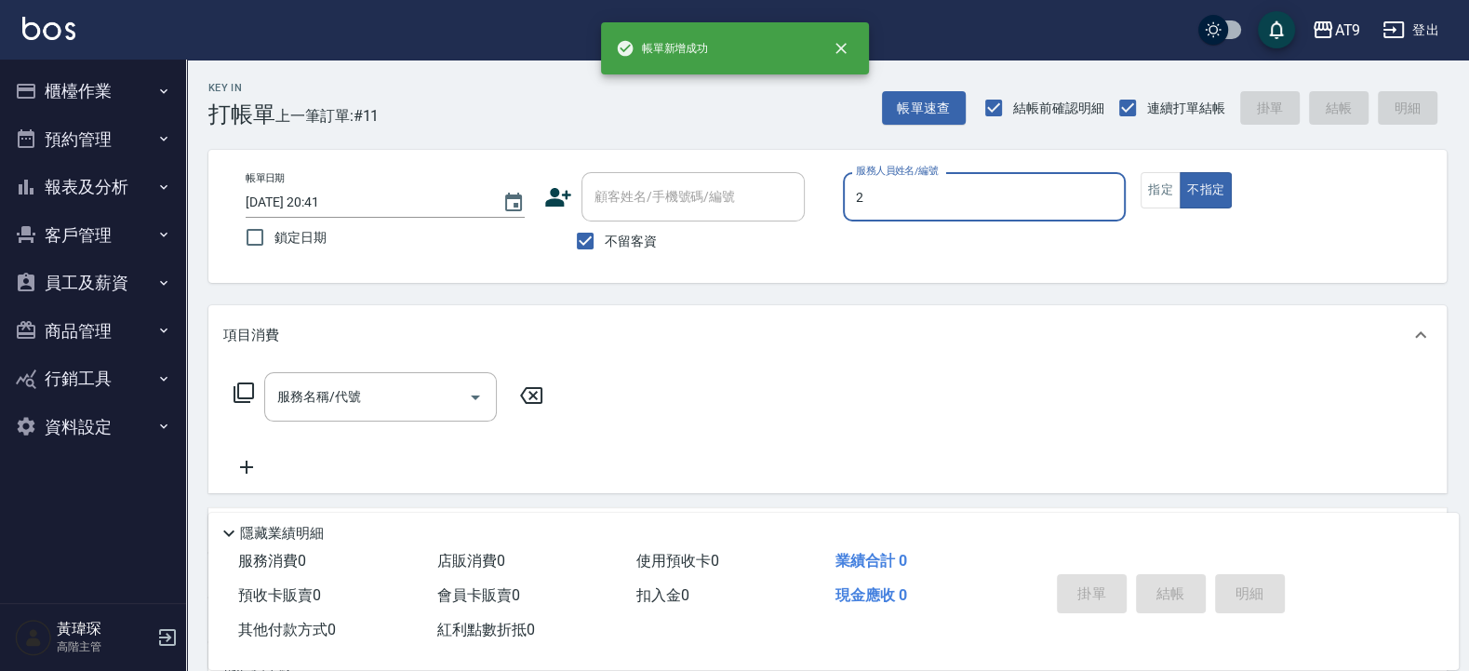
type input "龔雅菁-2"
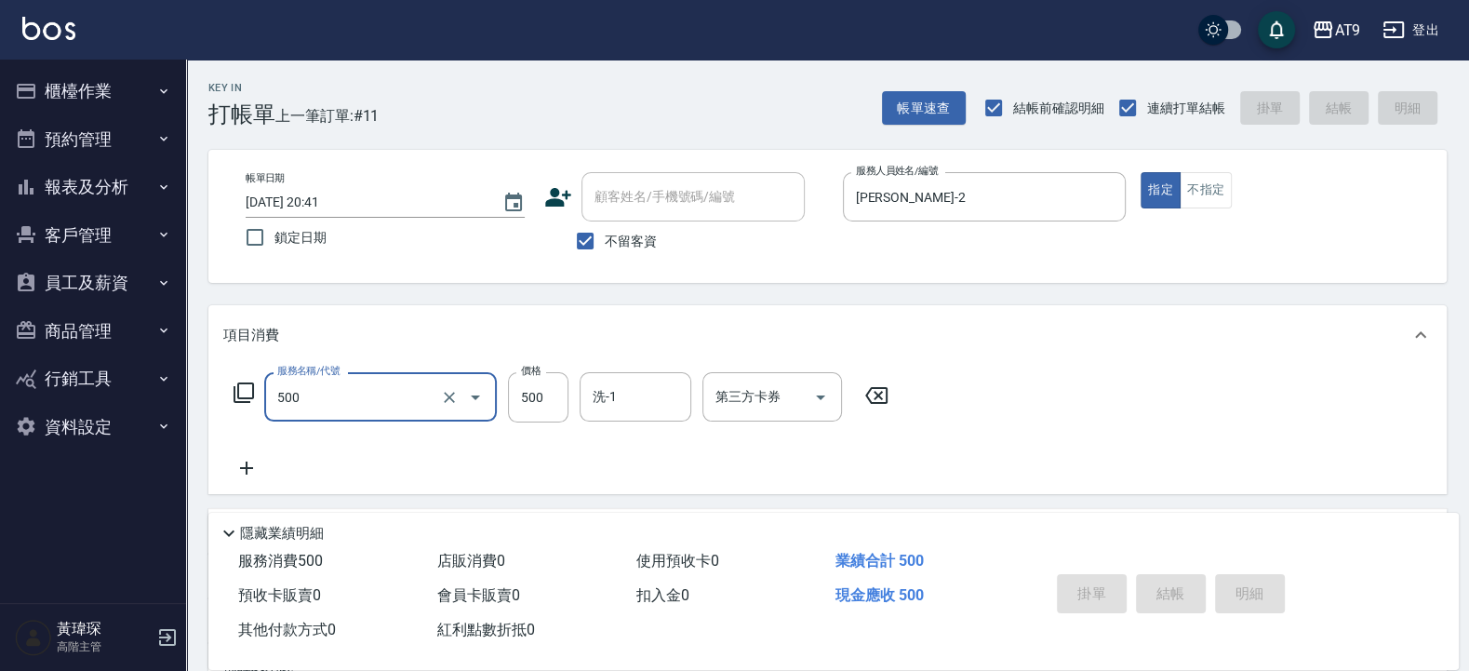
type input "500"
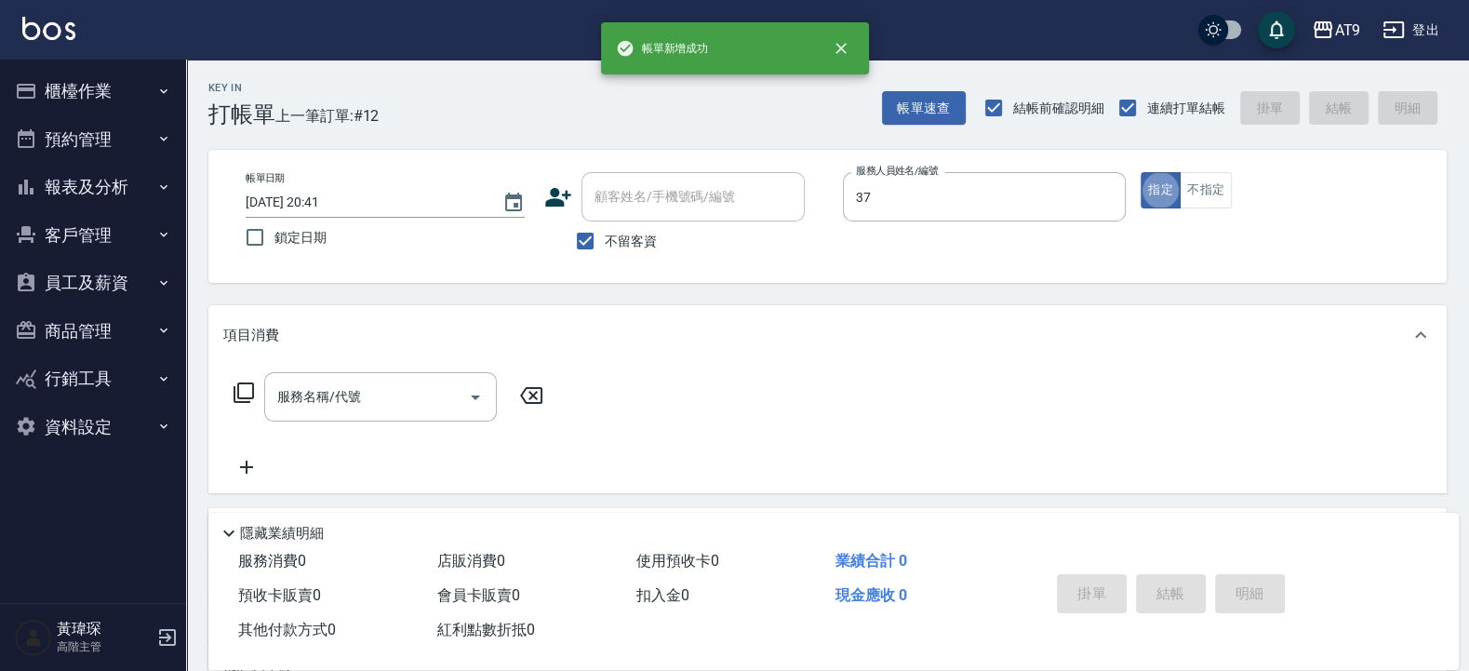
type input "林智慧-37"
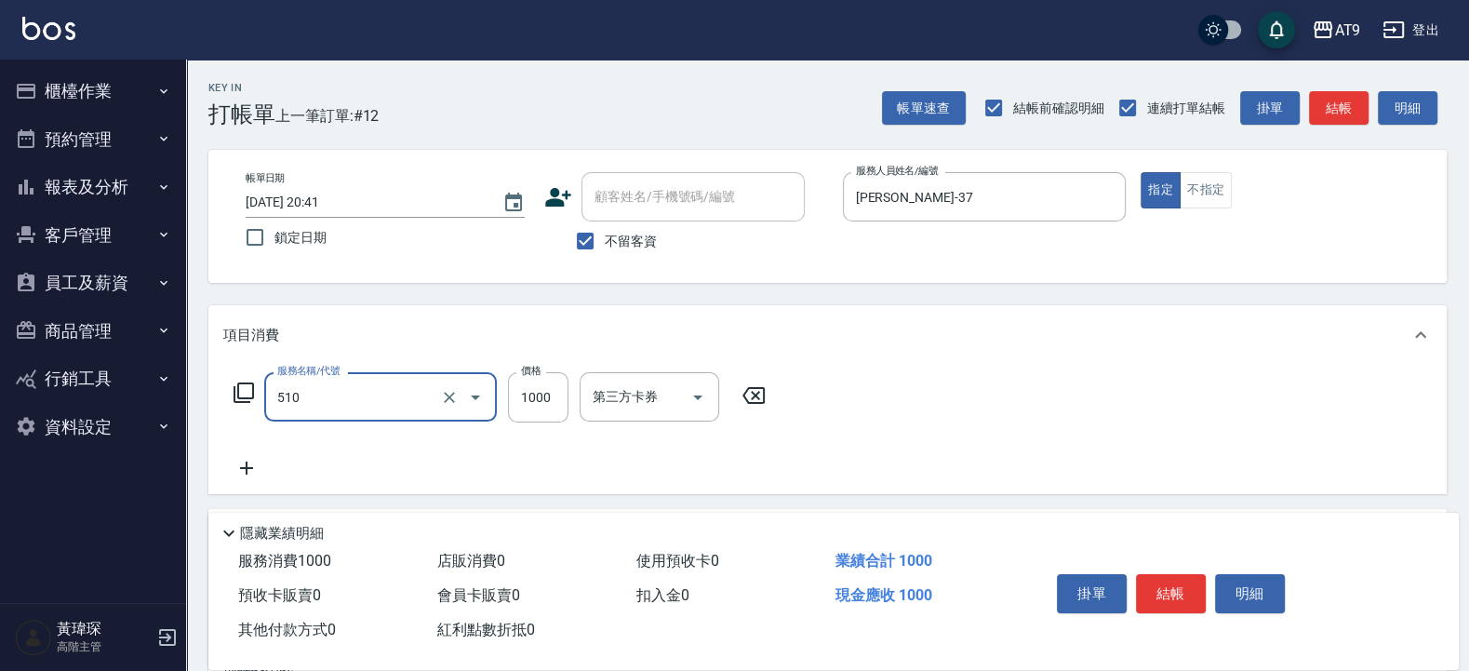
type input "染髮(510)"
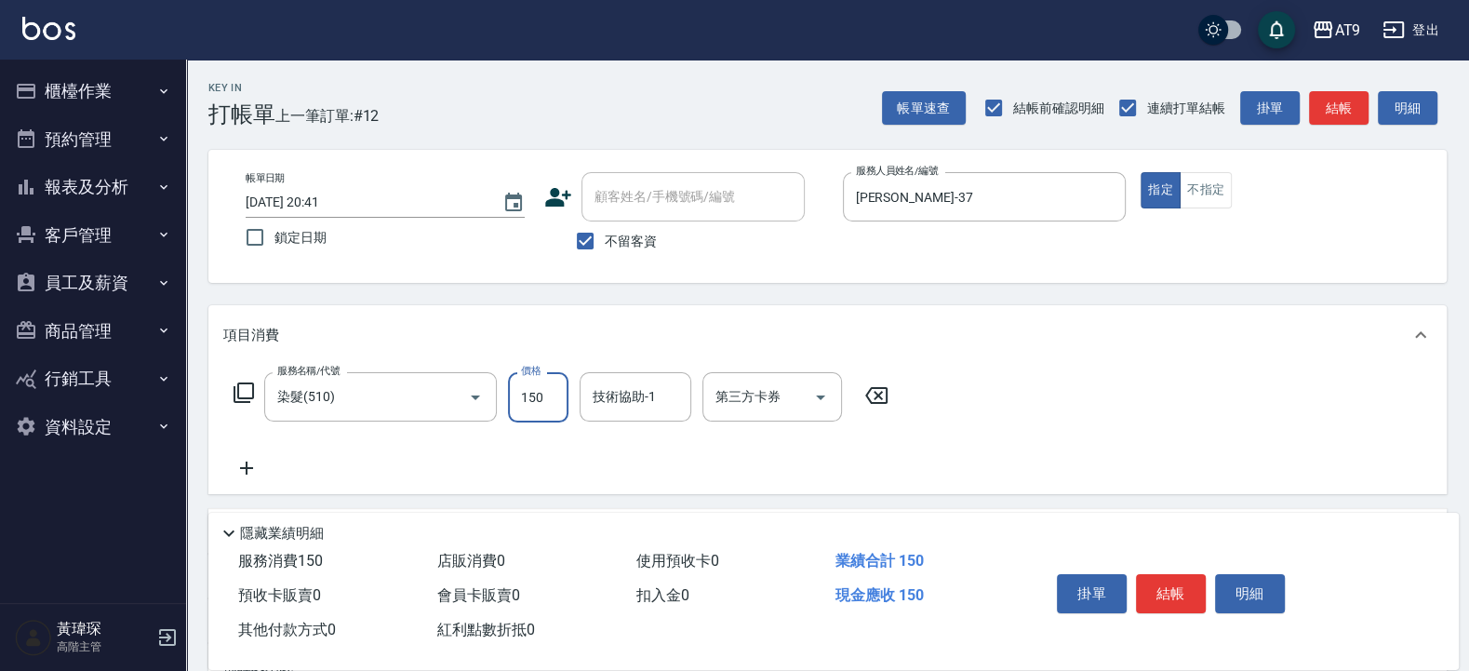
type input "1500"
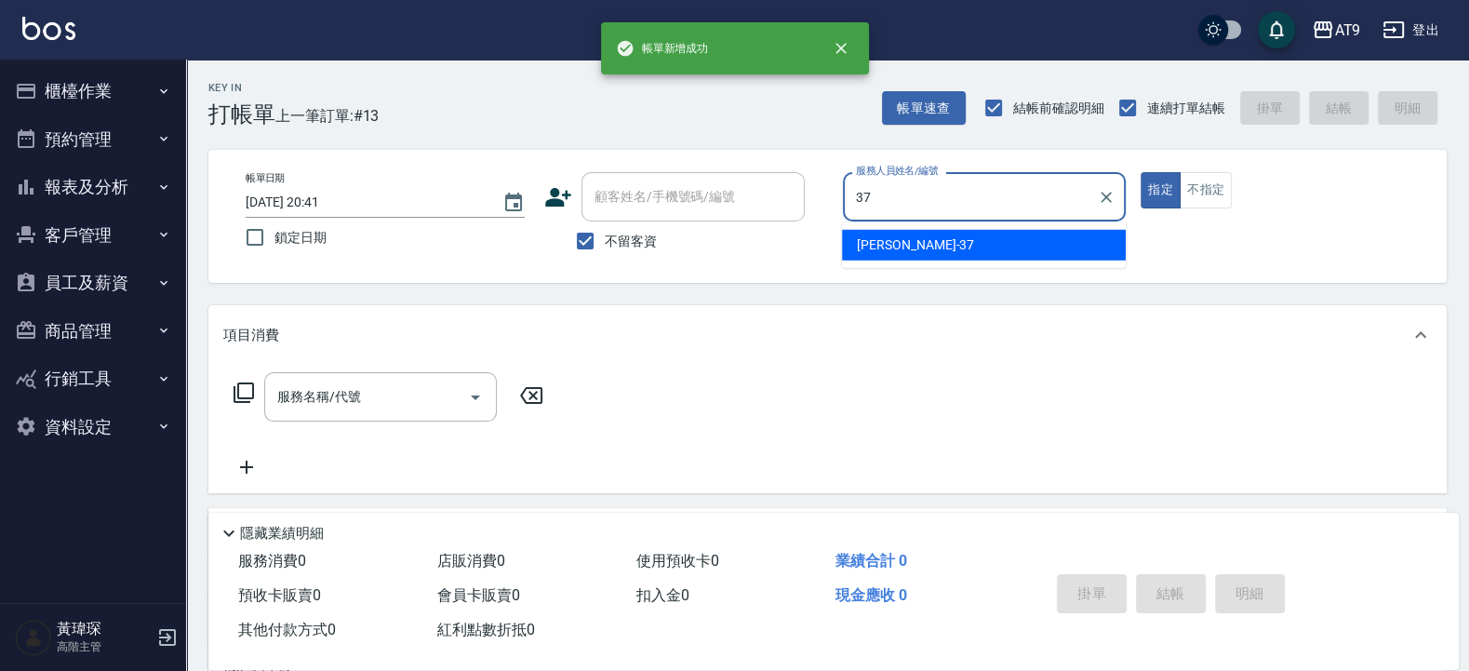
type input "林智慧-37"
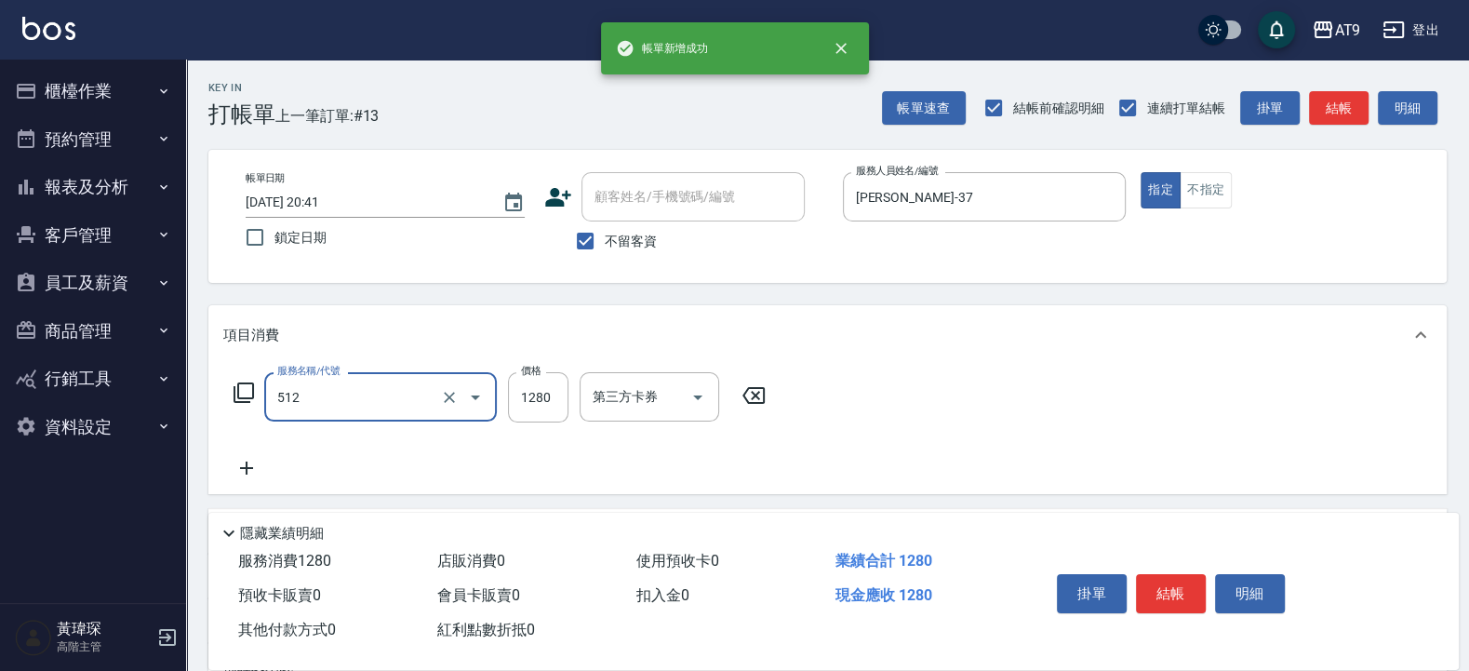
type input "染髮(512)"
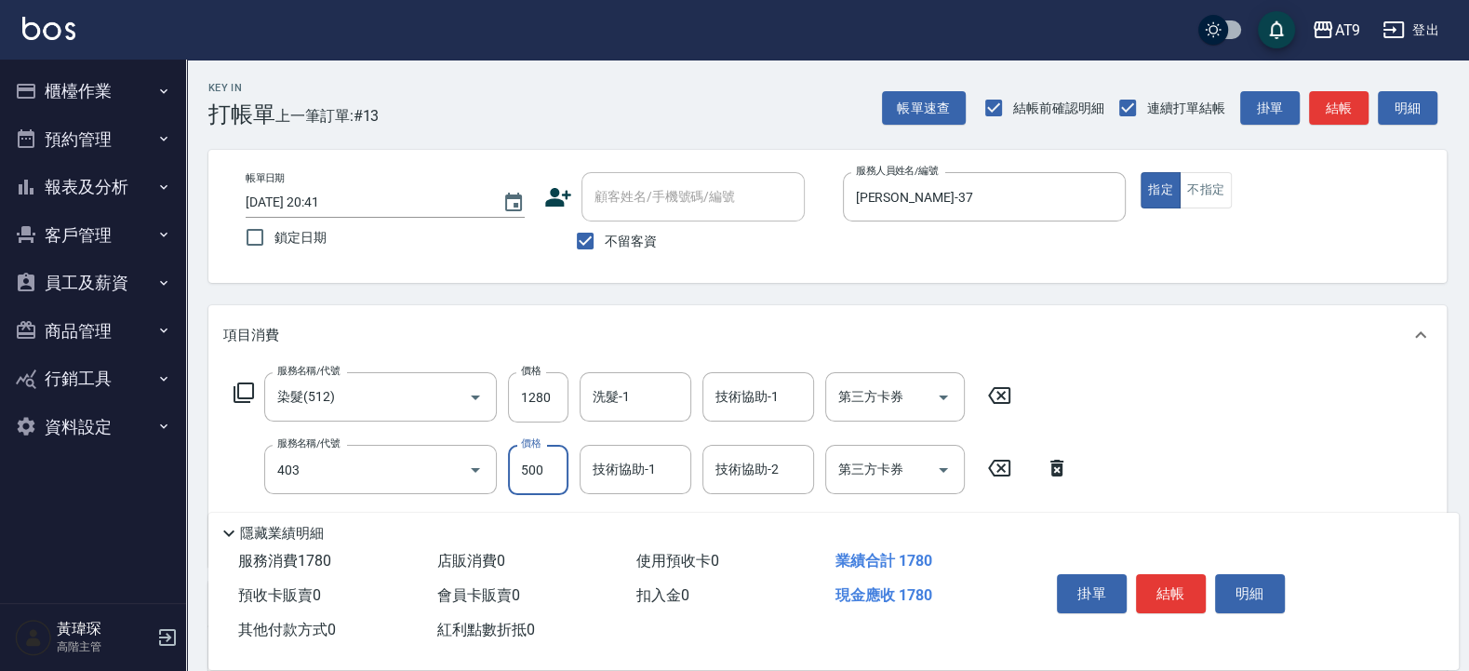
type input "天天護髮(403)"
type input "1500"
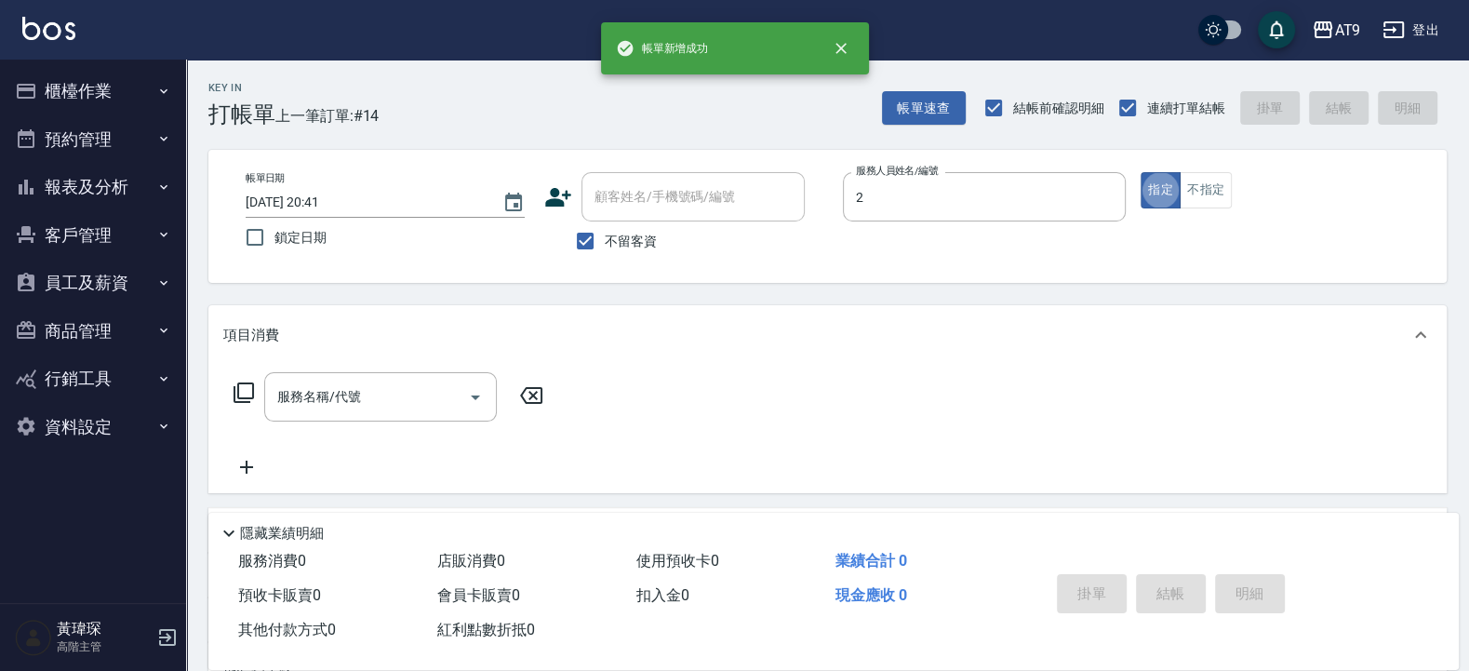
type input "龔雅菁-2"
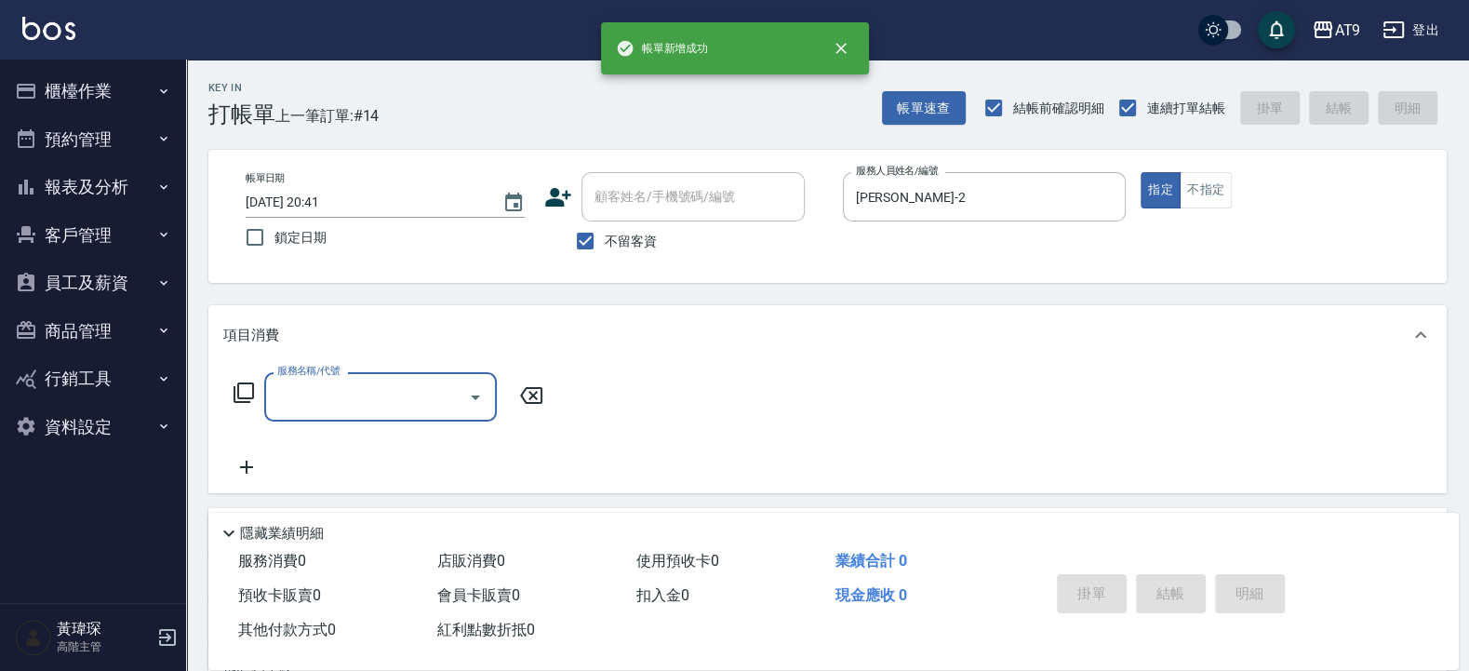
type input "5"
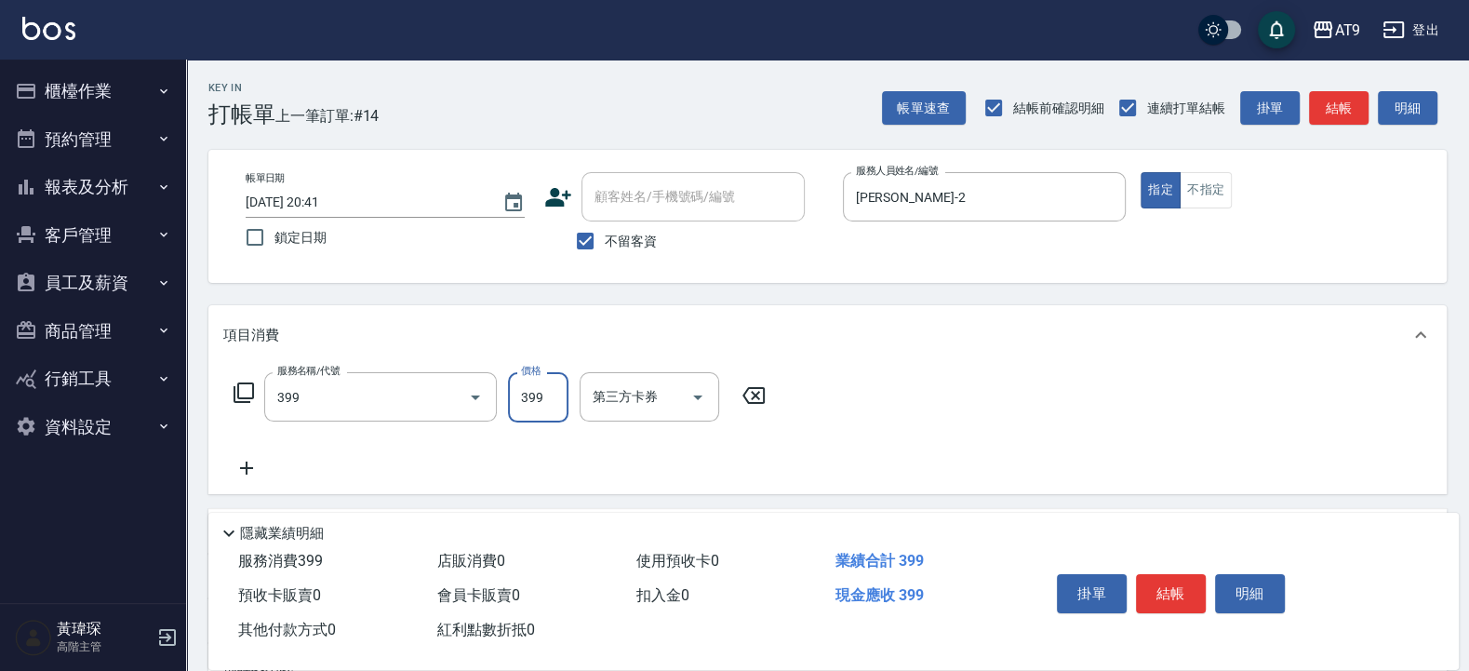
type input "海鹽SPA洗(399)"
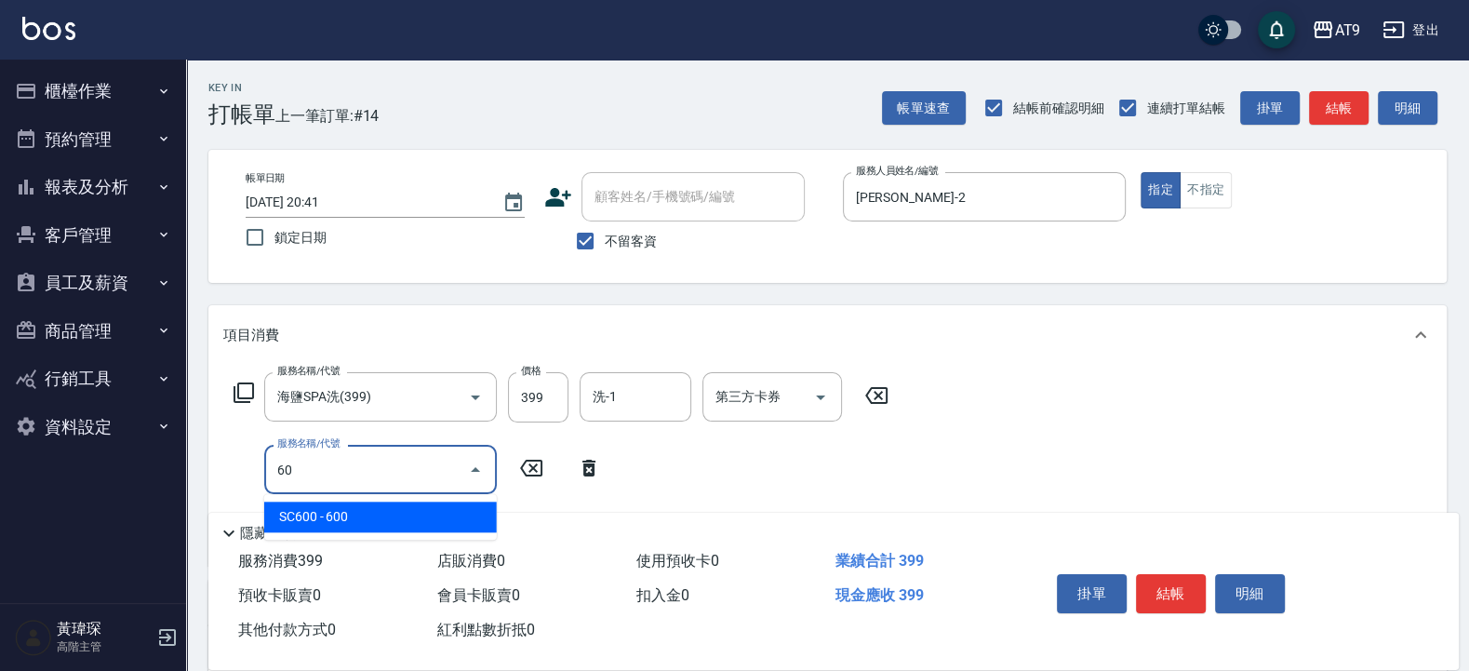
type input "608"
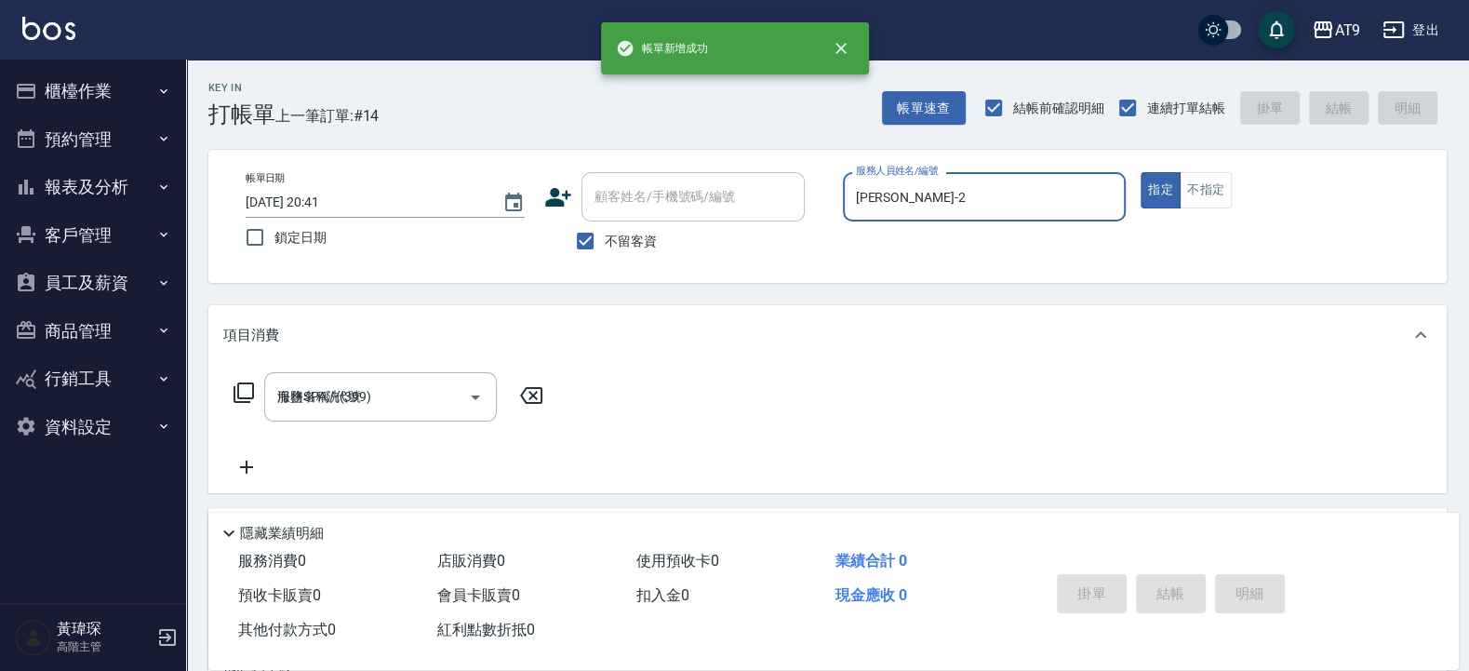
type input "2025/08/13 20:42"
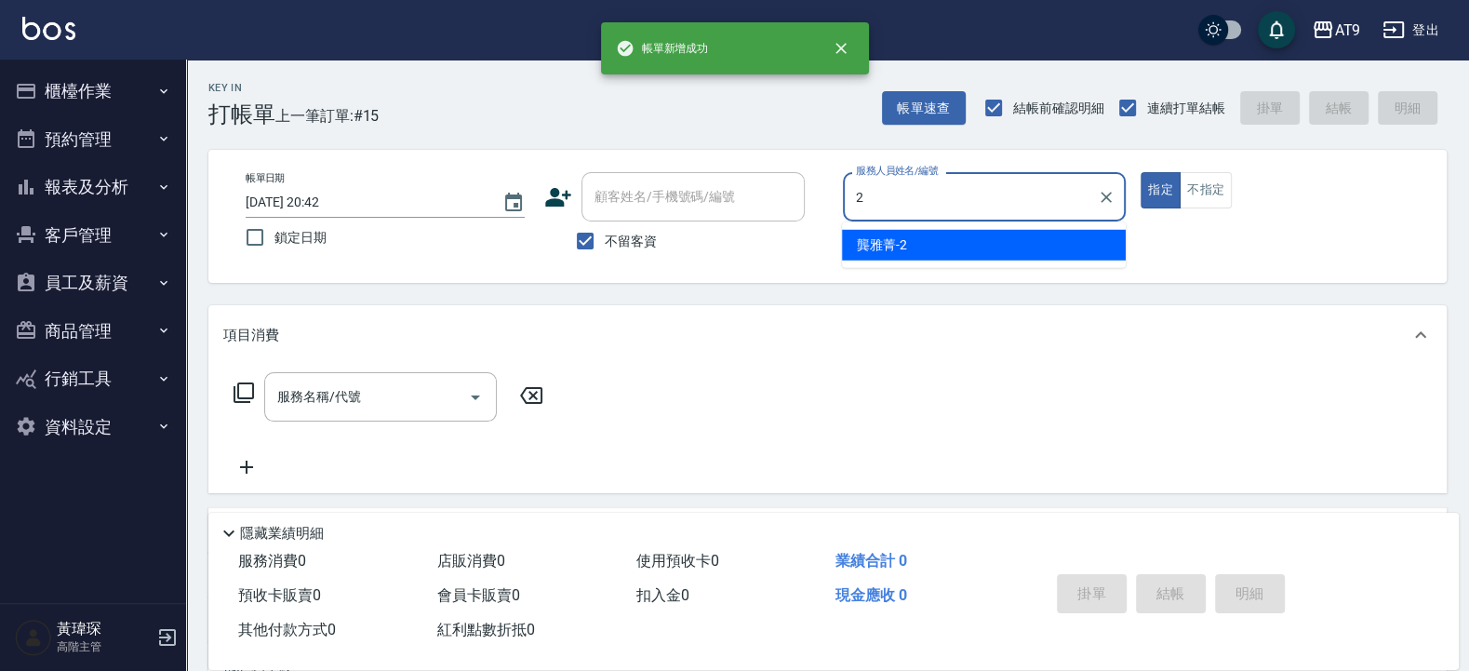
type input "龔雅菁-2"
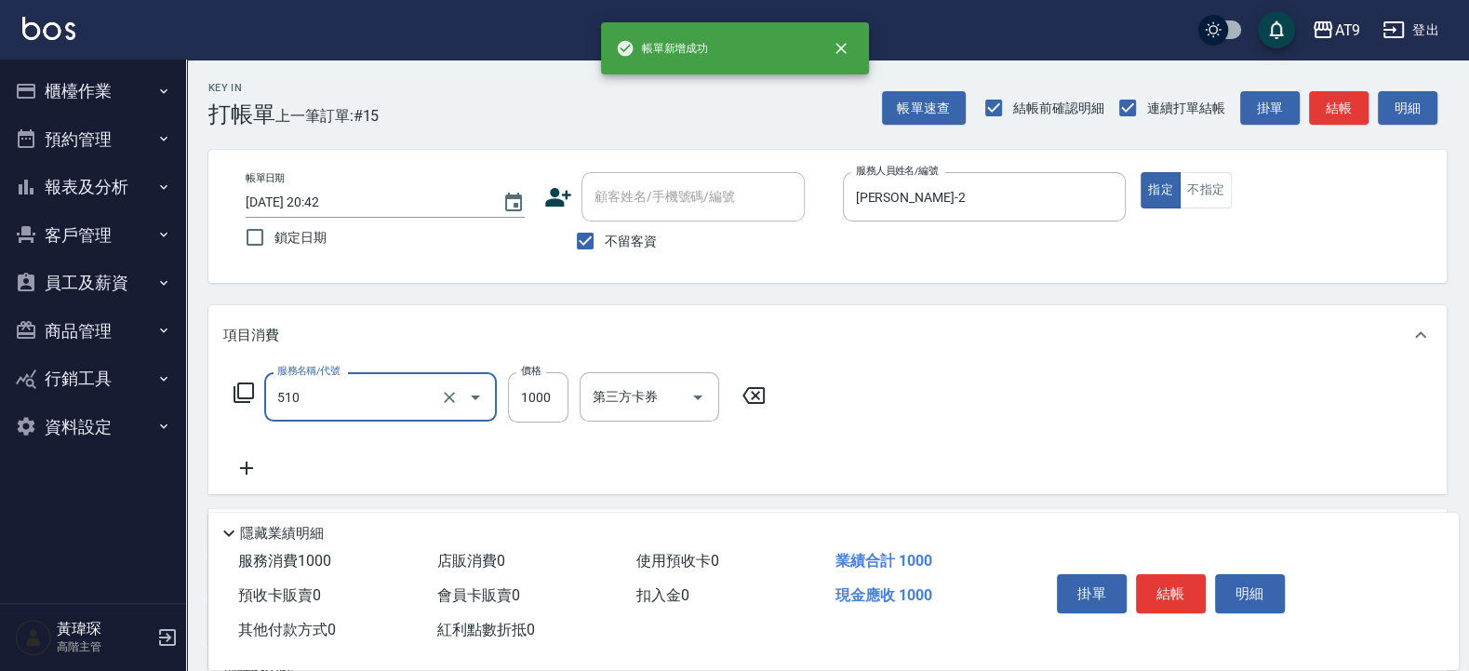
type input "染髮(510)"
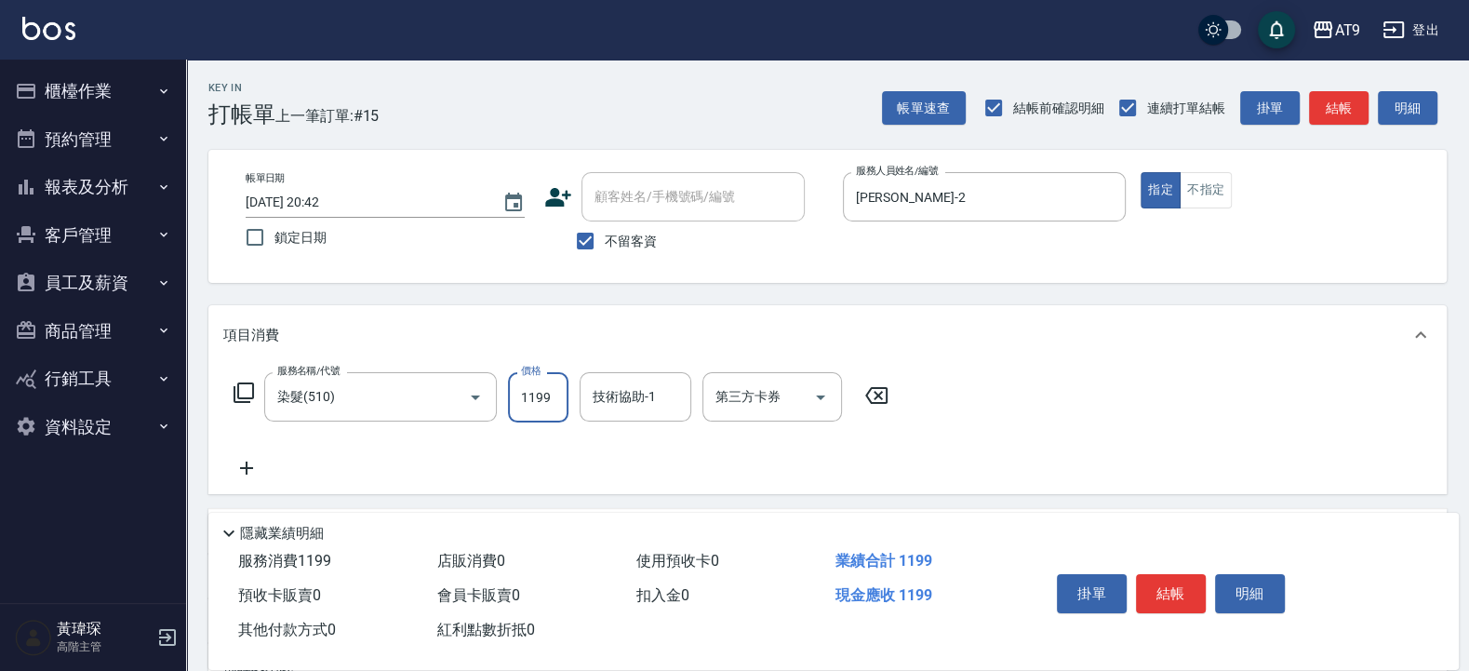
type input "1199"
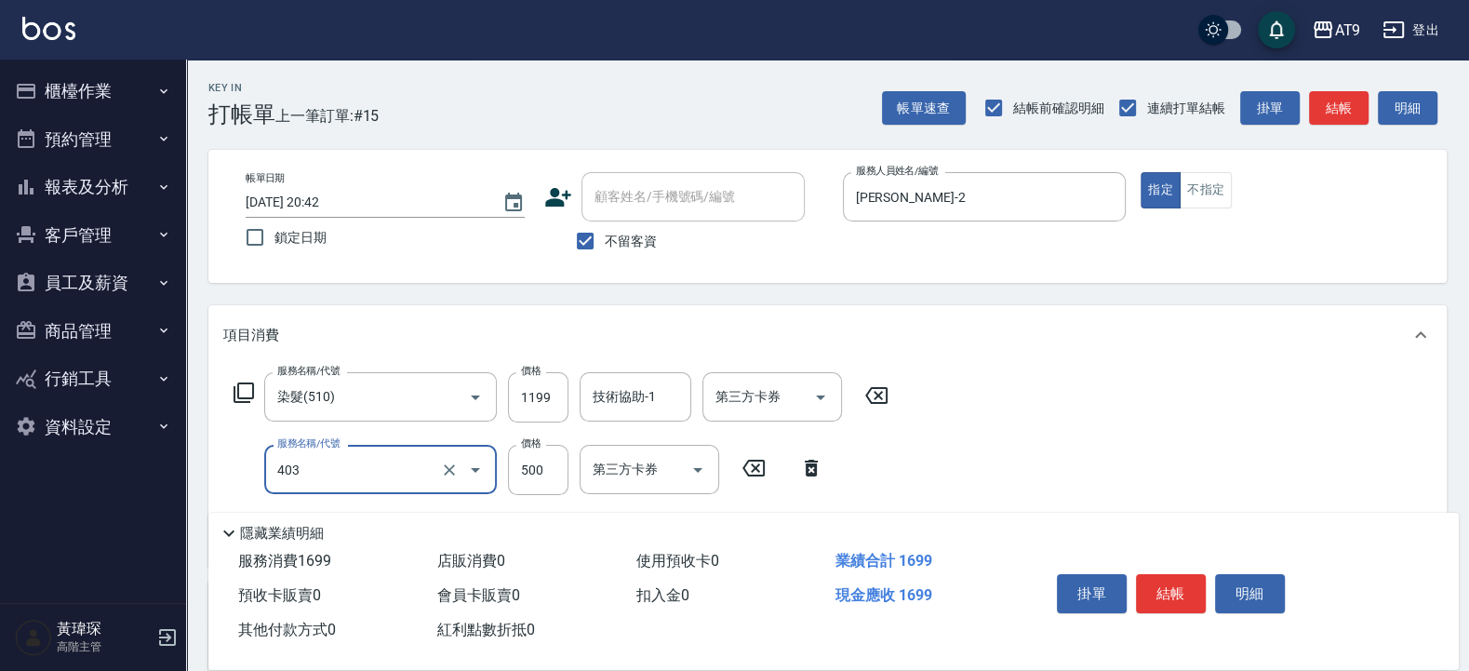
type input "天天護髮(403)"
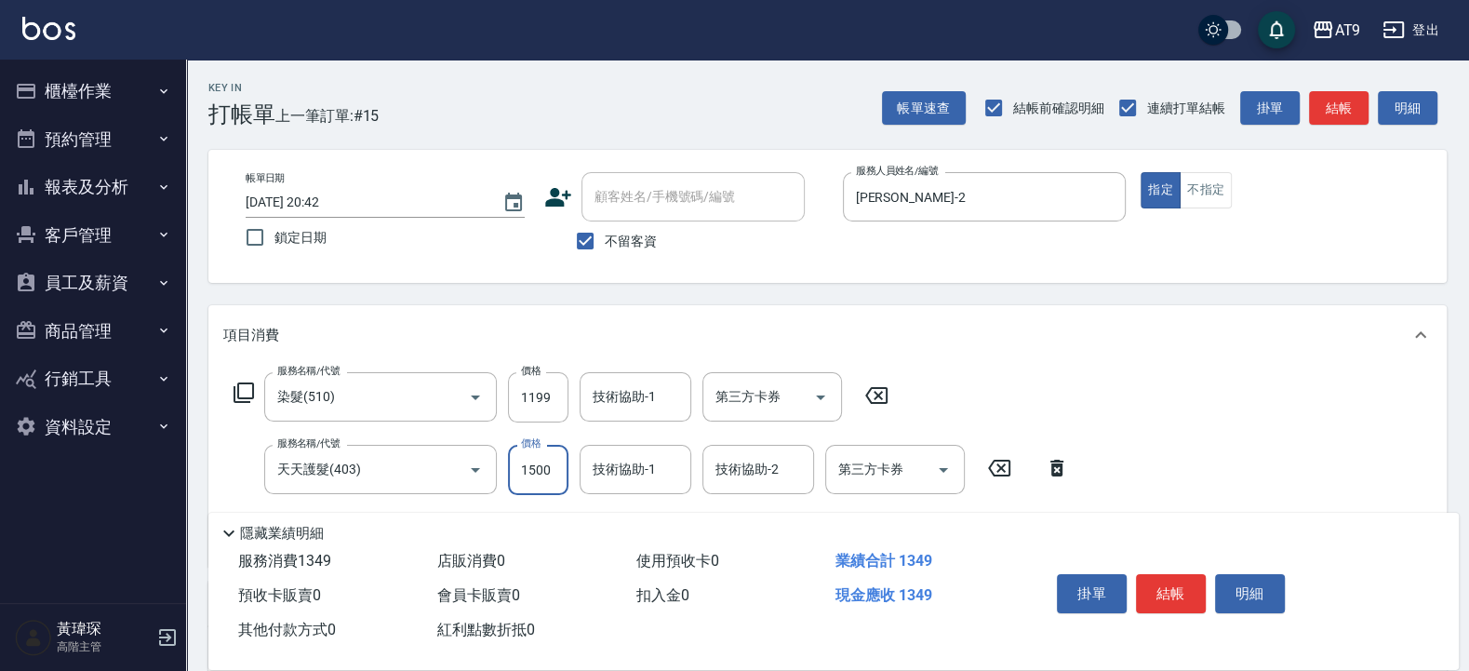
type input "1500"
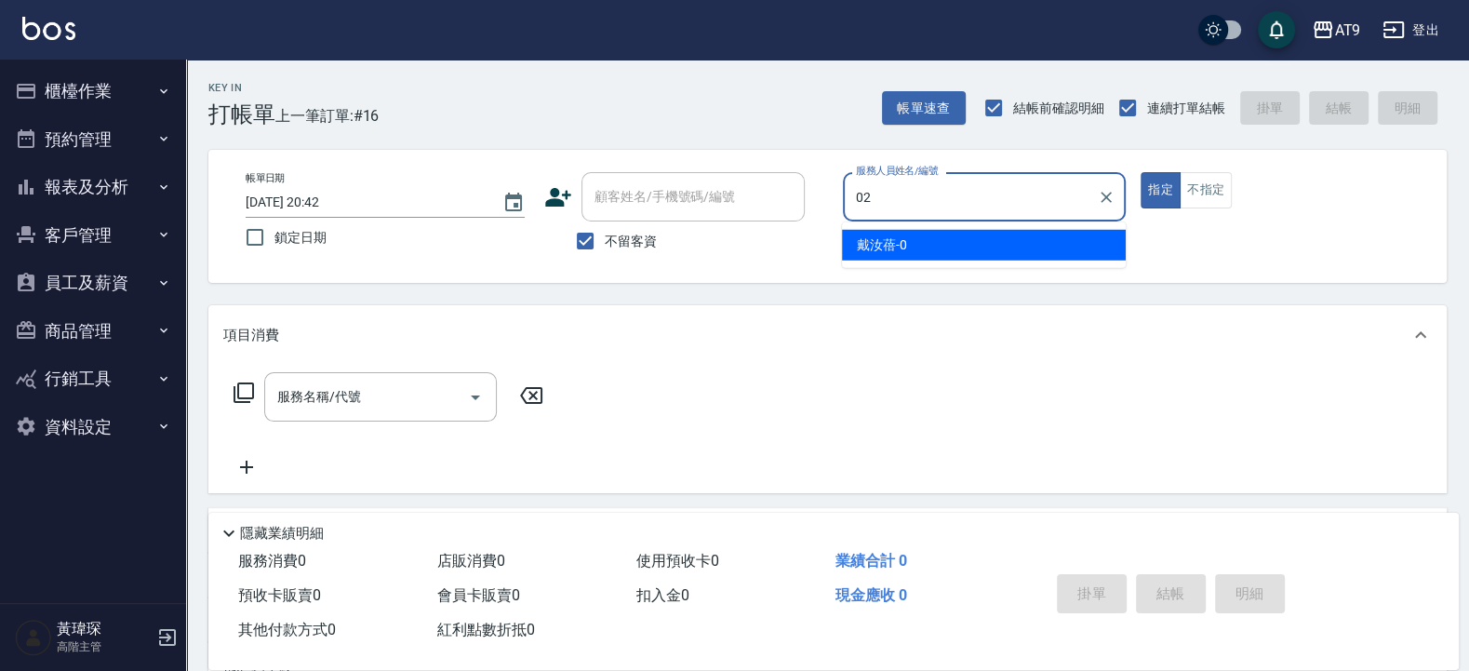
type input "黃瑋琛-02"
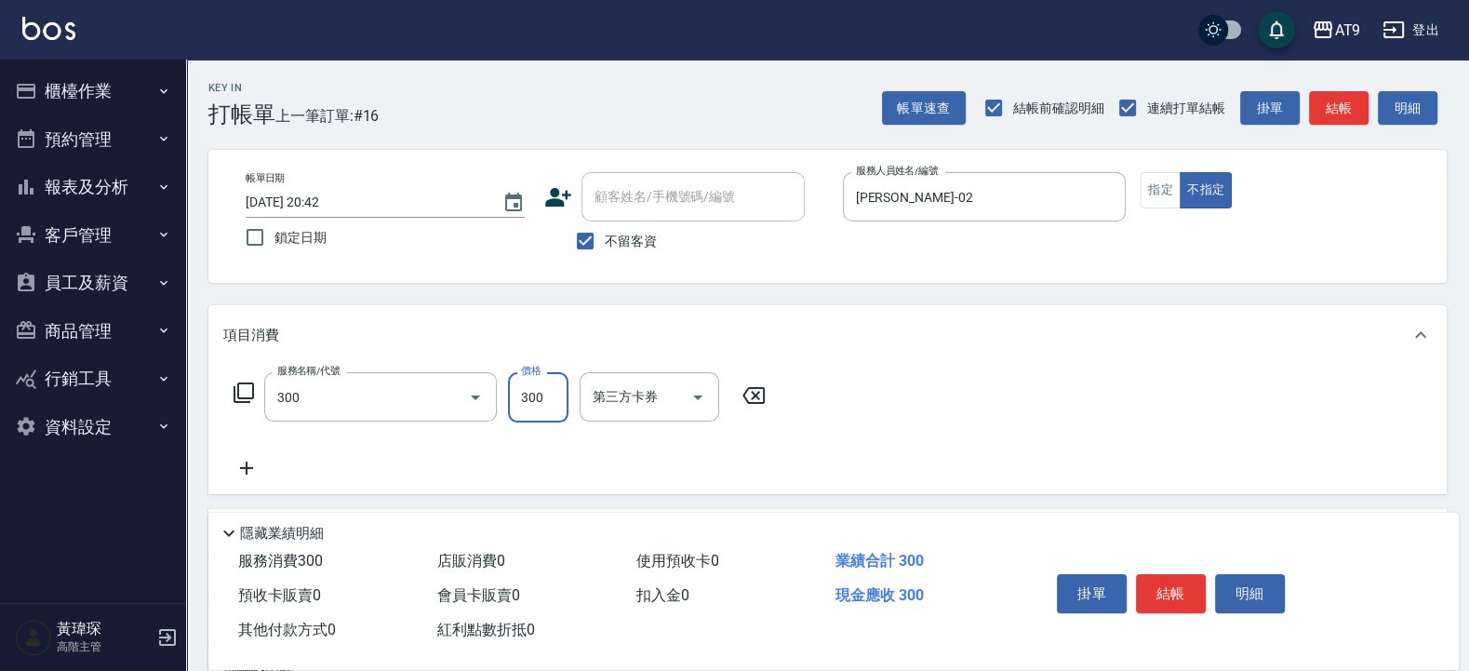
type input "SC300(300)"
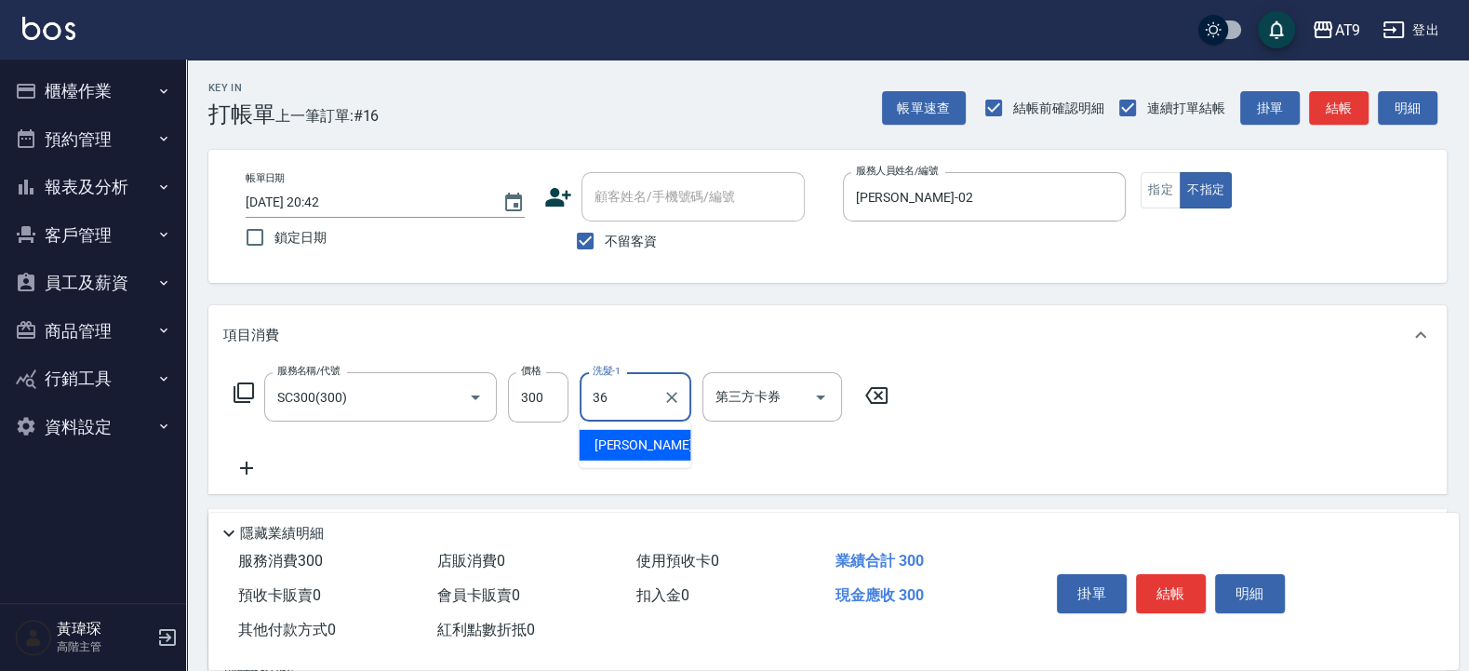
type input "蔡秉諶-36"
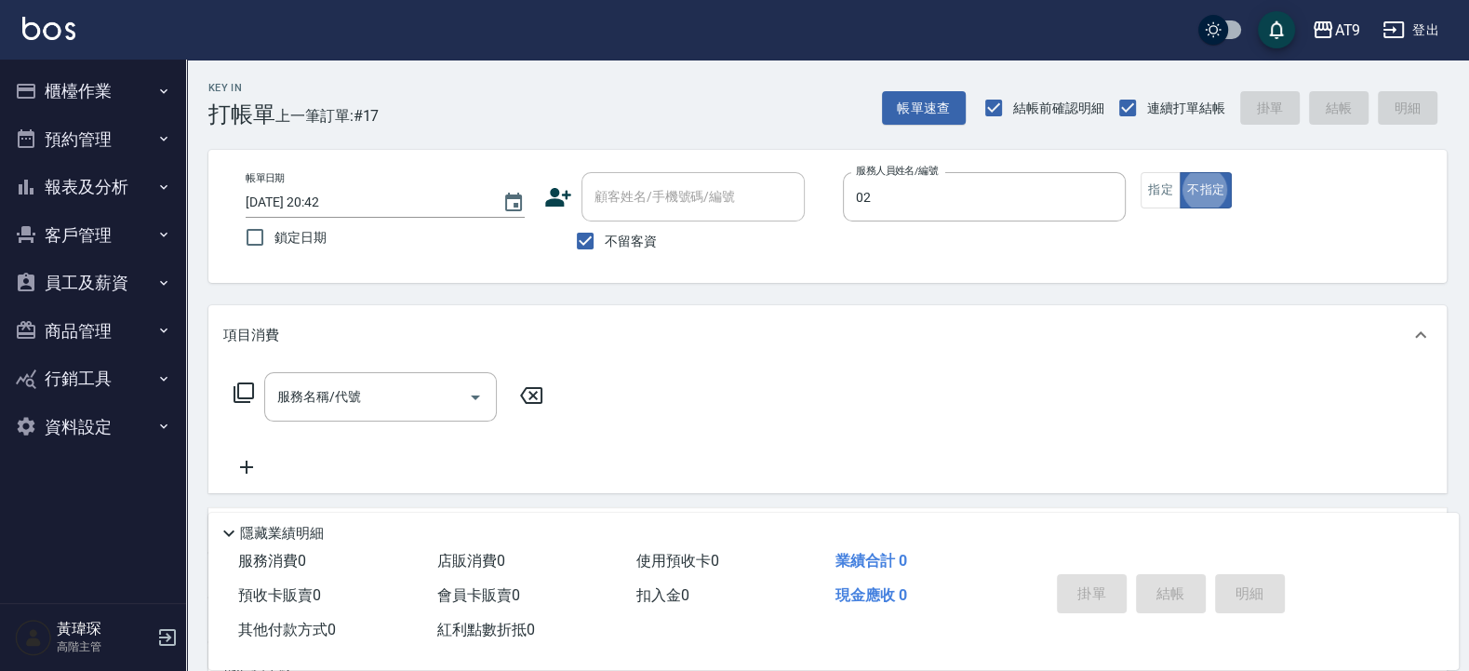
type input "黃瑋琛-02"
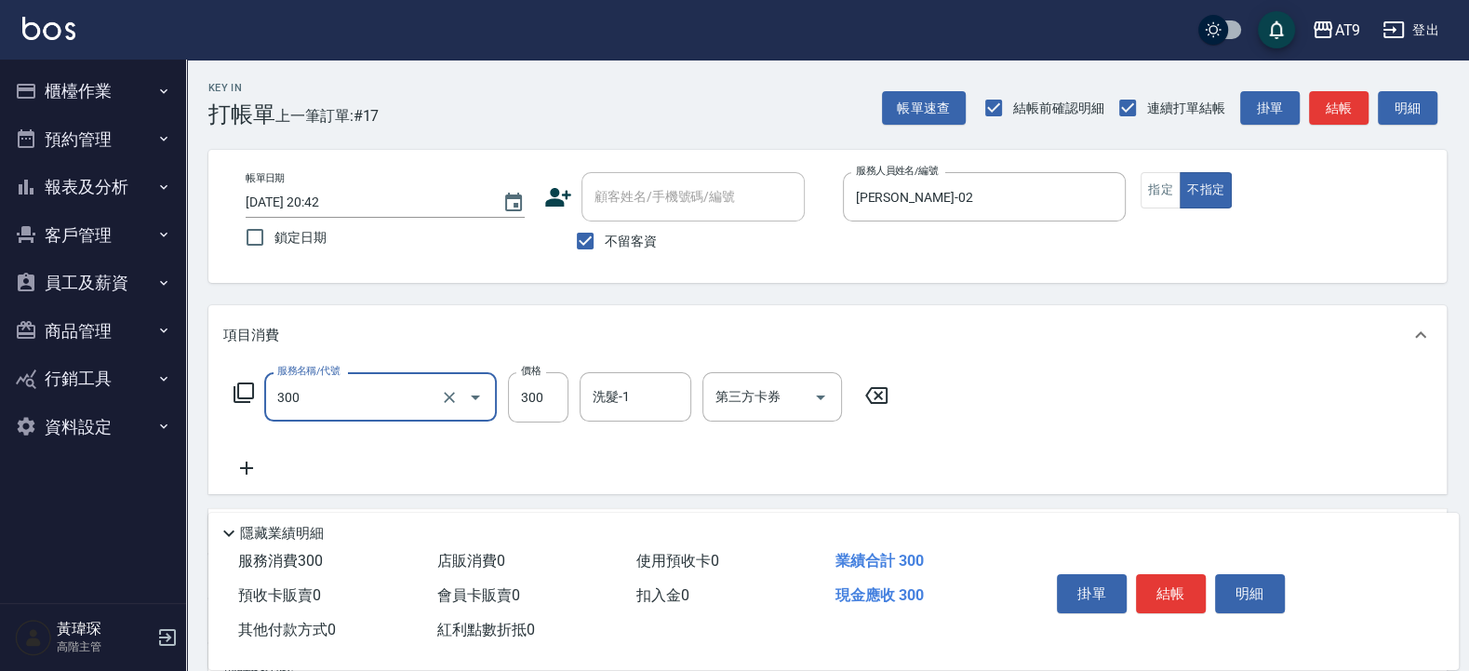
type input "SC300(300)"
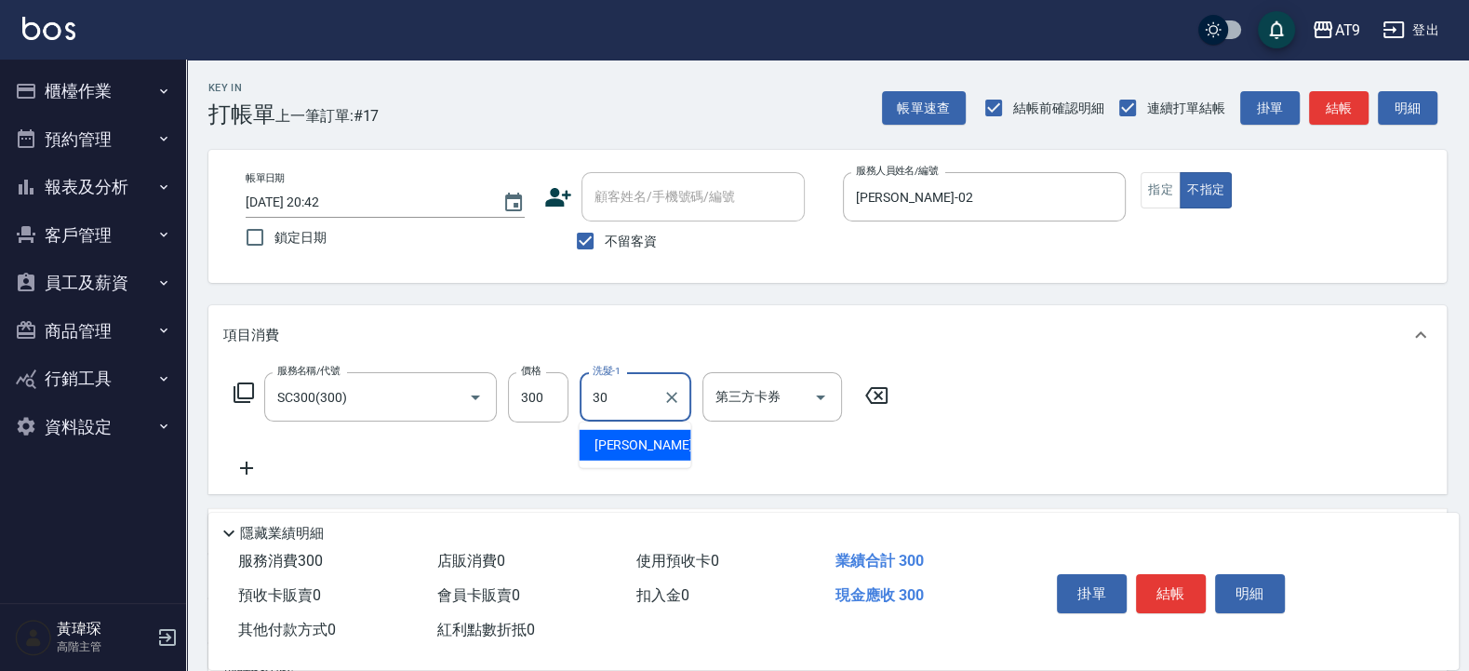
type input "劉羿君-30"
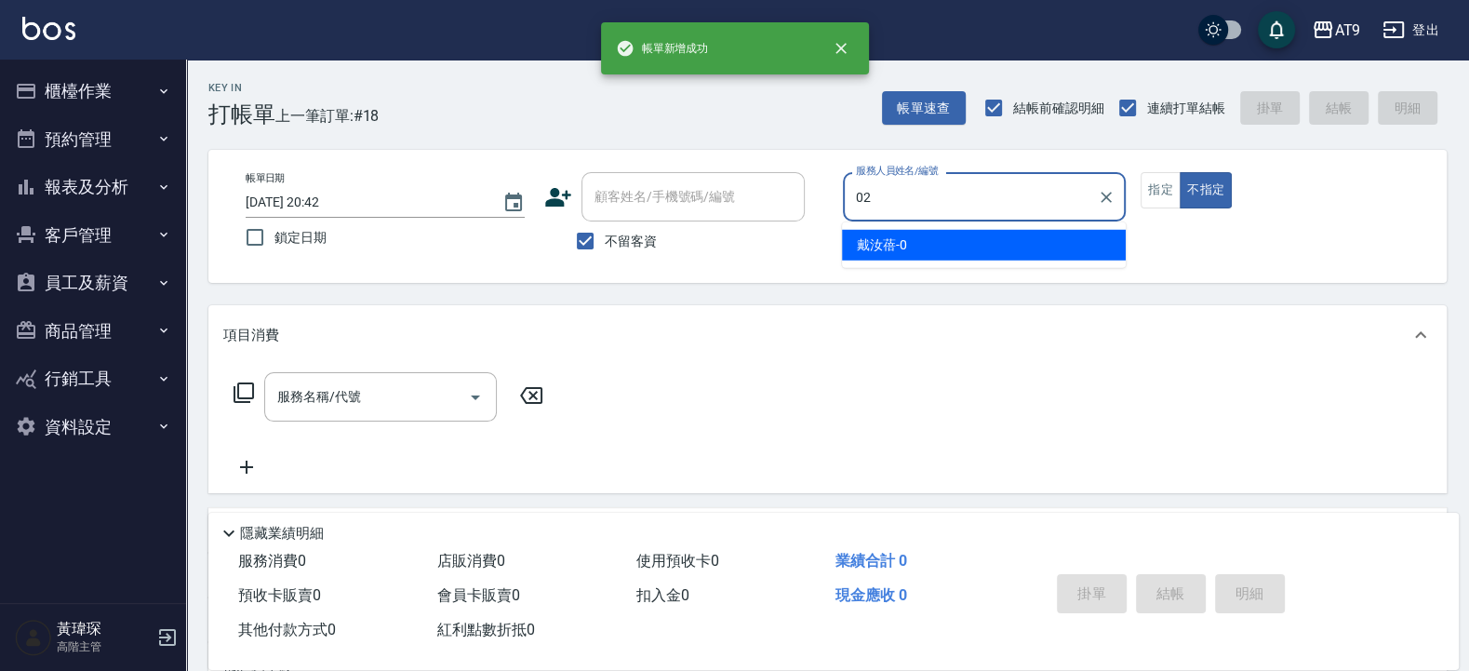
type input "黃瑋琛-02"
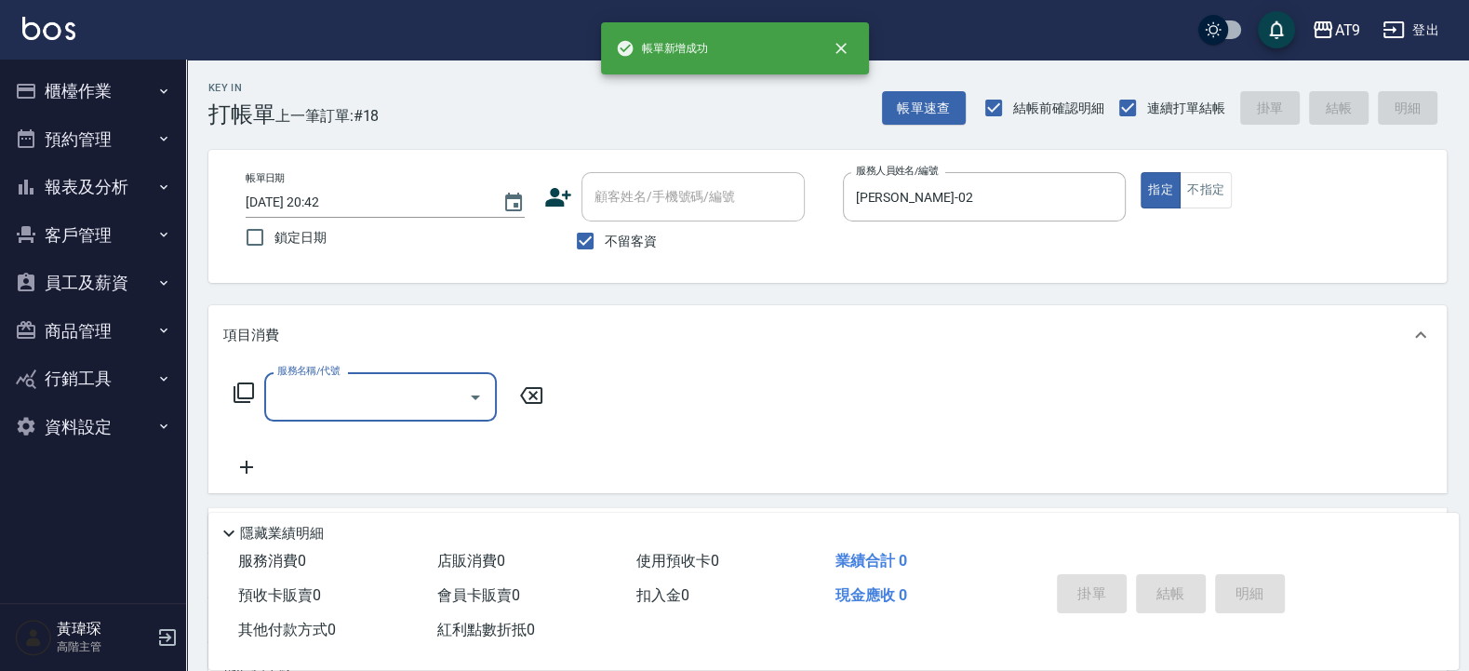
type input "3"
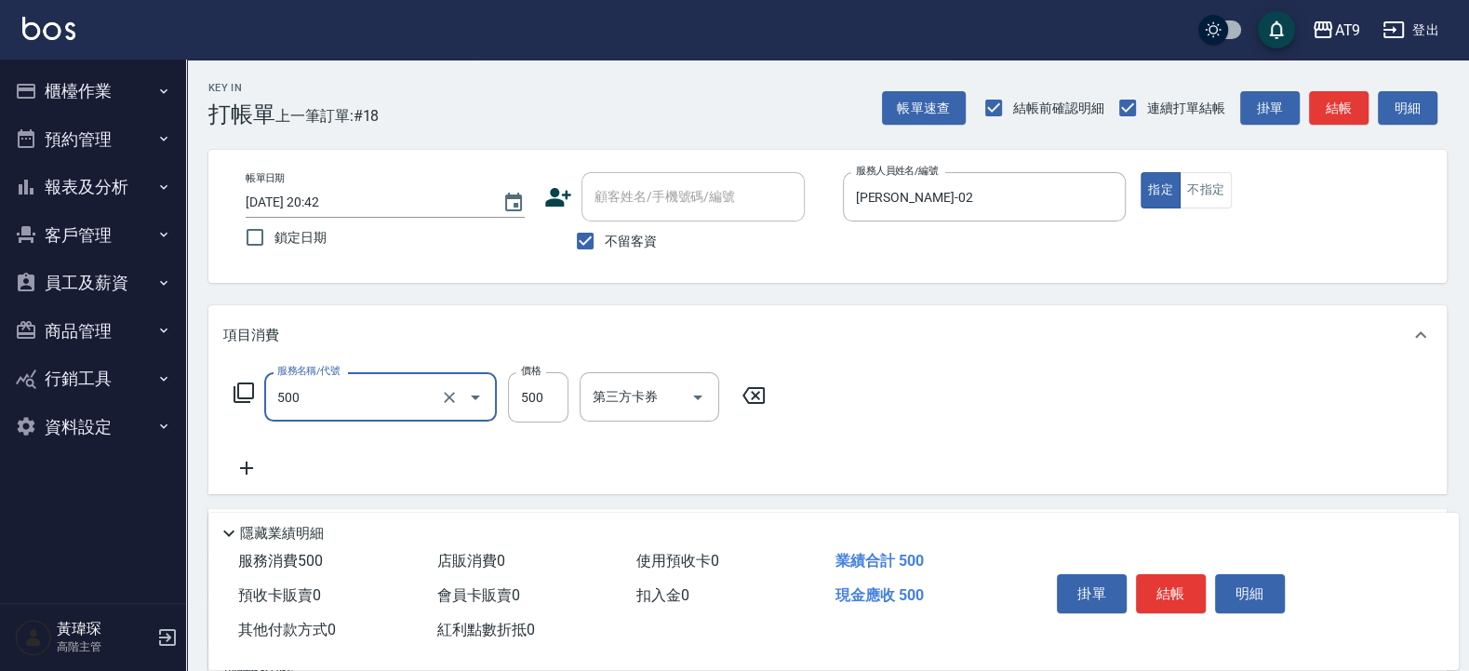
type input "SC500(500)"
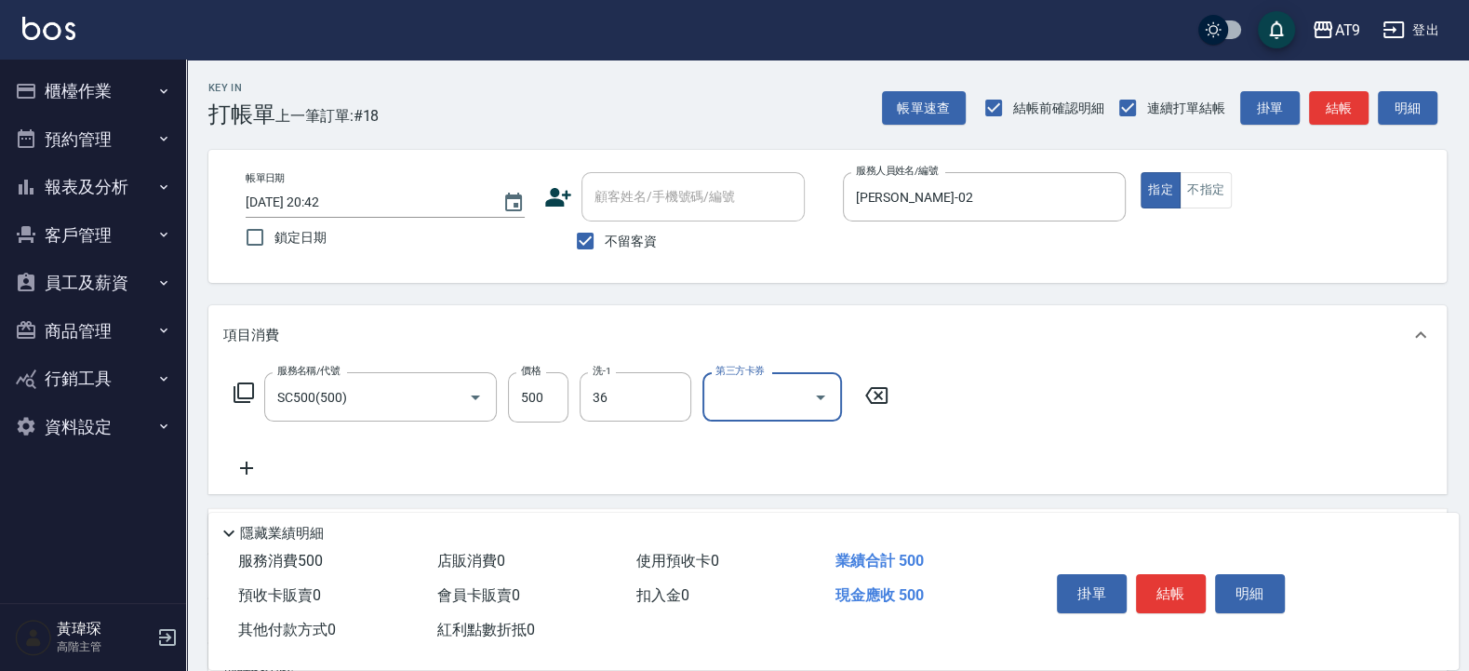
type input "蔡秉諶-36"
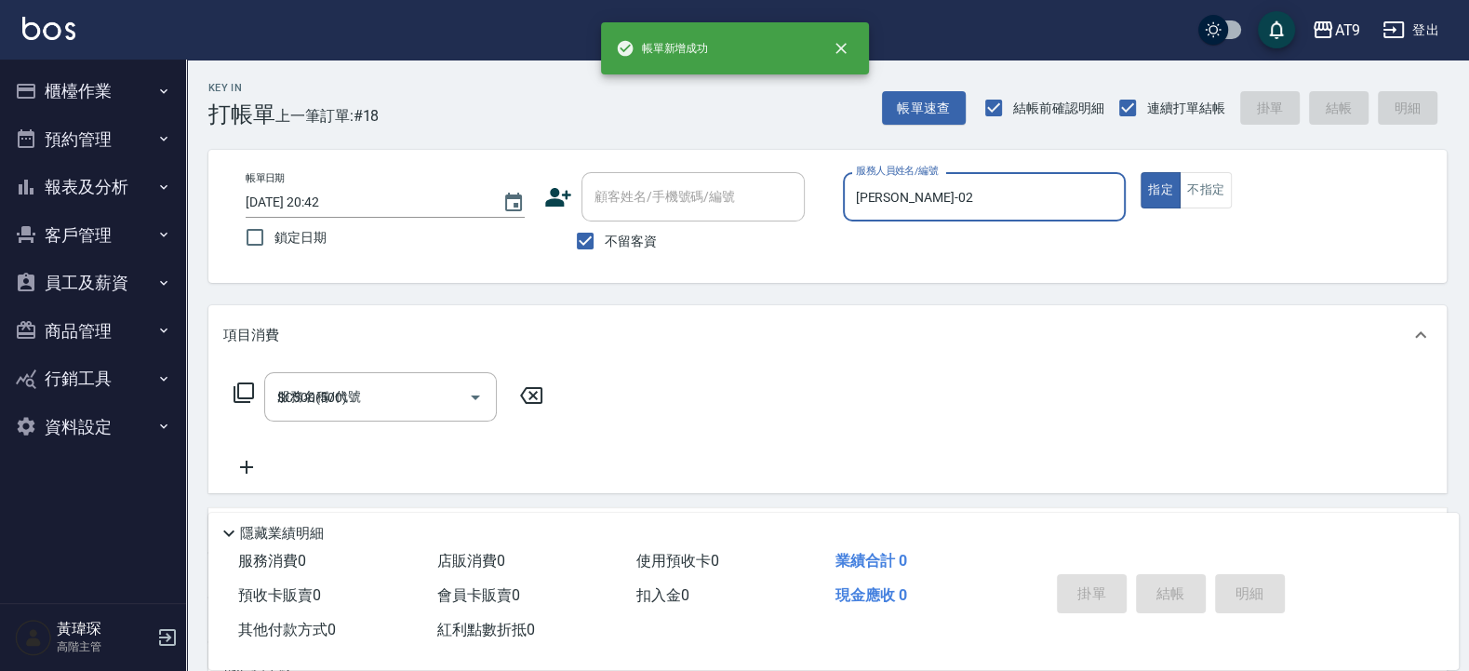
type input "2025/08/13 20:43"
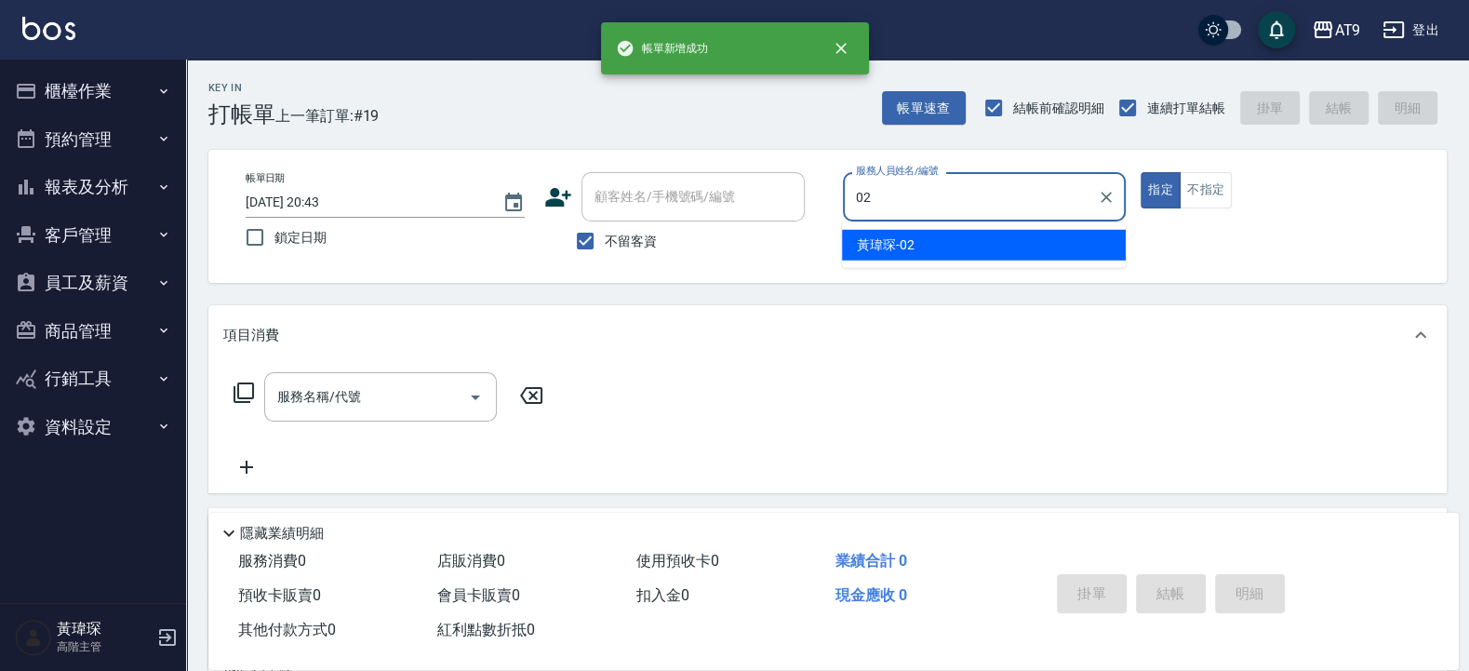
type input "黃瑋琛-02"
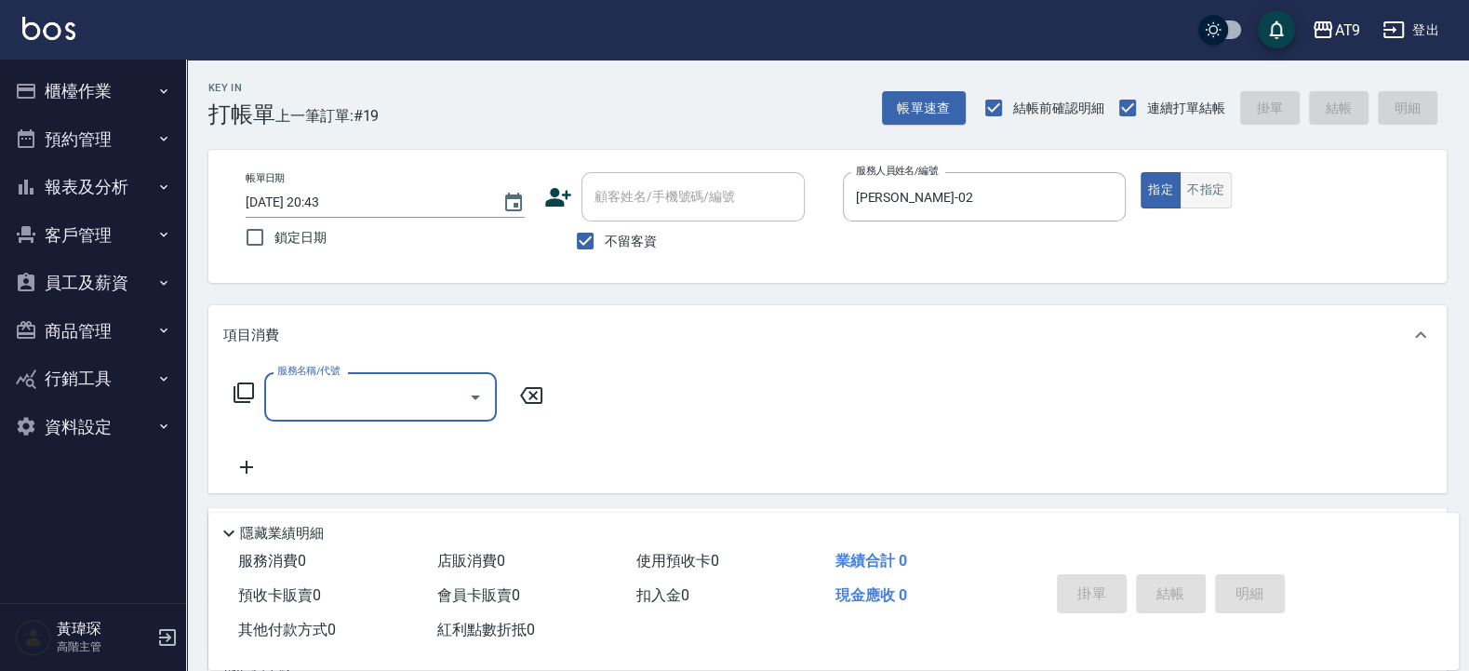
click at [1190, 198] on button "不指定" at bounding box center [1206, 190] width 52 height 36
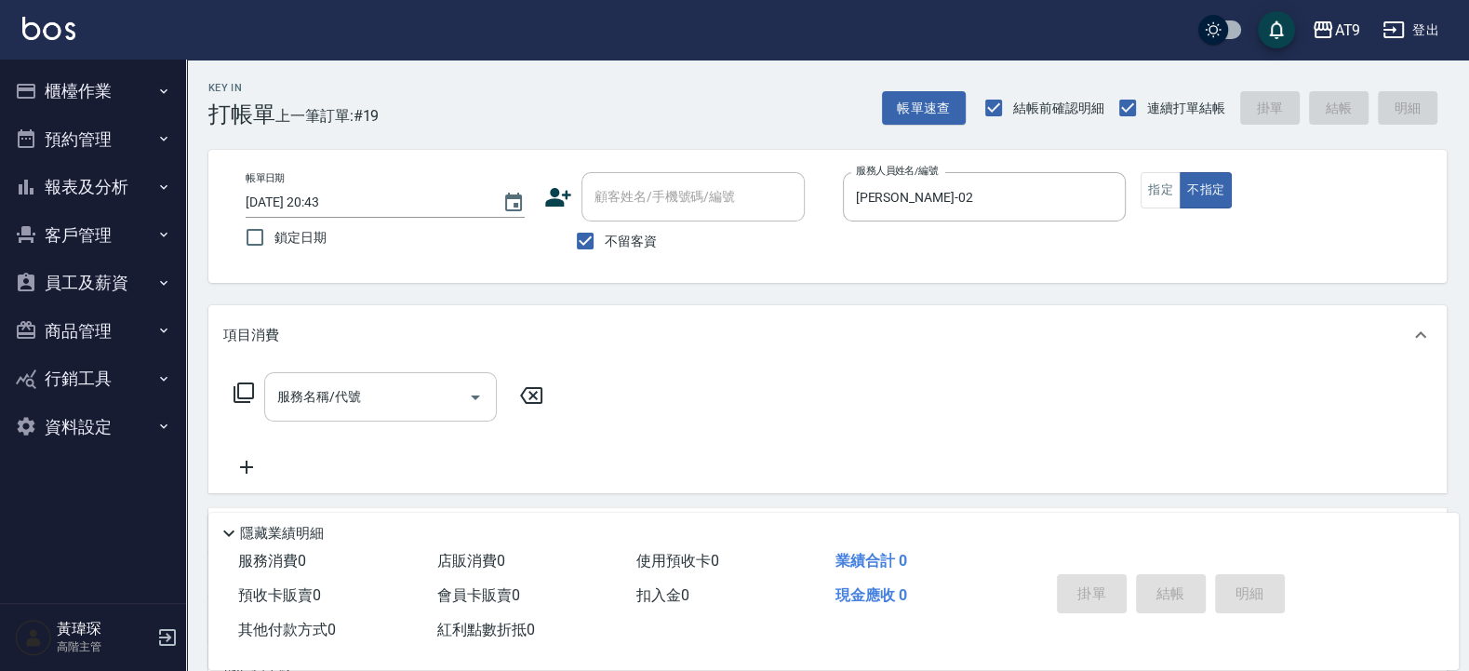
click at [459, 386] on input "服務名稱/代號" at bounding box center [367, 397] width 188 height 33
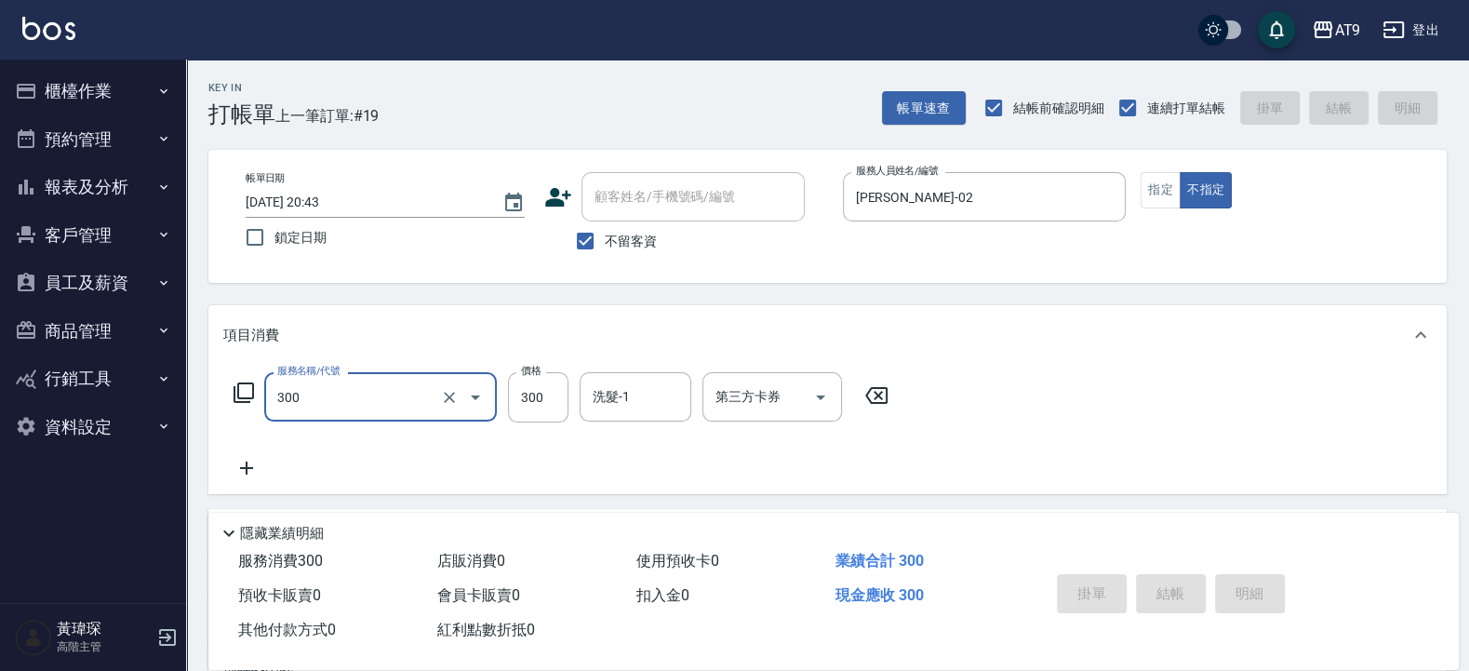
type input "300"
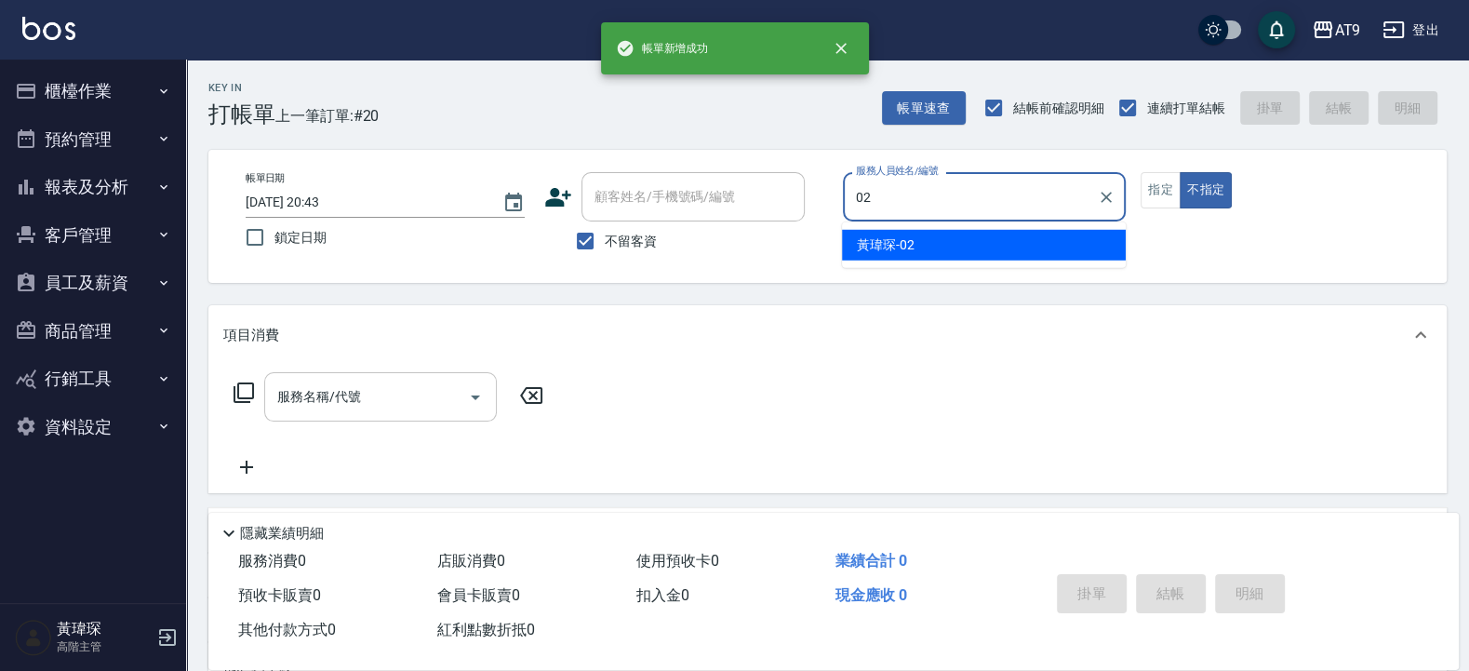
type input "黃瑋琛-02"
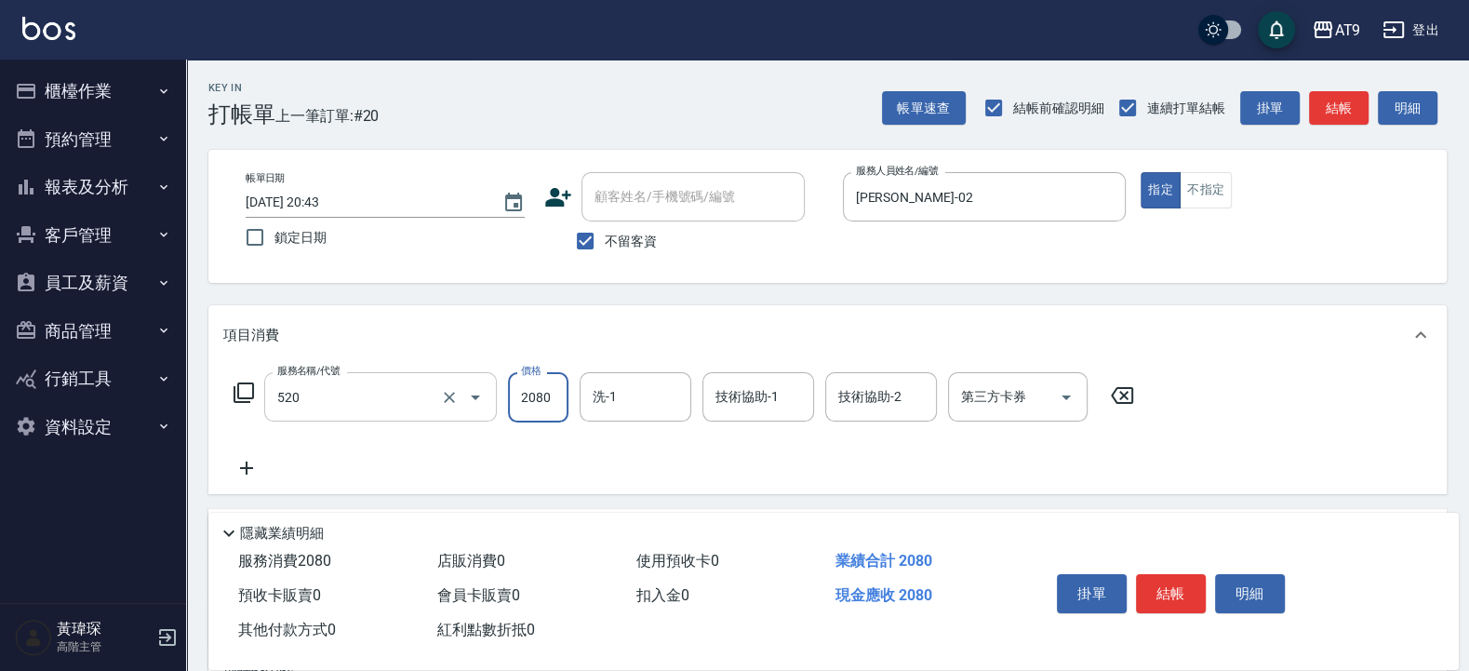
type input "染髮套餐(520)"
type input "2050"
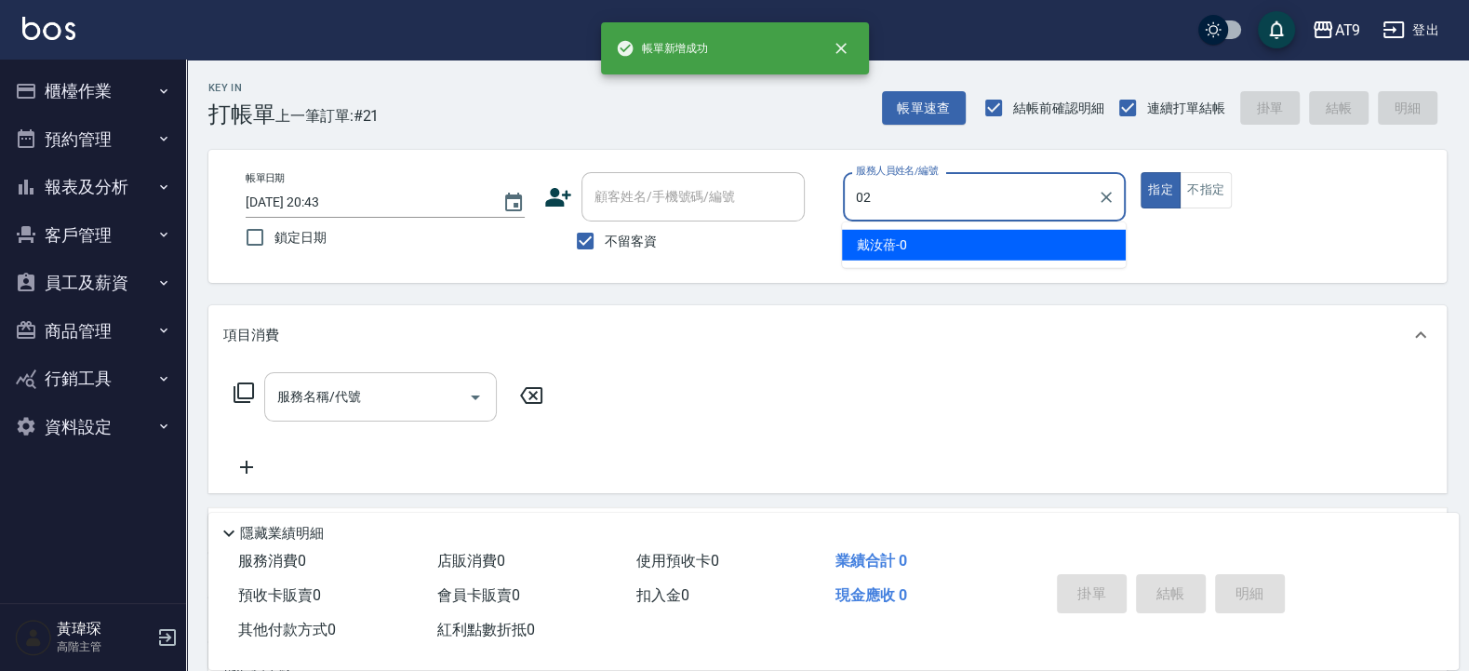
type input "黃瑋琛-02"
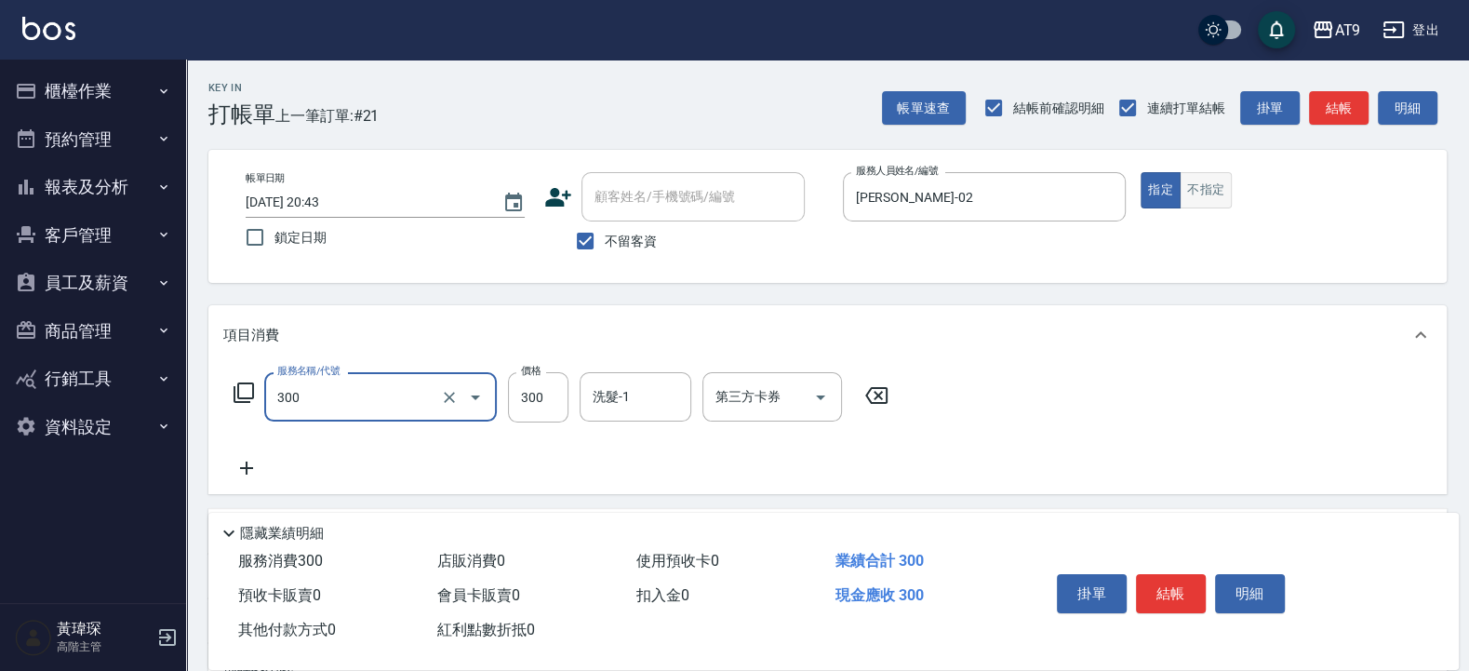
type input "SC300(300)"
click at [1203, 180] on button "不指定" at bounding box center [1206, 190] width 52 height 36
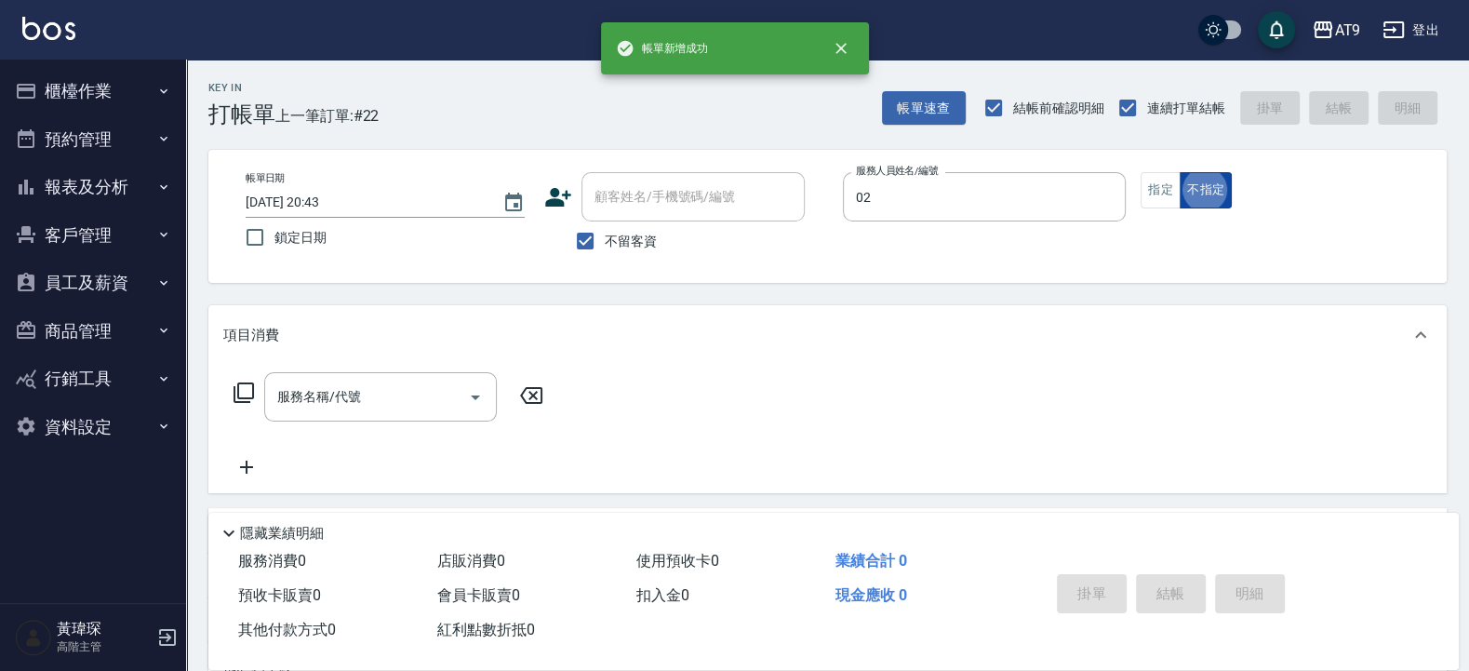
type input "黃瑋琛-02"
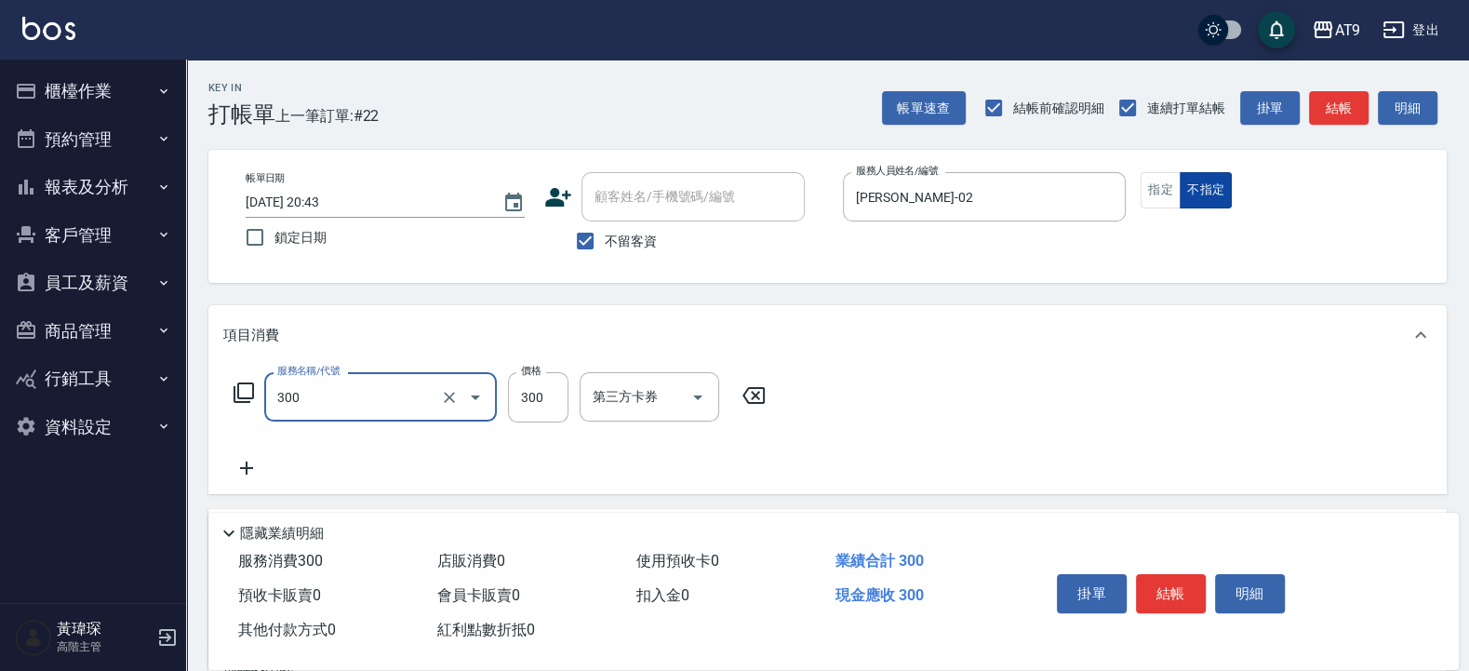
type input "SC300(300)"
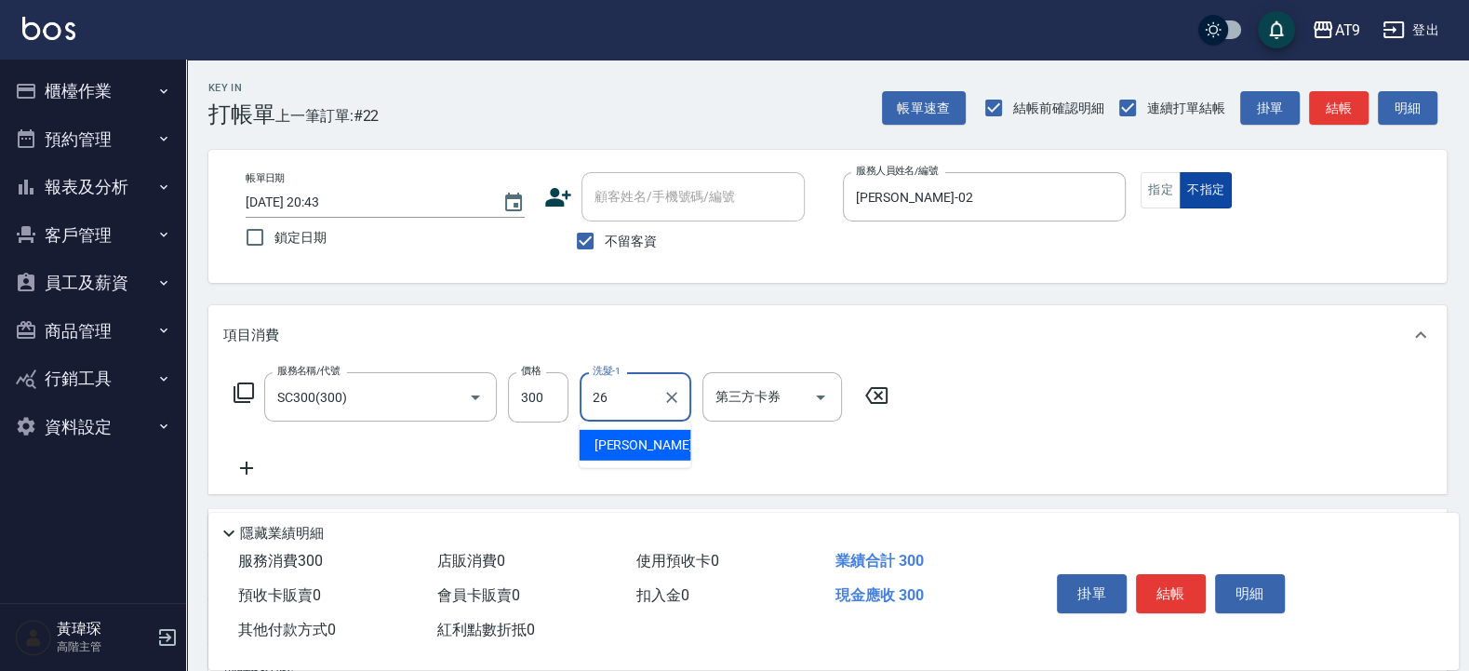
type input "陳祈聿-26"
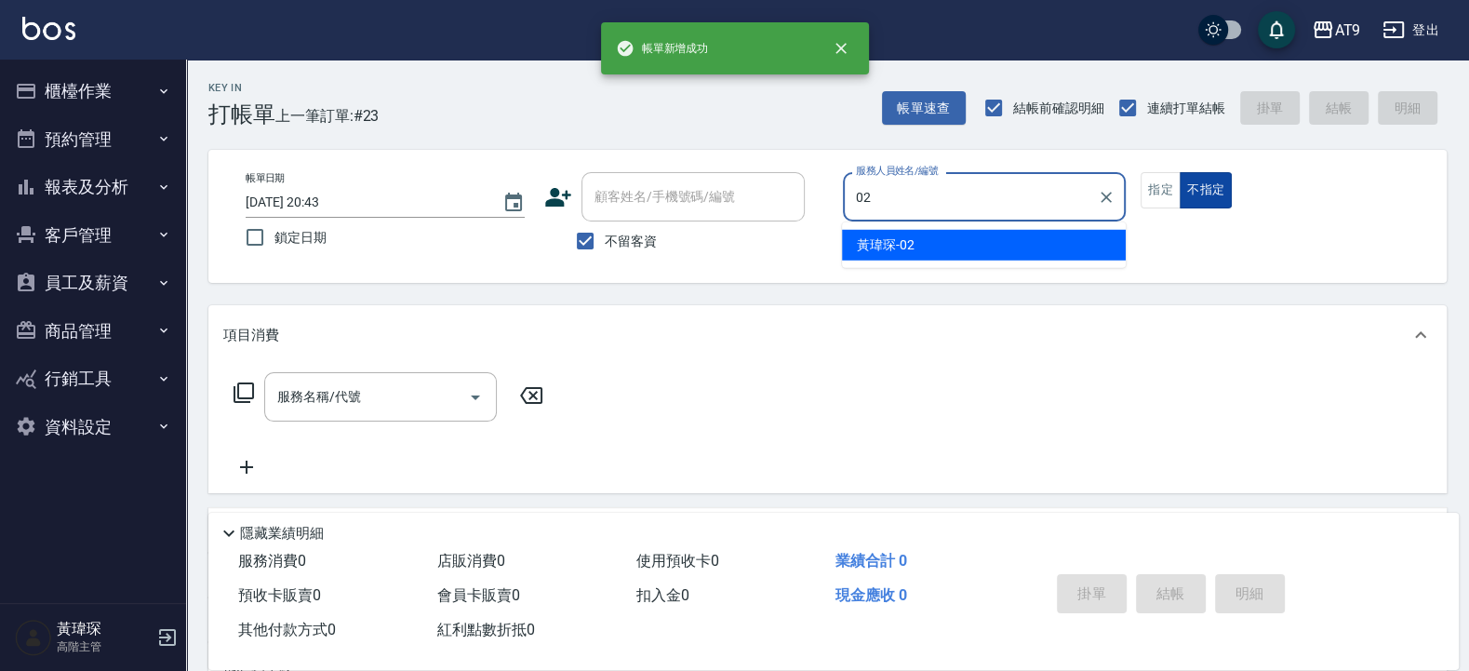
type input "黃瑋琛-02"
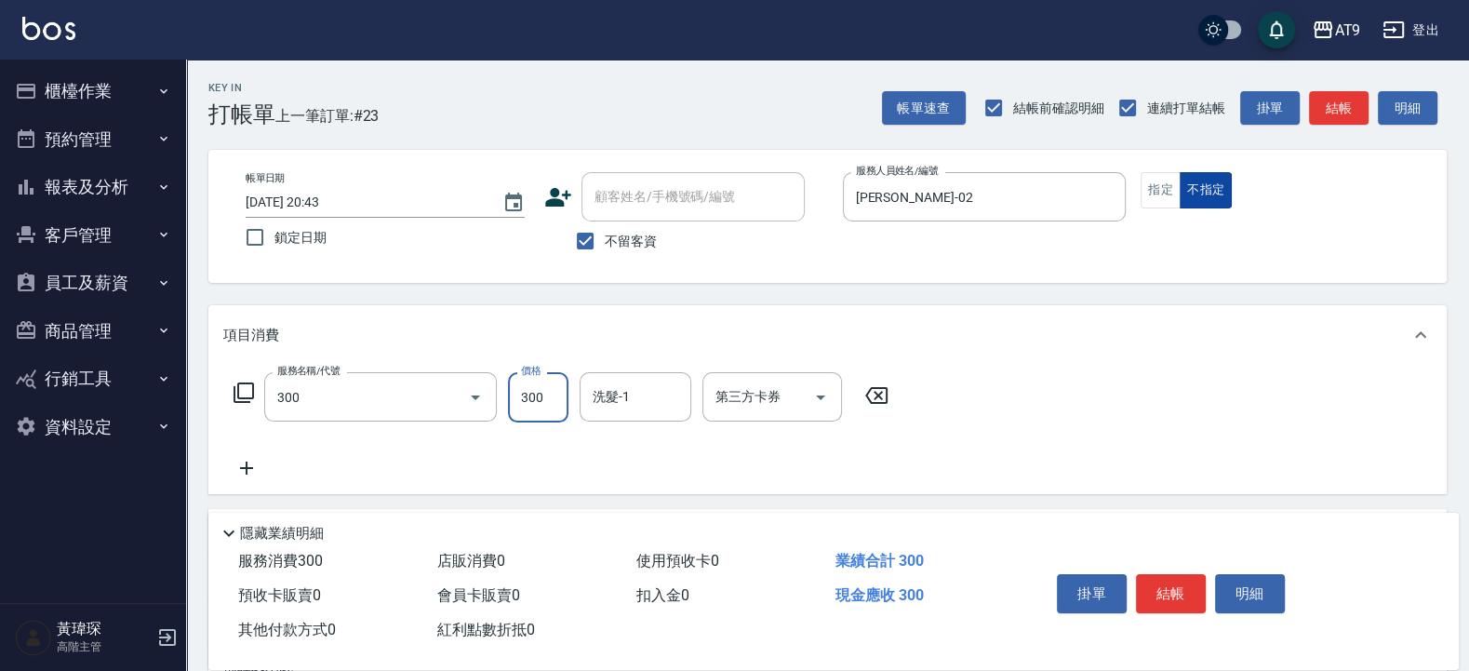
type input "SC300(300)"
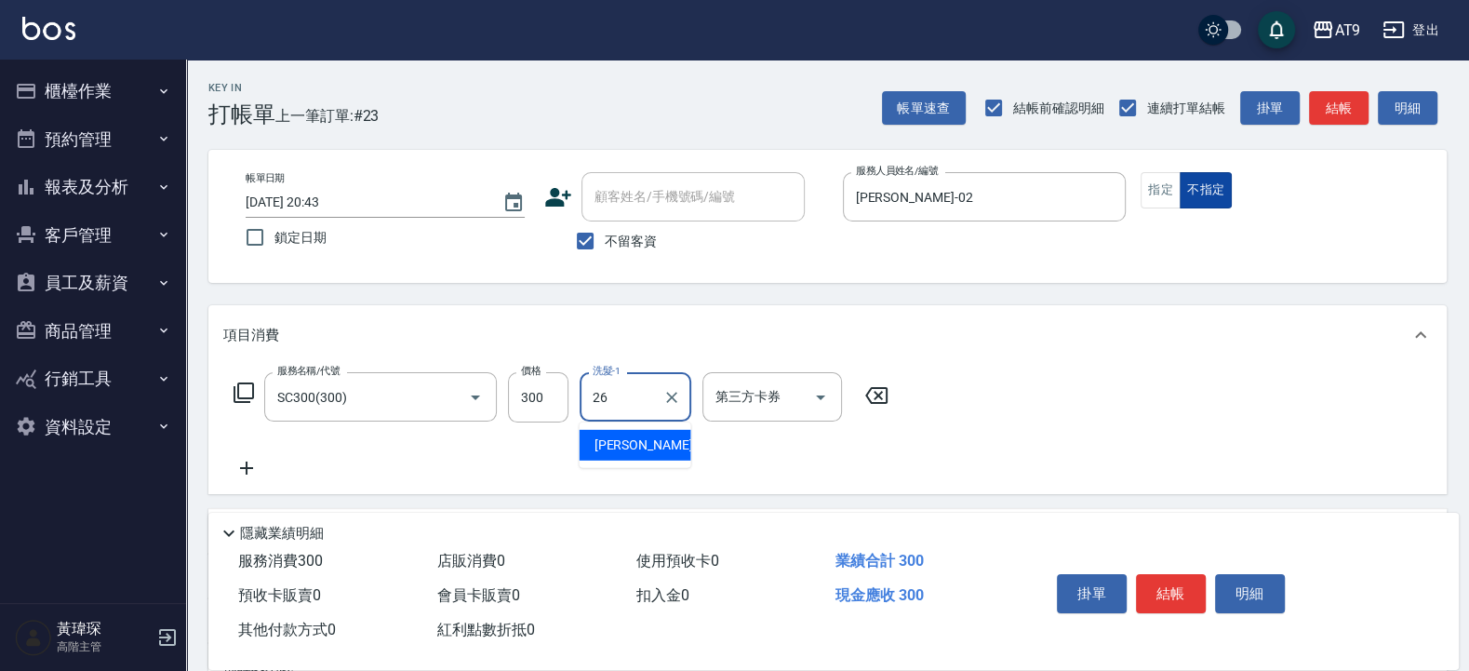
type input "陳祈聿-26"
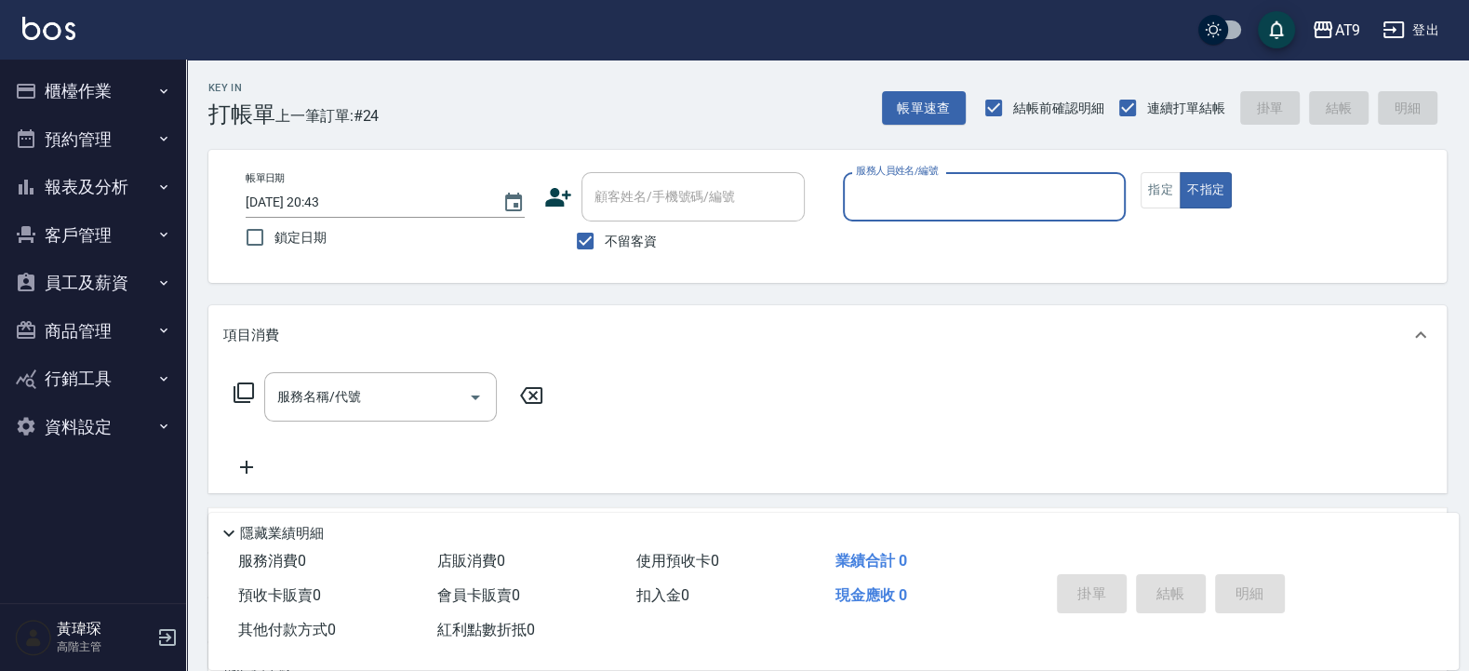
click at [65, 181] on button "報表及分析" at bounding box center [92, 187] width 171 height 48
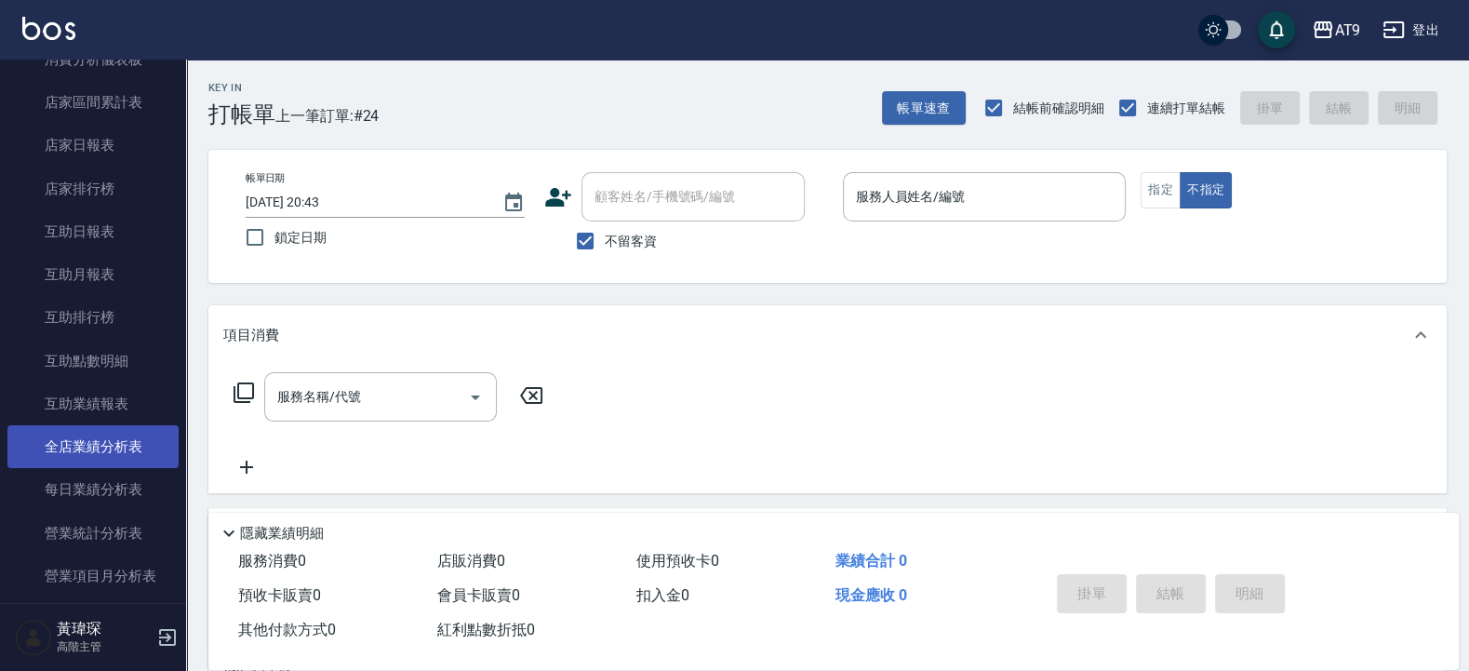
scroll to position [335, 0]
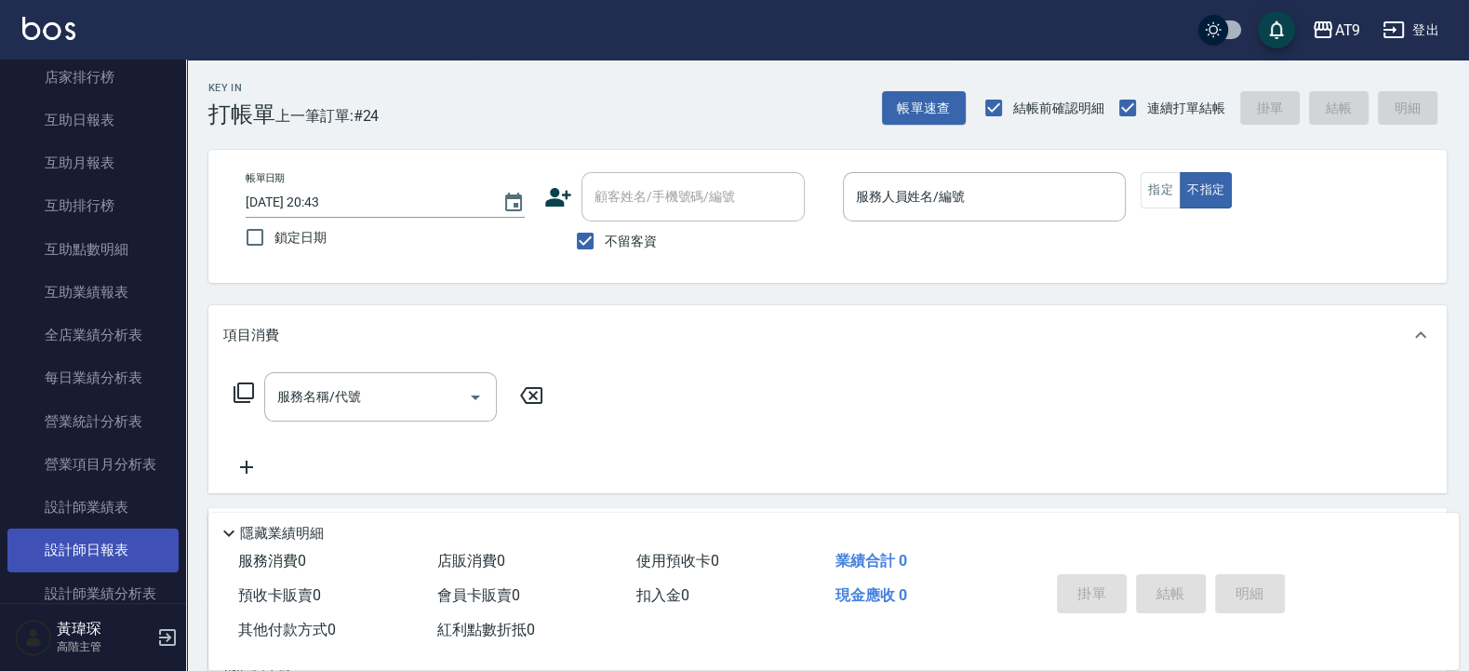
click at [107, 564] on link "設計師日報表" at bounding box center [92, 550] width 171 height 43
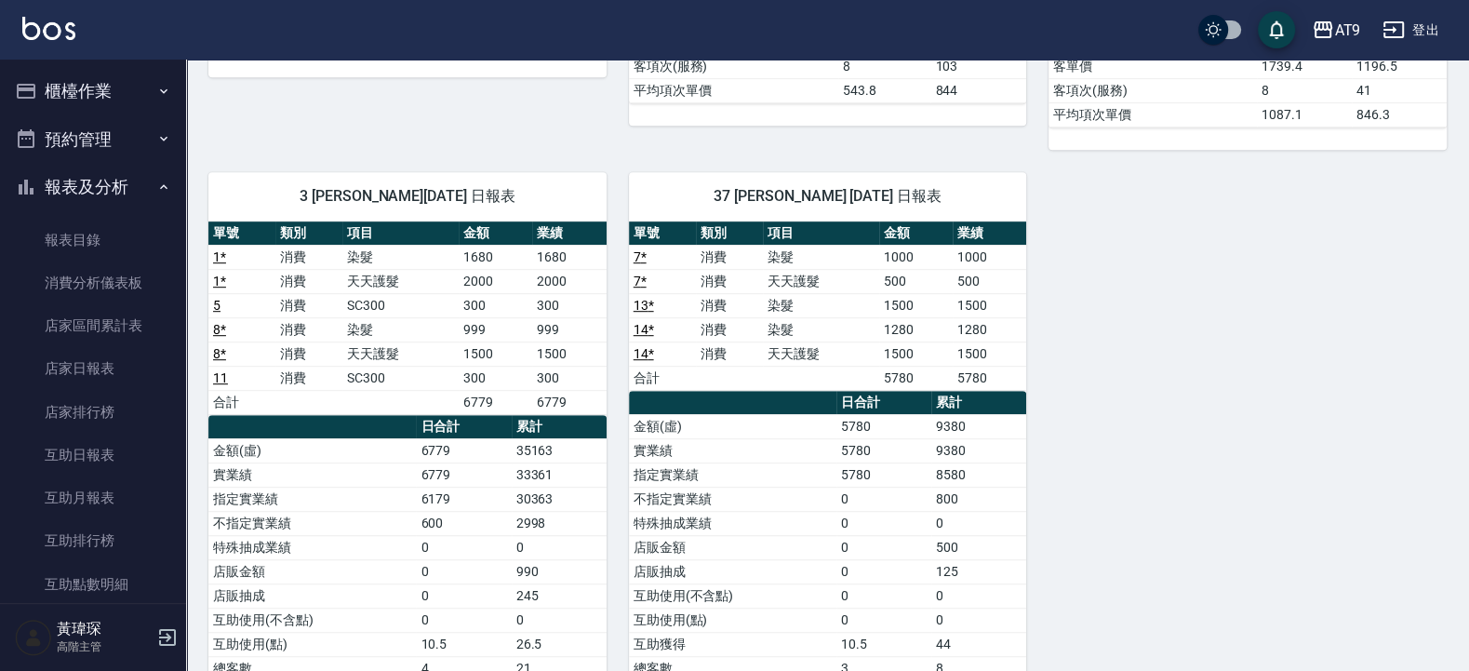
scroll to position [335, 0]
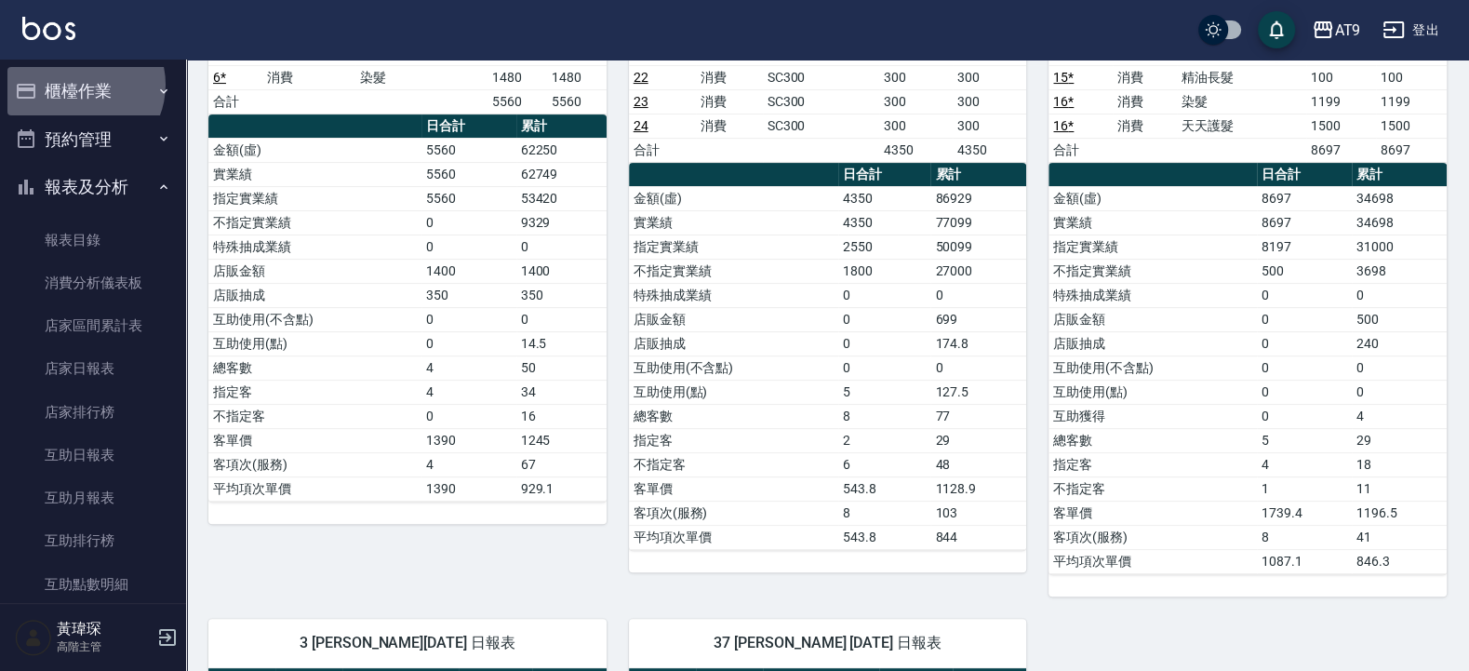
click at [79, 85] on button "櫃檯作業" at bounding box center [92, 91] width 171 height 48
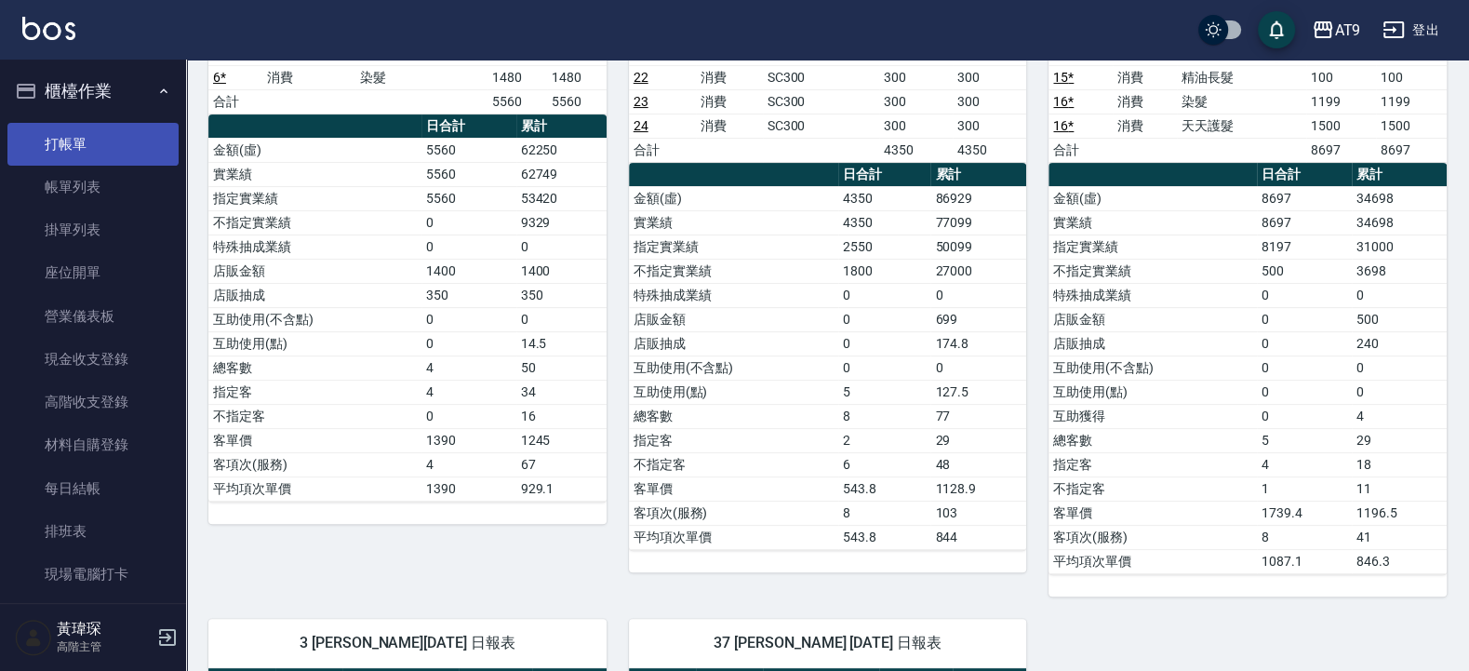
click at [93, 133] on link "打帳單" at bounding box center [92, 144] width 171 height 43
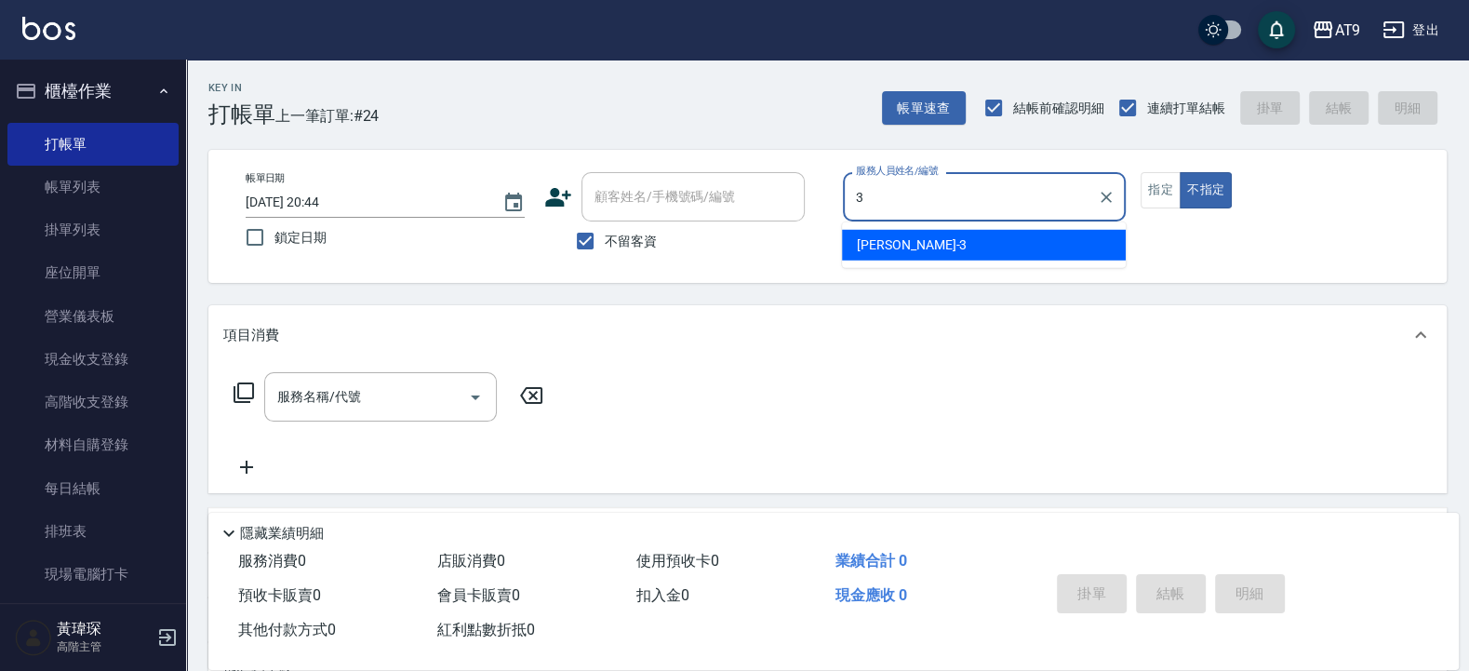
type input "FANNY-3"
type button "false"
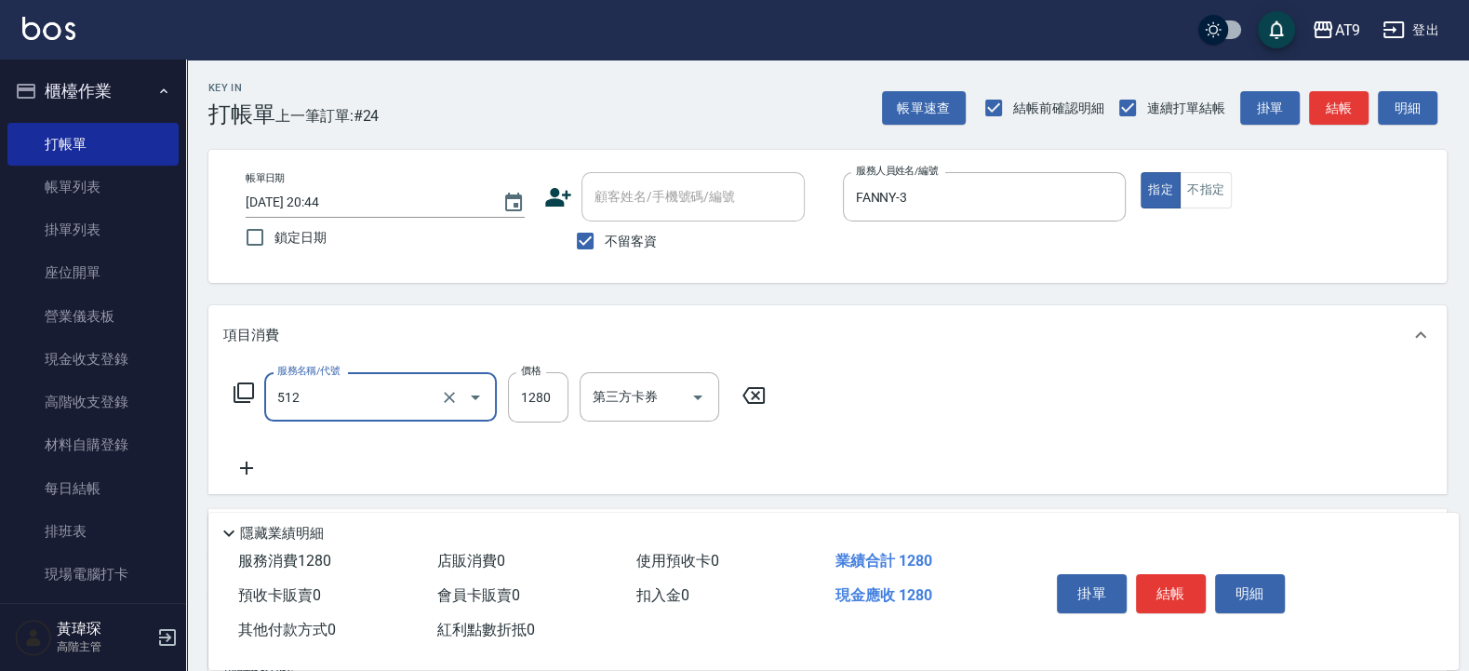
type input "染髮(512)"
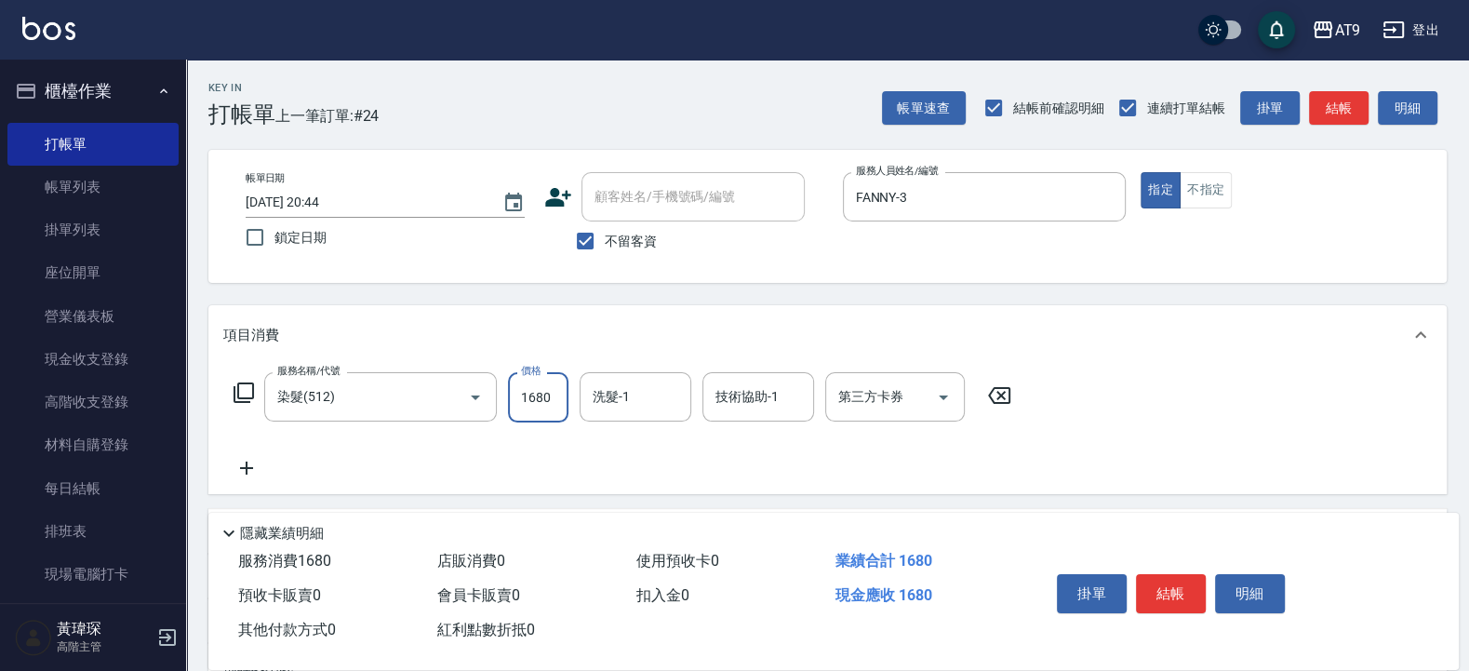
type input "1680"
type input "林智慧-37"
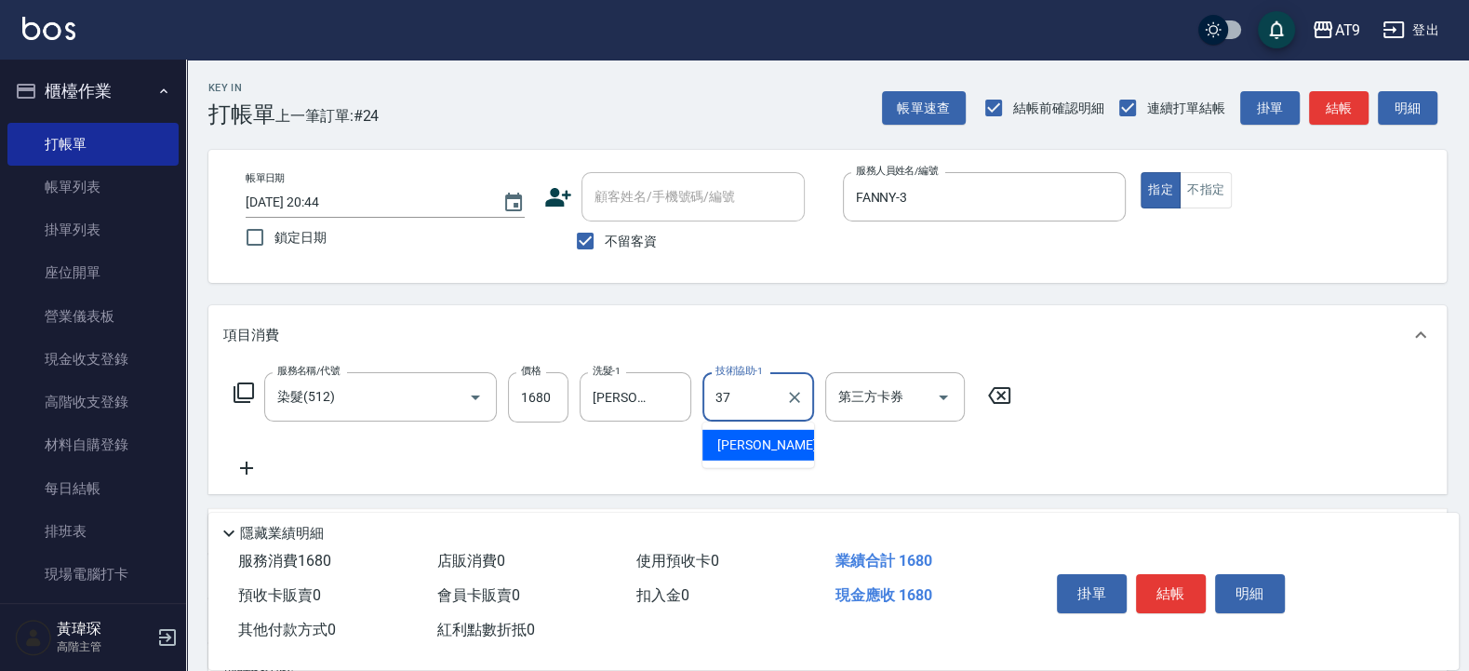
type input "林智慧-37"
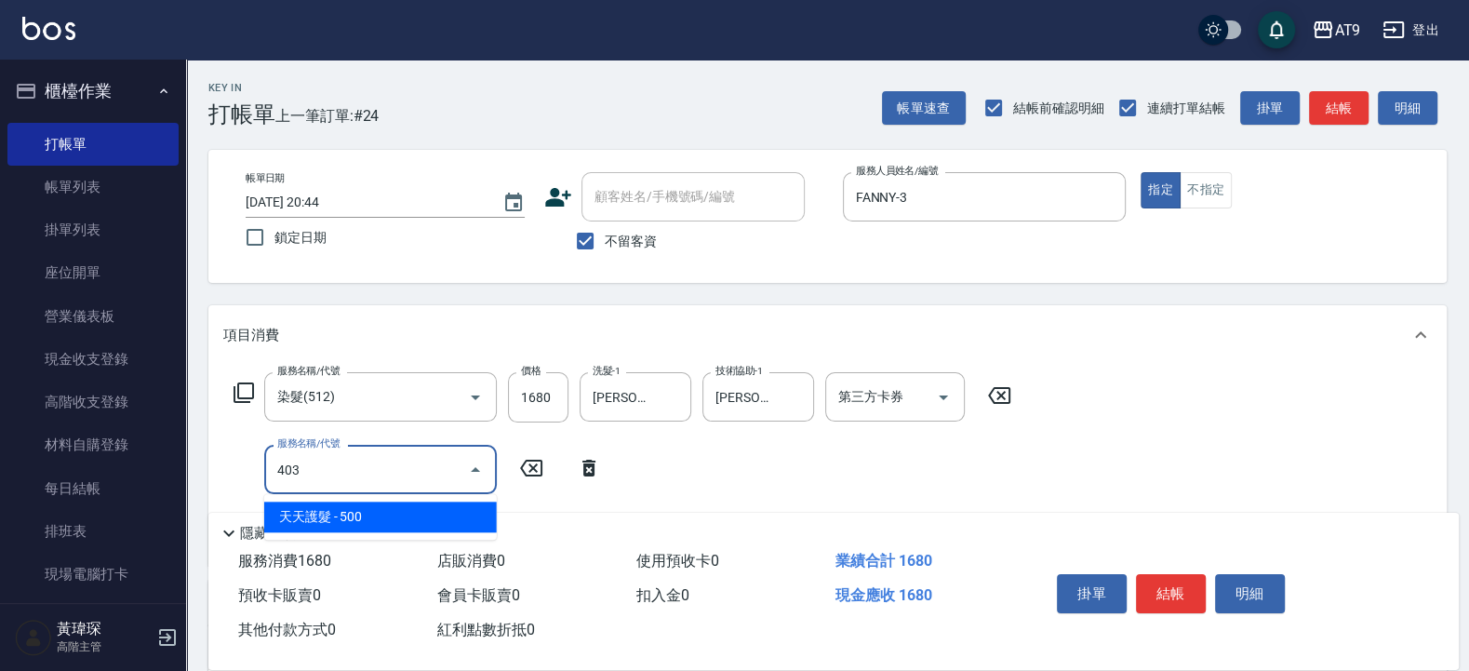
type input "天天護髮(403)"
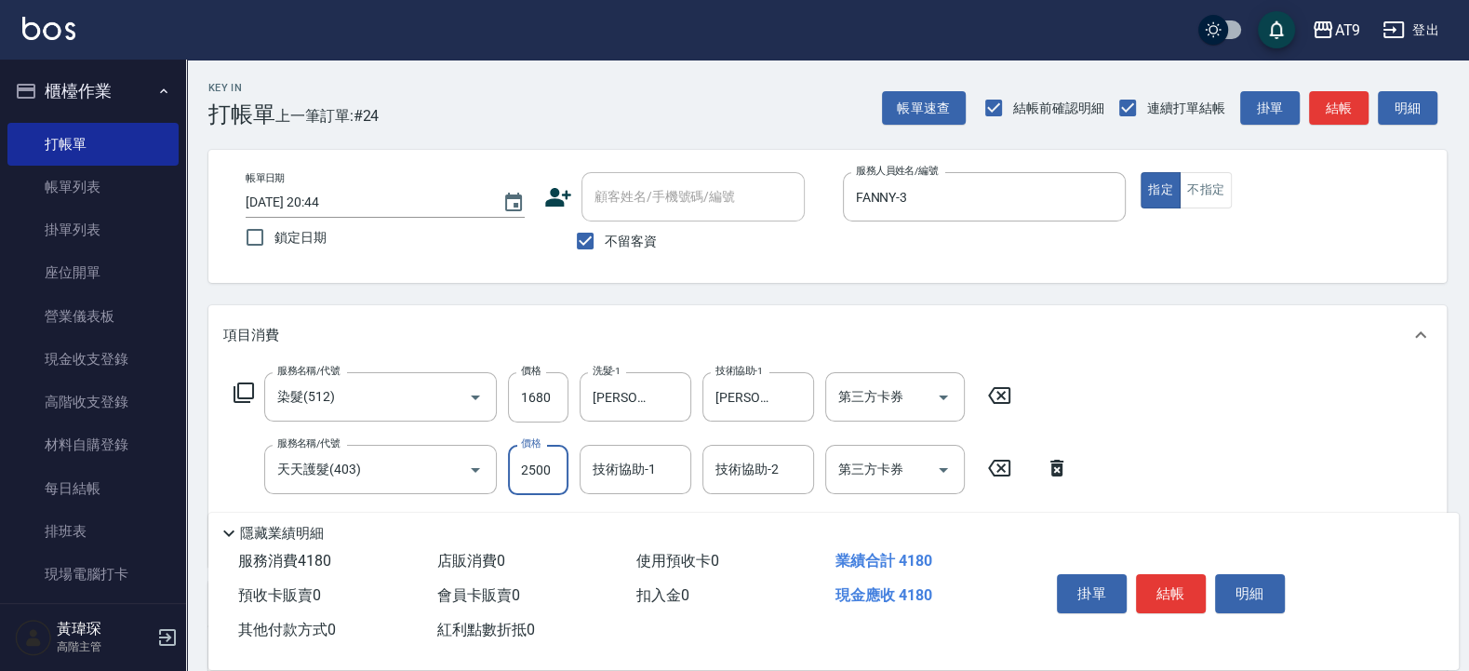
type input "2500"
type input "林智慧-37"
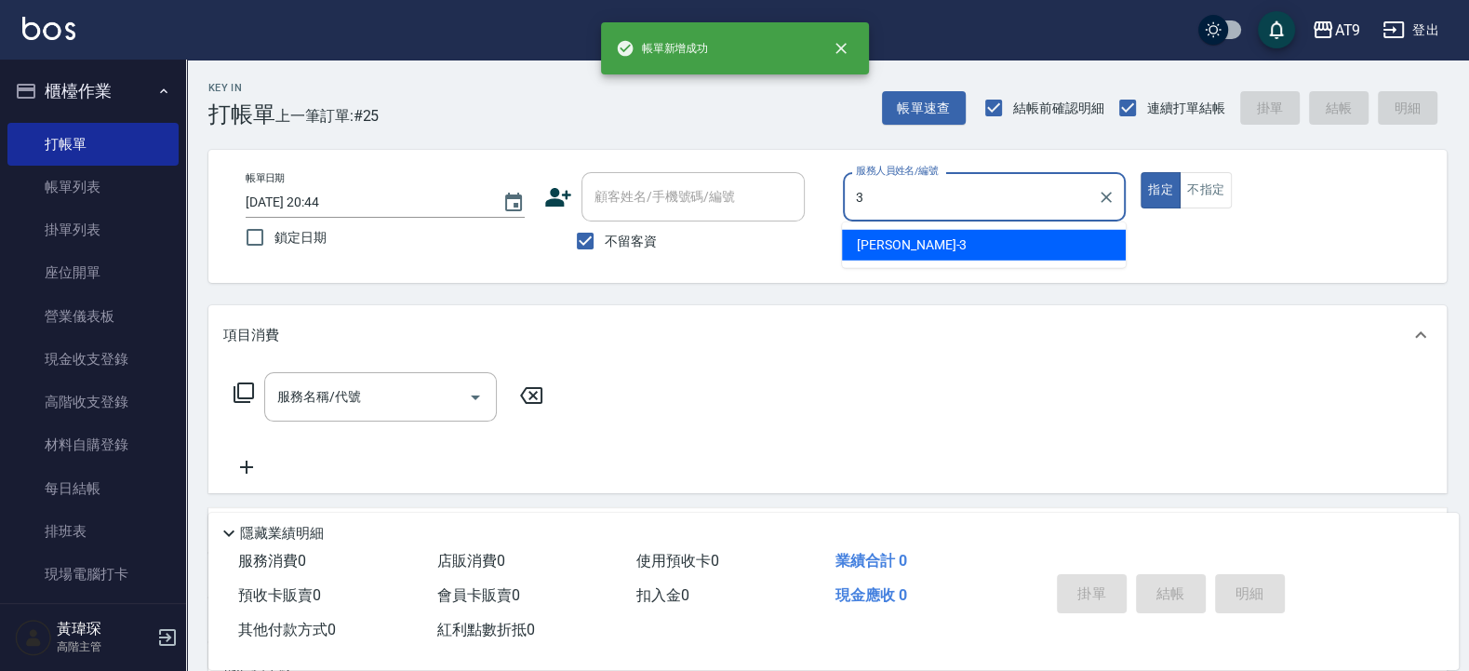
type input "FANNY-3"
type button "true"
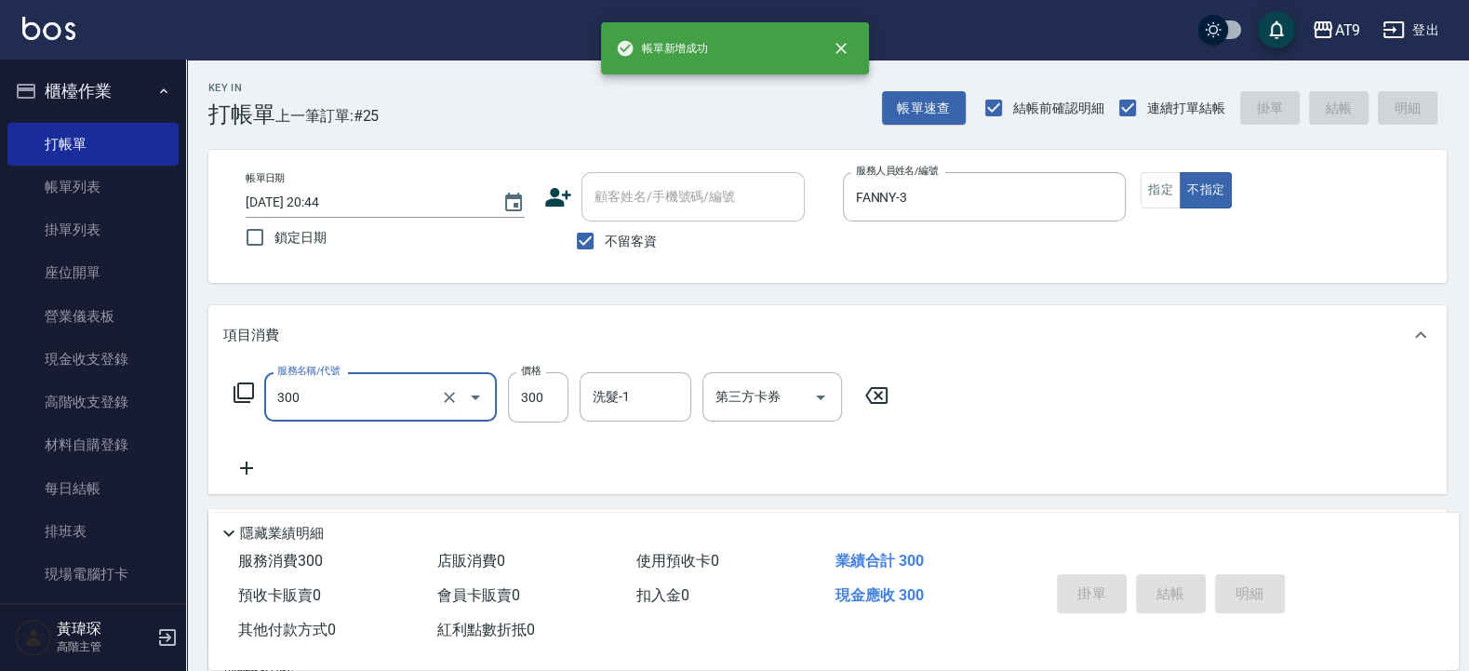
type input "300"
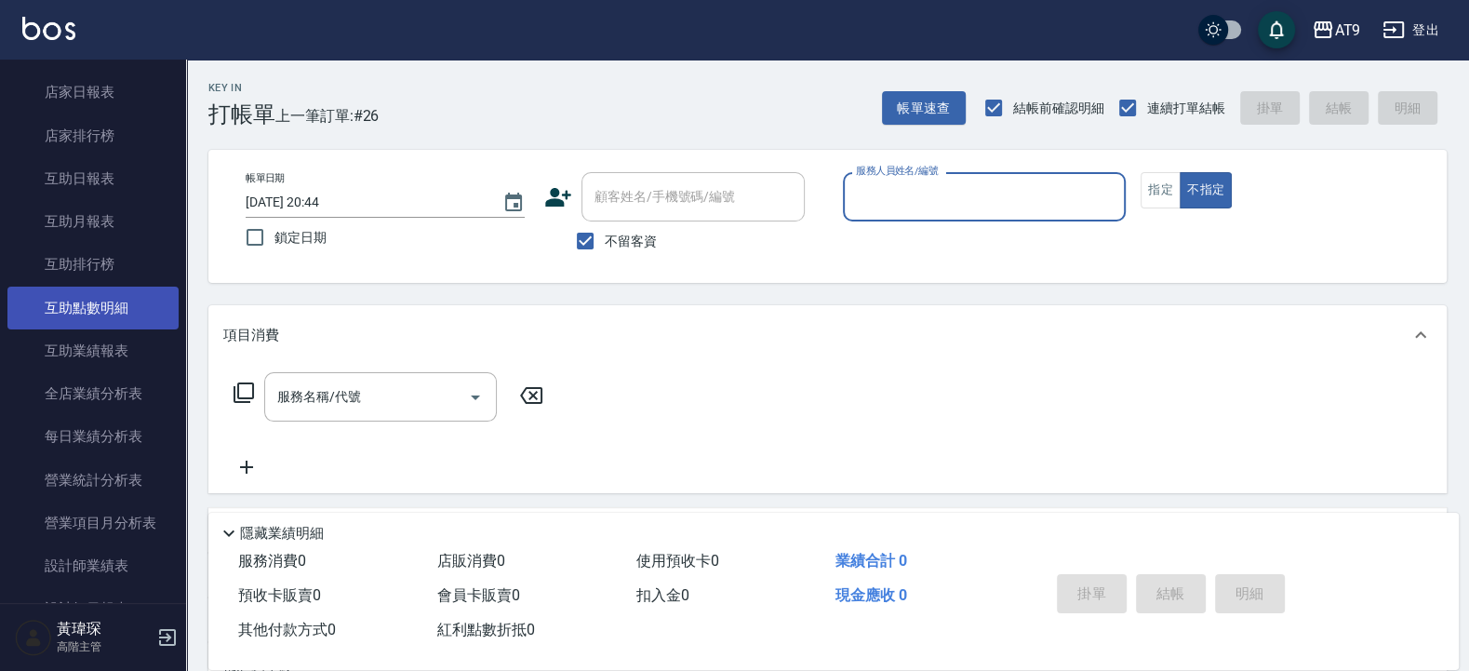
scroll to position [893, 0]
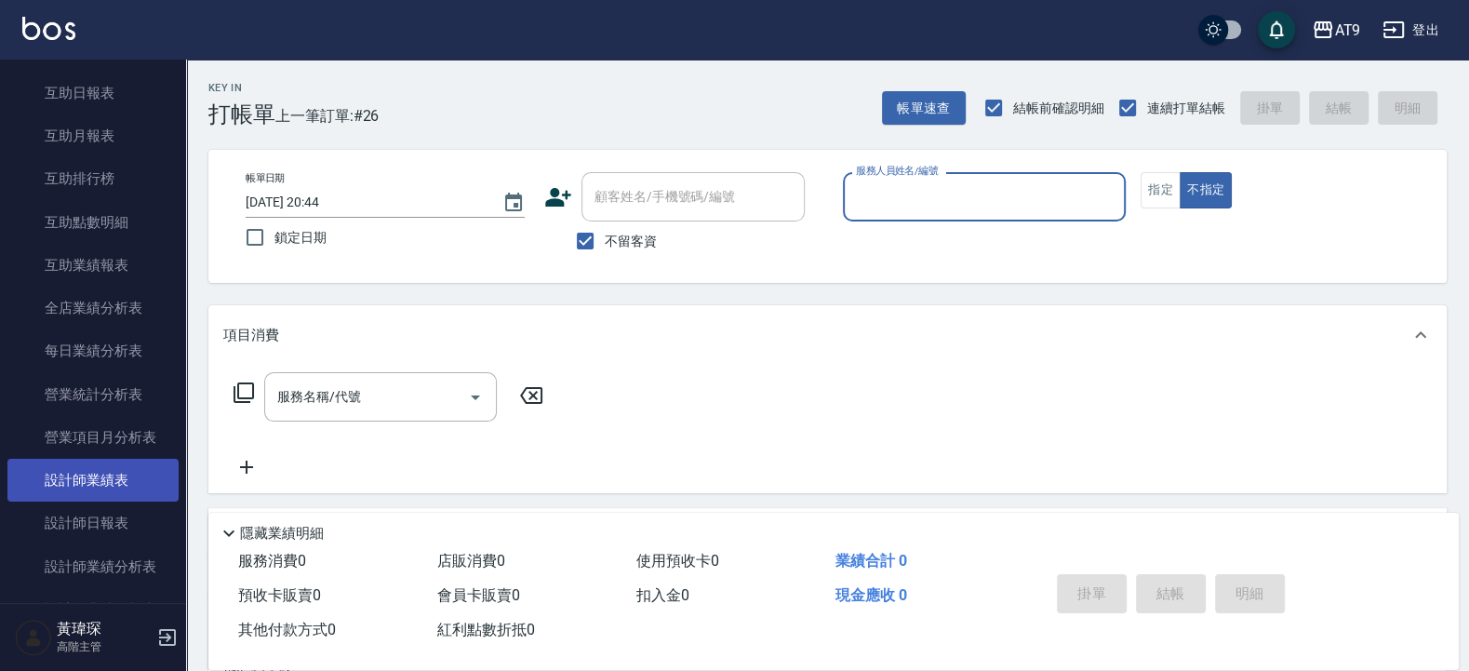
click at [112, 502] on link "設計師業績表" at bounding box center [92, 480] width 171 height 43
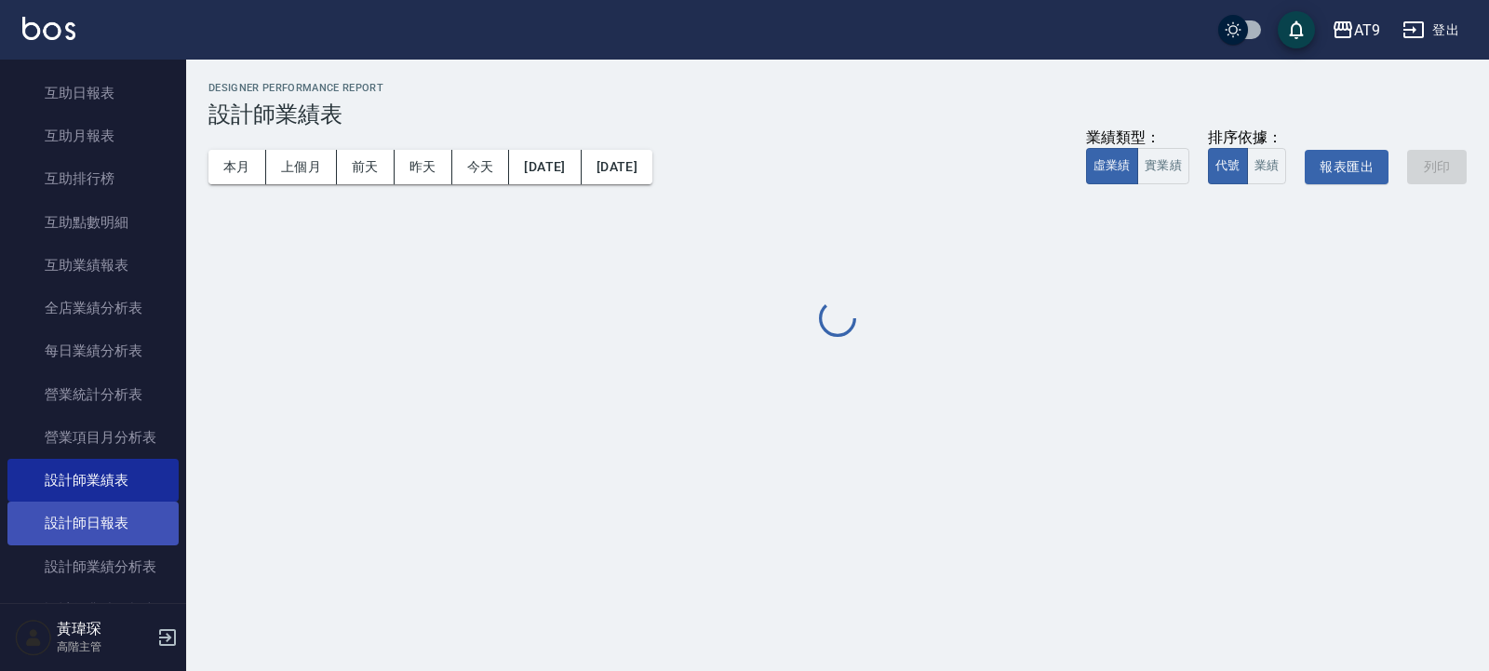
click at [108, 543] on link "設計師日報表" at bounding box center [92, 523] width 171 height 43
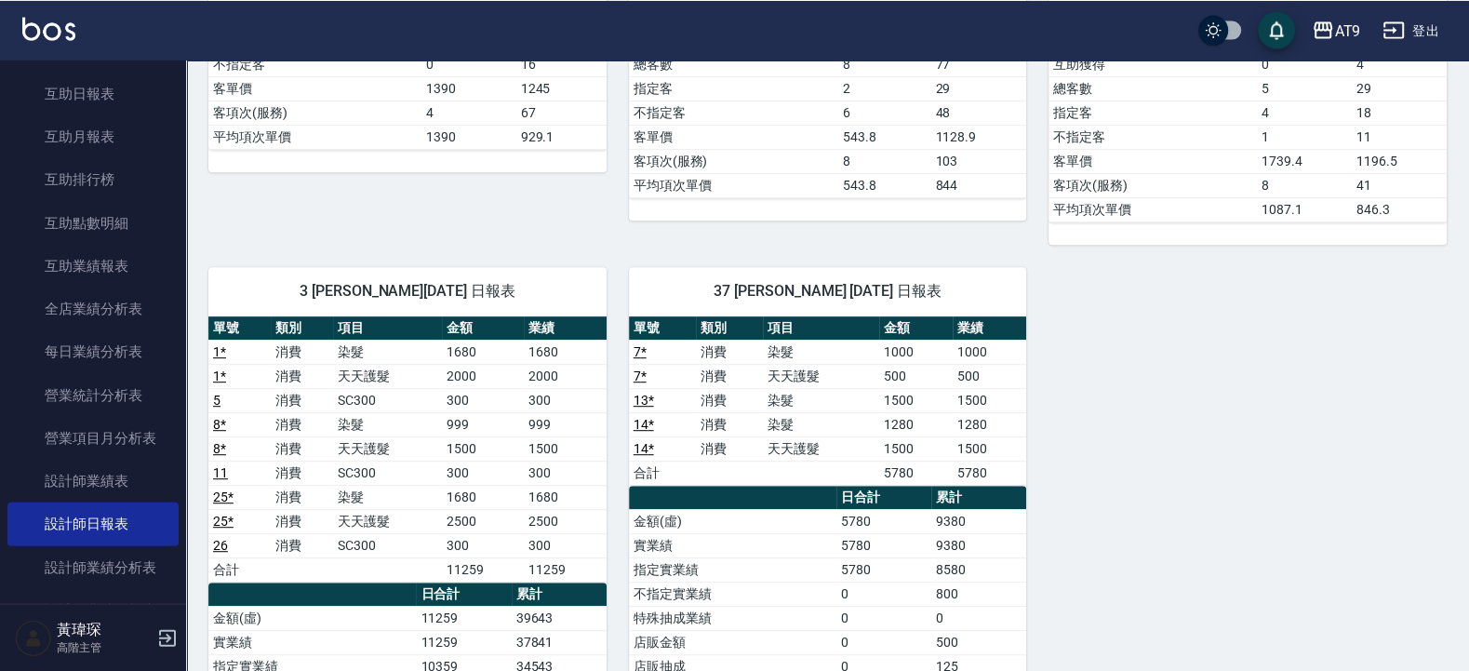
scroll to position [782, 0]
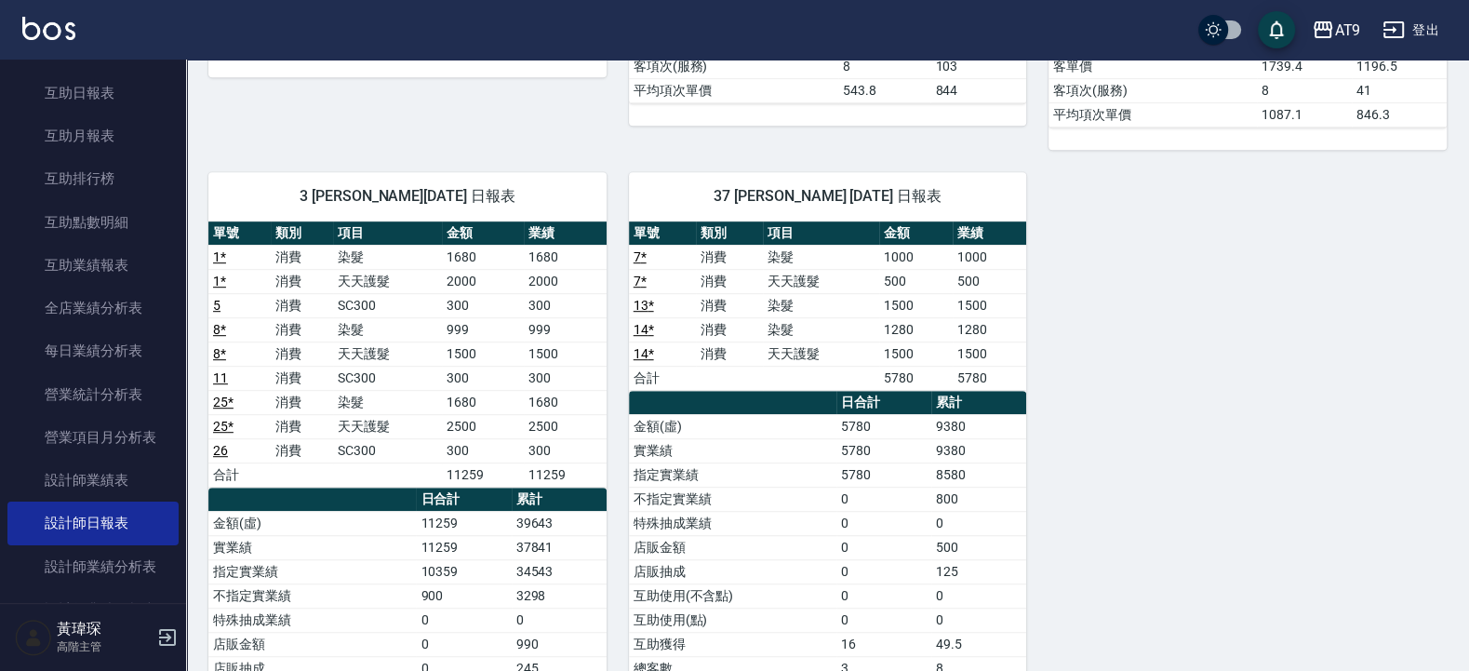
click at [219, 458] on link "26" at bounding box center [220, 450] width 15 height 15
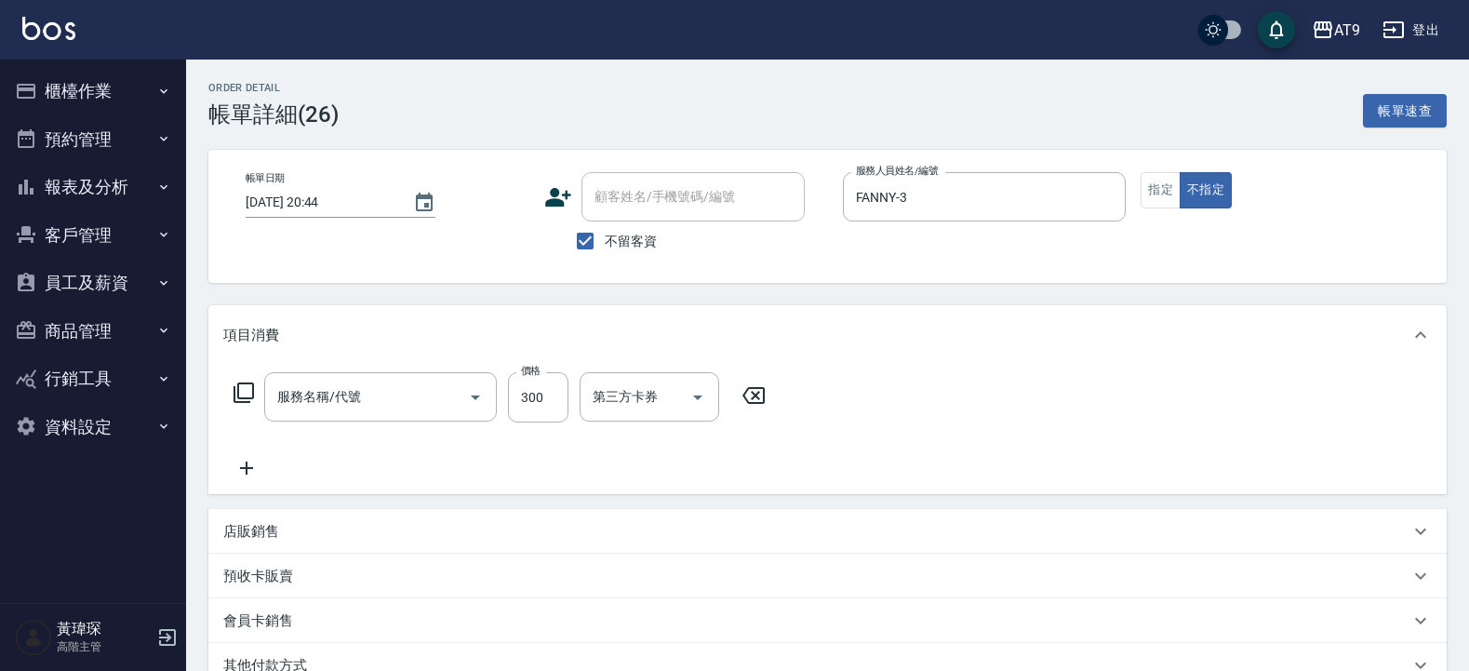
type input "SC300(300)"
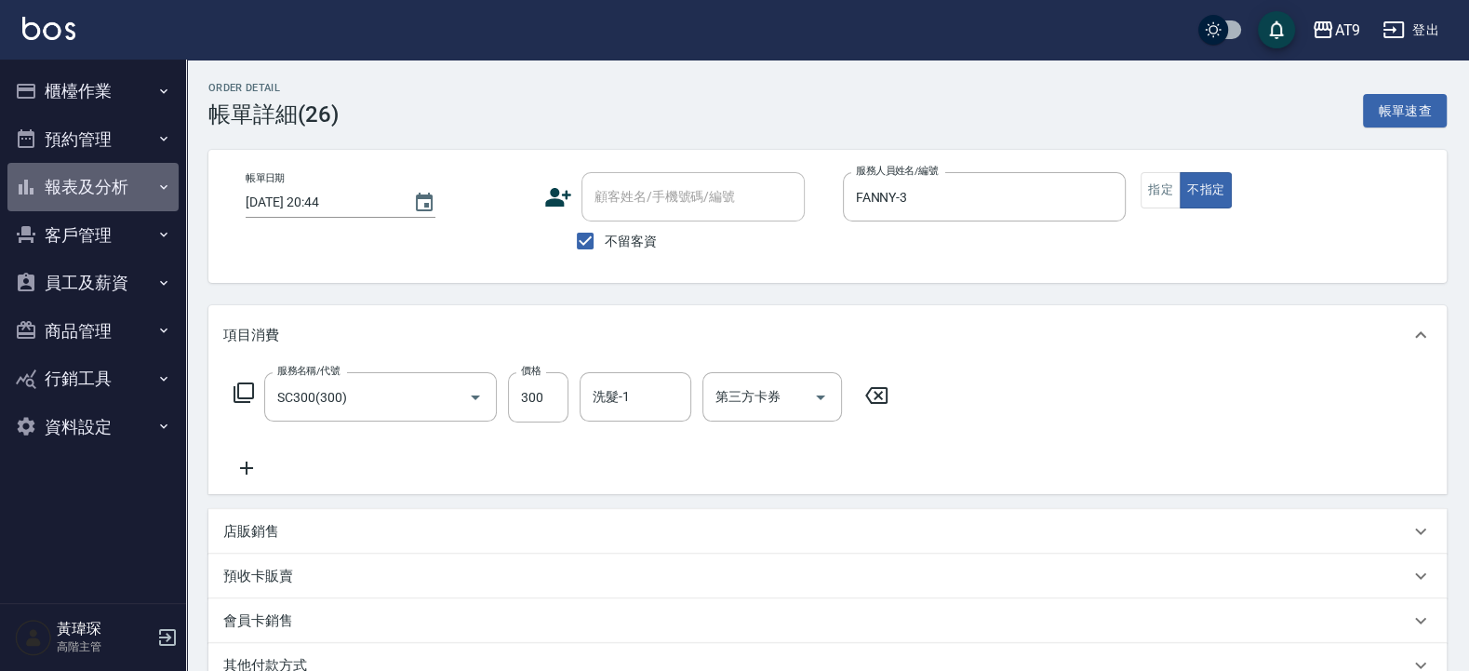
click at [101, 192] on button "報表及分析" at bounding box center [92, 187] width 171 height 48
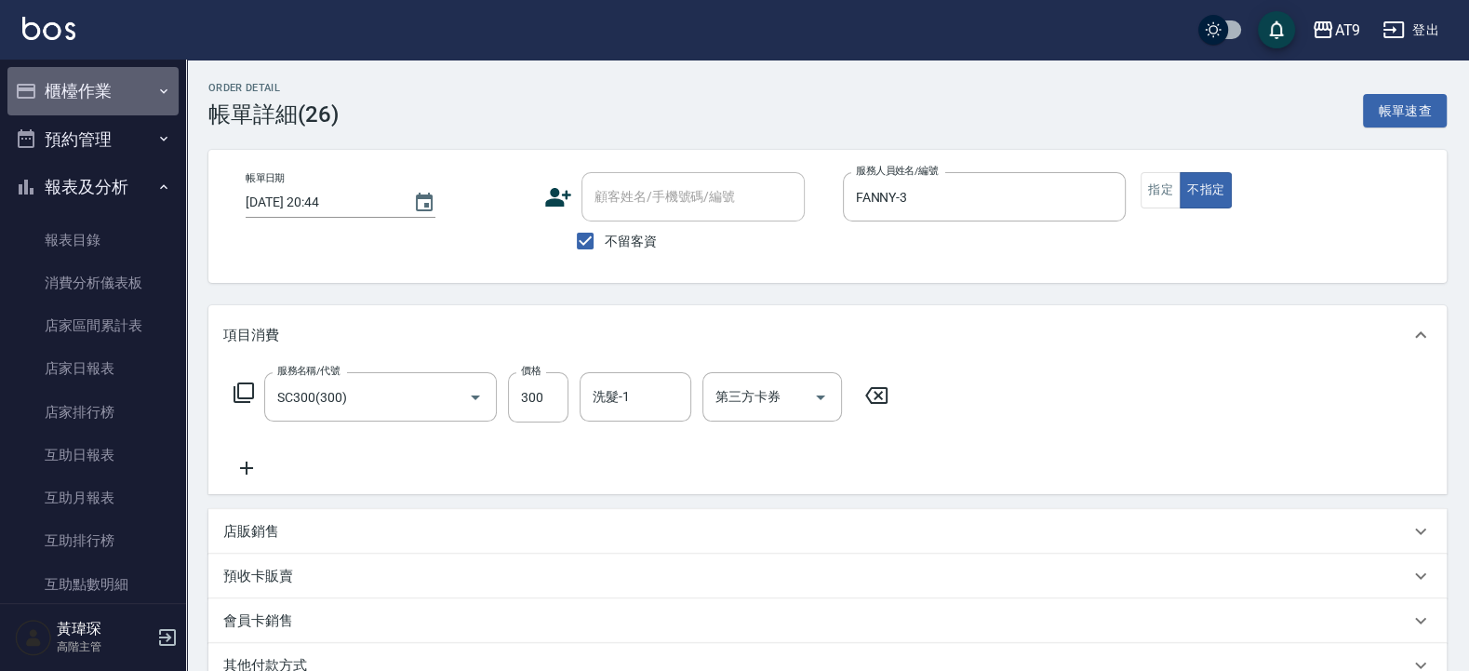
click at [113, 91] on button "櫃檯作業" at bounding box center [92, 91] width 171 height 48
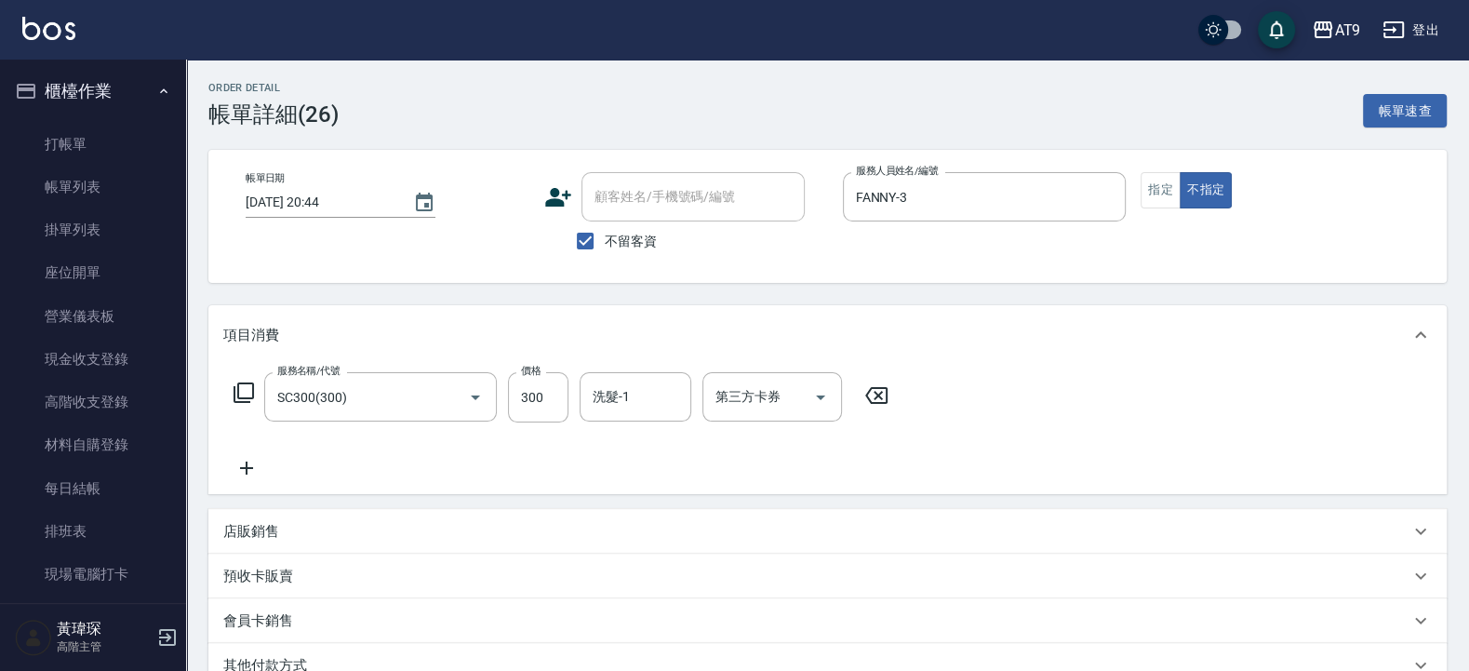
drag, startPoint x: 107, startPoint y: 191, endPoint x: 166, endPoint y: 94, distance: 113.2
click at [106, 191] on link "帳單列表" at bounding box center [92, 187] width 171 height 43
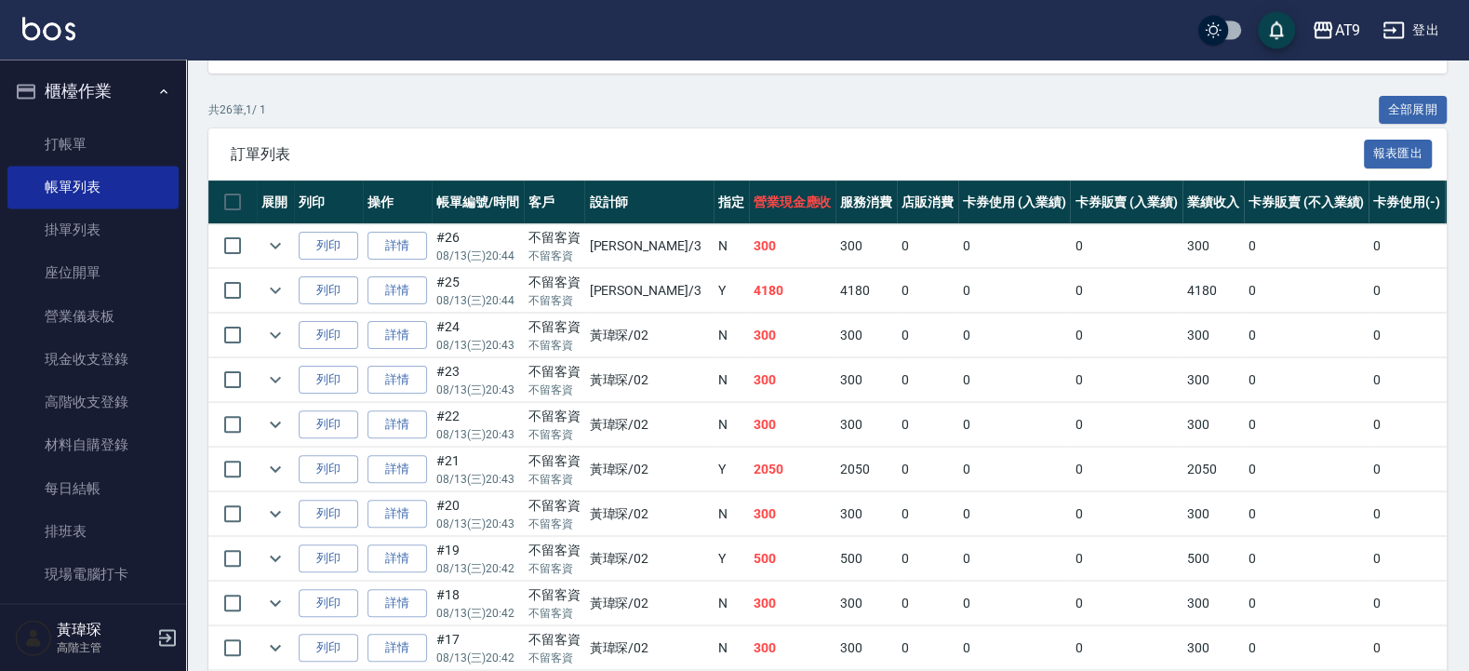
scroll to position [335, 0]
click at [240, 250] on input "checkbox" at bounding box center [232, 246] width 39 height 39
checkbox input "true"
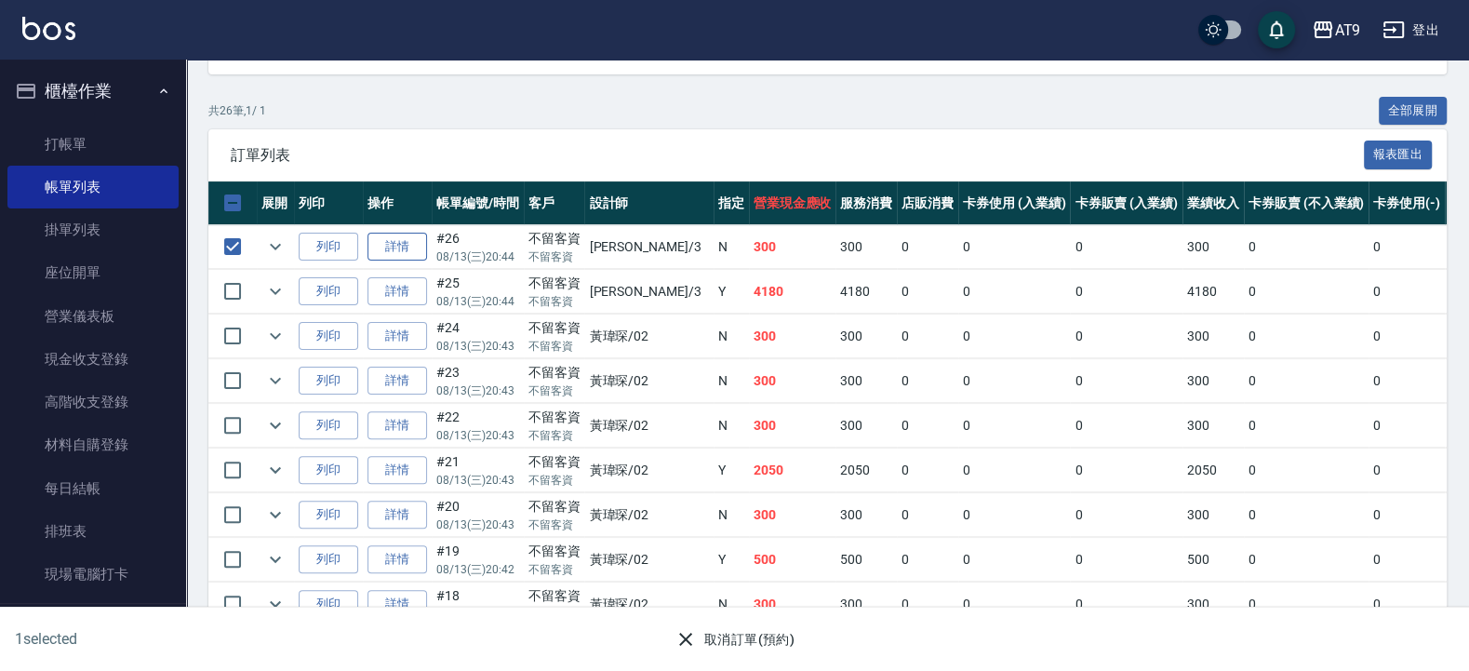
click at [409, 241] on link "詳情" at bounding box center [398, 247] width 60 height 29
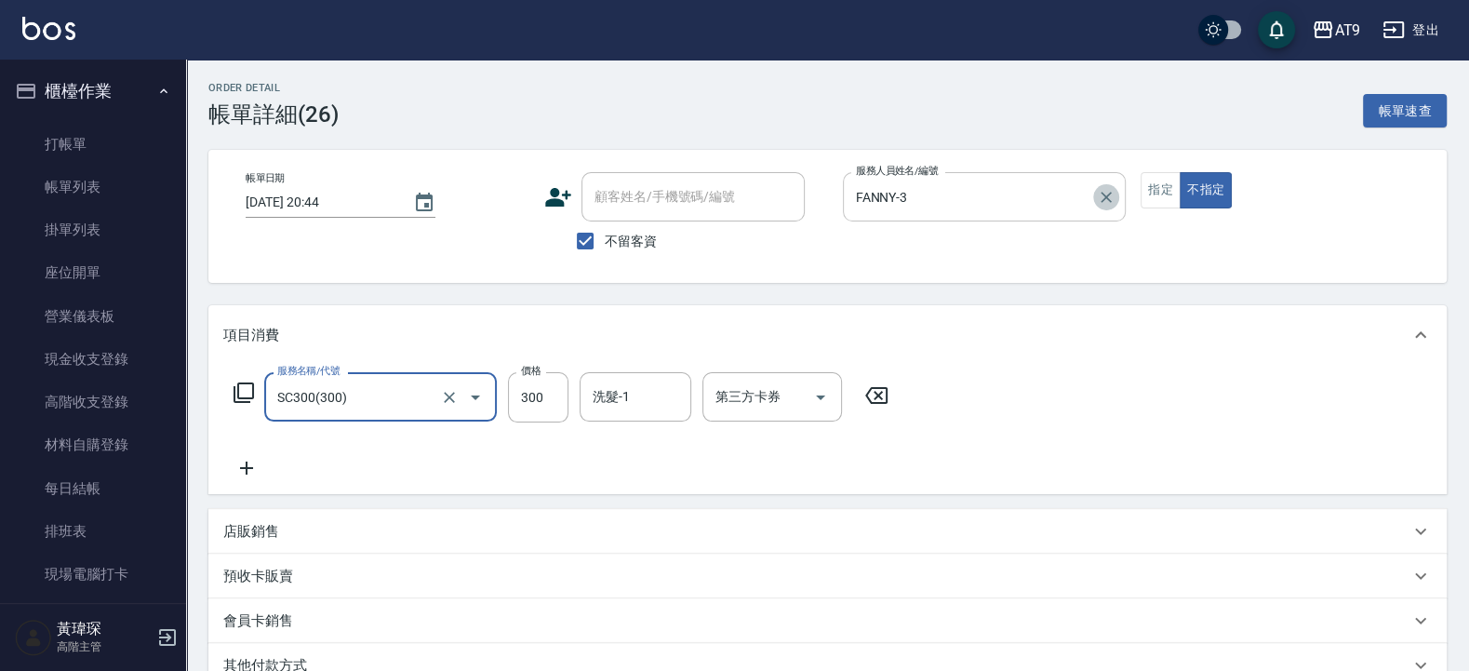
click at [1096, 198] on button "Clear" at bounding box center [1106, 197] width 26 height 26
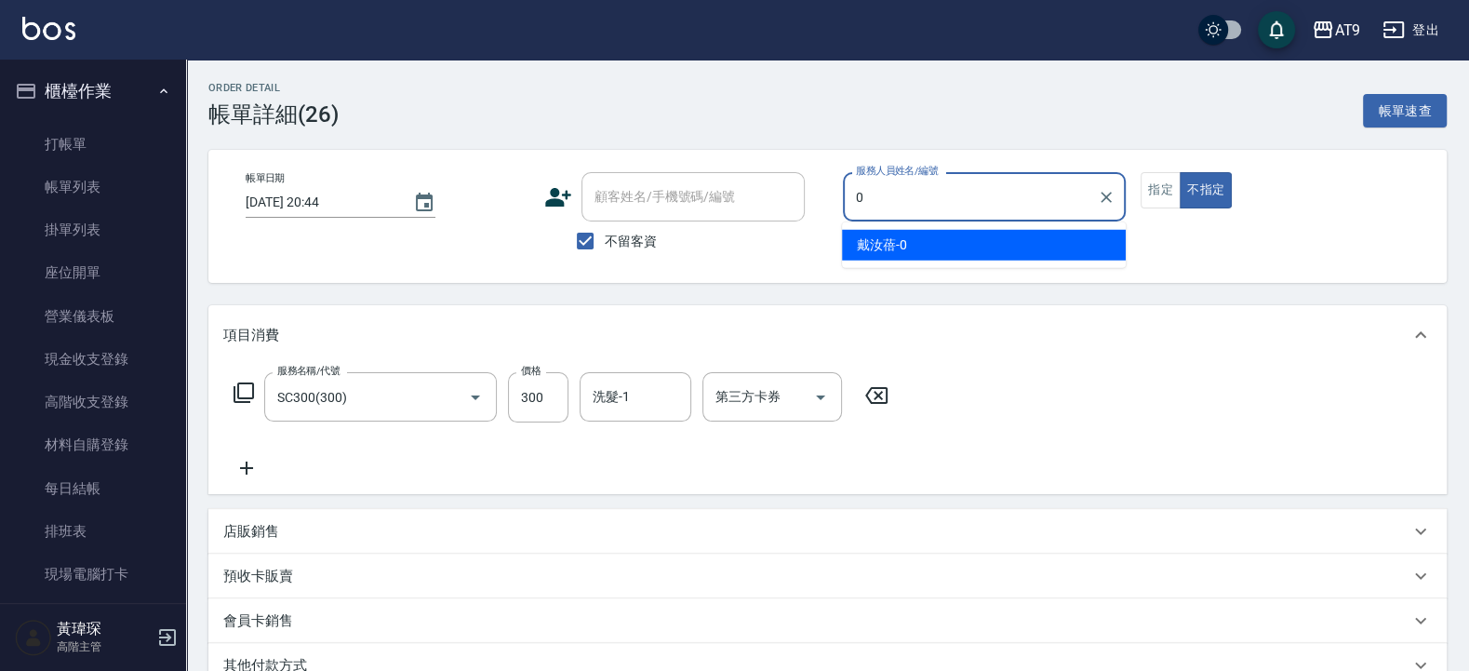
type input "[PERSON_NAME]-0"
type button "false"
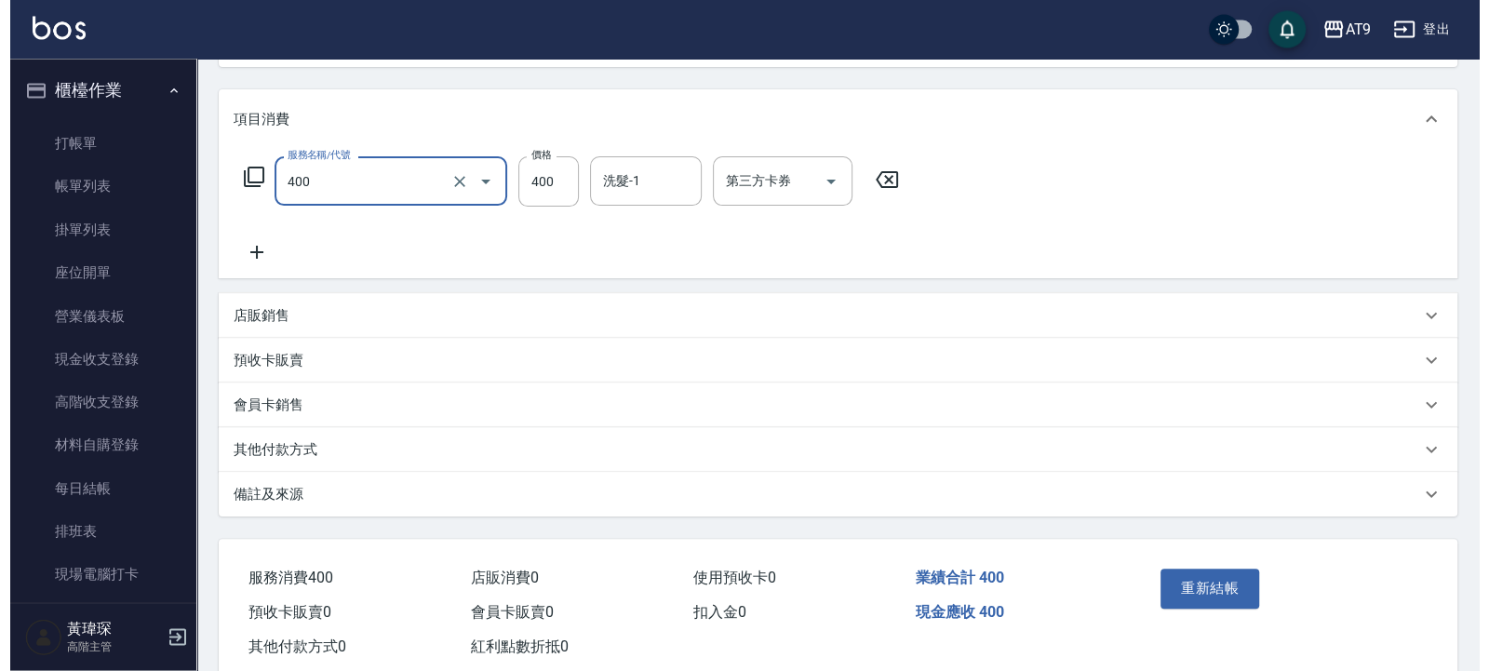
scroll to position [261, 0]
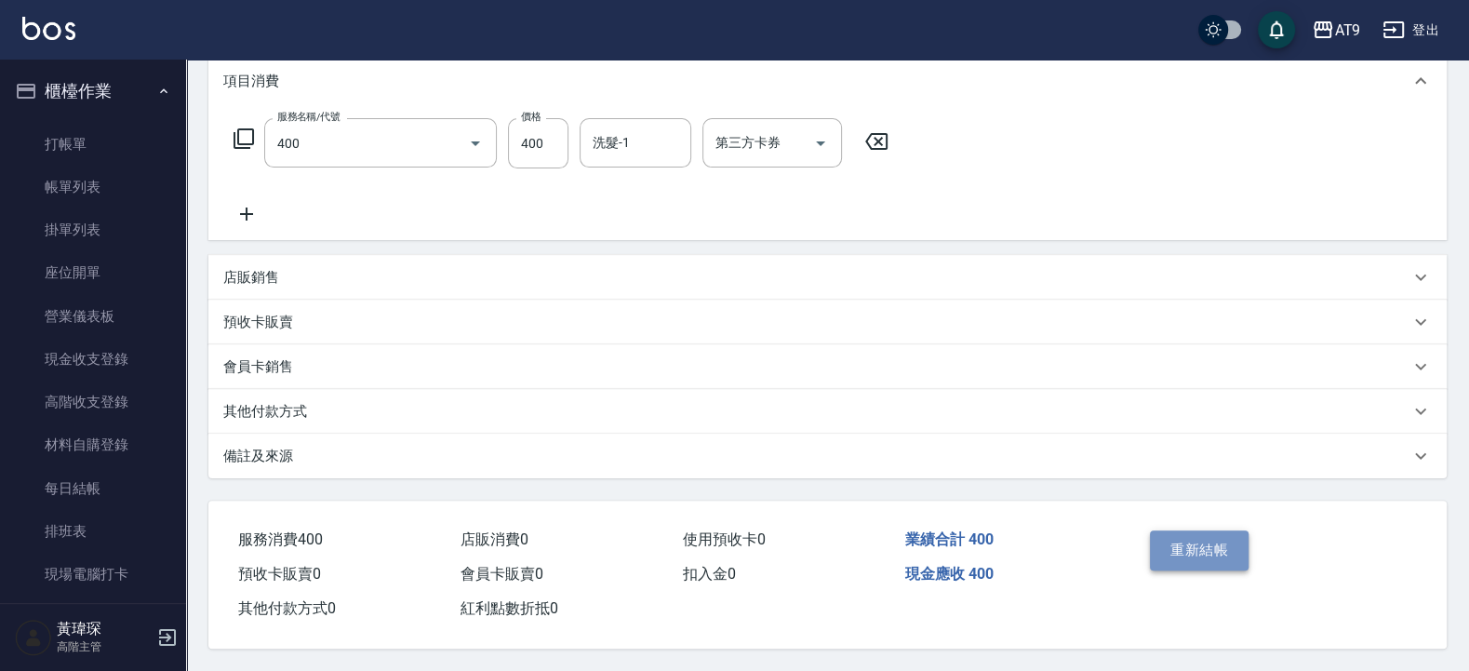
type input "SC400(400)"
click at [1171, 545] on button "重新結帳" at bounding box center [1199, 549] width 99 height 39
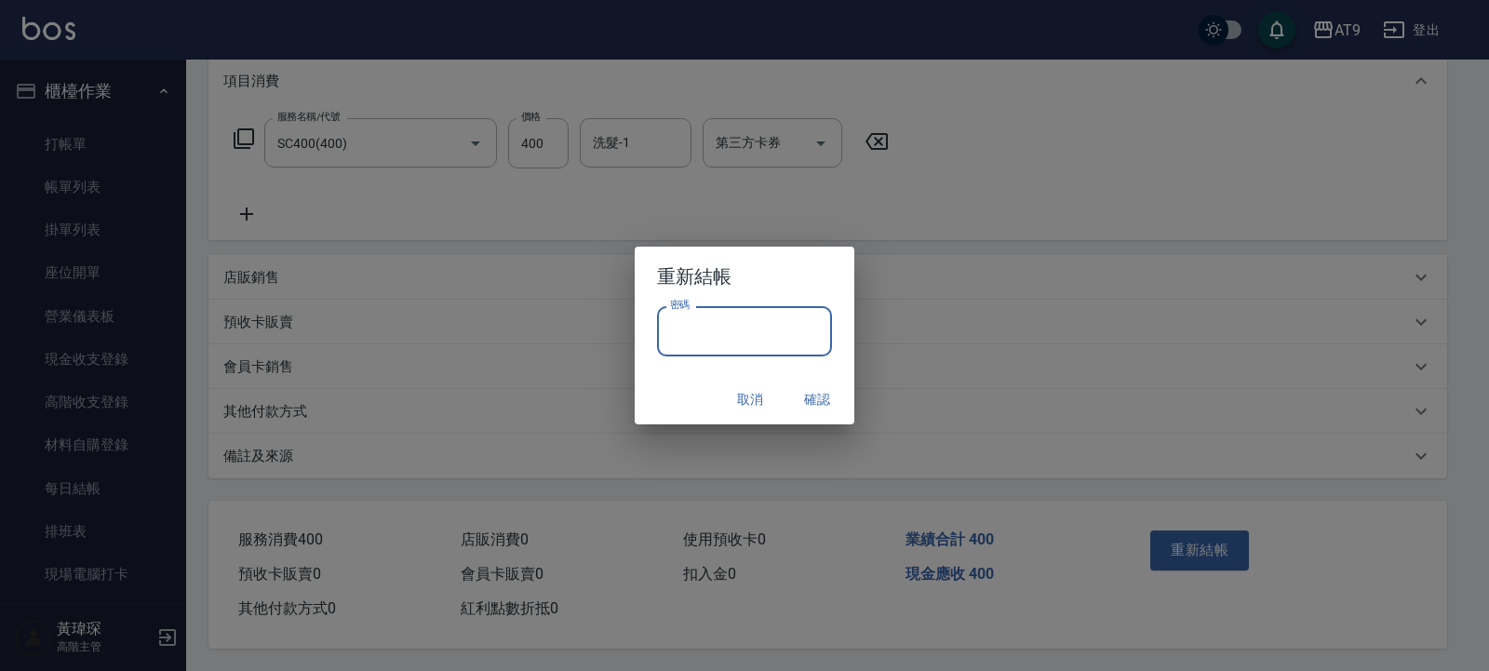
click at [739, 344] on input "密碼" at bounding box center [744, 331] width 175 height 50
type input "*******"
click at [805, 391] on button "確認" at bounding box center [817, 399] width 60 height 34
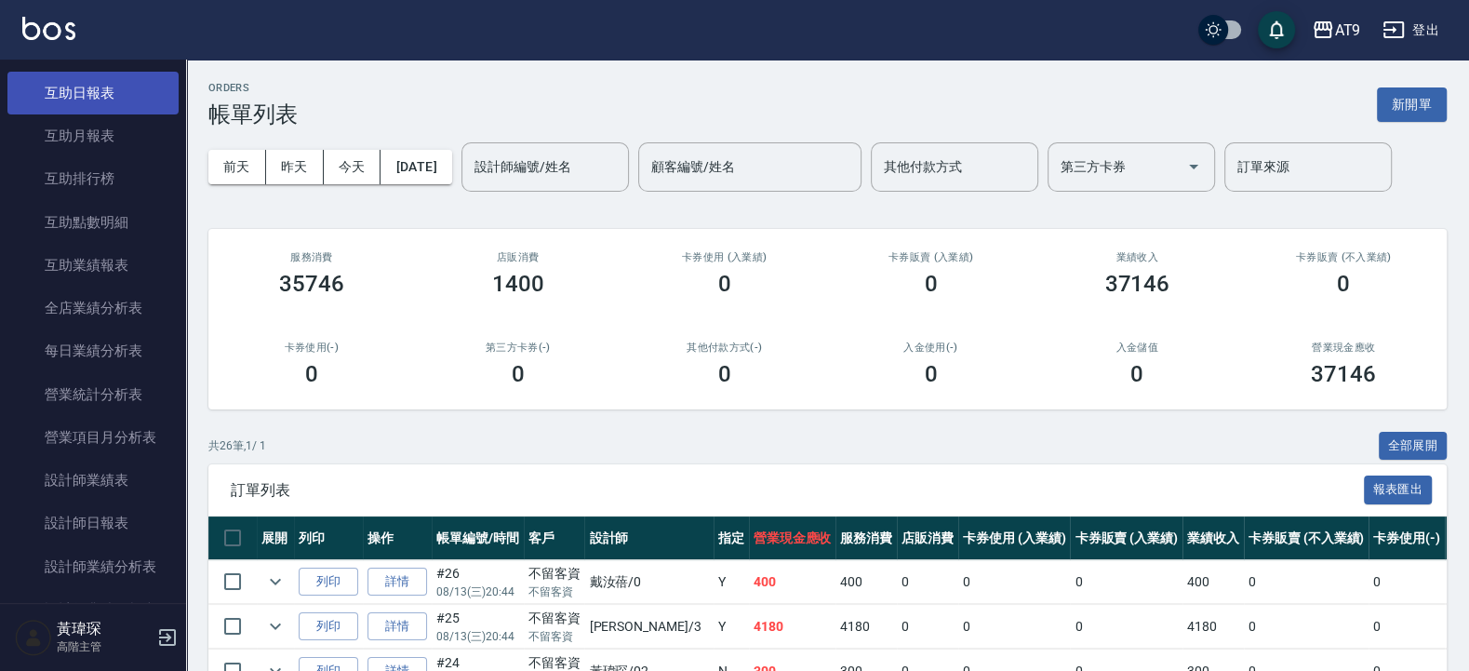
scroll to position [1228, 0]
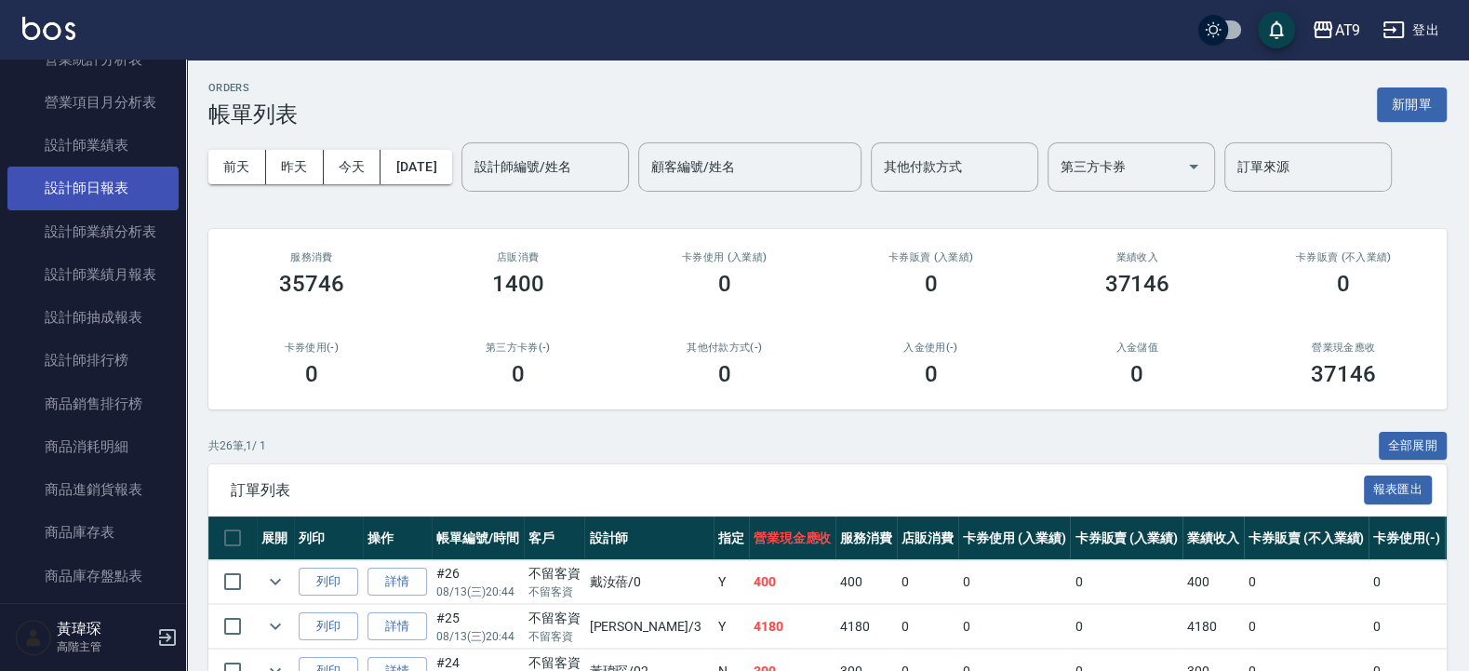
click at [127, 208] on link "設計師日報表" at bounding box center [92, 188] width 171 height 43
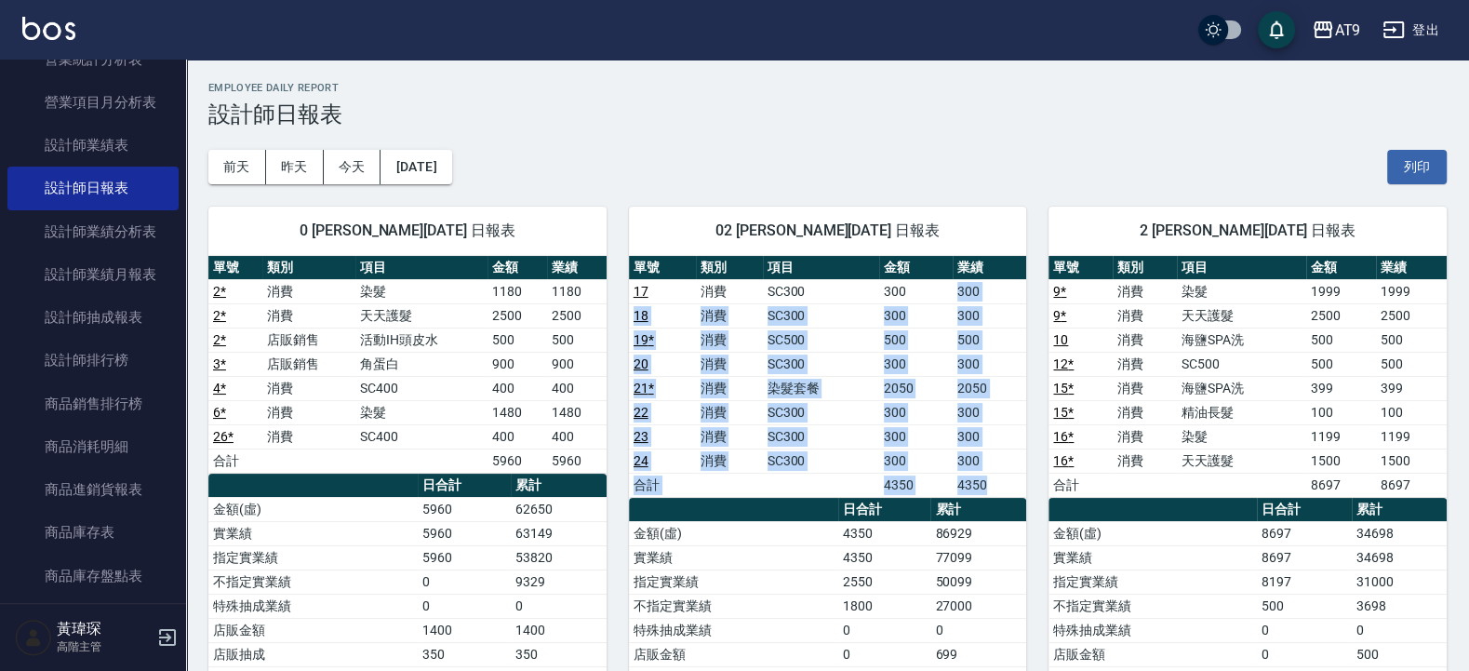
drag, startPoint x: 991, startPoint y: 484, endPoint x: 908, endPoint y: 280, distance: 220.0
click at [908, 280] on tbody "17 消費 SC300 300 300 18 消費 SC300 300 300 19 * 消費 SC500 500 500 20 消費 SC300 300 3…" at bounding box center [828, 388] width 398 height 218
click at [1005, 441] on td "300" at bounding box center [990, 436] width 74 height 24
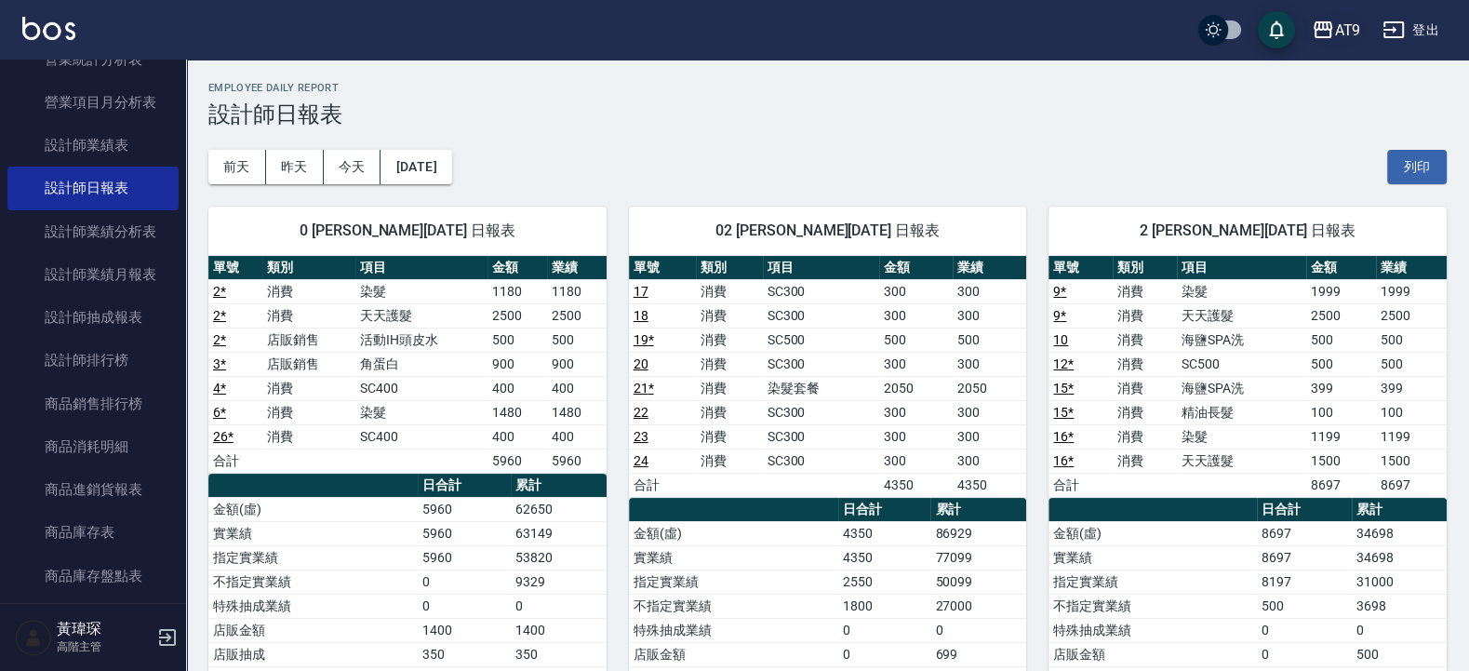
click at [1325, 13] on button "AT9" at bounding box center [1336, 30] width 63 height 38
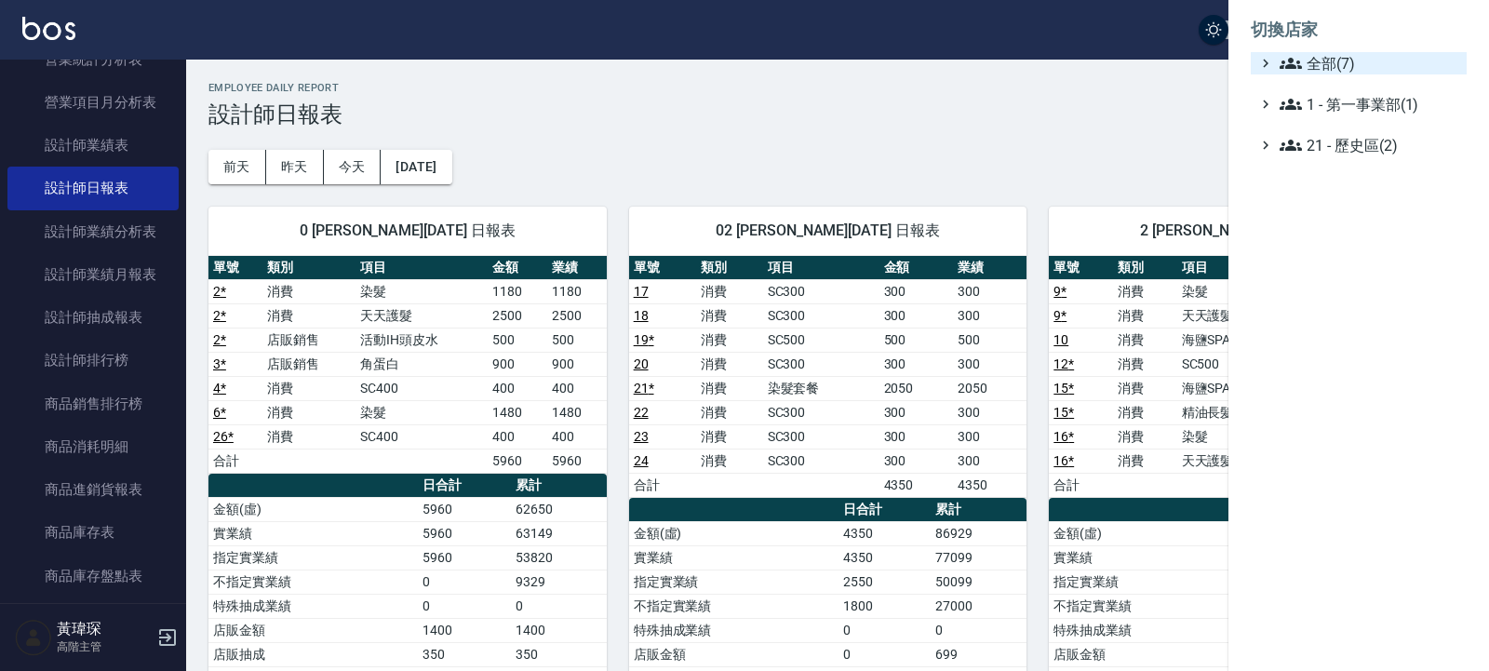
click at [1334, 66] on span "全部(7)" at bounding box center [1370, 63] width 180 height 22
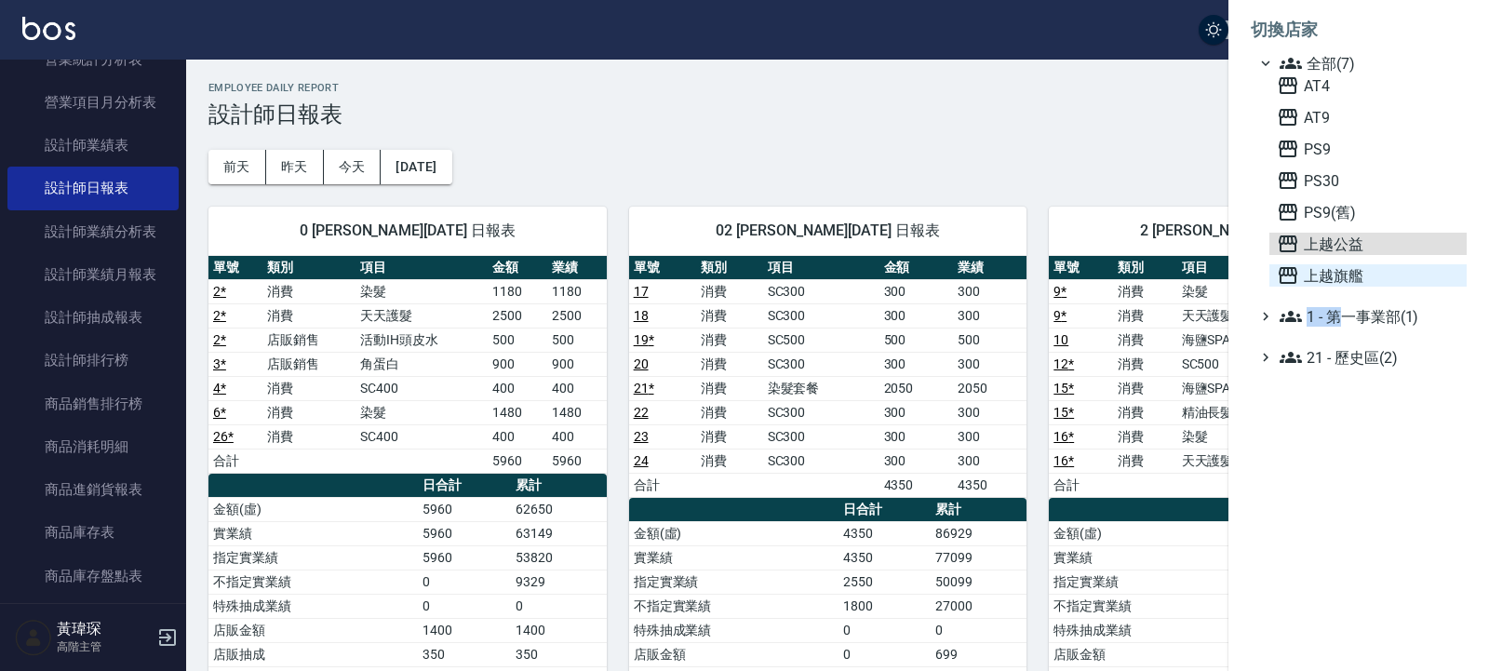
drag, startPoint x: 1339, startPoint y: 255, endPoint x: 1340, endPoint y: 287, distance: 31.7
click at [1340, 292] on ul "全部(7) AT4 AT9 PS9 PS30 PS9(舊) 上越公益 上越旗艦 1 - 第一事業部(1) 21 - 歷史區(2)" at bounding box center [1359, 210] width 216 height 316
click at [1336, 275] on span "上越旗艦" at bounding box center [1368, 275] width 182 height 22
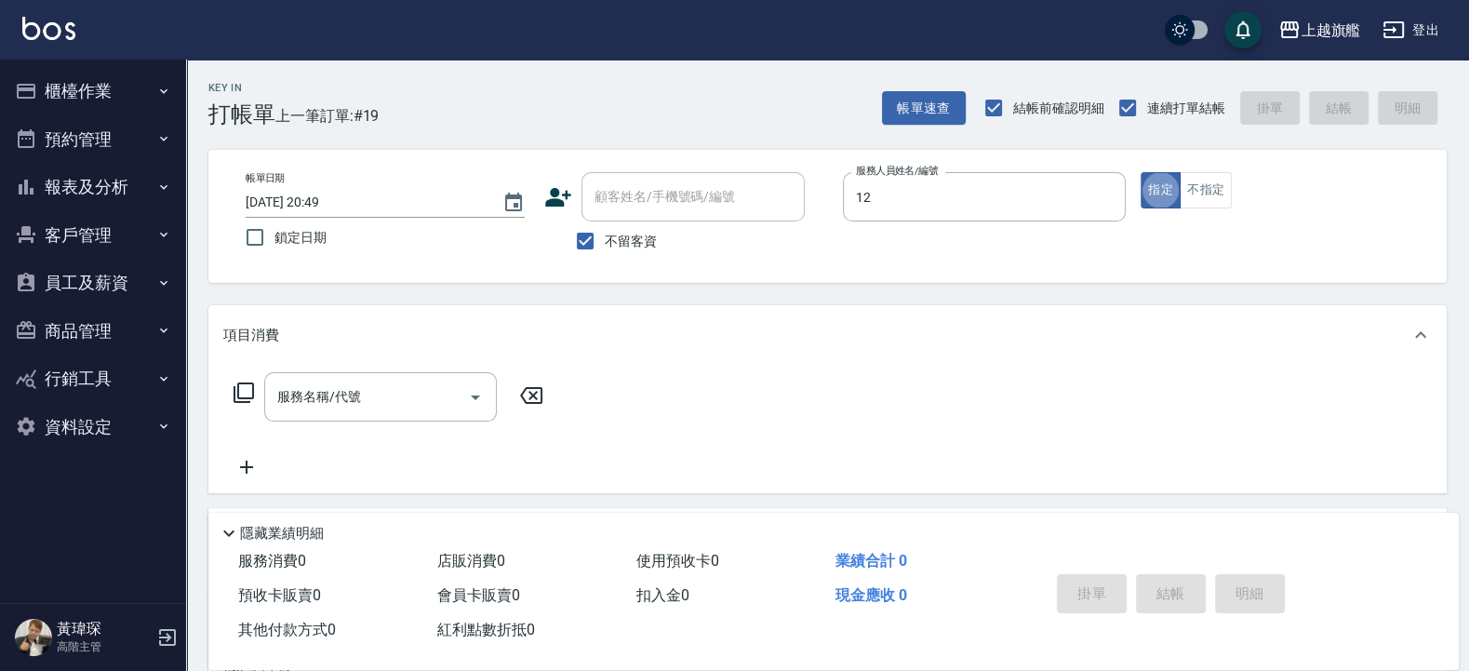
type input "陳佩君-12"
type button "true"
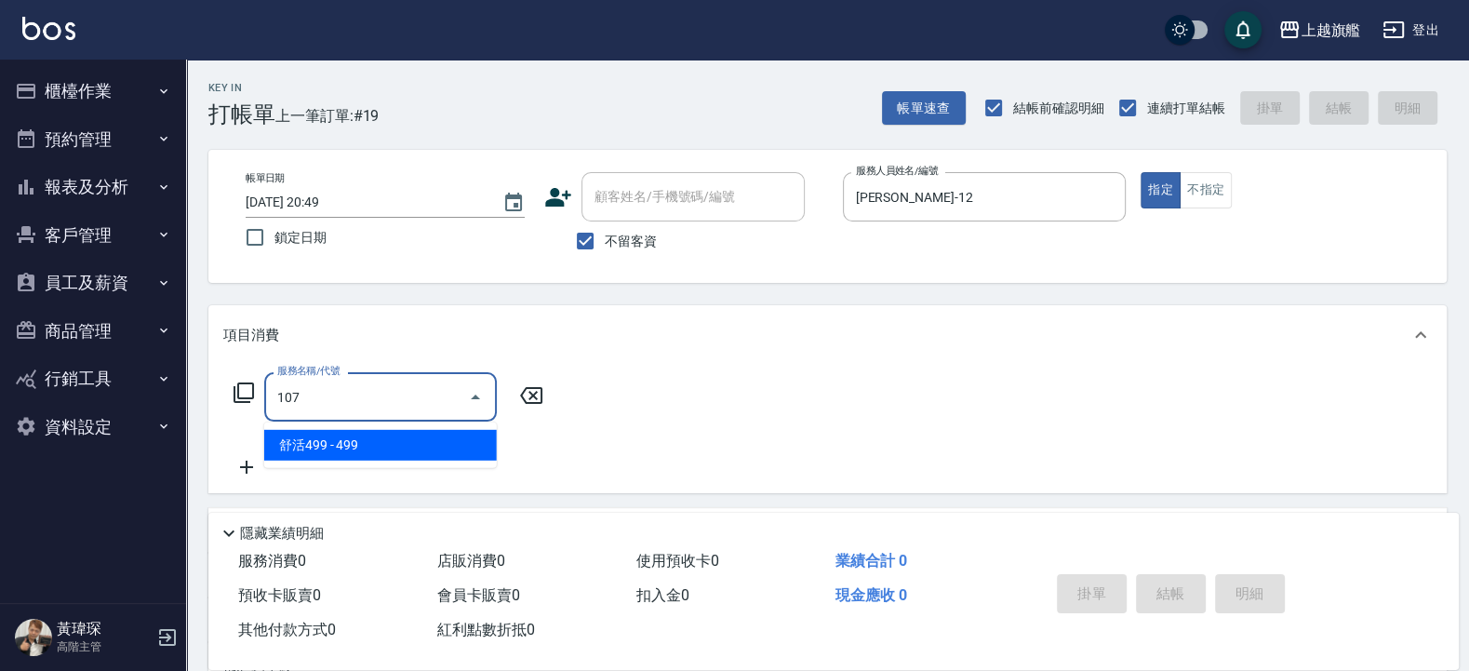
type input "舒活499(107)"
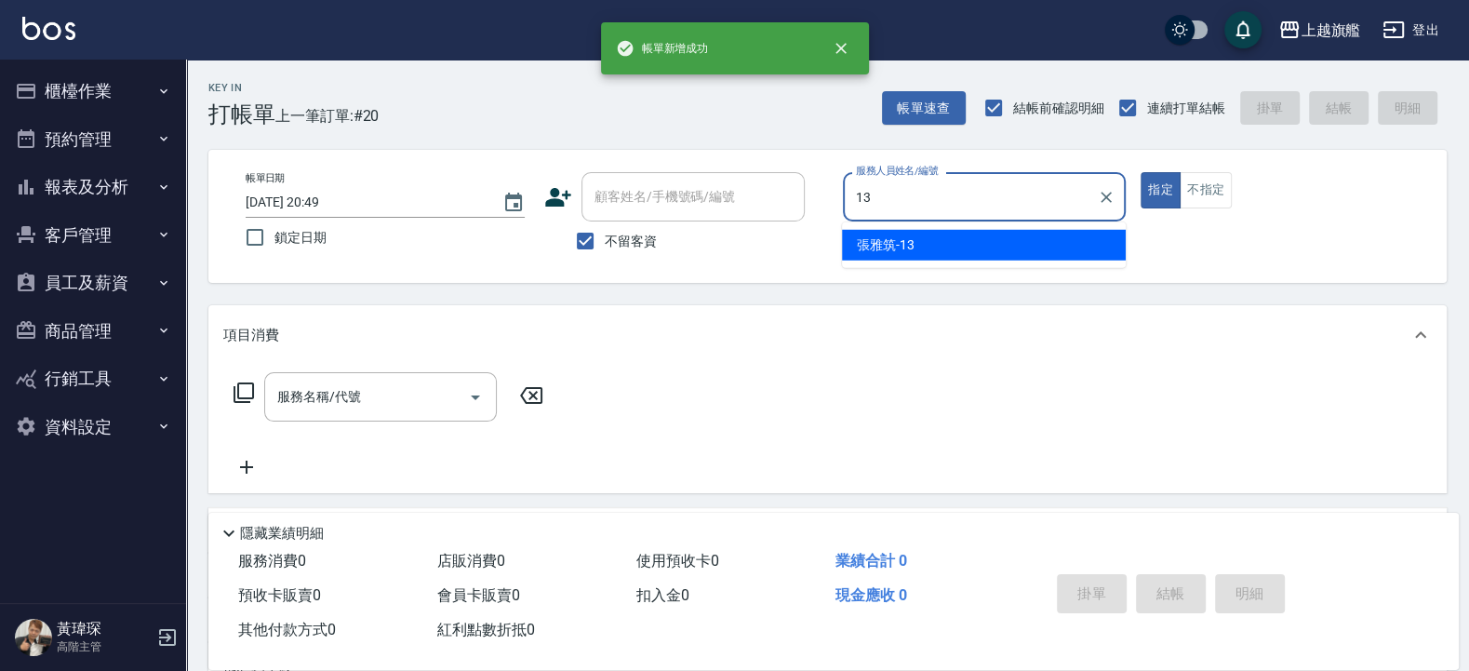
type input "張雅筑-13"
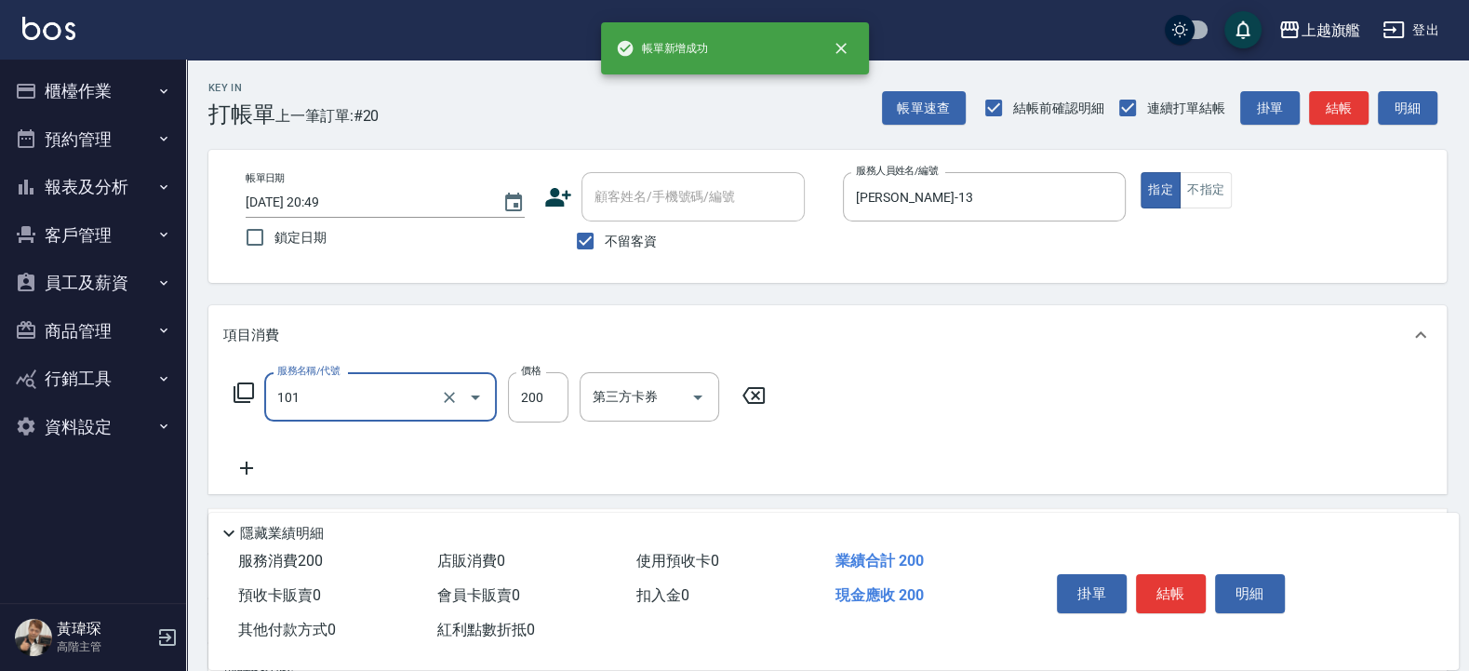
type input "一般洗(101)"
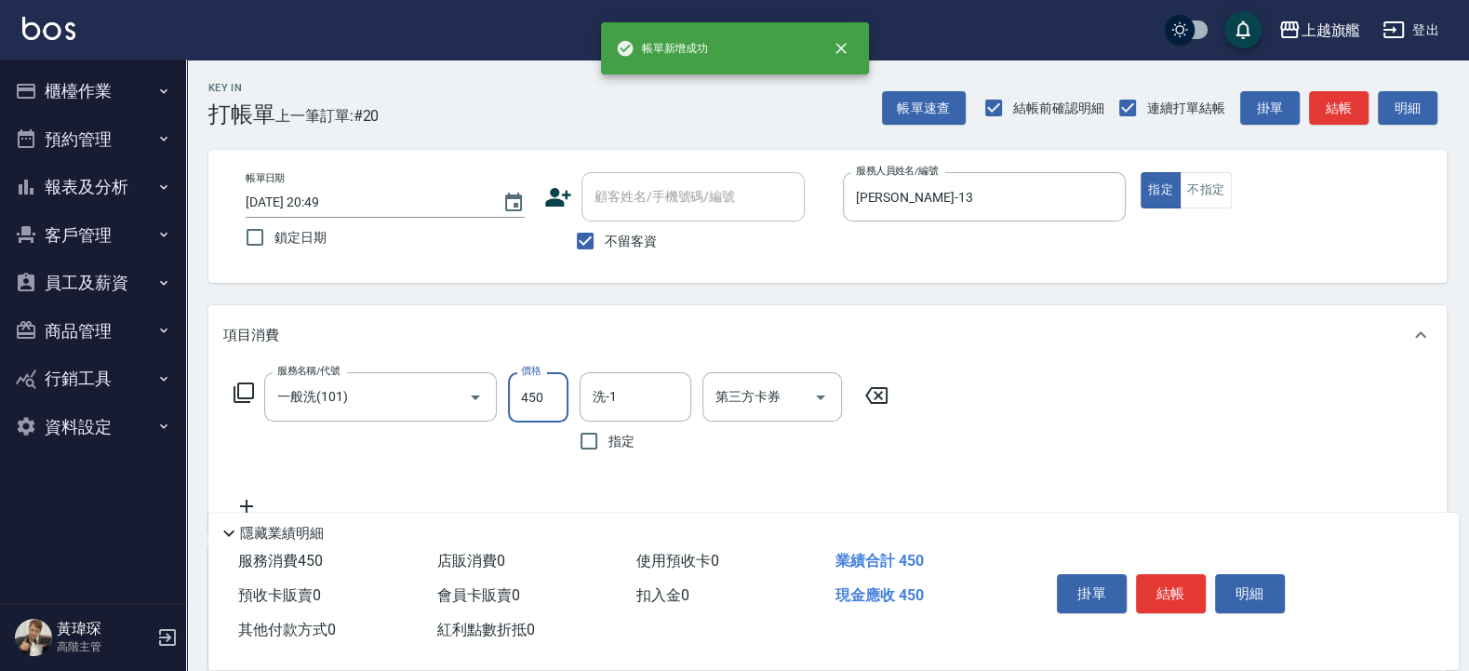
type input "450"
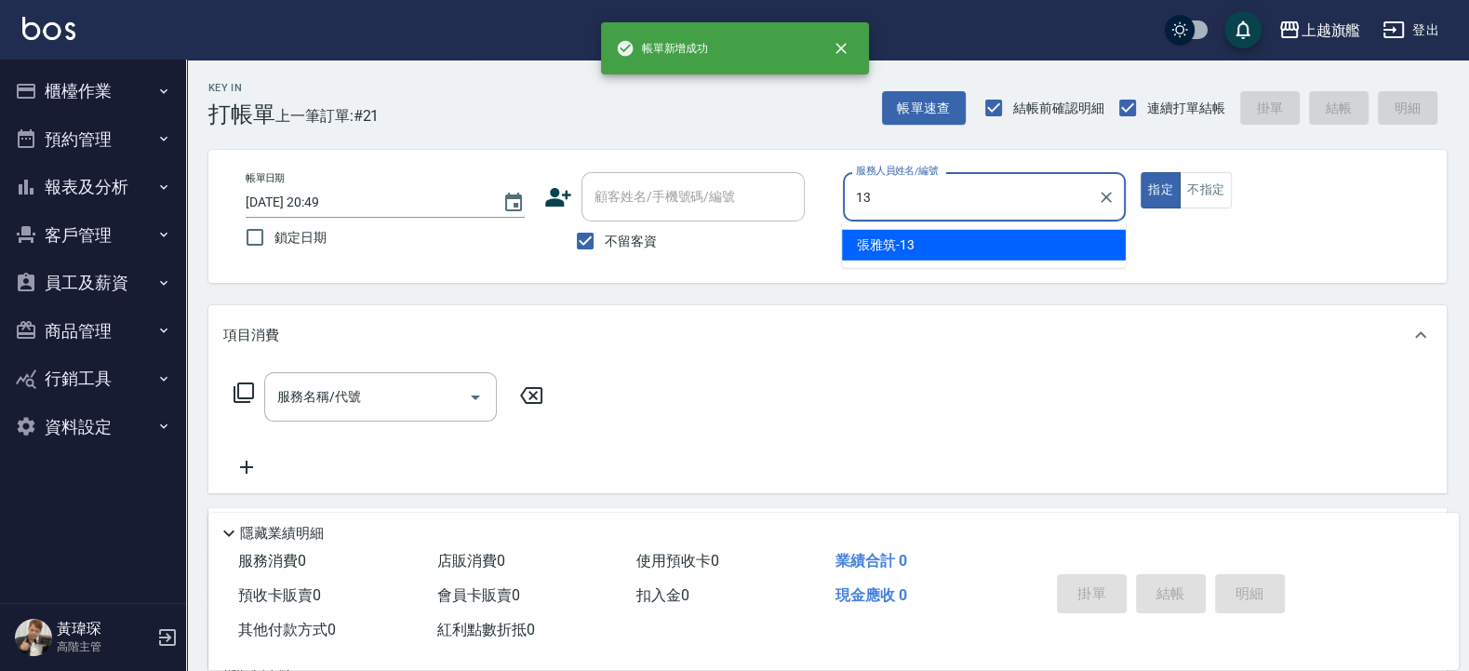
type input "張雅筑-13"
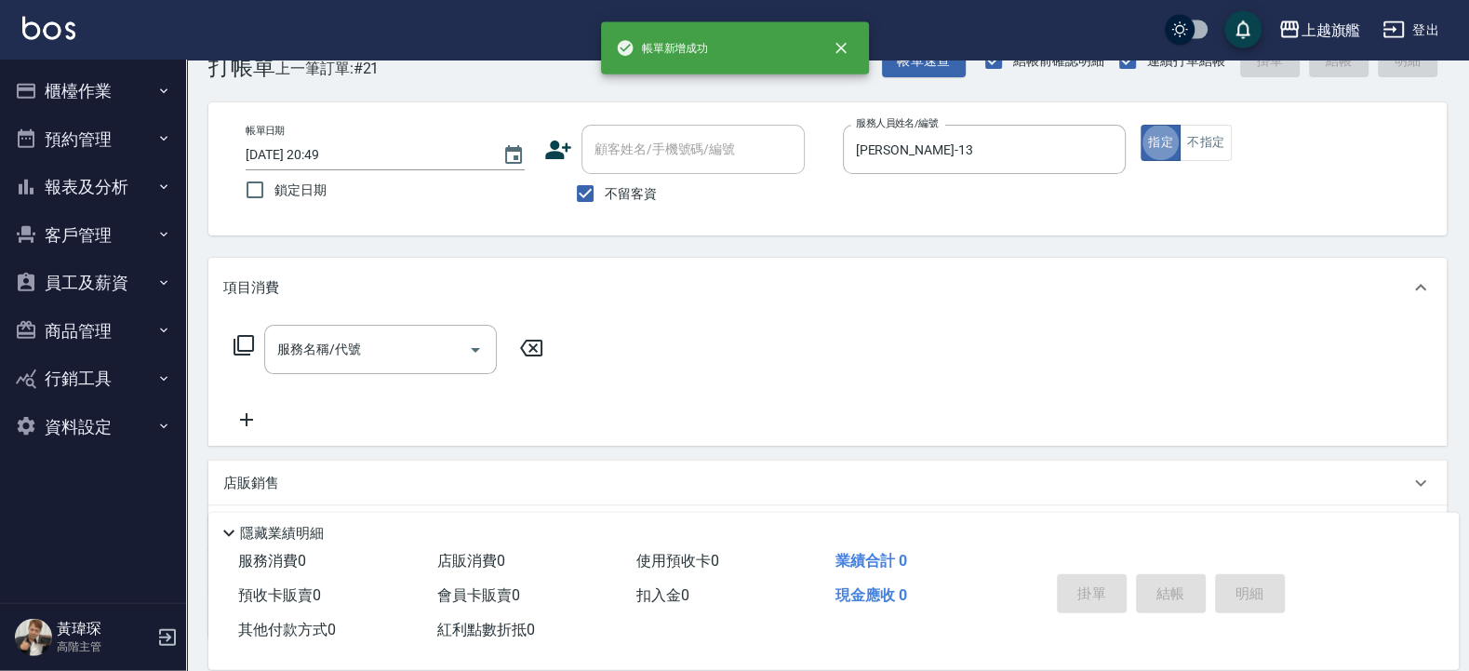
scroll to position [56, 0]
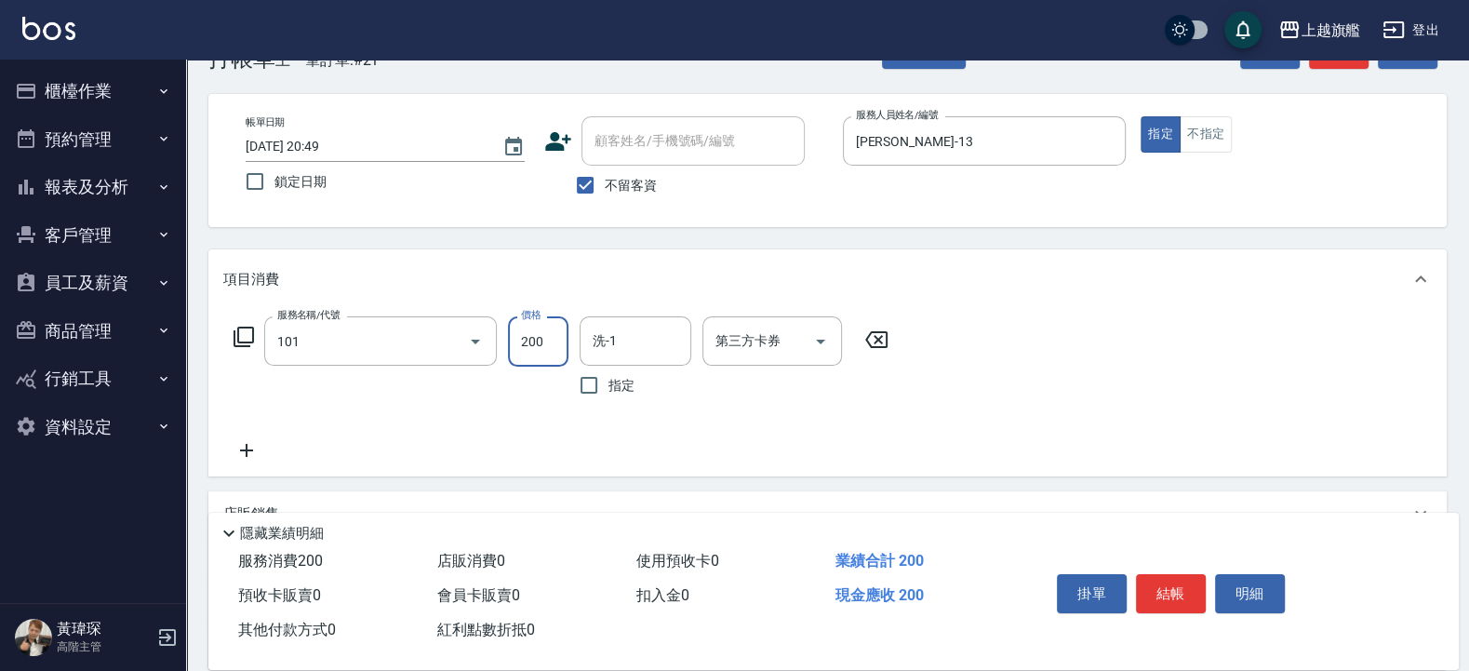
type input "一般洗(101)"
type input "300"
click at [1233, 145] on div "指定 不指定" at bounding box center [1283, 134] width 284 height 36
drag, startPoint x: 1204, startPoint y: 134, endPoint x: 1229, endPoint y: 145, distance: 27.5
click at [1224, 142] on button "不指定" at bounding box center [1206, 134] width 52 height 36
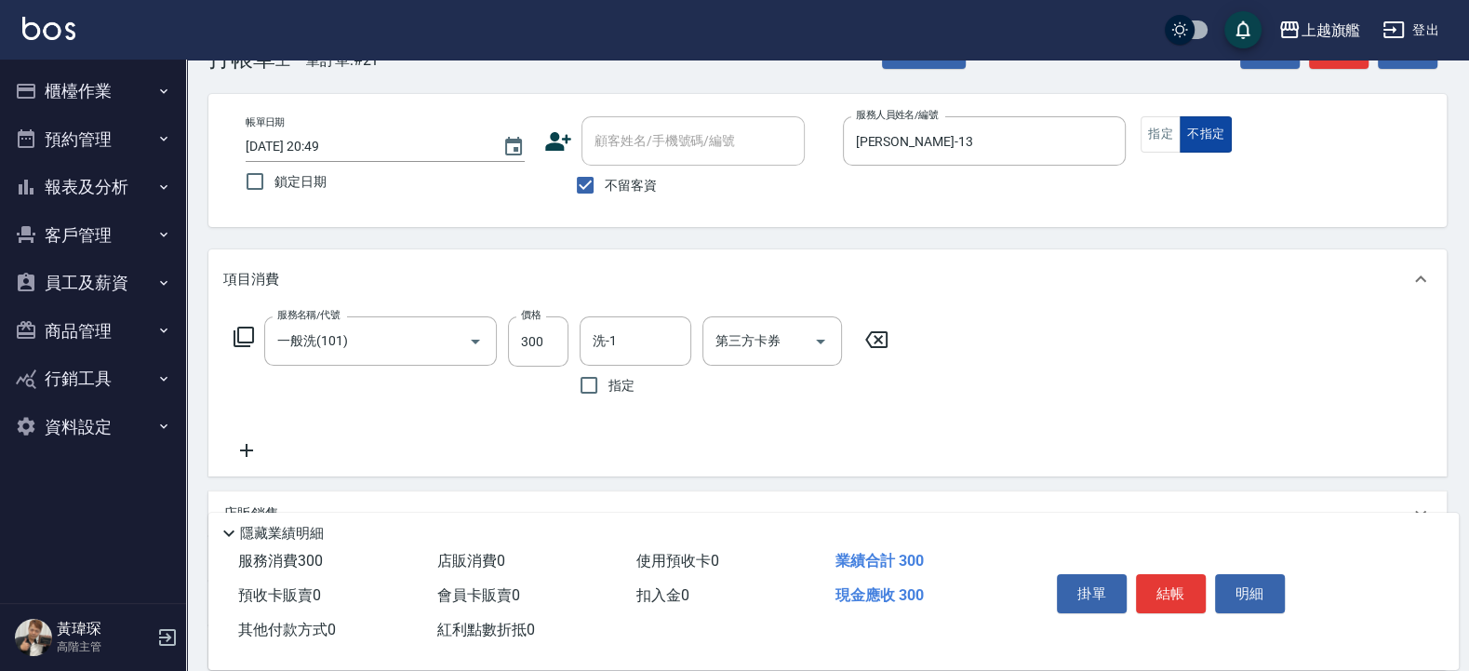
type button "false"
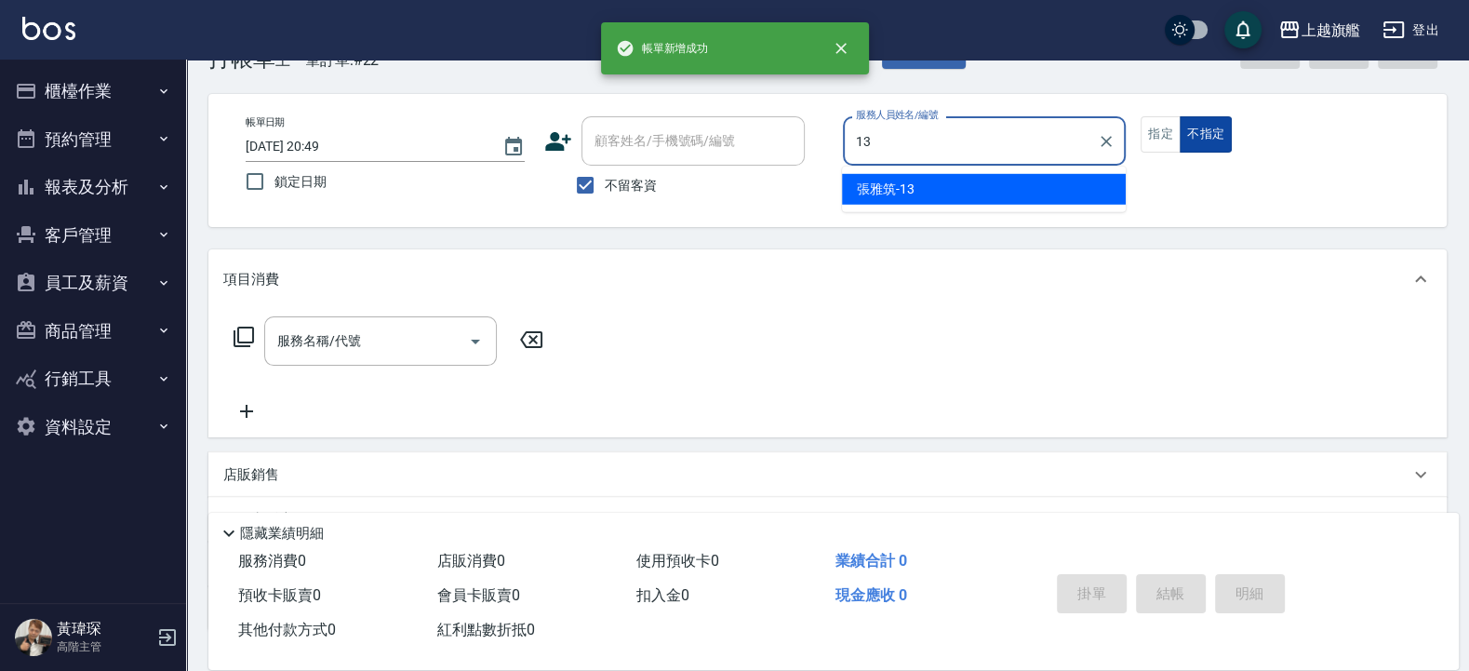
type input "張雅筑-13"
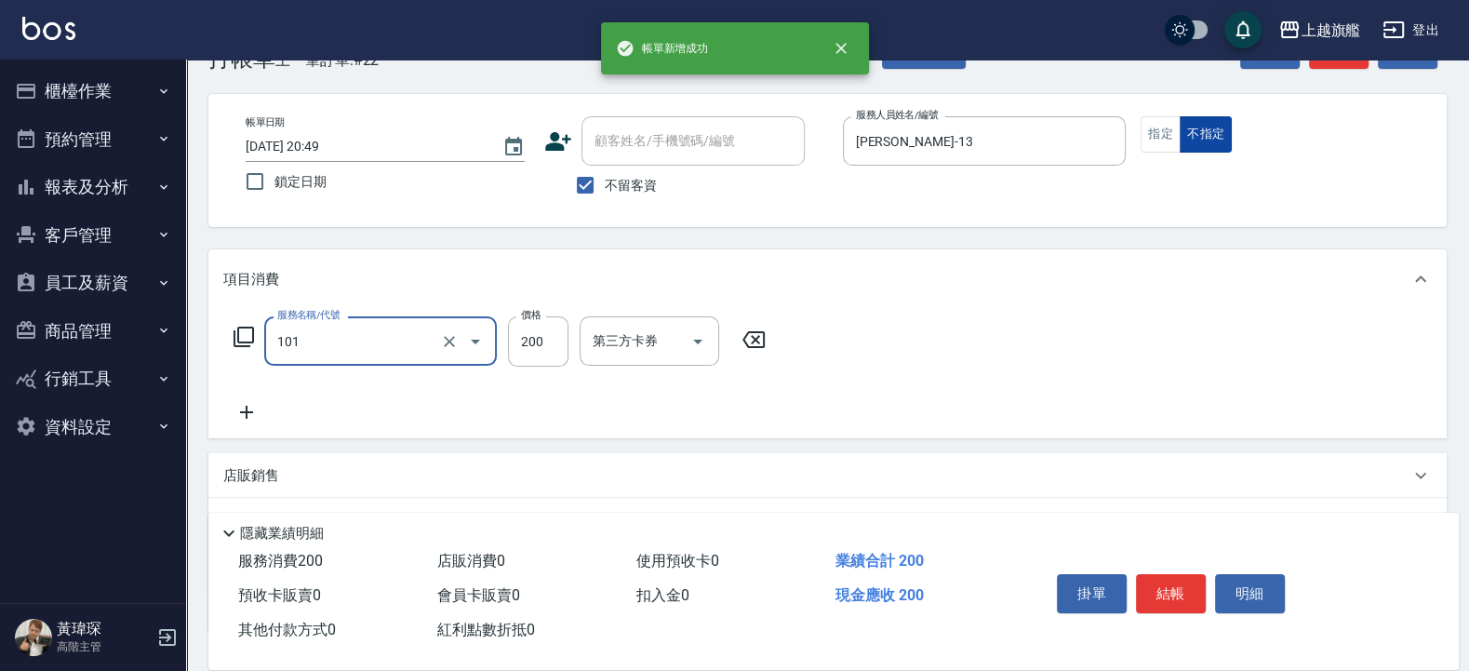
type input "一般洗(101)"
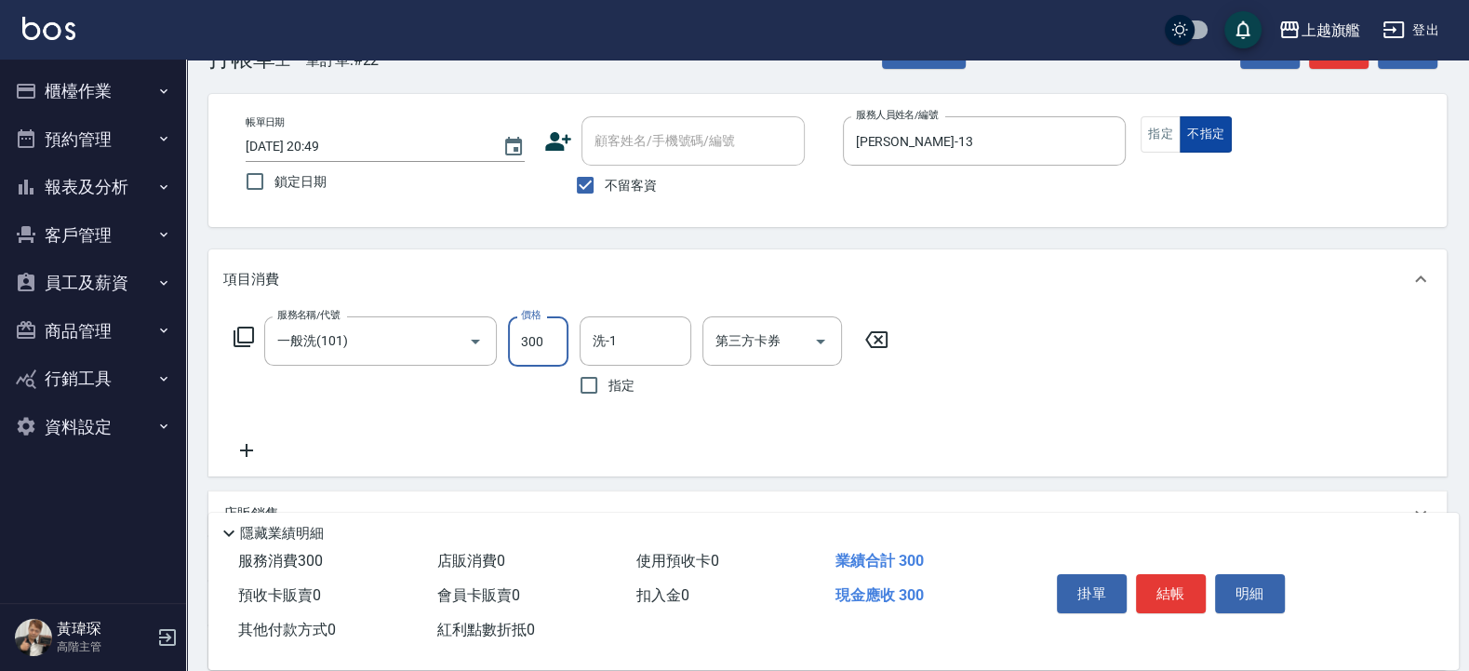
type input "300"
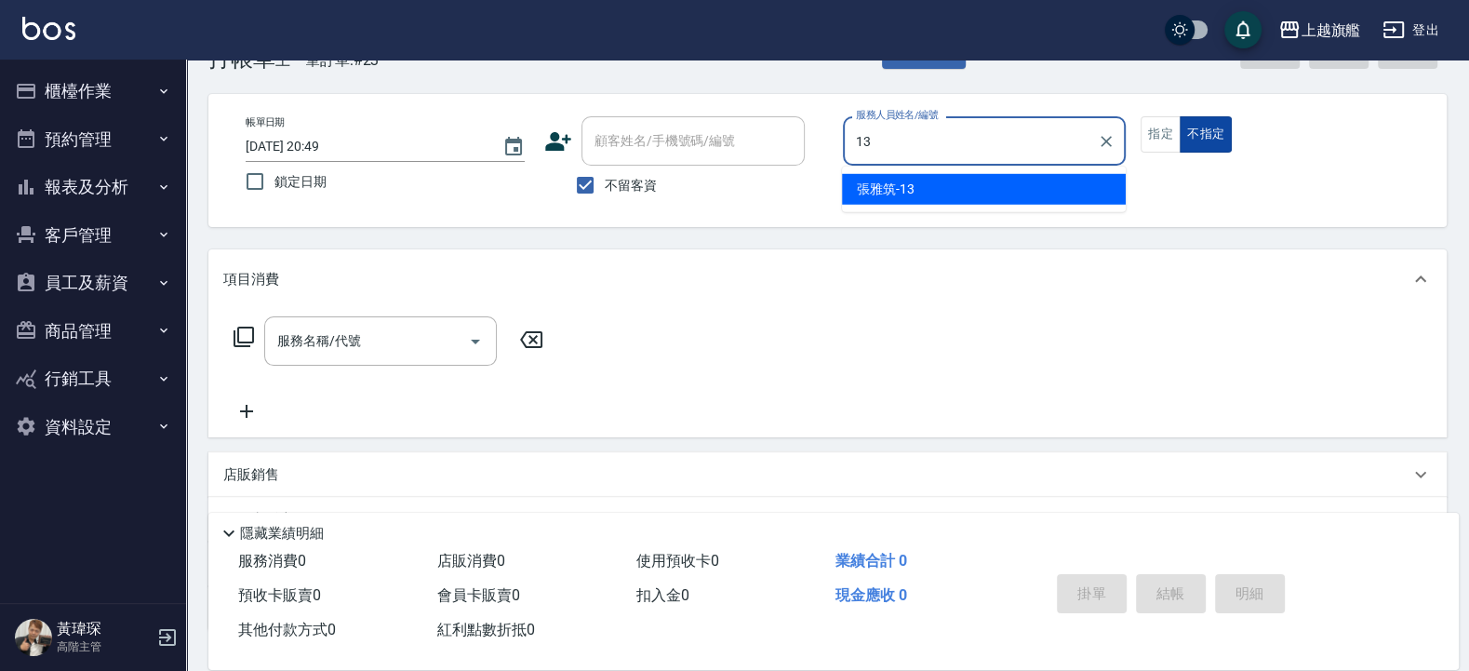
type input "張雅筑-13"
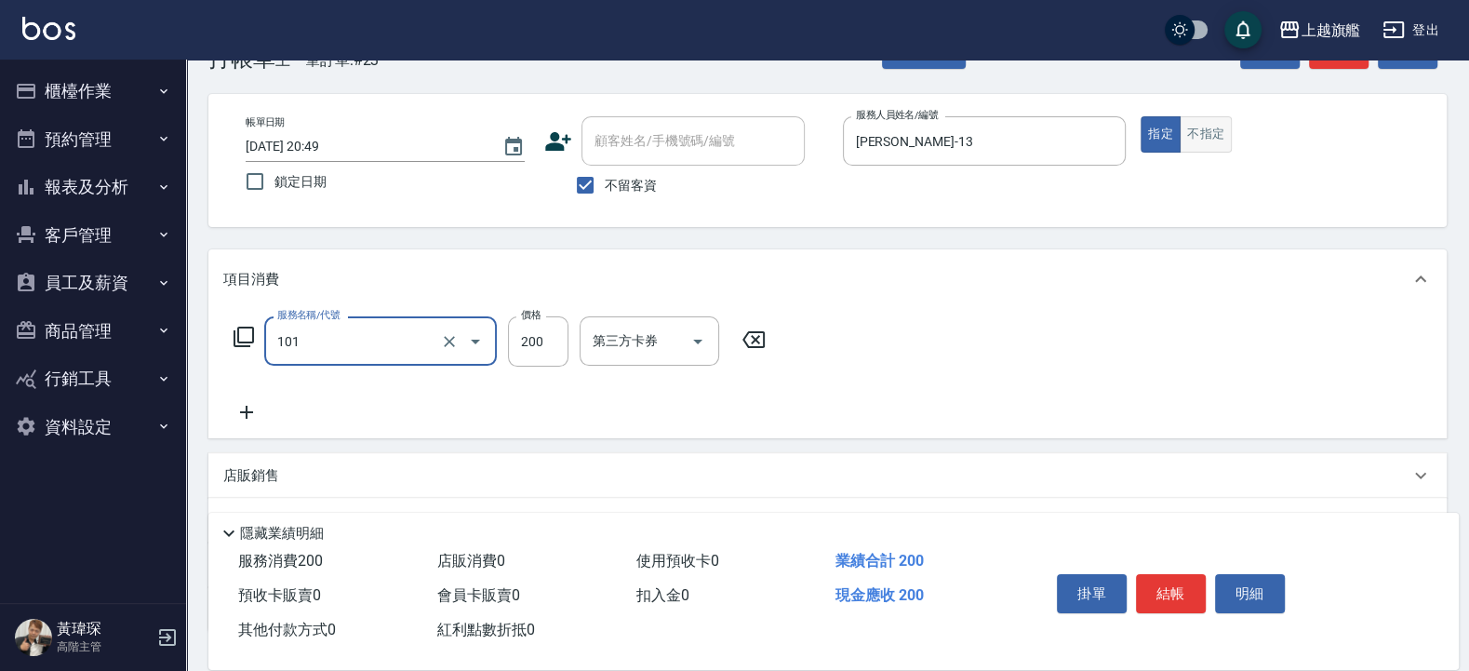
type input "一般洗(101)"
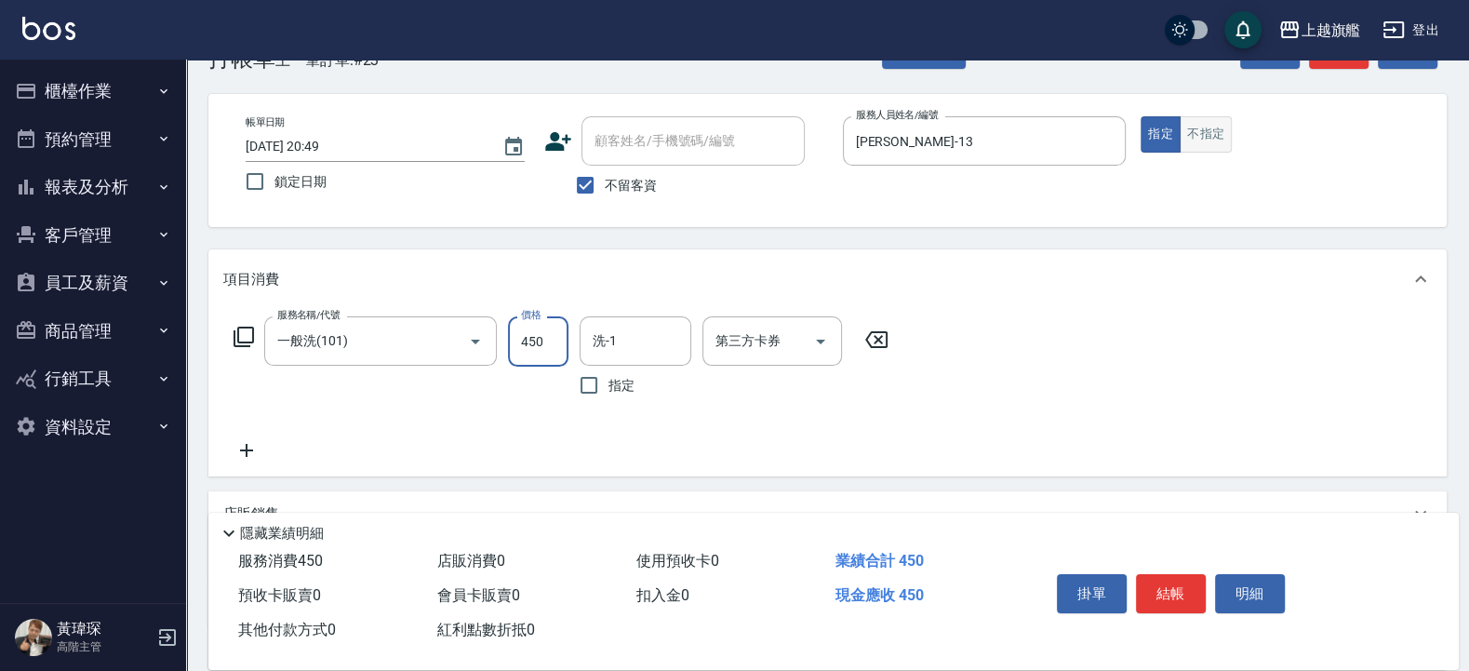
type input "450"
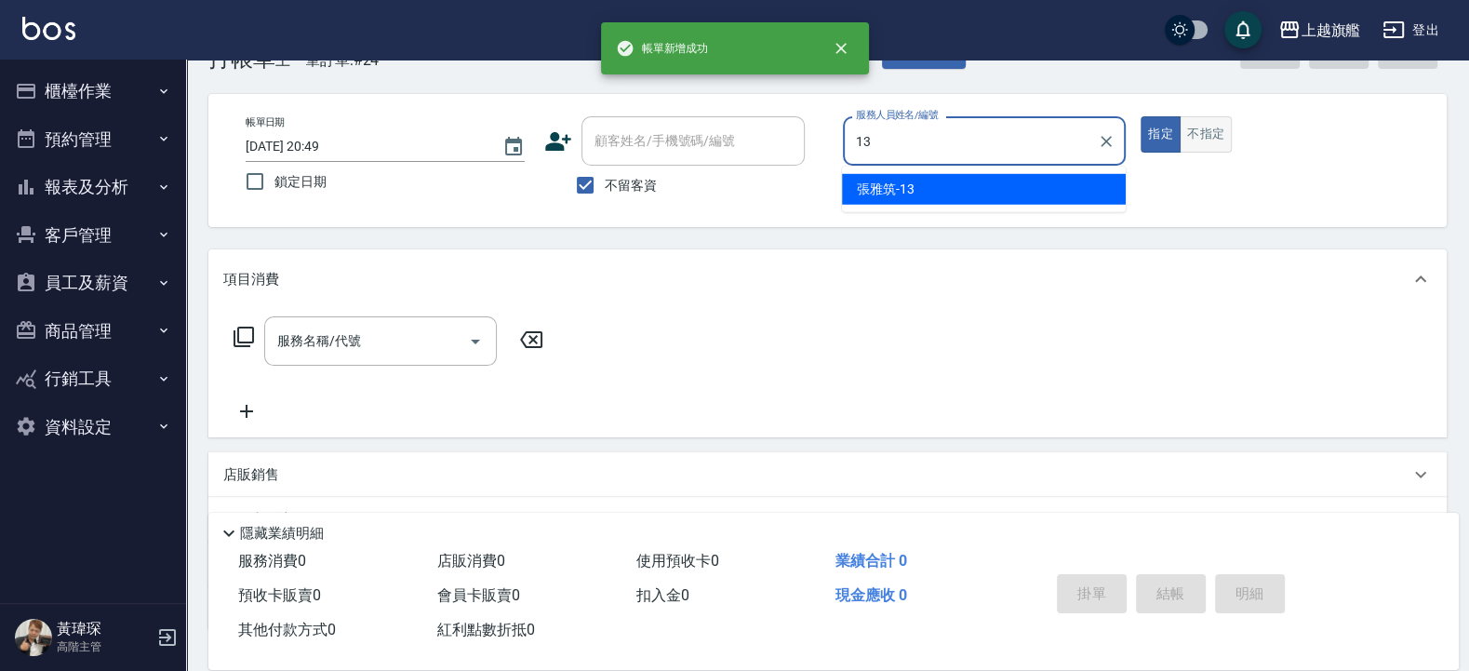
type input "張雅筑-13"
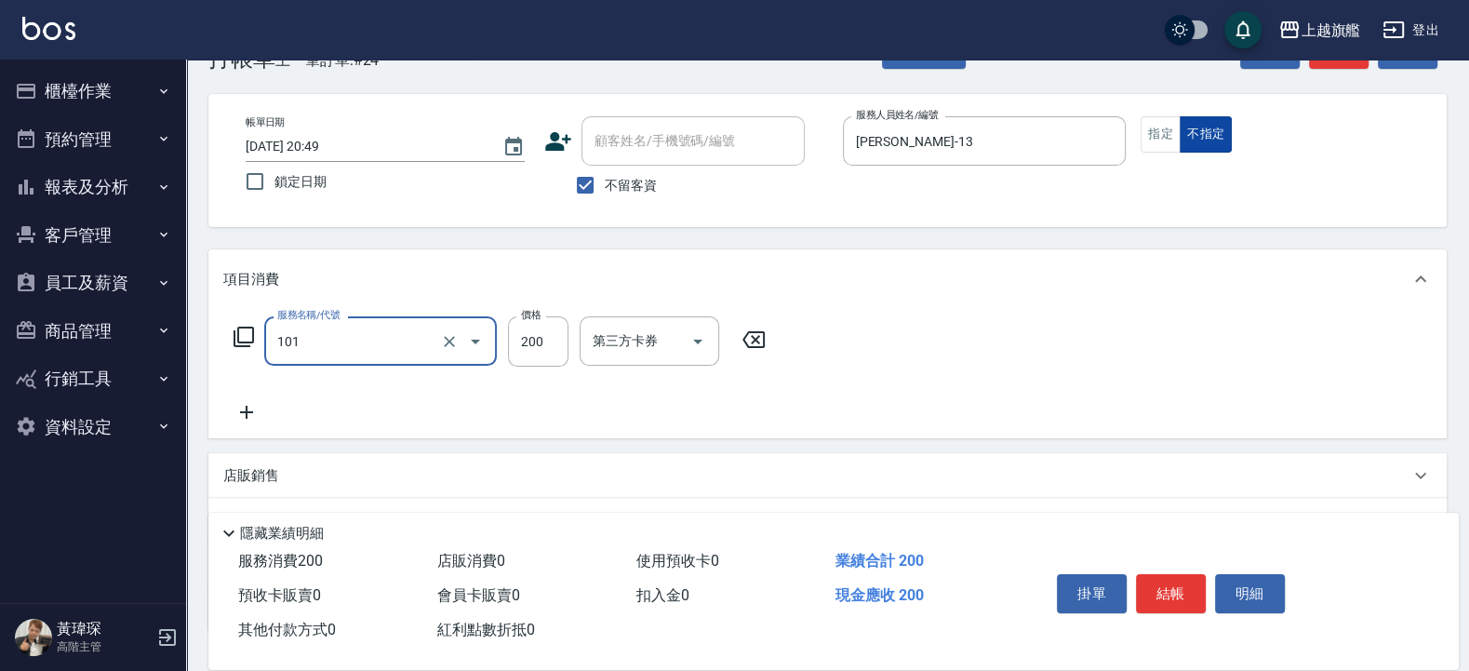
type input "一般洗(101)"
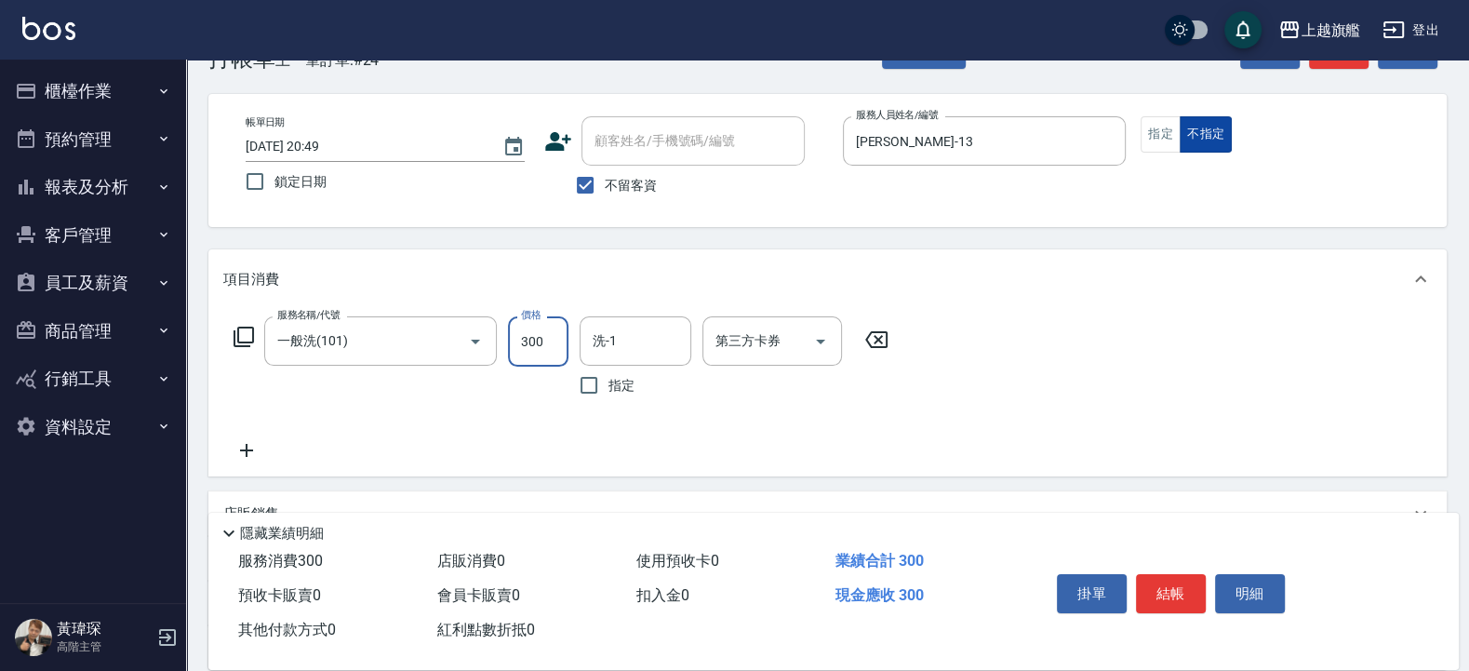
type input "300"
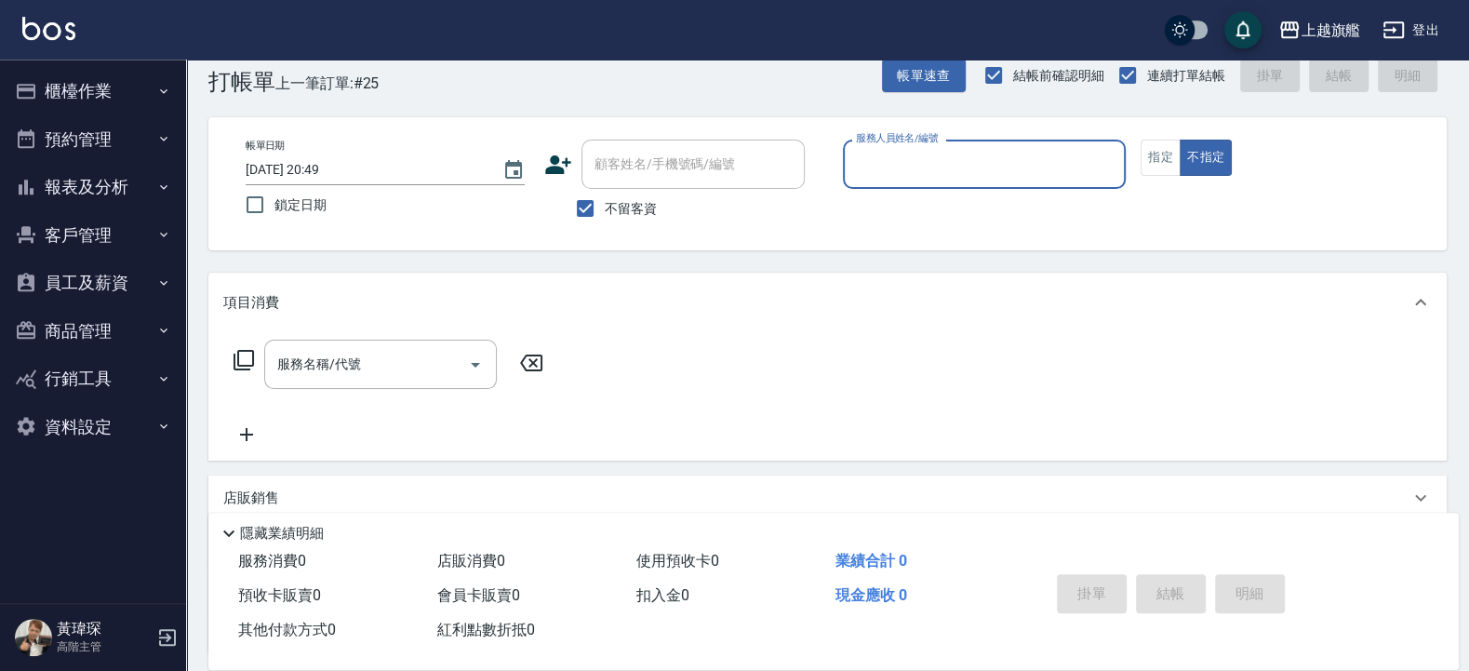
scroll to position [0, 0]
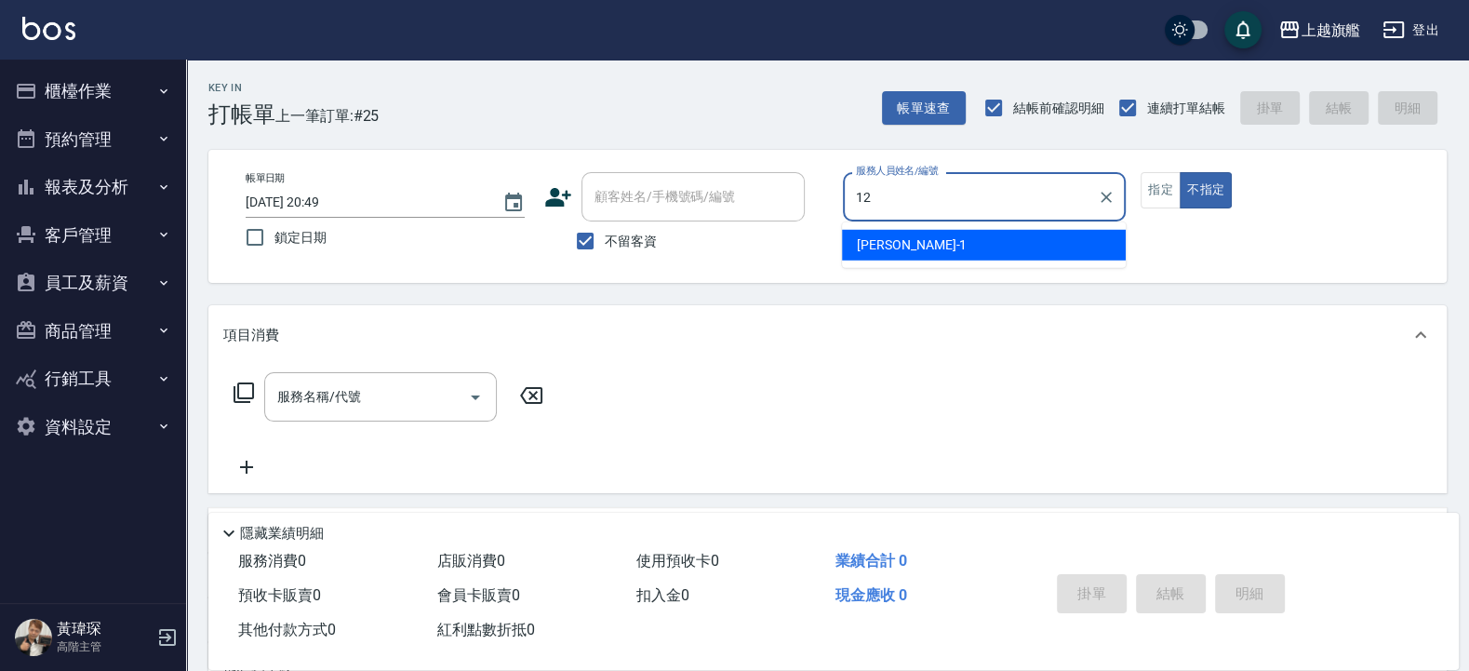
type input "陳佩君-12"
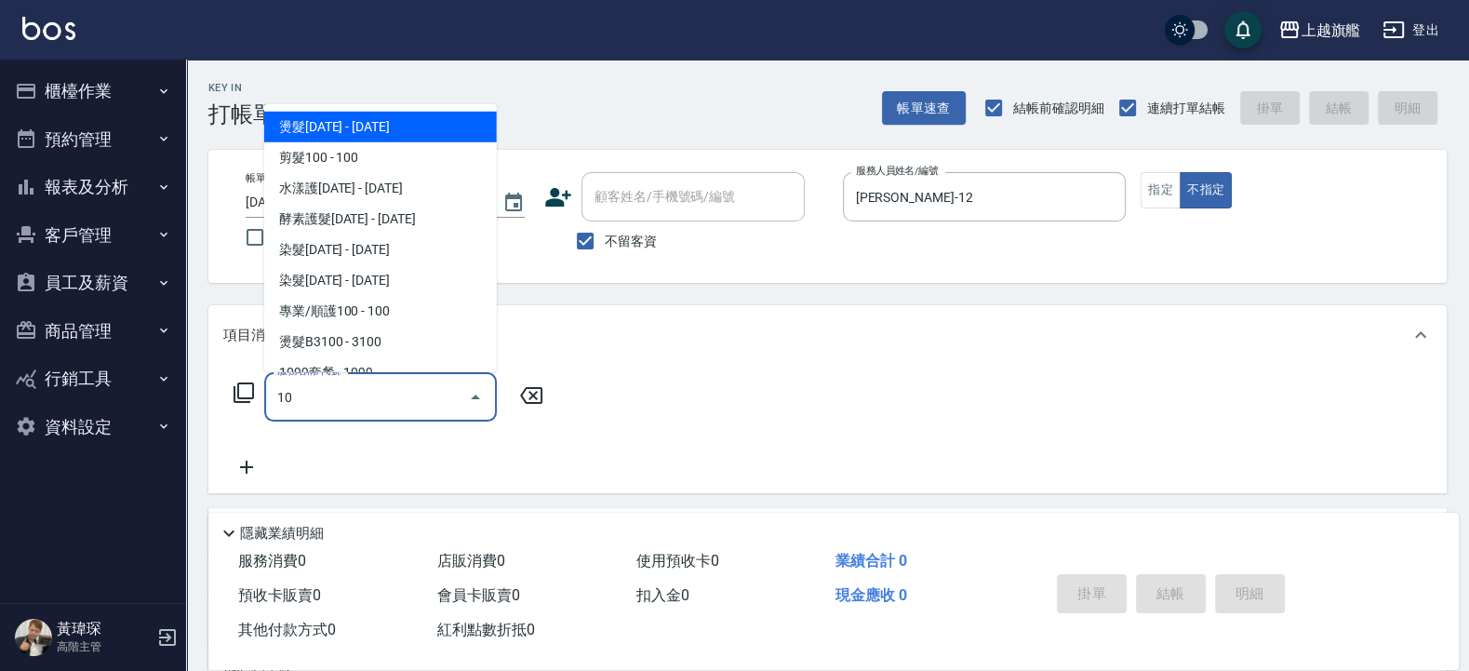
type input "1"
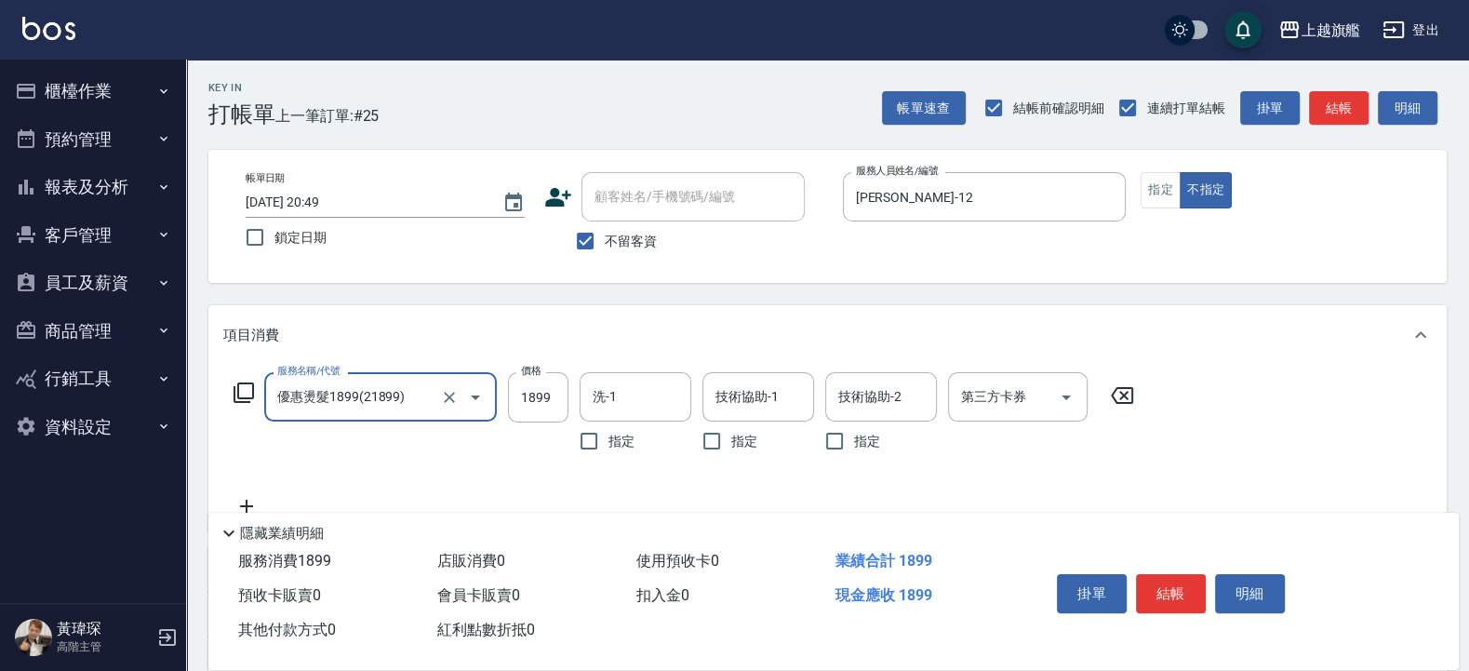
type input "優惠燙髮1899(21899)"
click at [422, 368] on div "服務名稱/代號 優惠燙髮1899(21899) 服務名稱/代號 價格 1899 價格 洗-1 洗-1 指定 技術協助-1 技術協助-1 指定 技術協助-2 技…" at bounding box center [827, 449] width 1239 height 168
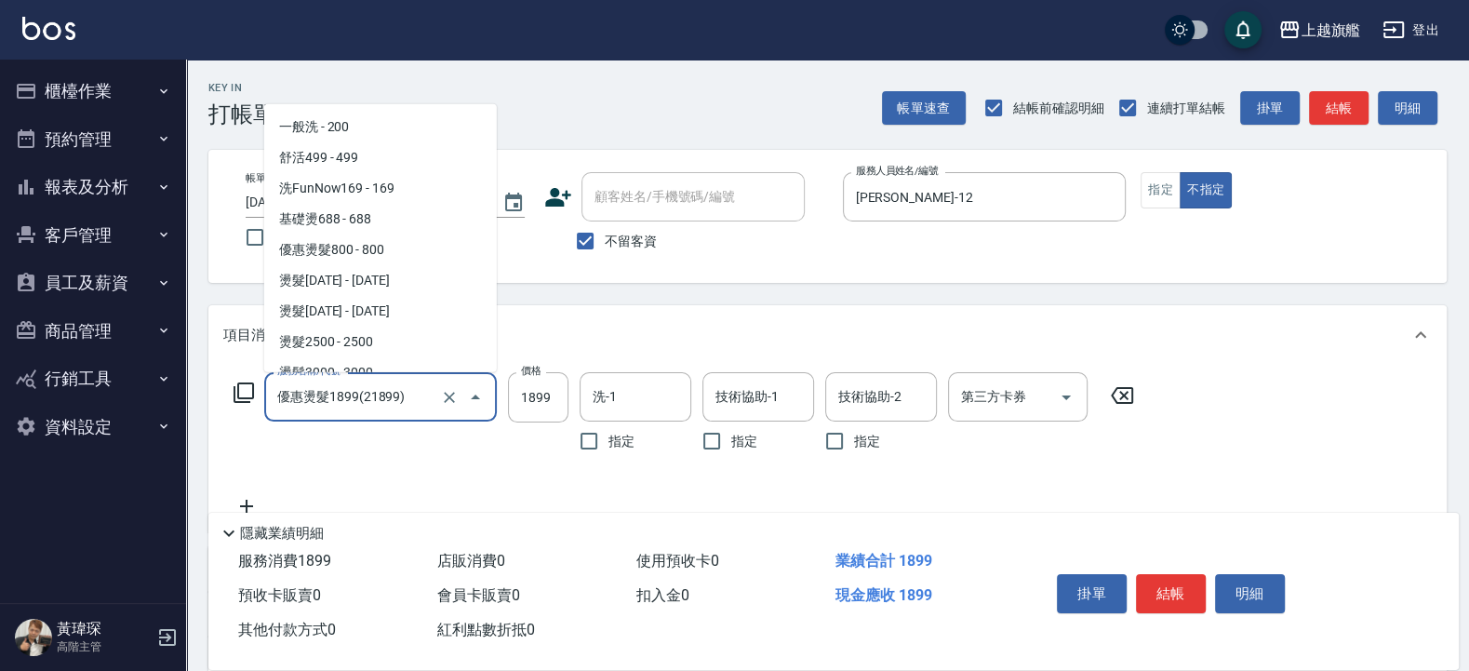
click at [427, 405] on input "優惠燙髮1899(21899)" at bounding box center [355, 397] width 164 height 33
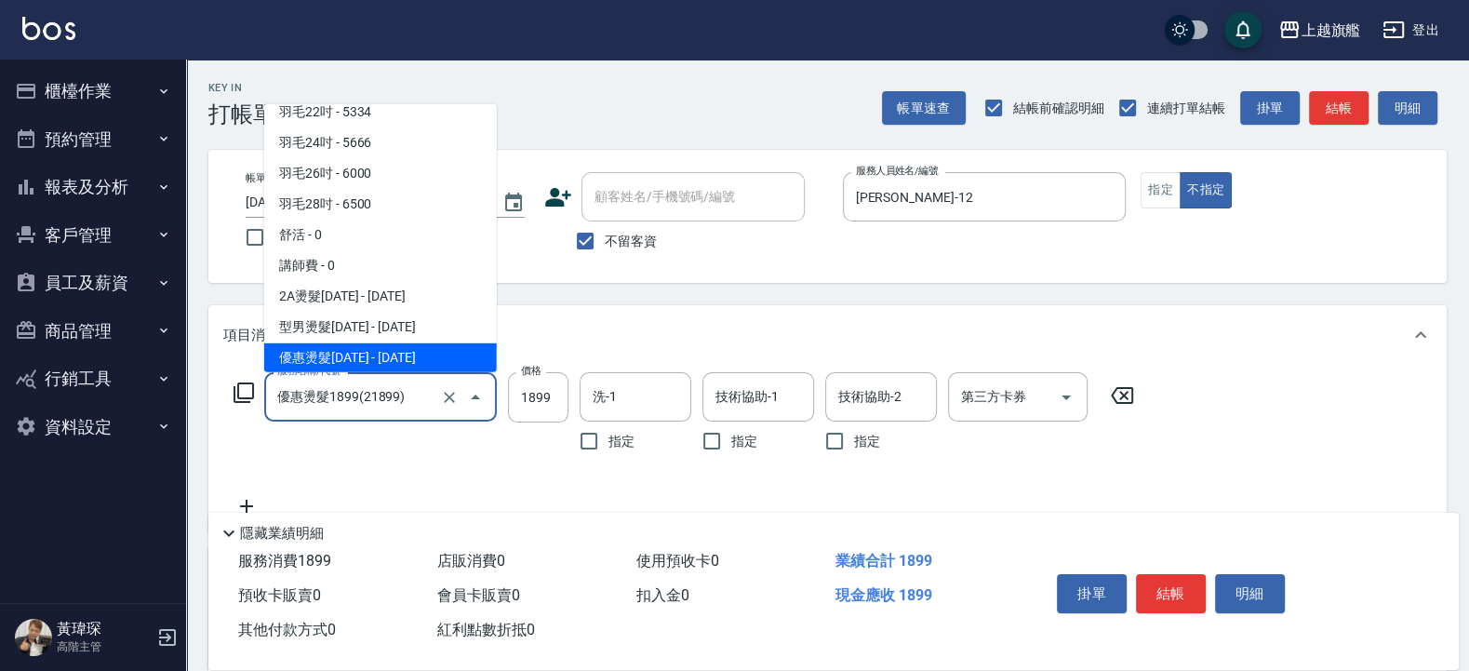
drag, startPoint x: 473, startPoint y: 405, endPoint x: 474, endPoint y: 423, distance: 18.6
click at [474, 423] on div "服務名稱/代號 優惠燙髮1899(21899) 服務名稱/代號" at bounding box center [380, 416] width 233 height 88
click at [443, 392] on icon "Clear" at bounding box center [449, 397] width 19 height 19
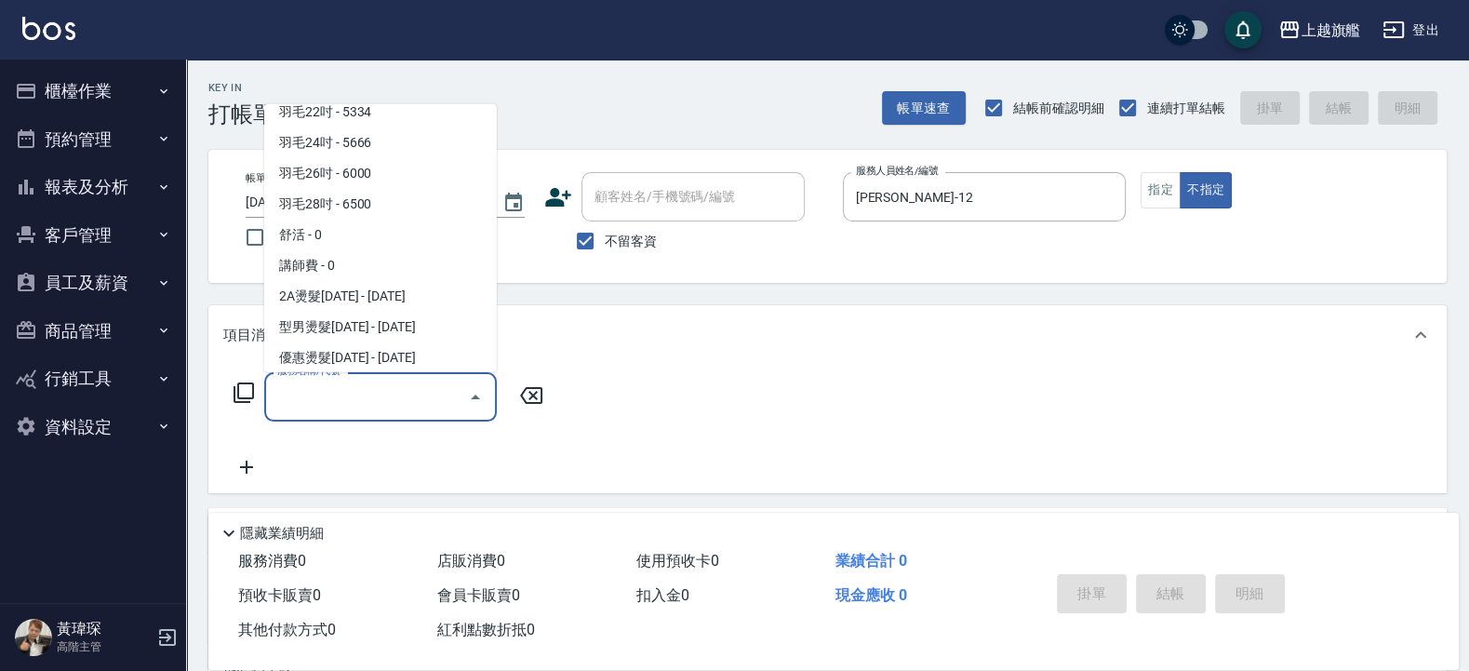
scroll to position [0, 0]
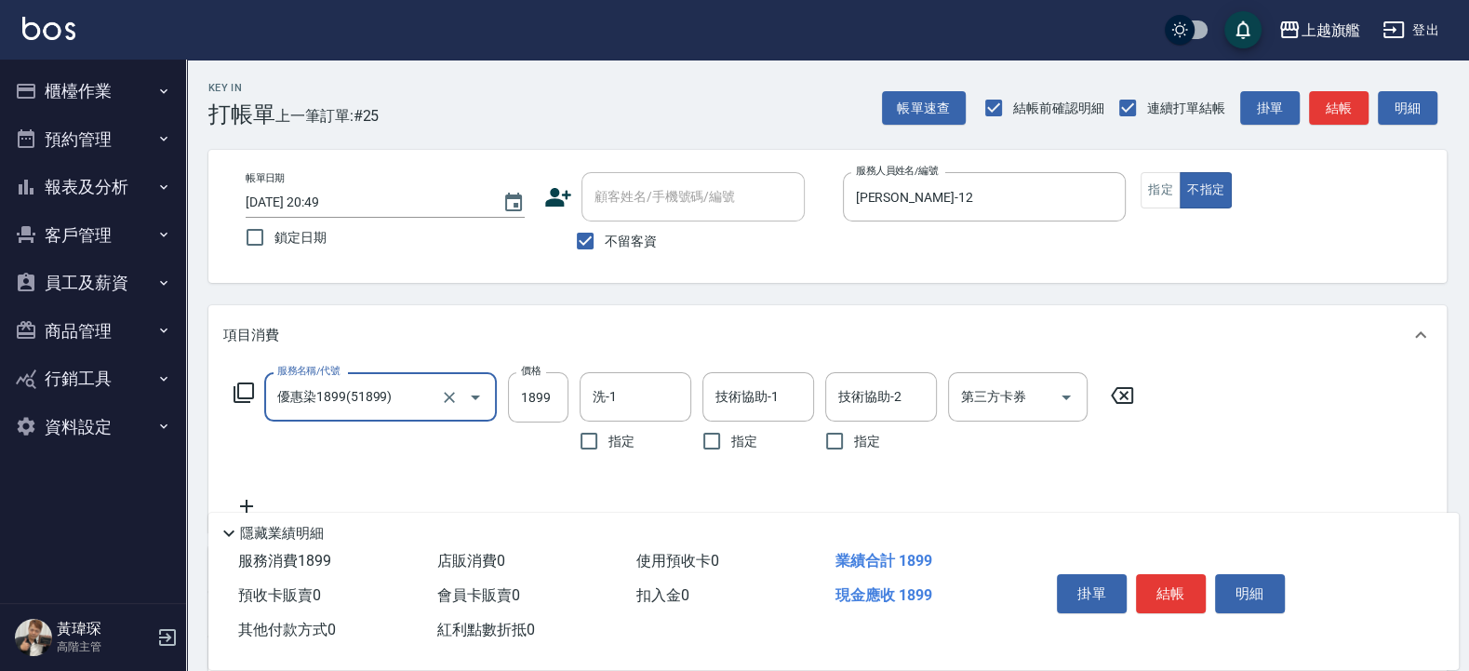
type input "優惠染1899(51899)"
type input "3200"
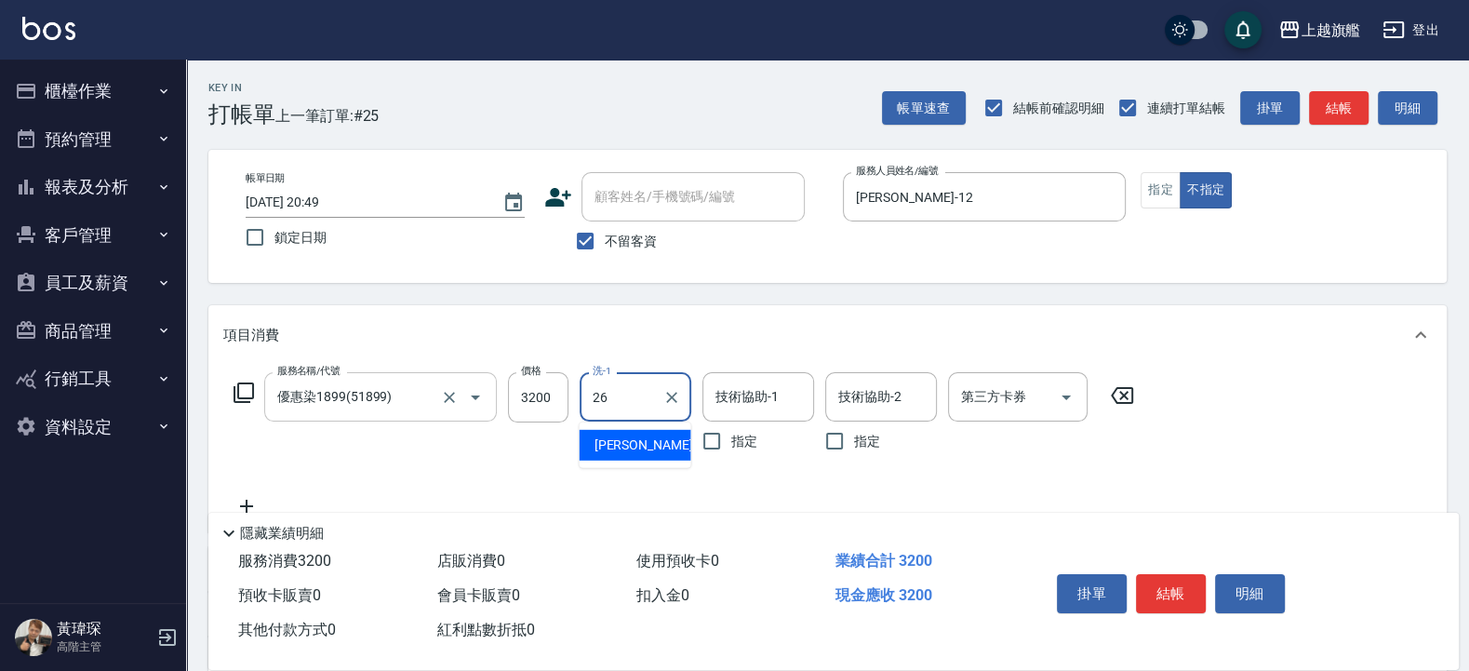
type input "陳祈聿-26"
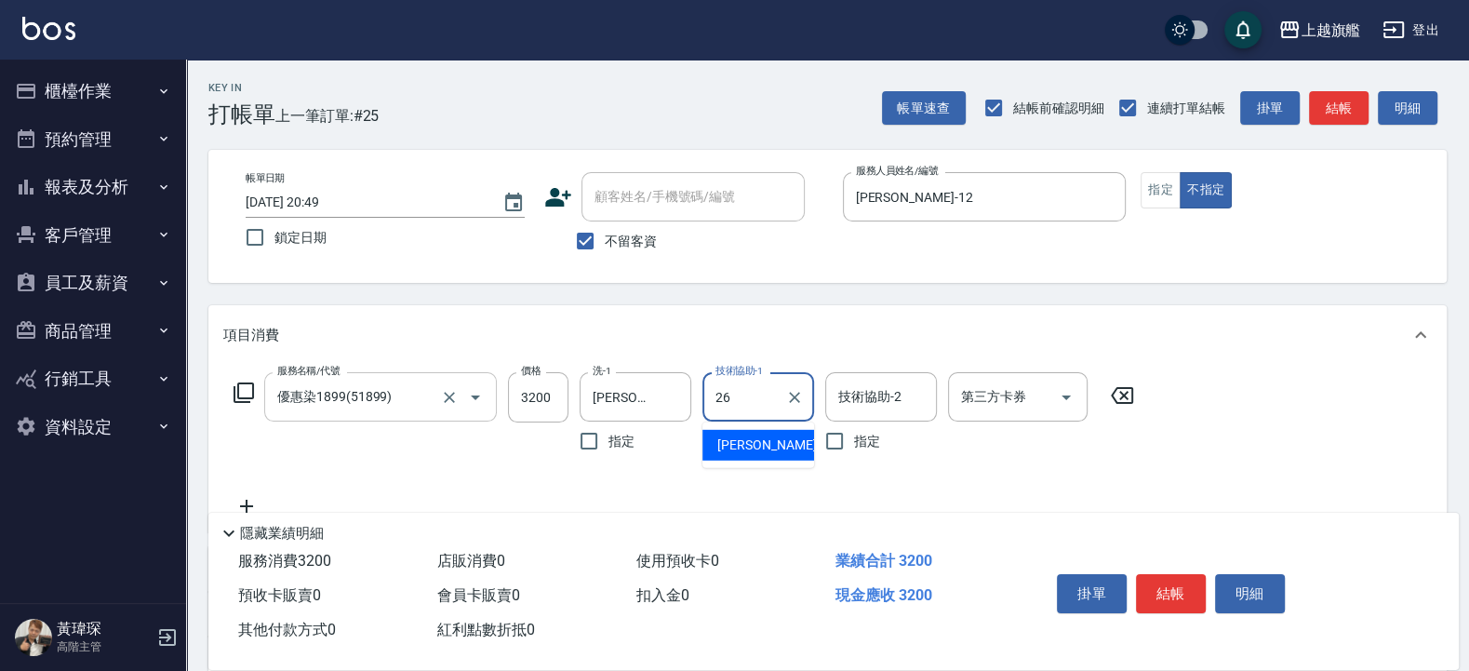
type input "陳祈聿-26"
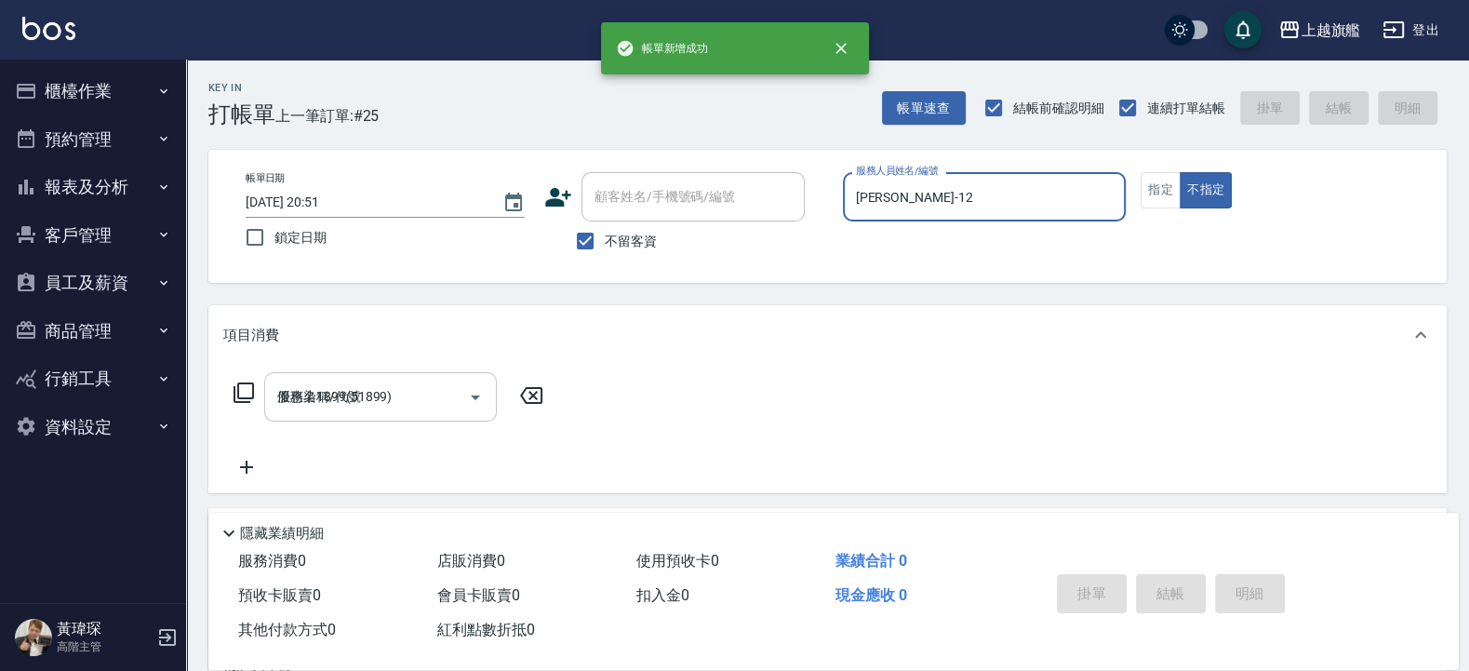
type input "2025/08/13 20:51"
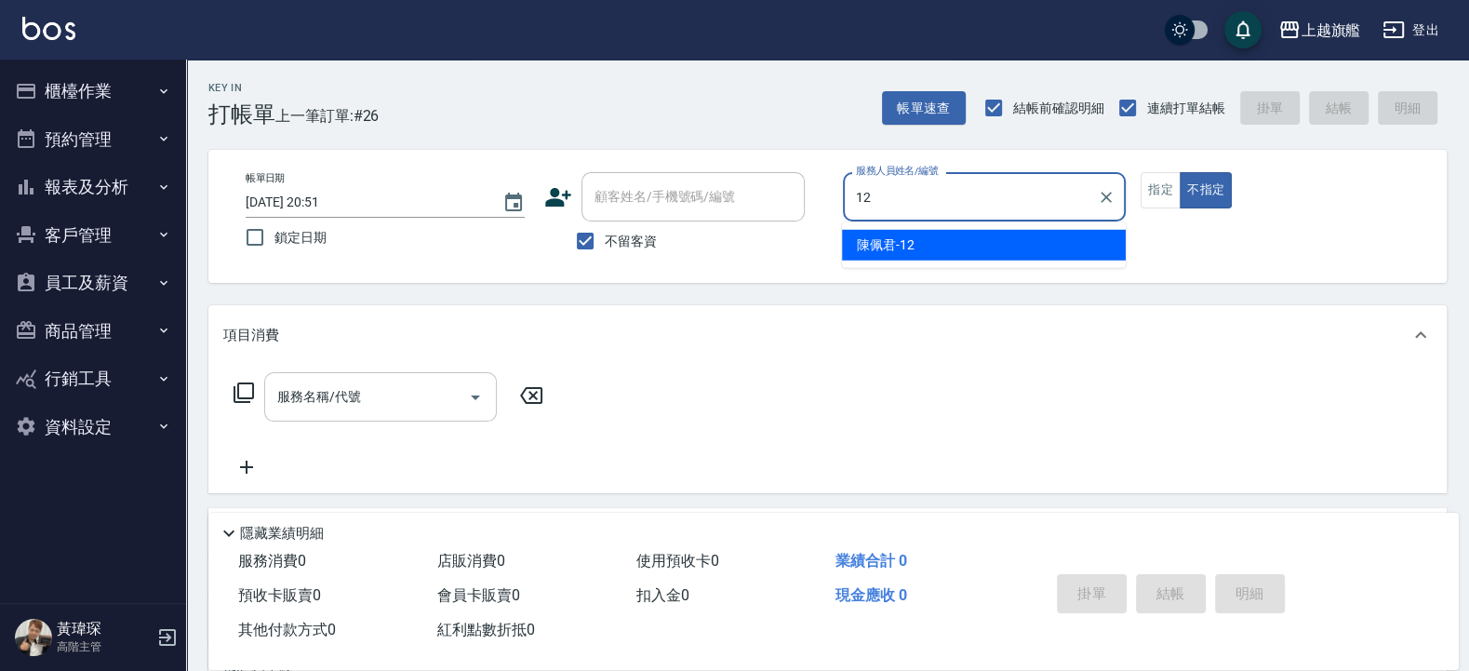
type input "陳佩君-12"
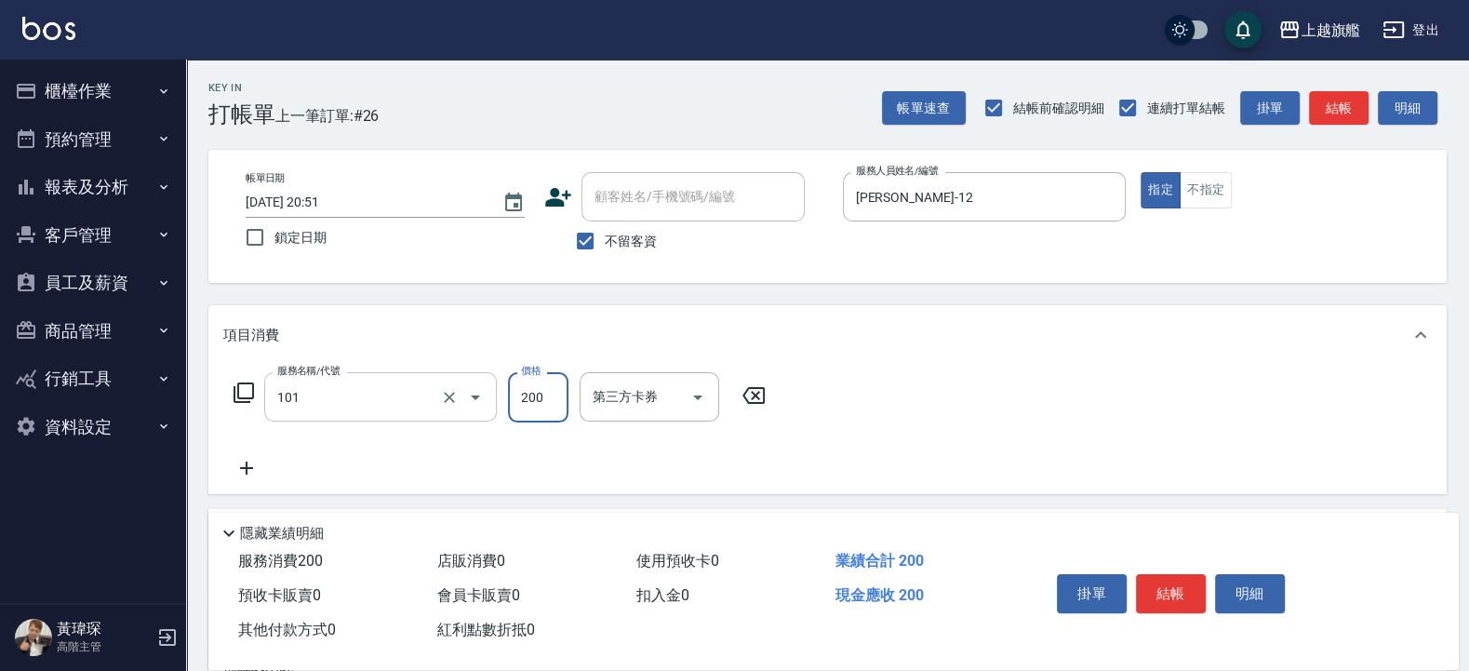
type input "一般洗(101)"
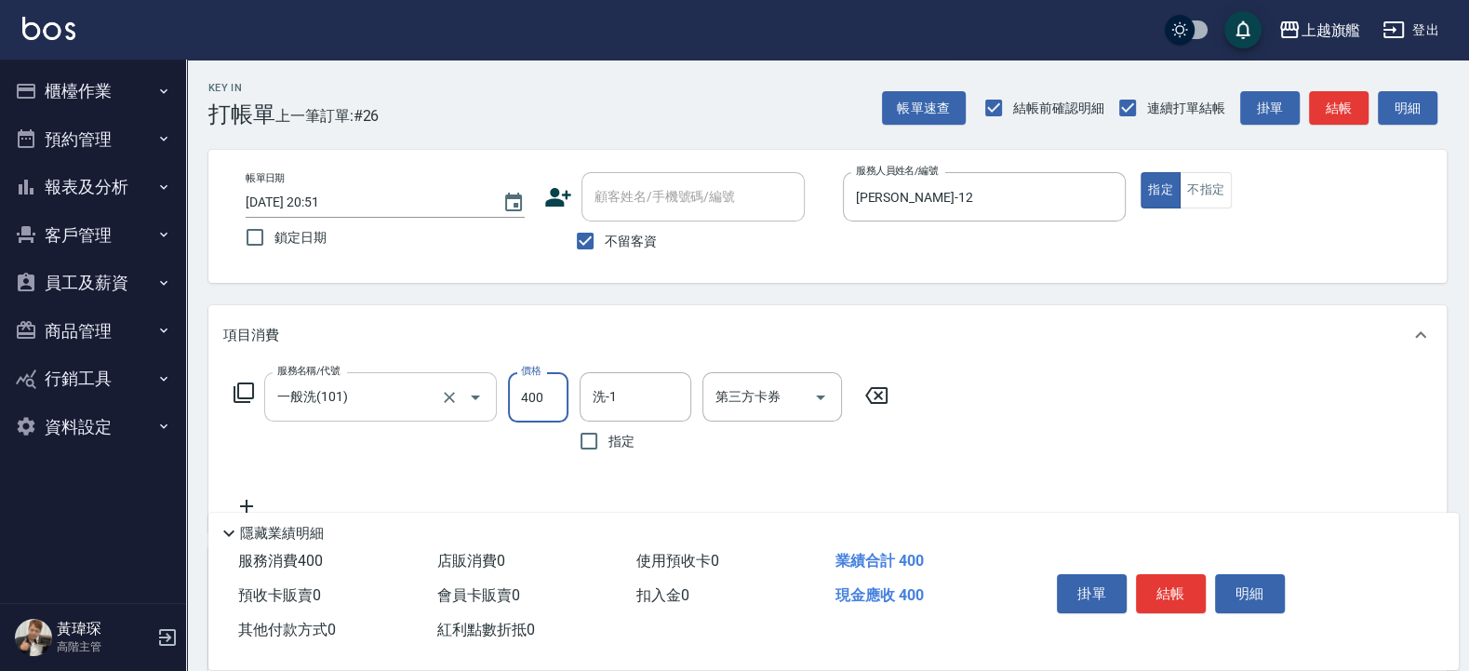
type input "400"
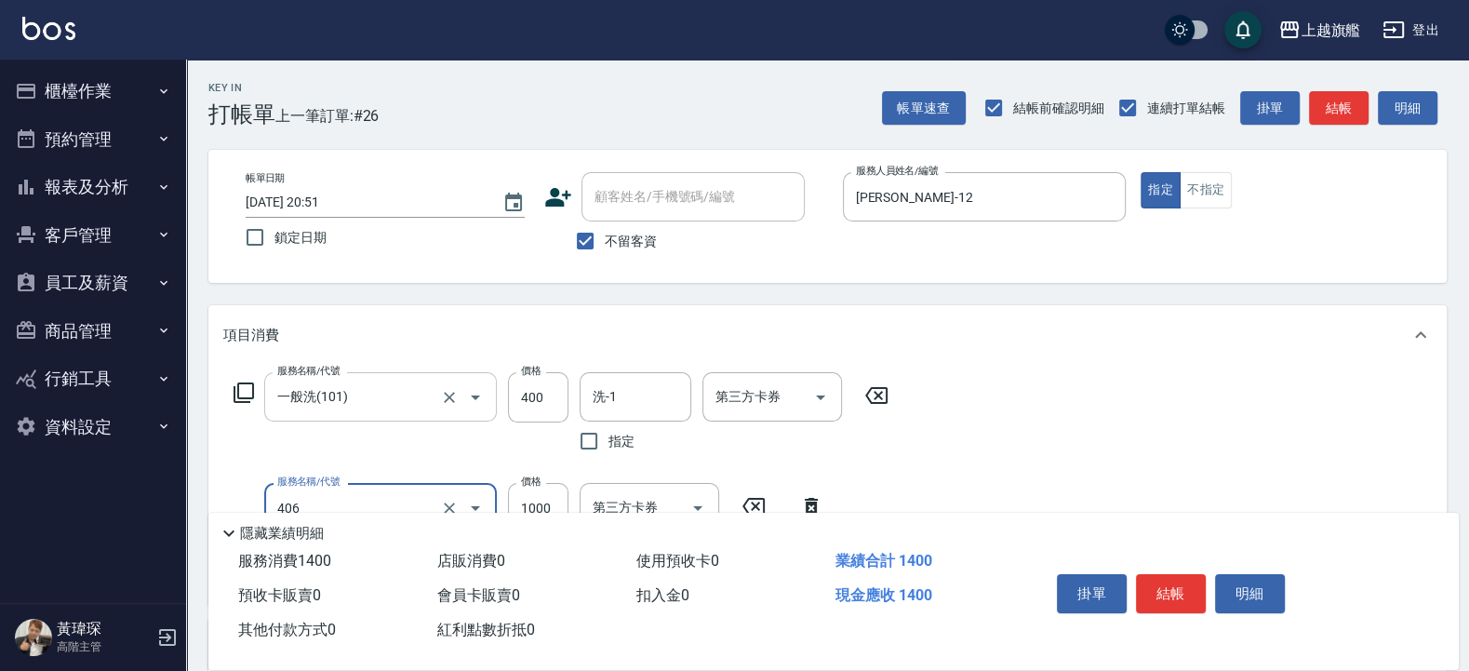
type input "水漾護1000(406)"
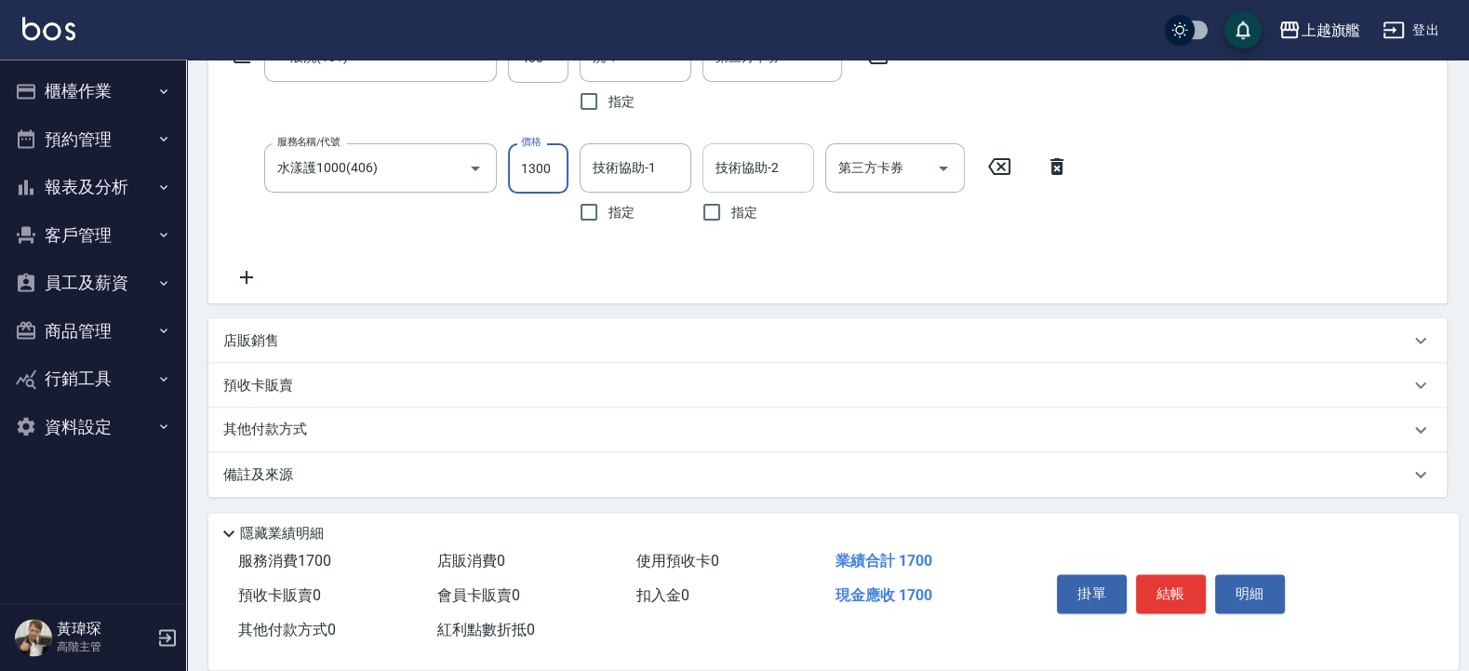
scroll to position [342, 0]
type input "1300"
click at [331, 320] on div "店販銷售" at bounding box center [827, 337] width 1239 height 45
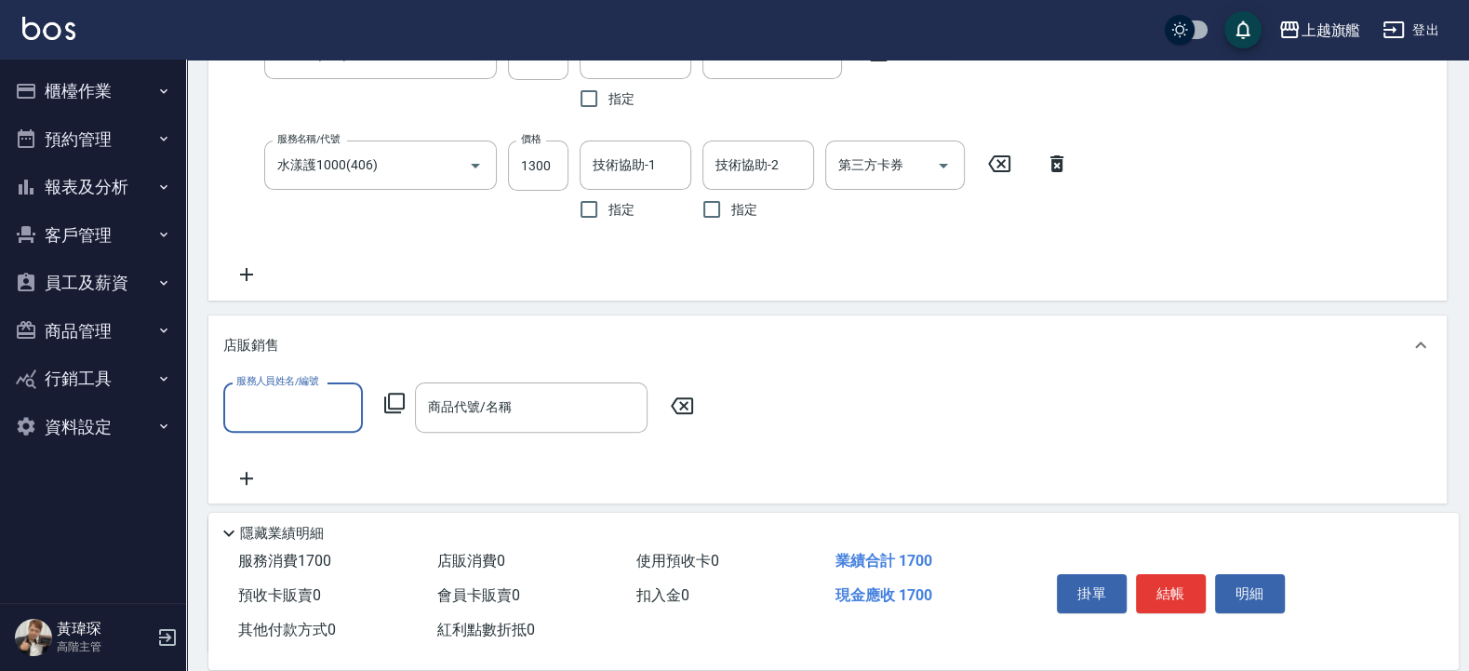
scroll to position [1, 0]
click at [296, 395] on input "服務人員姓名/編號" at bounding box center [293, 407] width 123 height 33
type input "陳佩君-12"
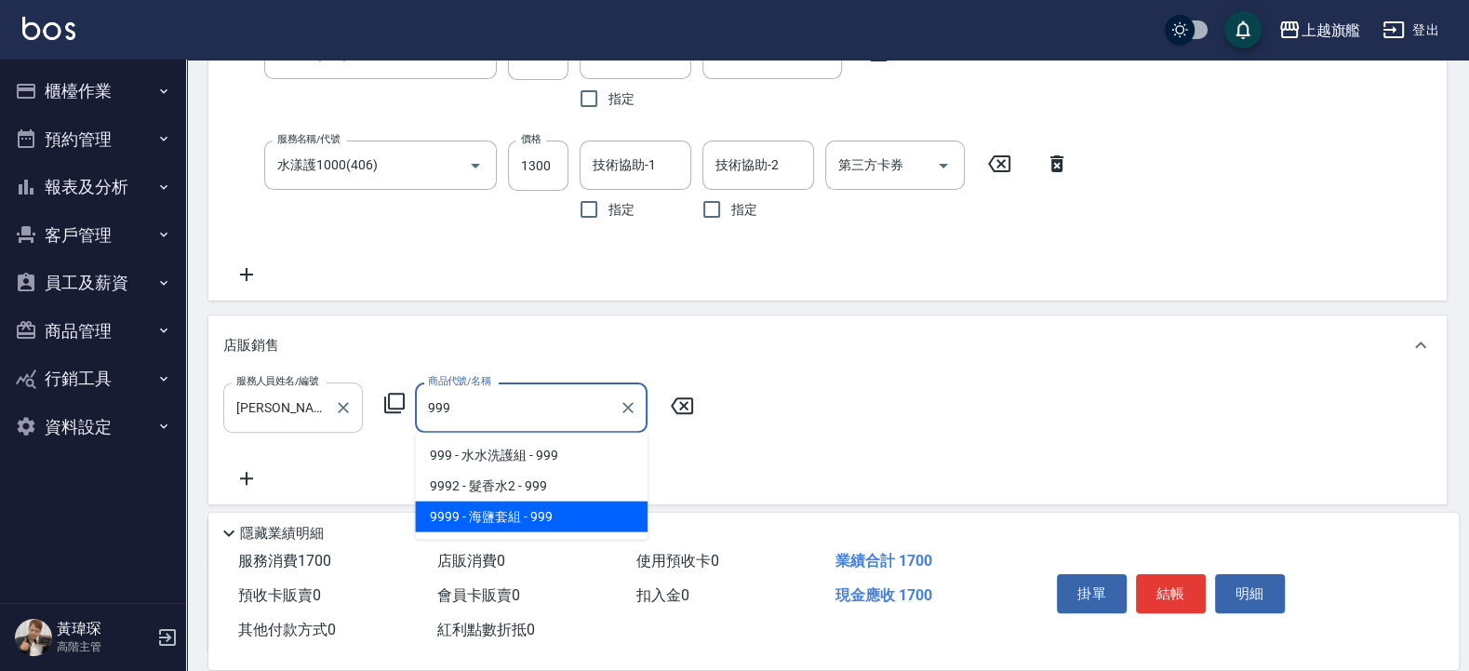
type input "海鹽套組"
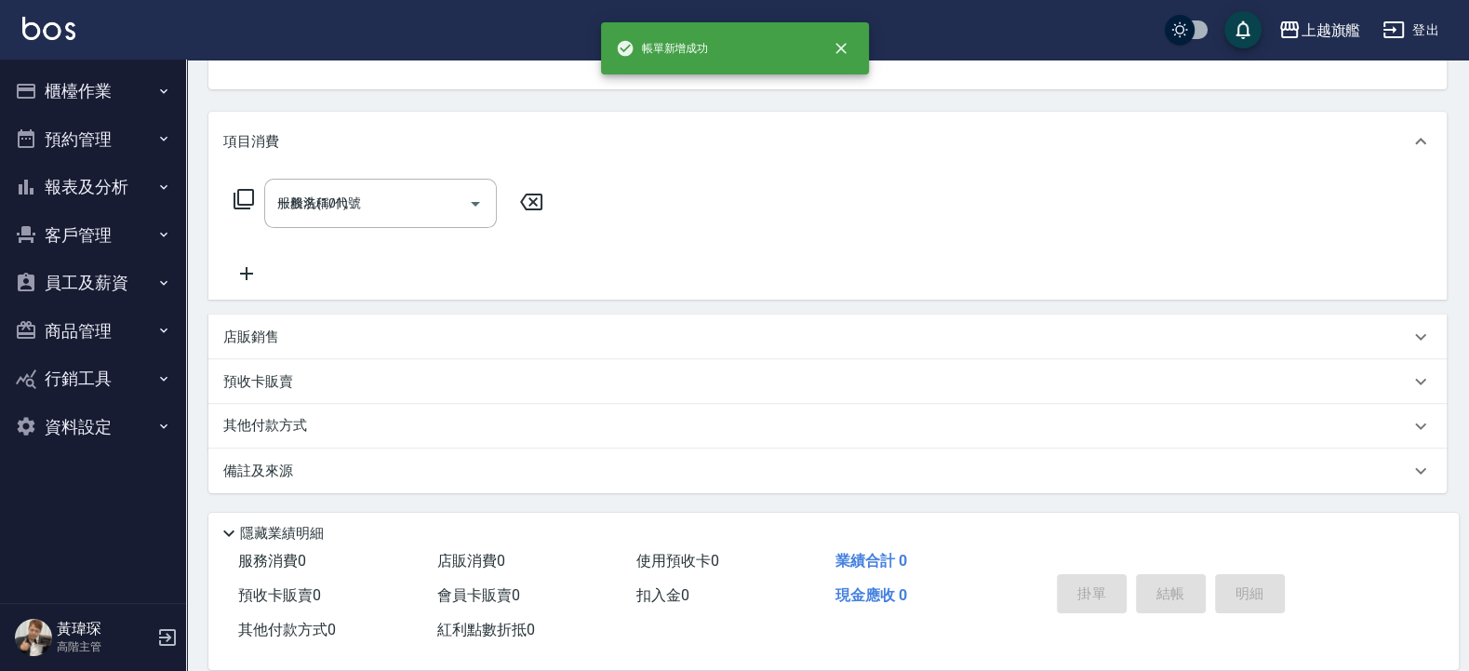
type input "2025/08/13 20:52"
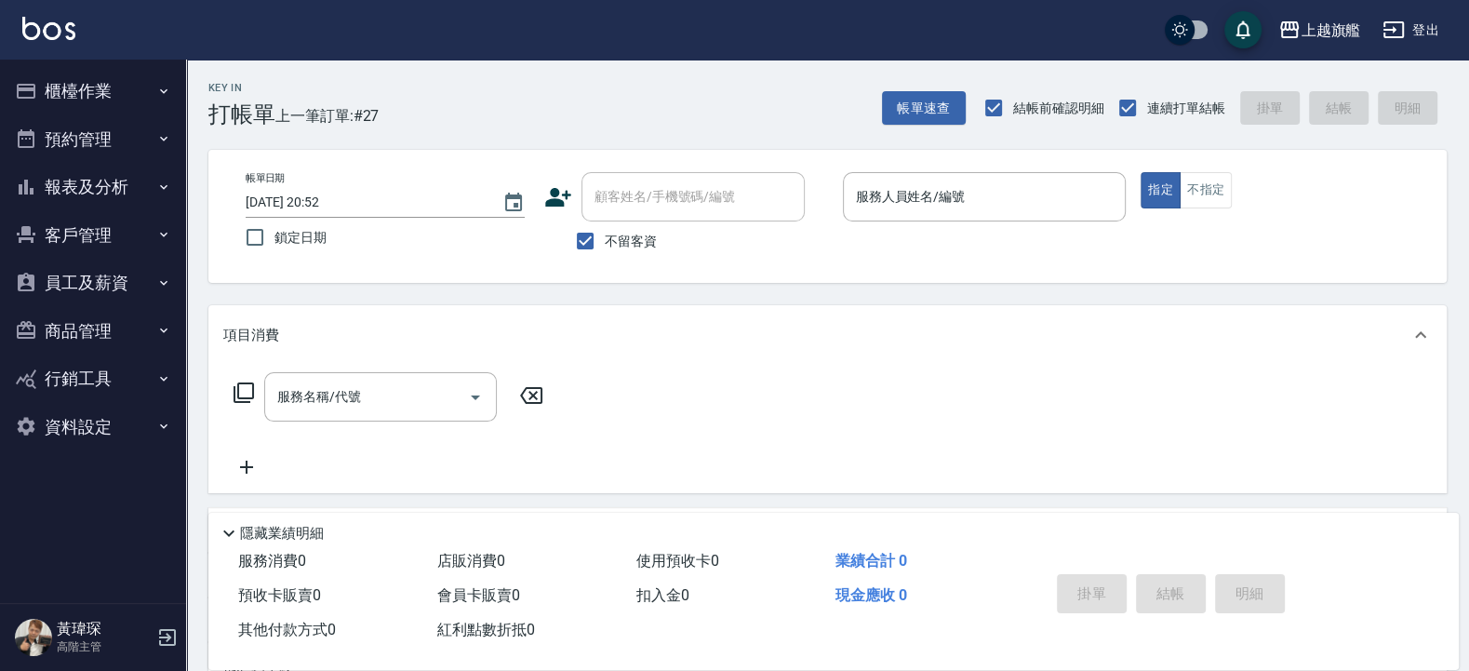
click at [884, 302] on div "Key In 打帳單 上一筆訂單:#27 帳單速查 結帳前確認明細 連續打單結帳 掛單 結帳 明細 帳單日期 2025/08/13 20:52 鎖定日期 顧客…" at bounding box center [827, 462] width 1283 height 805
drag, startPoint x: 74, startPoint y: 184, endPoint x: 77, endPoint y: 196, distance: 12.7
click at [77, 196] on button "報表及分析" at bounding box center [92, 187] width 171 height 48
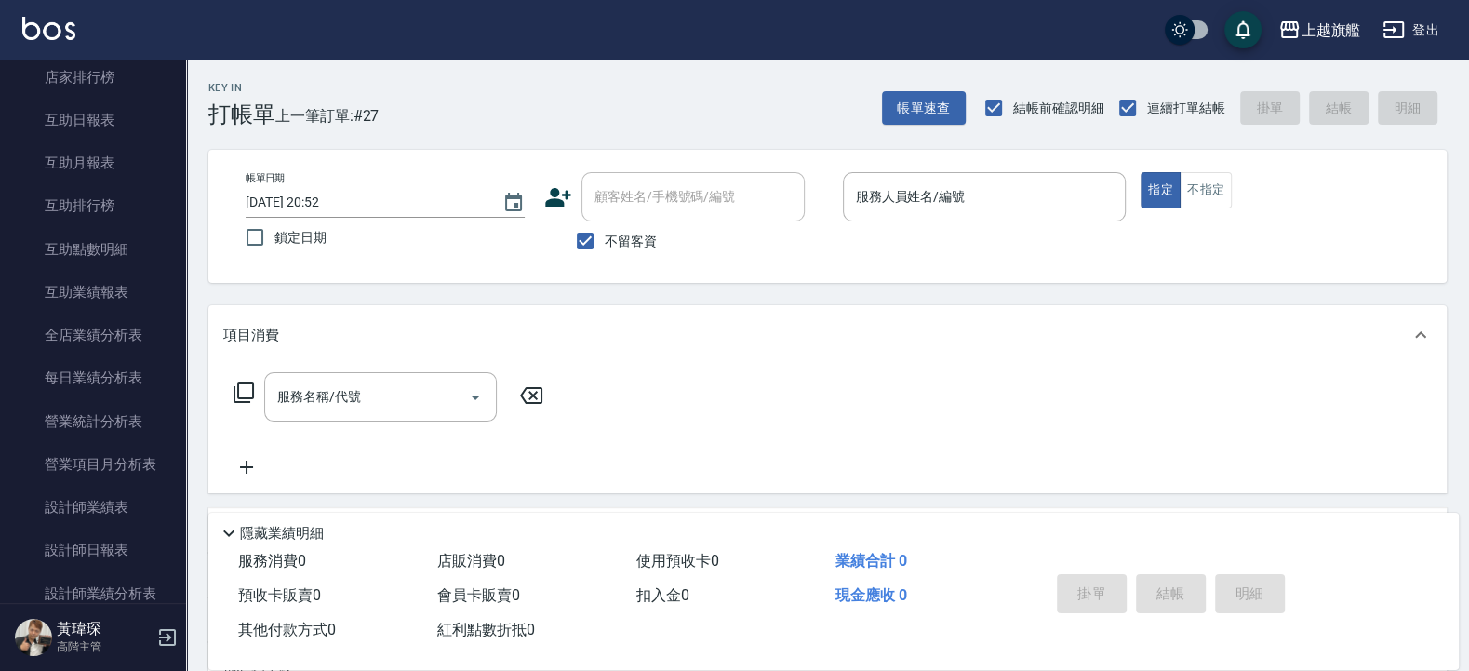
scroll to position [112, 0]
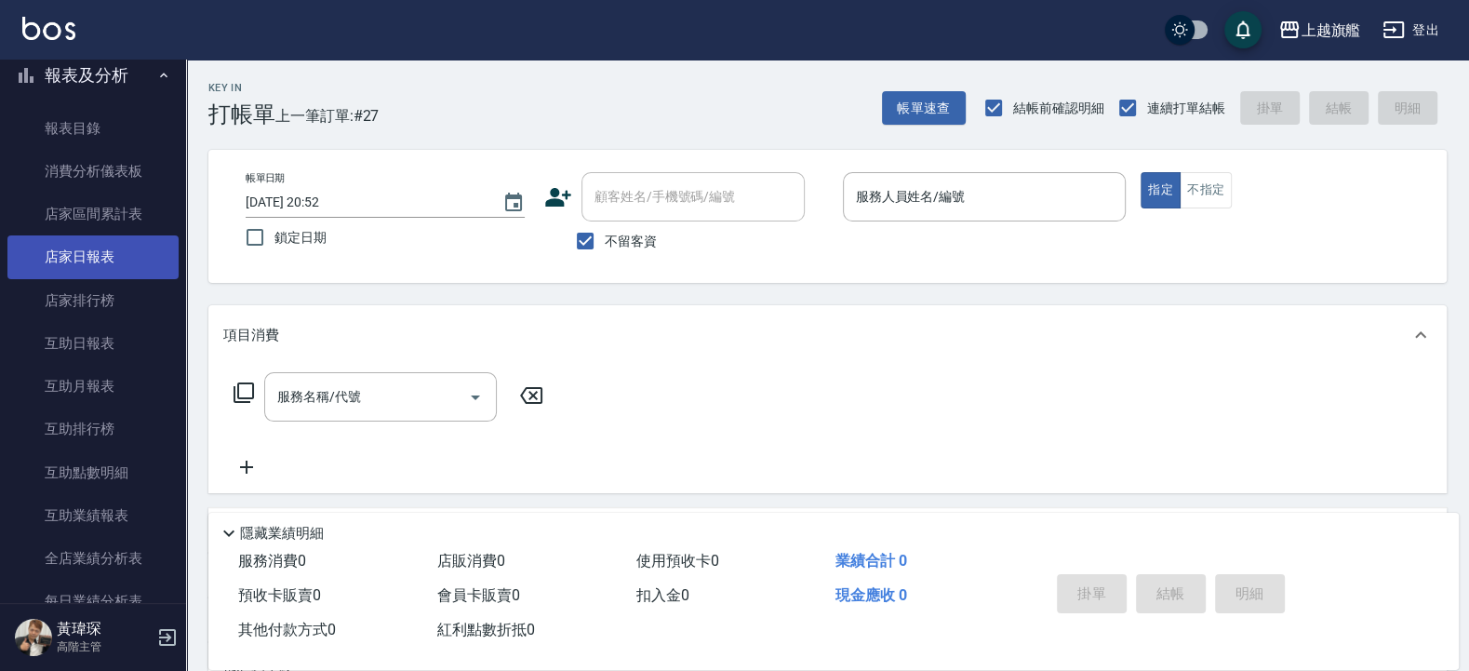
click at [82, 263] on link "店家日報表" at bounding box center [92, 256] width 171 height 43
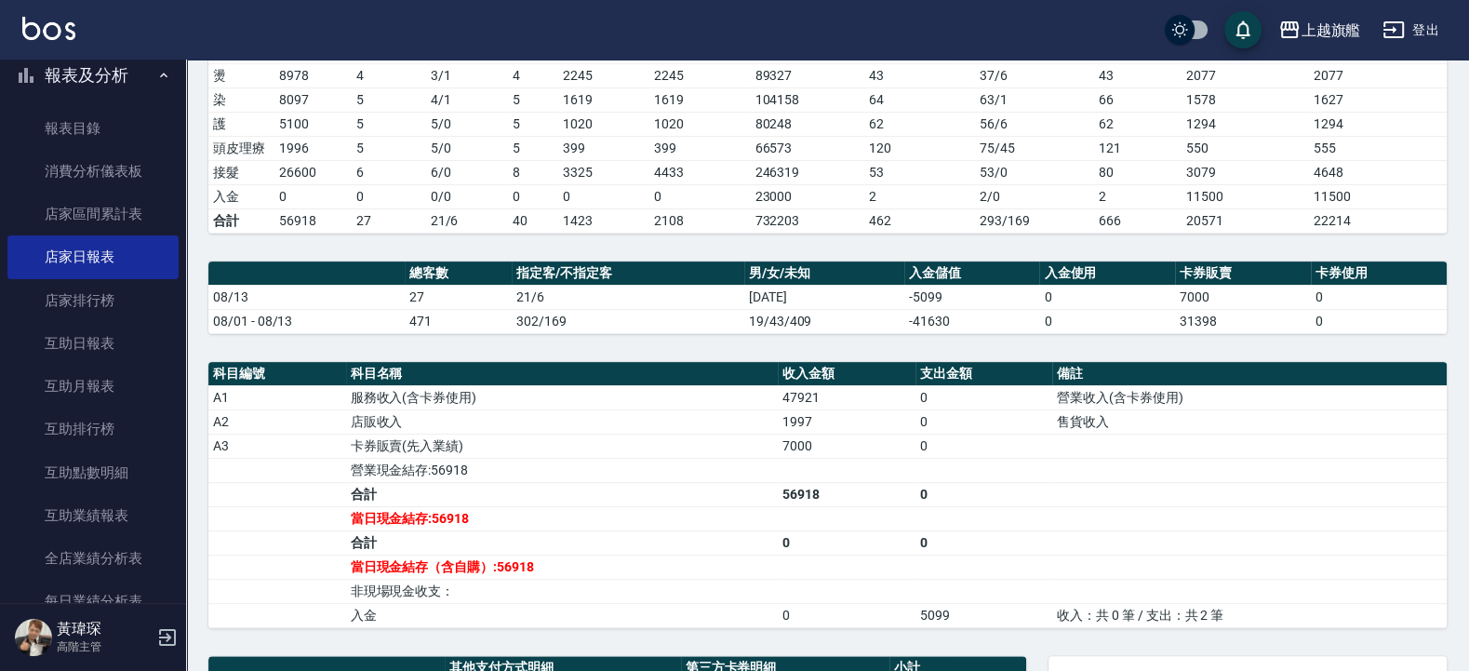
scroll to position [714, 0]
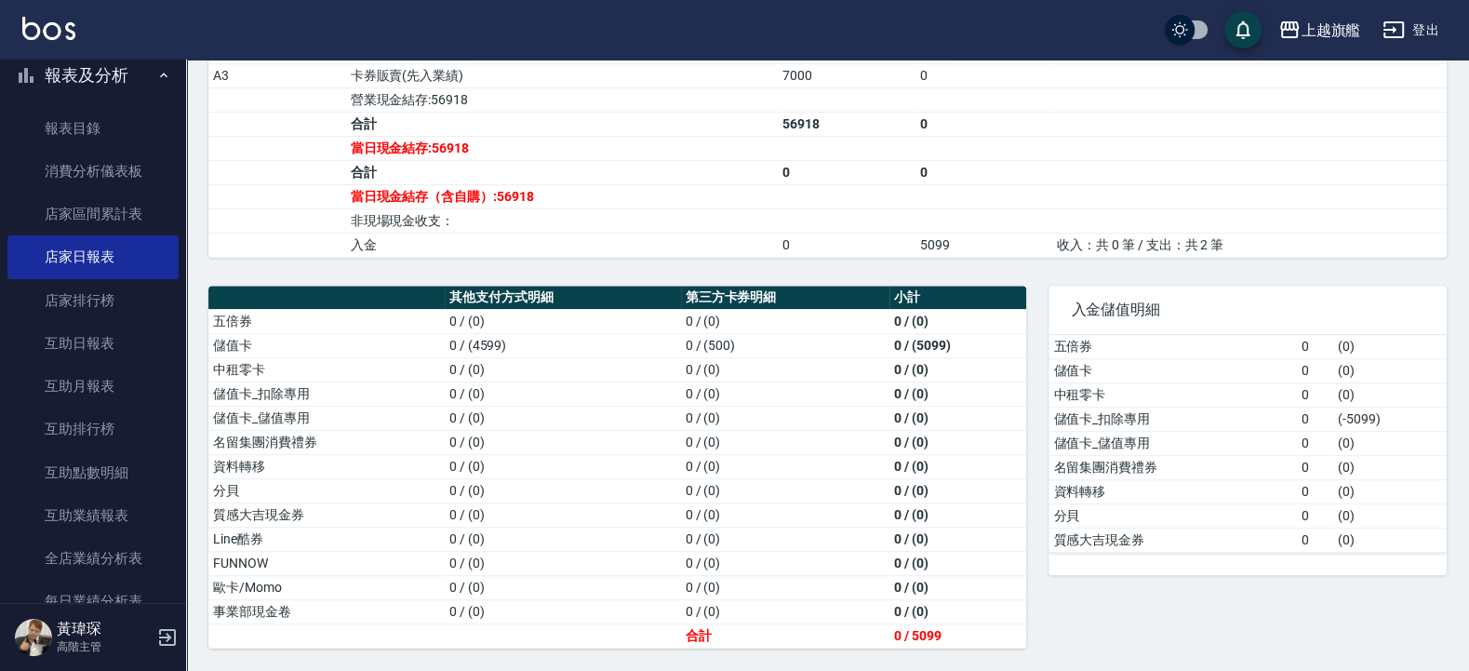
drag, startPoint x: 163, startPoint y: 198, endPoint x: 0, endPoint y: 49, distance: 220.7
click at [721, 268] on div "其他支付方式明細 第三方卡券明細 小計 五倍券 0 / (0) 0 / (0) 0 / (0) 儲值卡 0 / (4599) 0 / (500) 0 / (5…" at bounding box center [606, 455] width 840 height 385
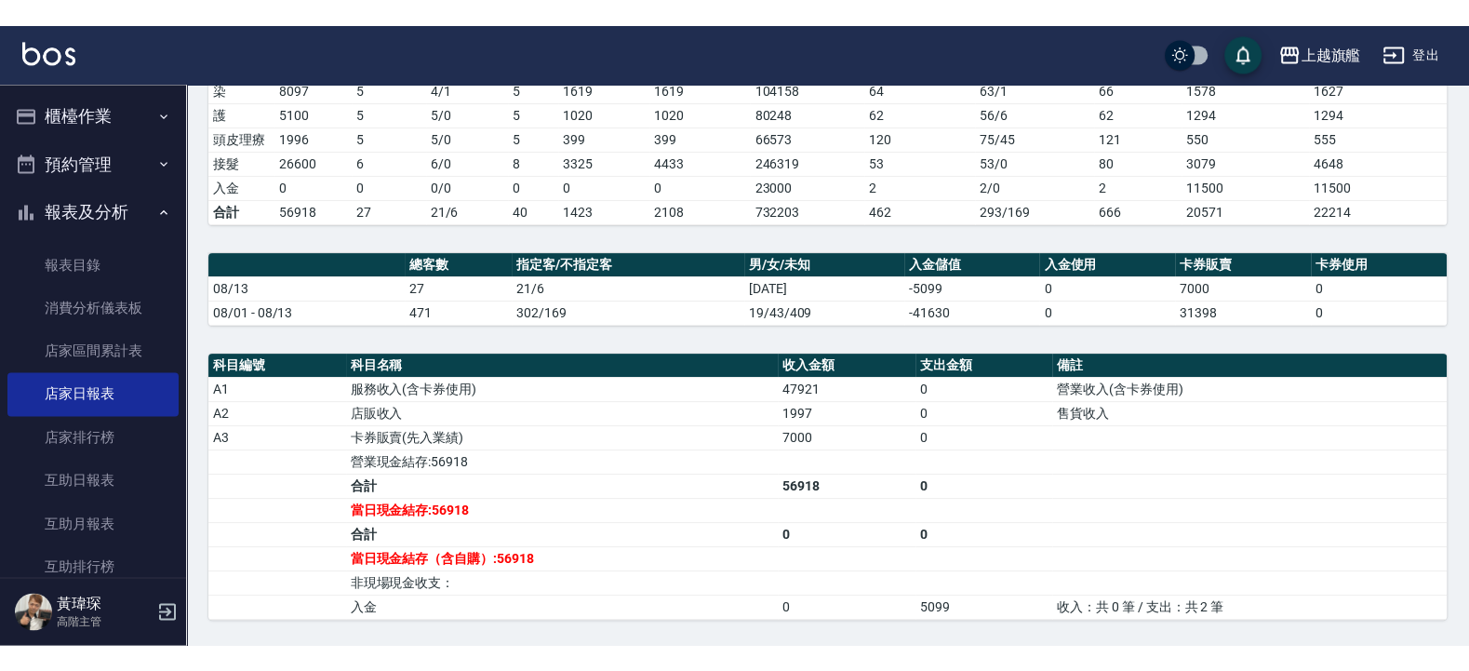
scroll to position [335, 0]
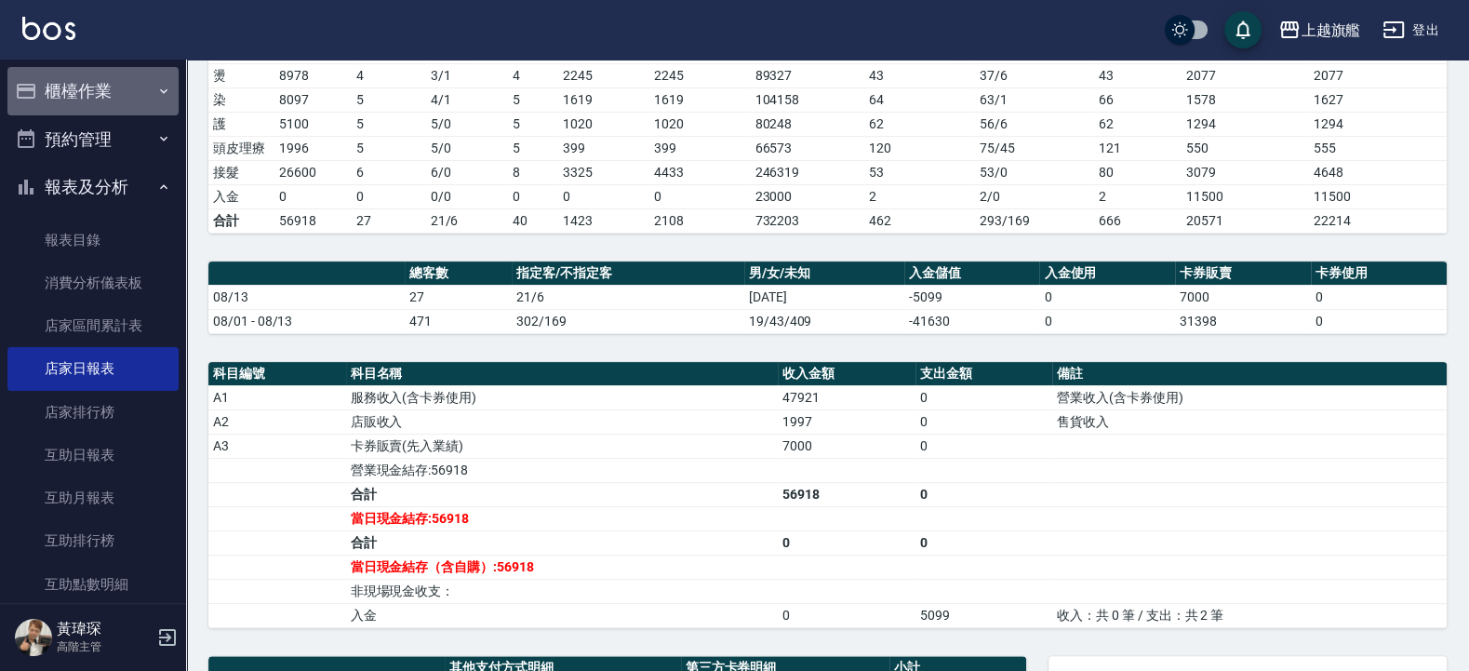
click at [70, 98] on button "櫃檯作業" at bounding box center [92, 91] width 171 height 48
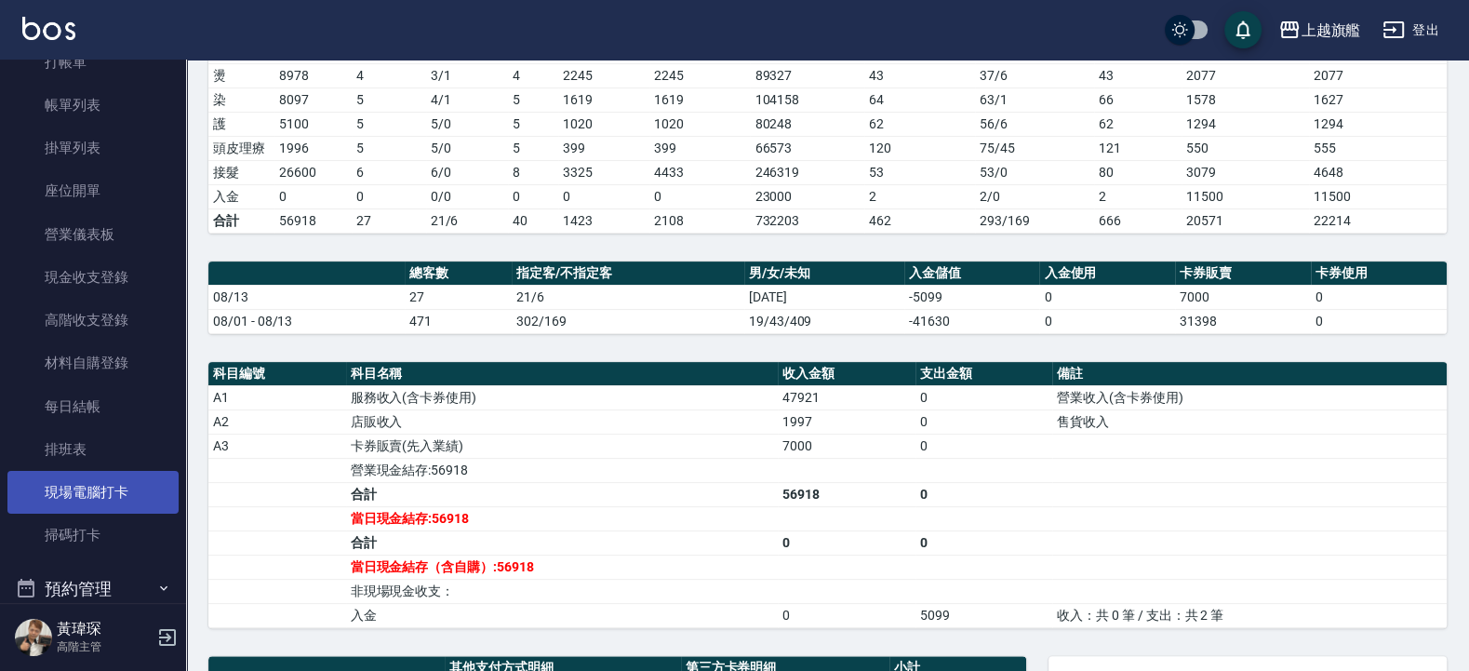
scroll to position [112, 0]
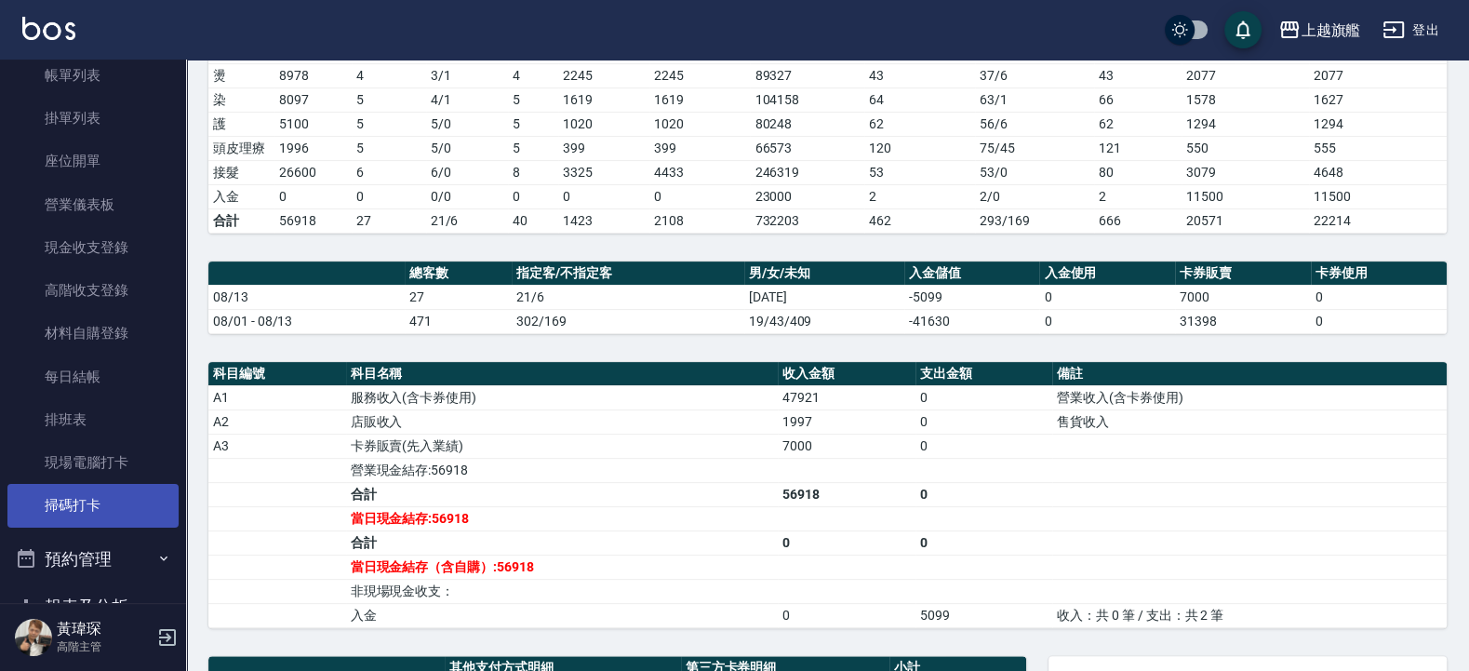
click at [87, 506] on link "掃碼打卡" at bounding box center [92, 505] width 171 height 43
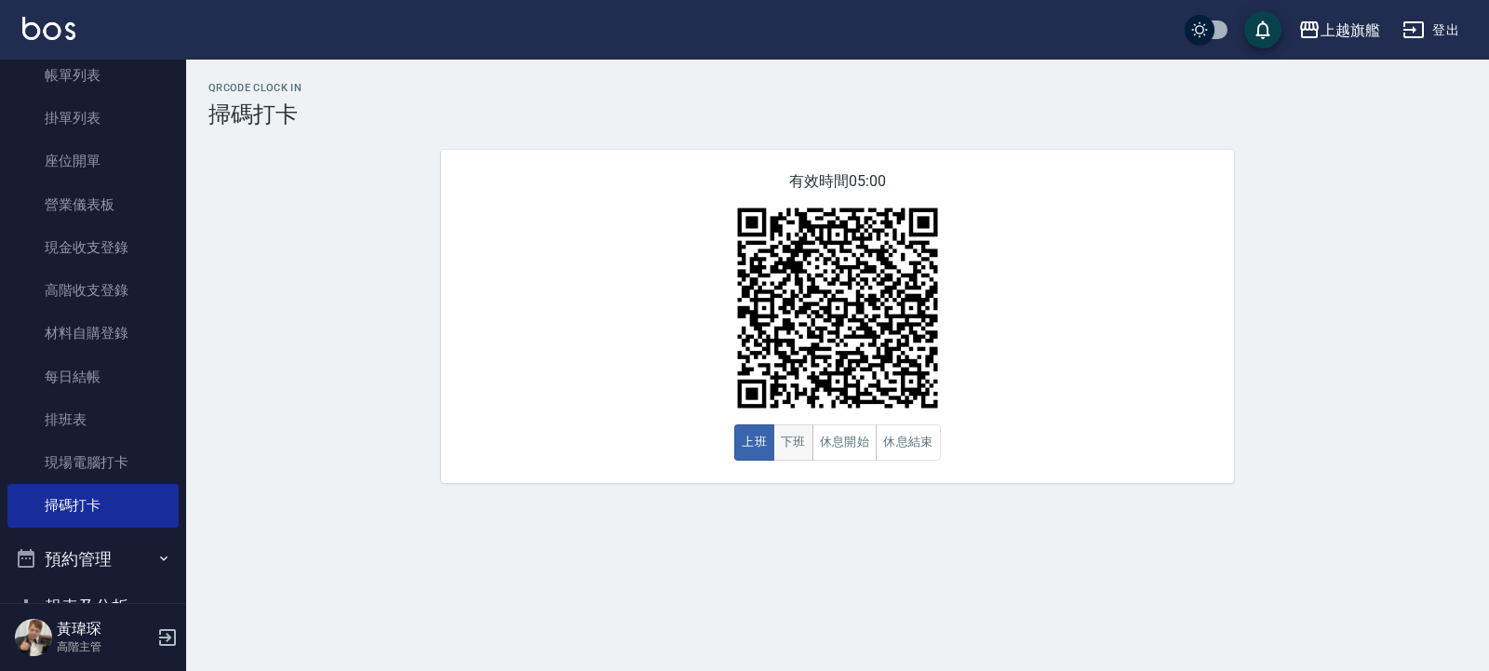
click at [776, 449] on div "上班 下班 休息開始 休息結束" at bounding box center [837, 442] width 207 height 36
click at [795, 446] on button "下班" at bounding box center [793, 442] width 40 height 36
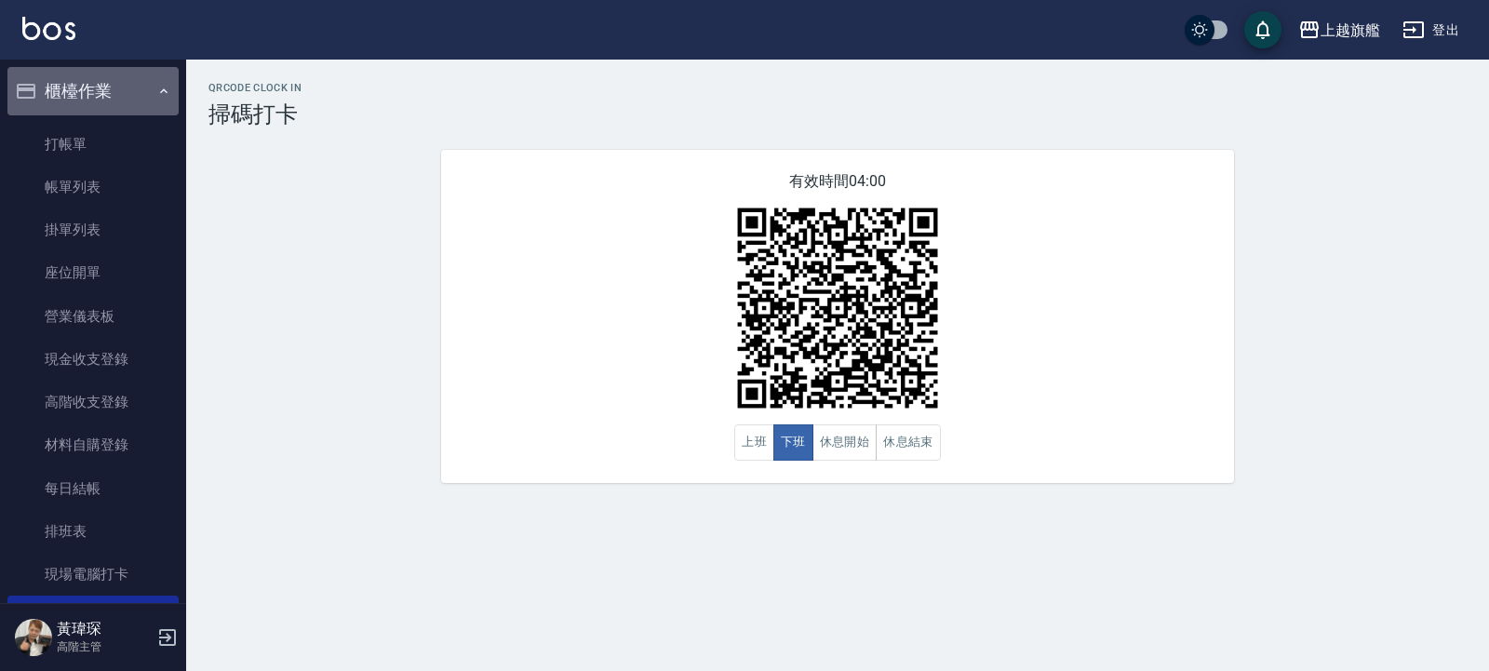
click at [115, 89] on button "櫃檯作業" at bounding box center [92, 91] width 171 height 48
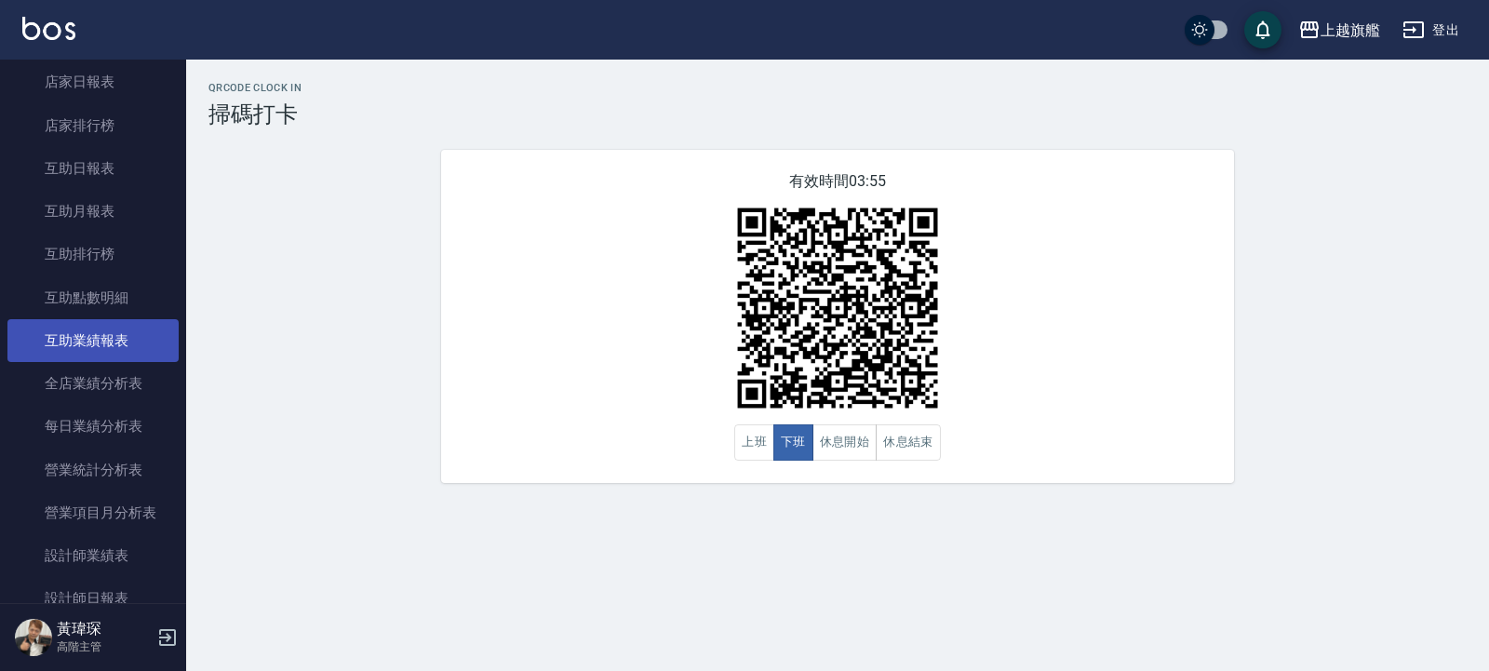
scroll to position [447, 0]
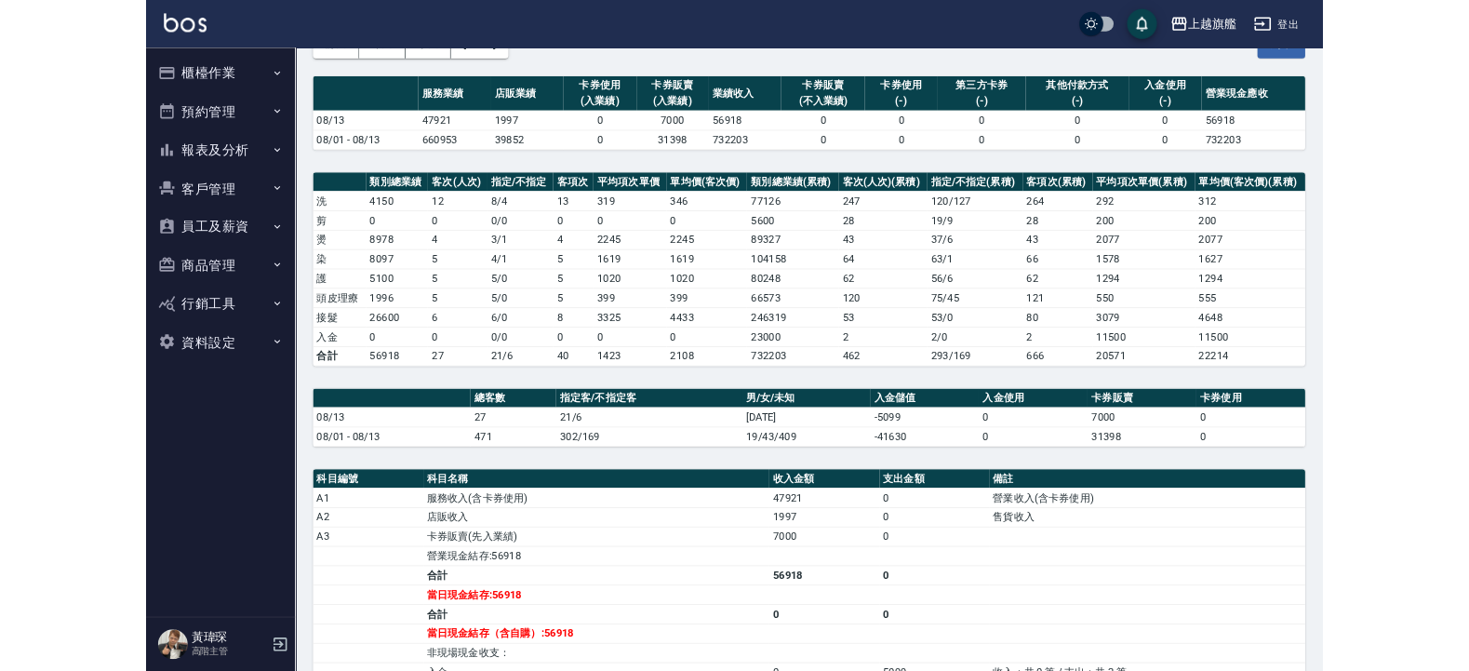
scroll to position [547, 0]
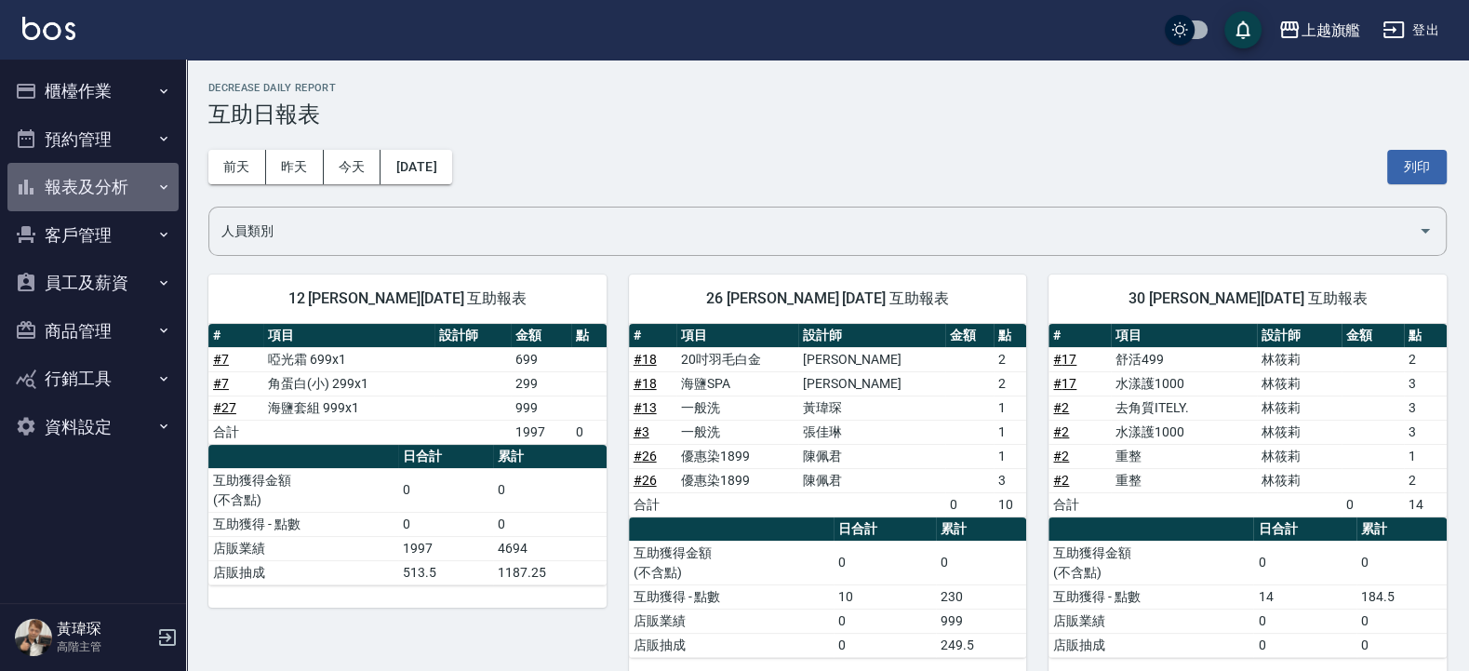
click at [71, 190] on button "報表及分析" at bounding box center [92, 187] width 171 height 48
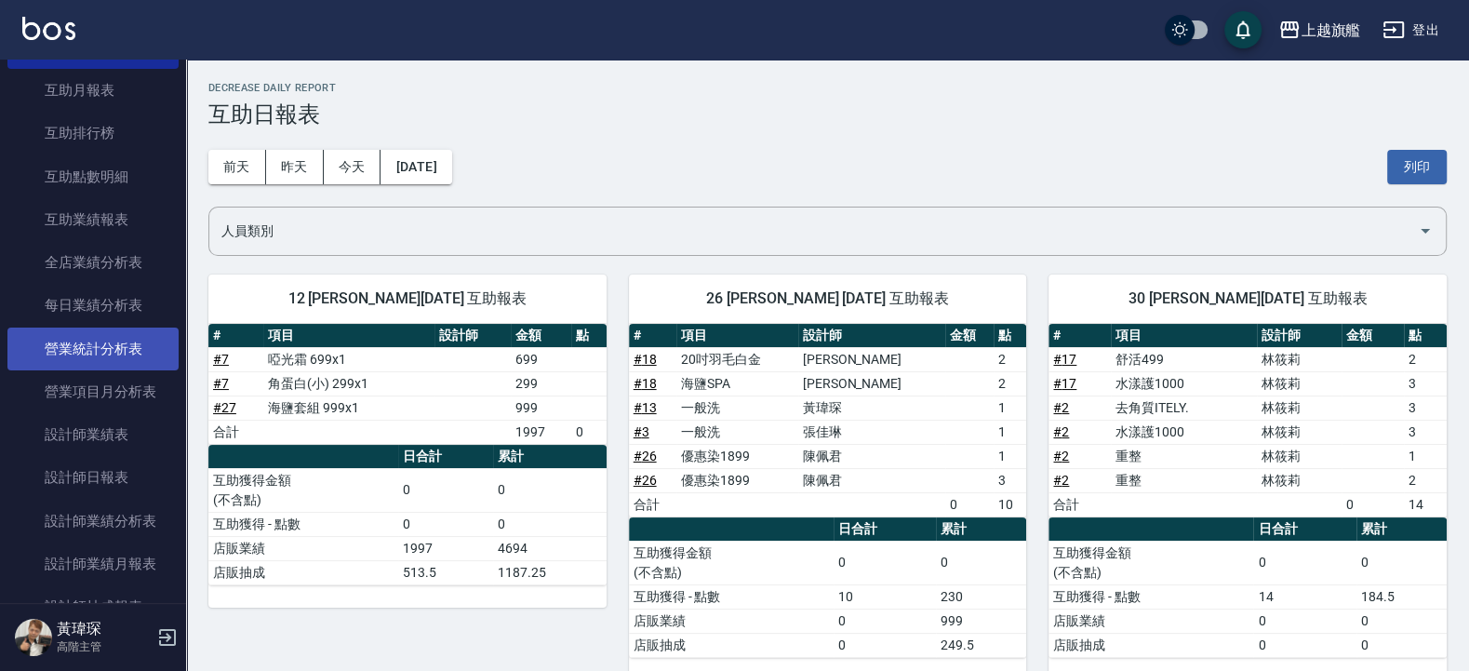
scroll to position [447, 0]
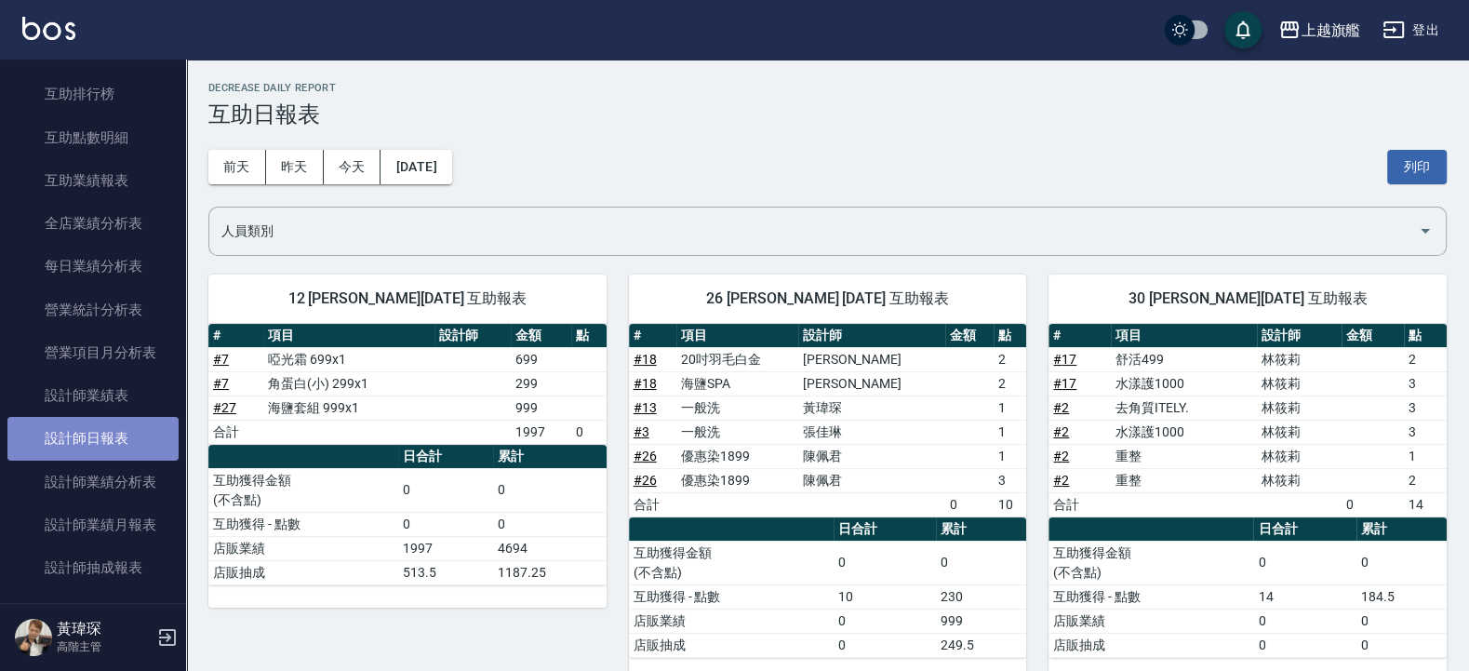
click at [105, 460] on link "設計師日報表" at bounding box center [92, 438] width 171 height 43
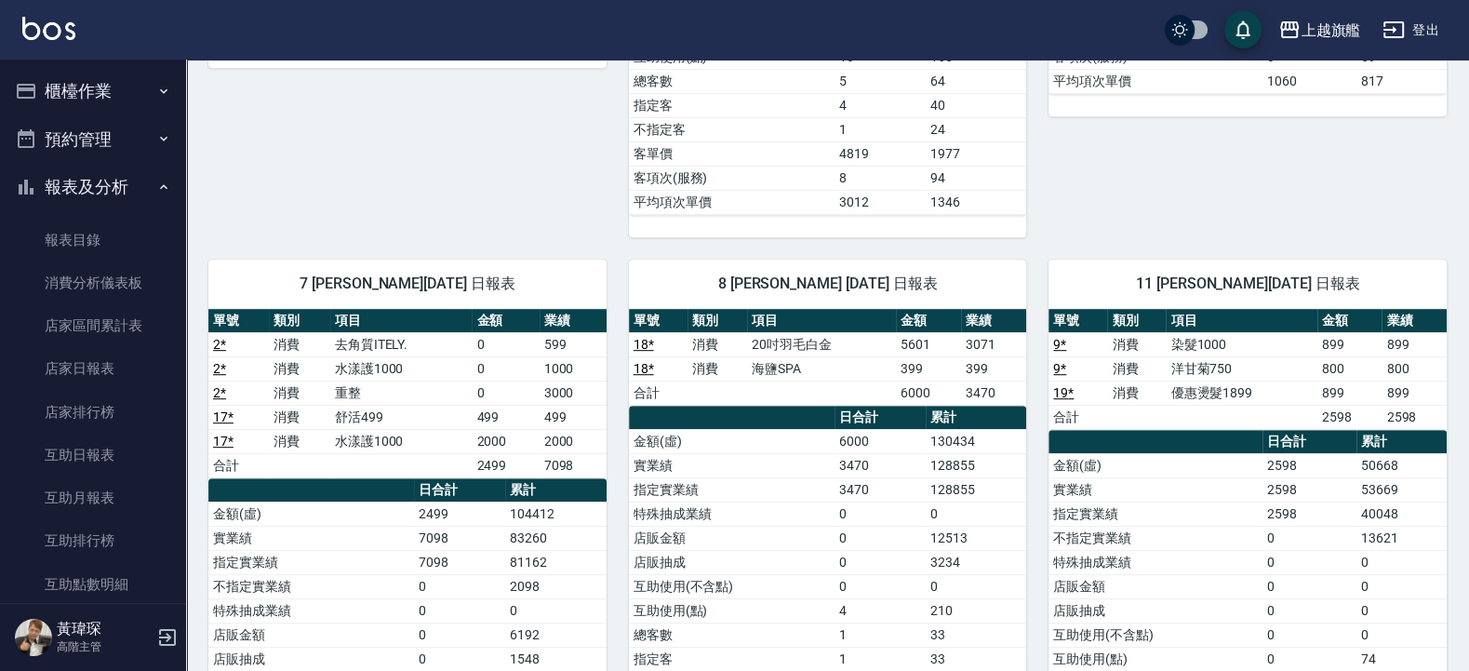
click at [79, 129] on button "預約管理" at bounding box center [92, 139] width 171 height 48
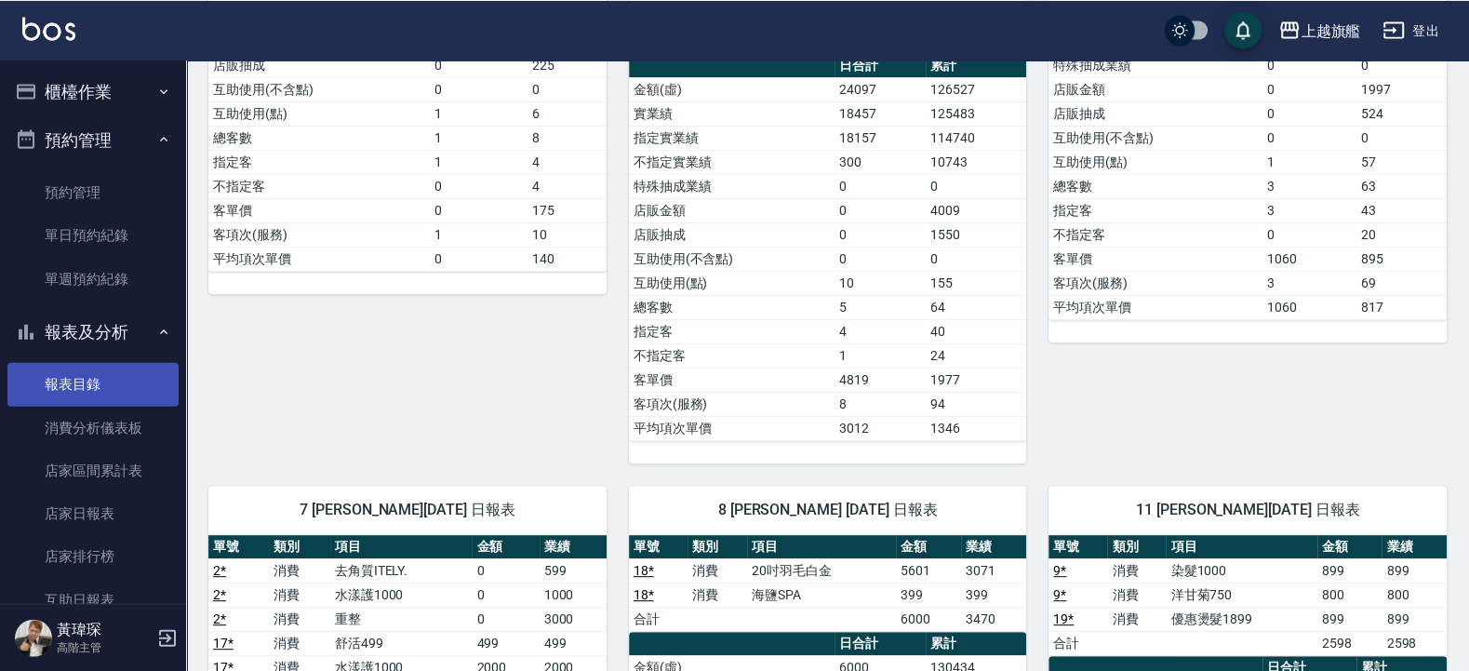
scroll to position [112, 0]
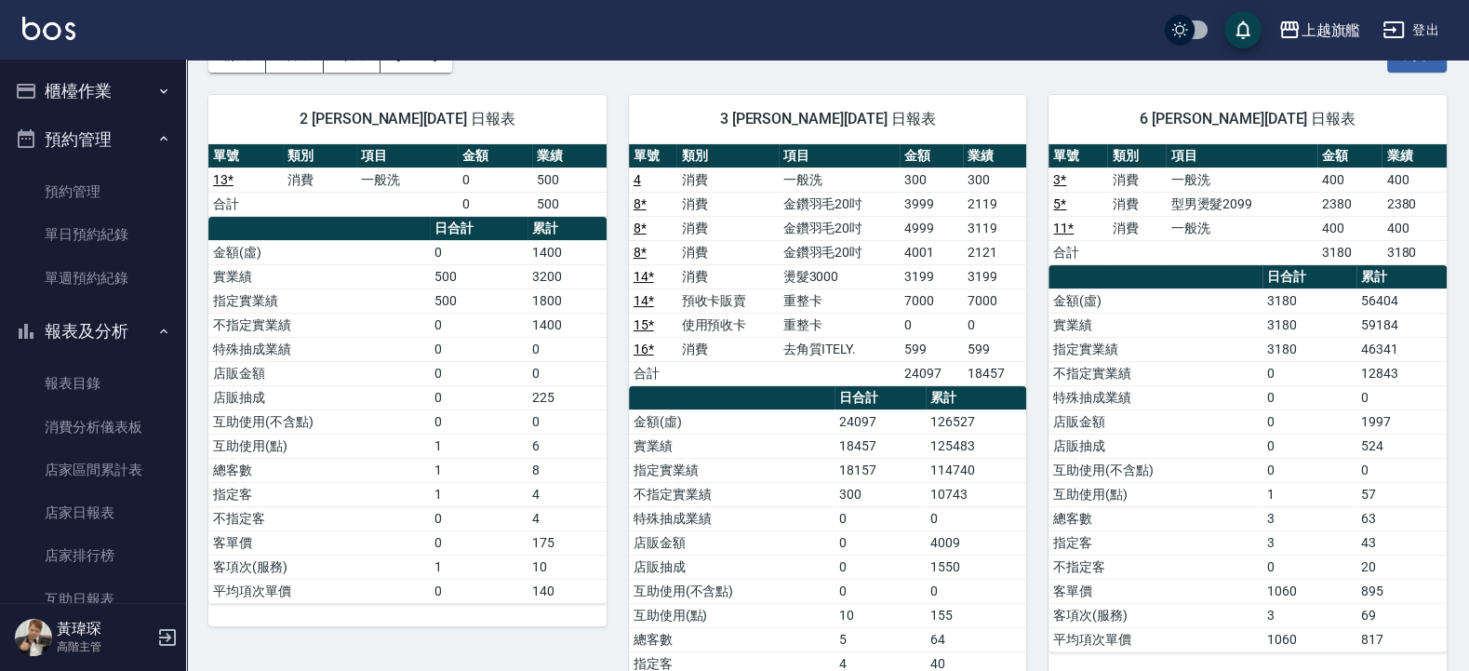
click at [96, 87] on button "櫃檯作業" at bounding box center [92, 91] width 171 height 48
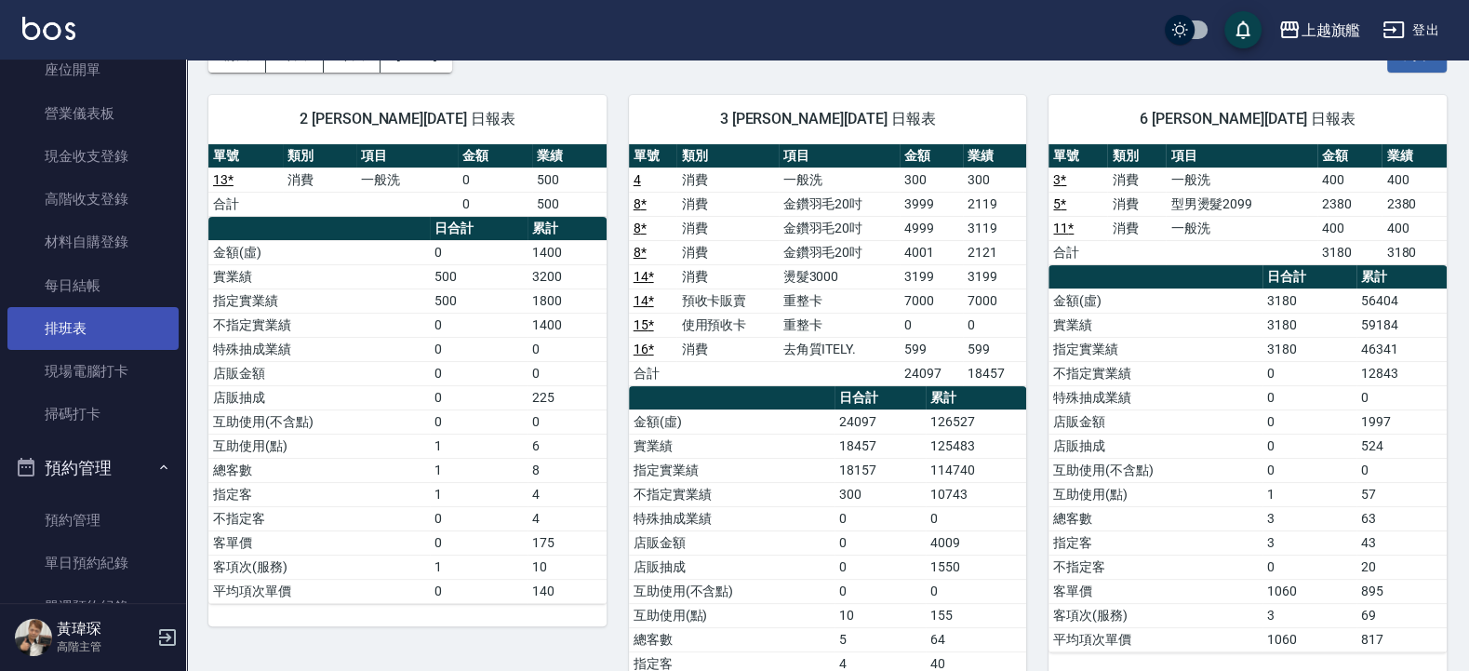
scroll to position [223, 0]
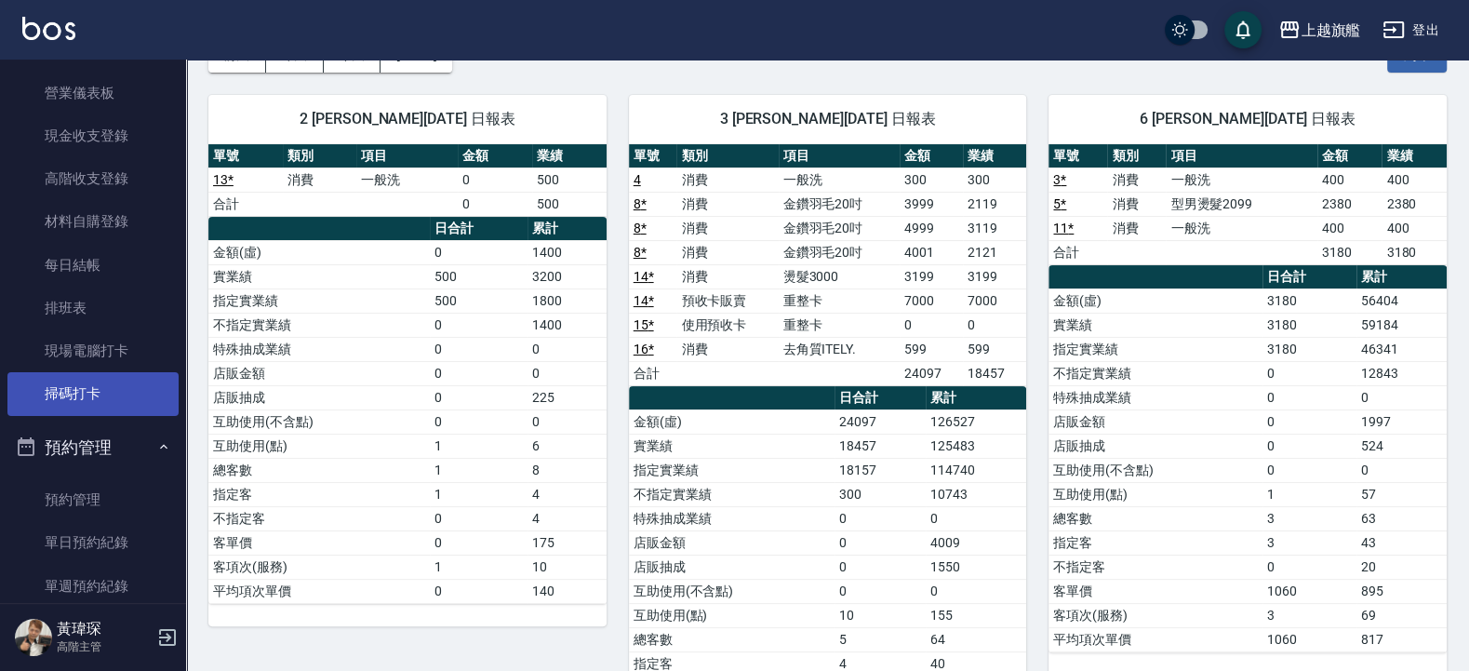
click at [70, 394] on link "掃碼打卡" at bounding box center [92, 393] width 171 height 43
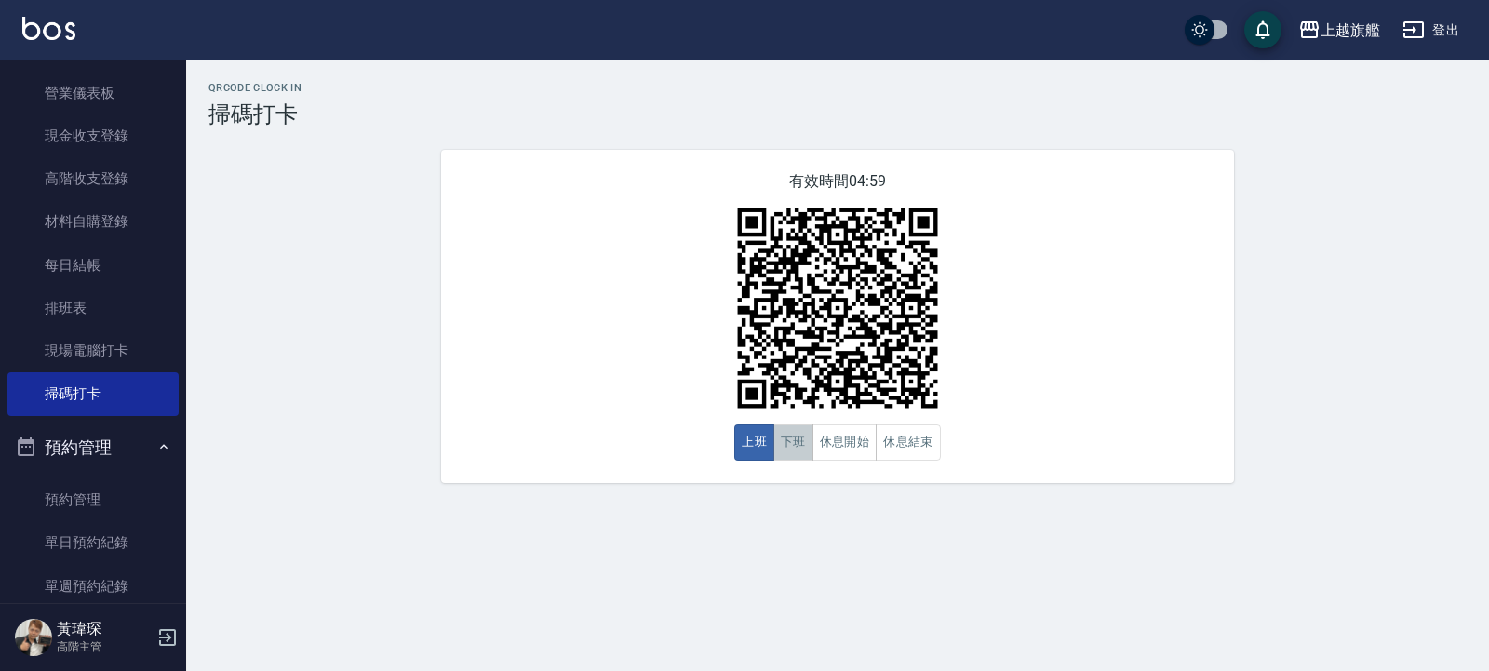
click at [803, 446] on button "下班" at bounding box center [793, 442] width 40 height 36
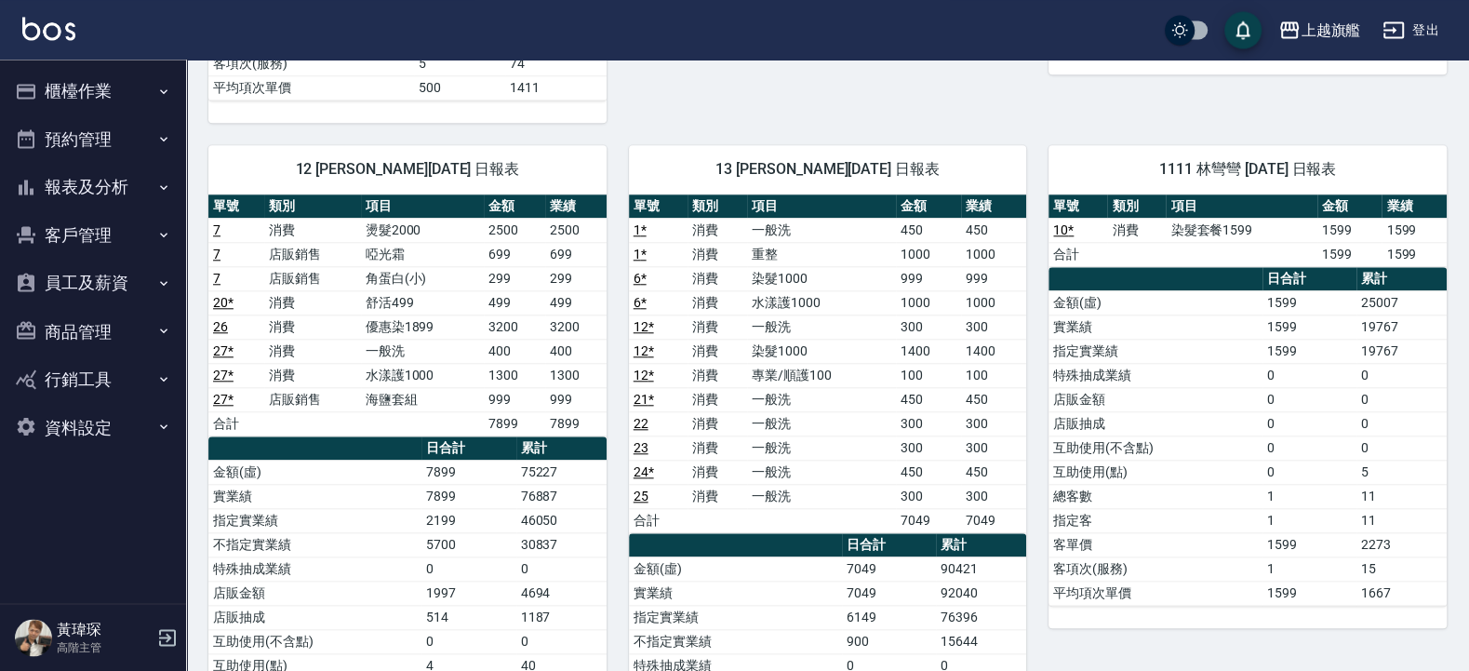
scroll to position [1747, 0]
